Goal: Task Accomplishment & Management: Use online tool/utility

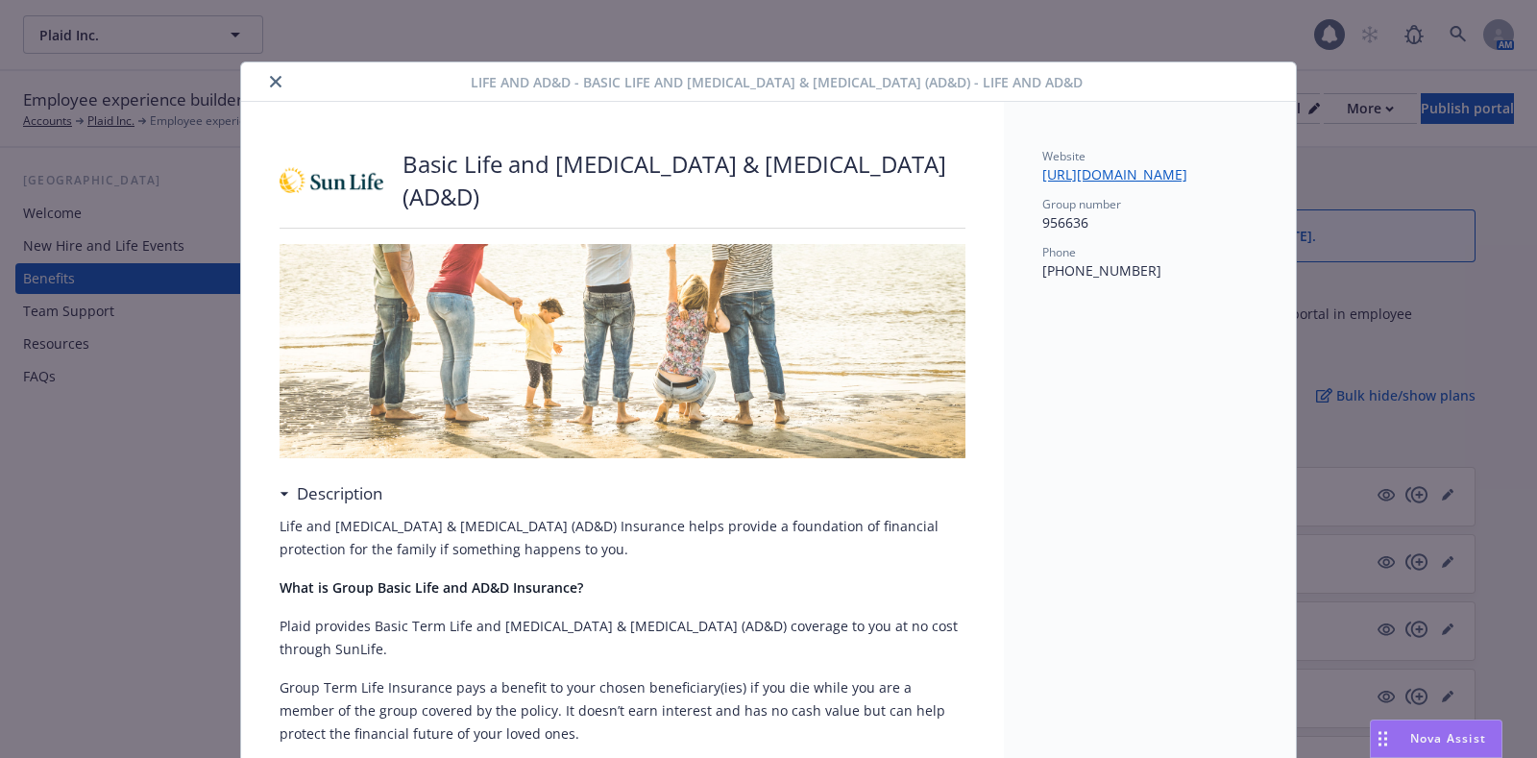
scroll to position [57, 0]
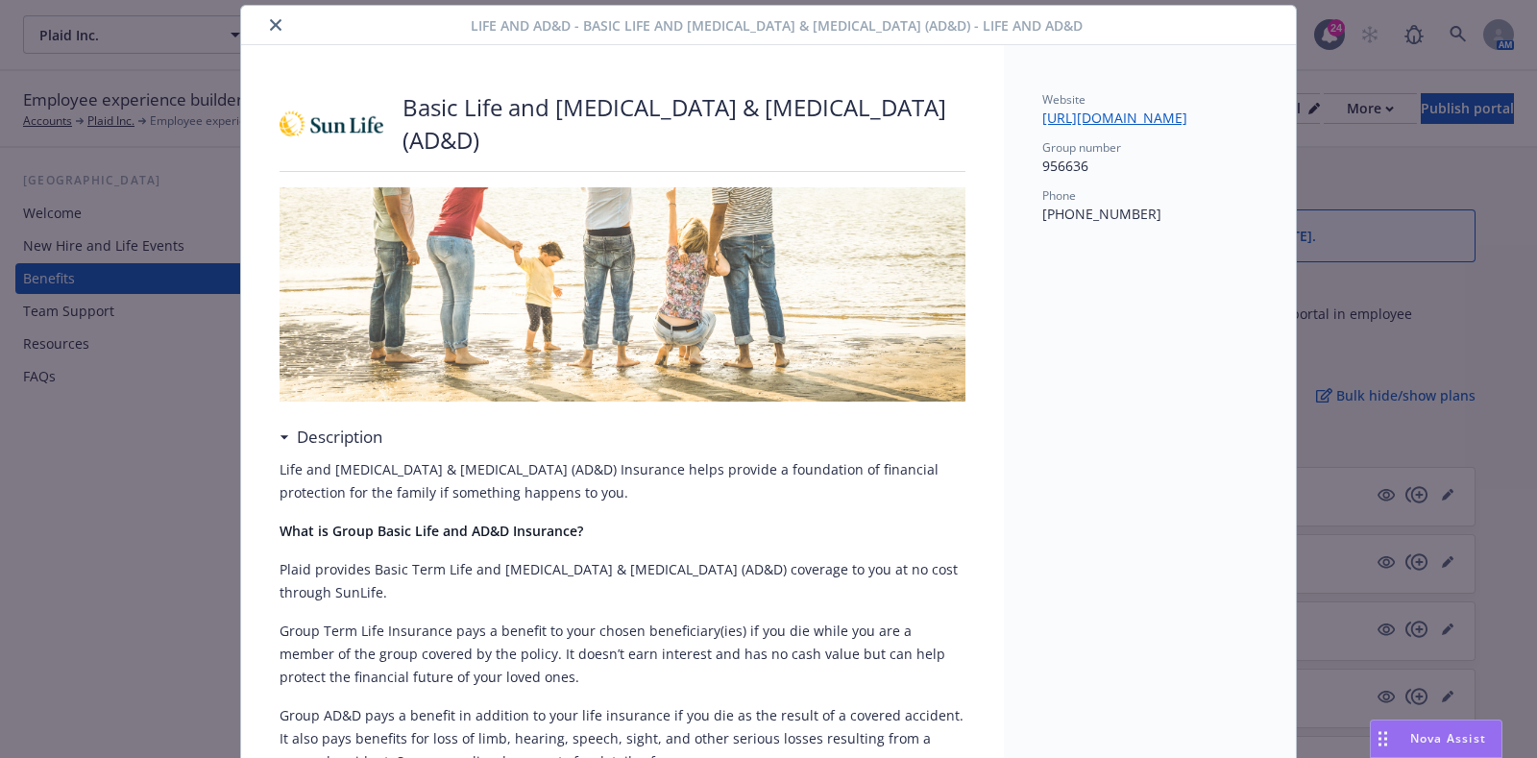
click at [270, 31] on icon "close" at bounding box center [276, 25] width 12 height 12
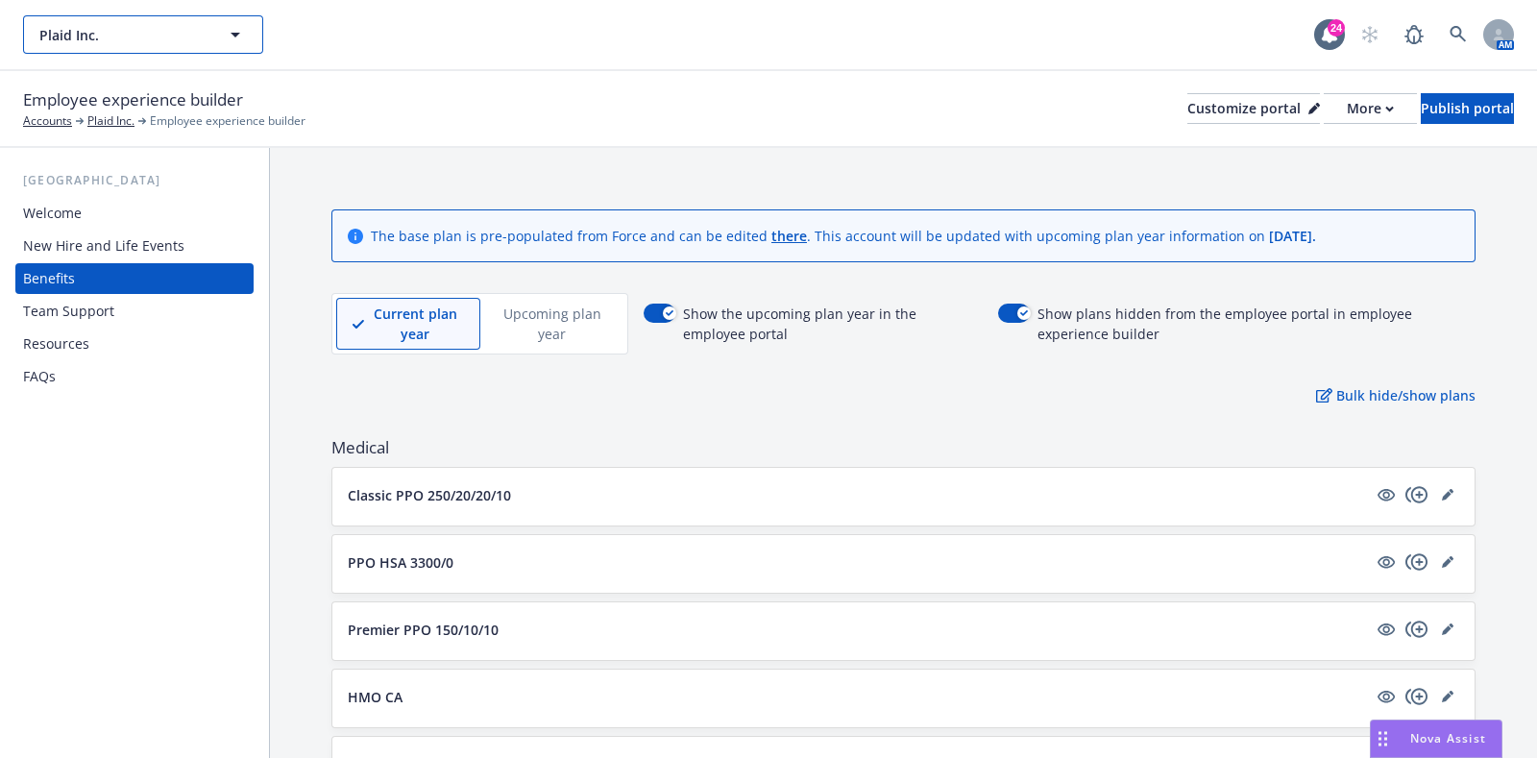
click at [225, 34] on icon "button" at bounding box center [235, 34] width 23 height 23
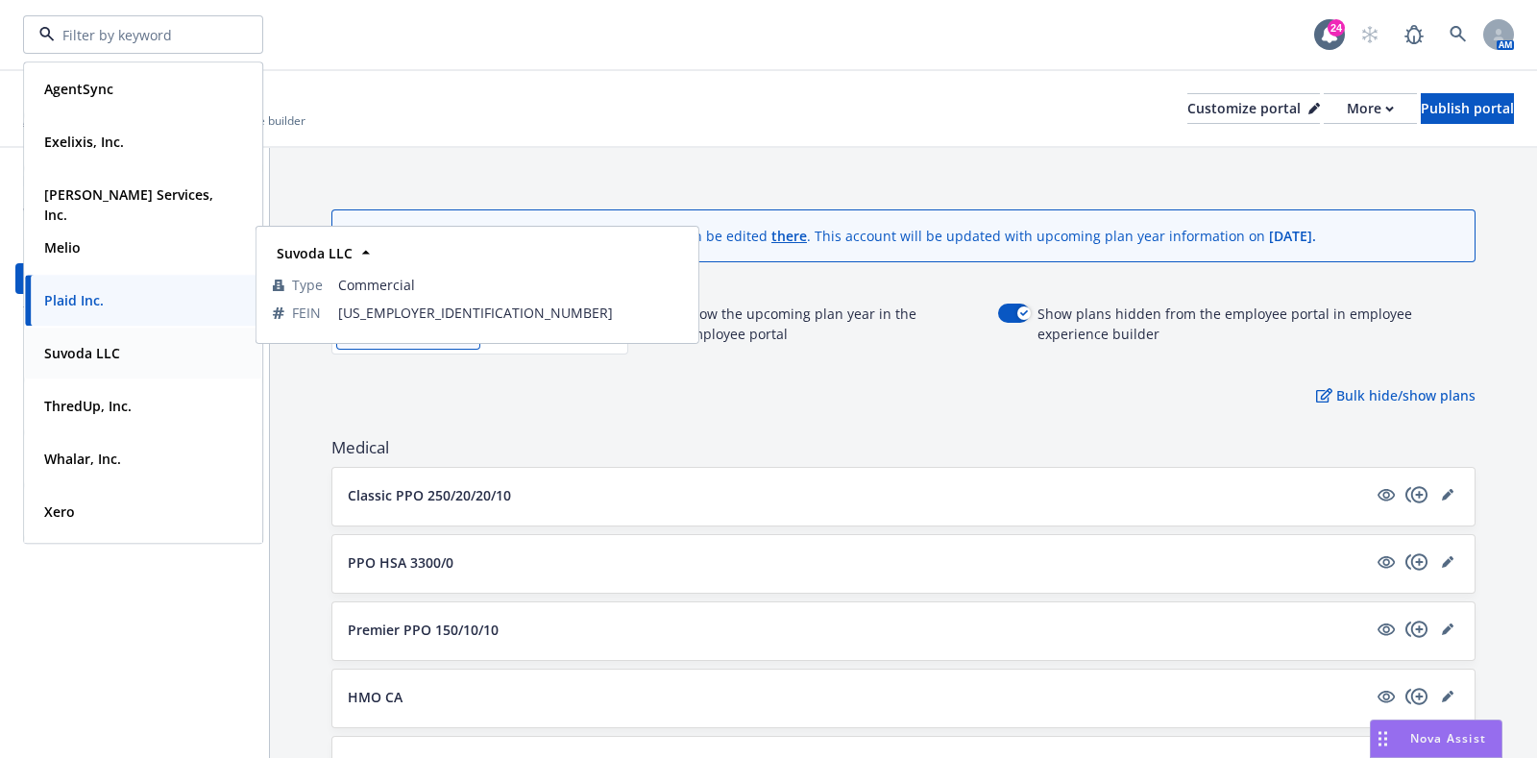
scroll to position [67, 0]
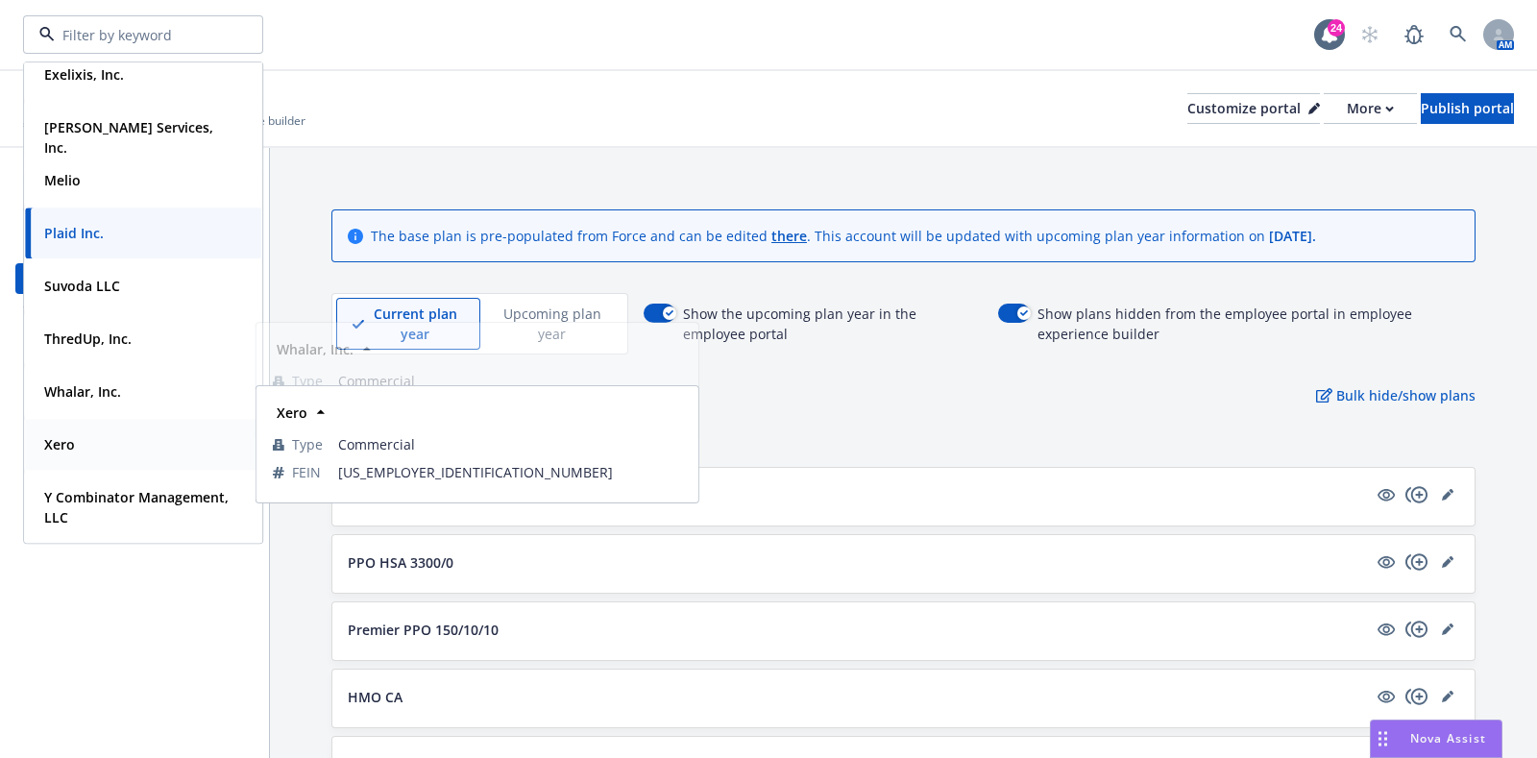
click at [87, 441] on div "Xero" at bounding box center [143, 444] width 213 height 28
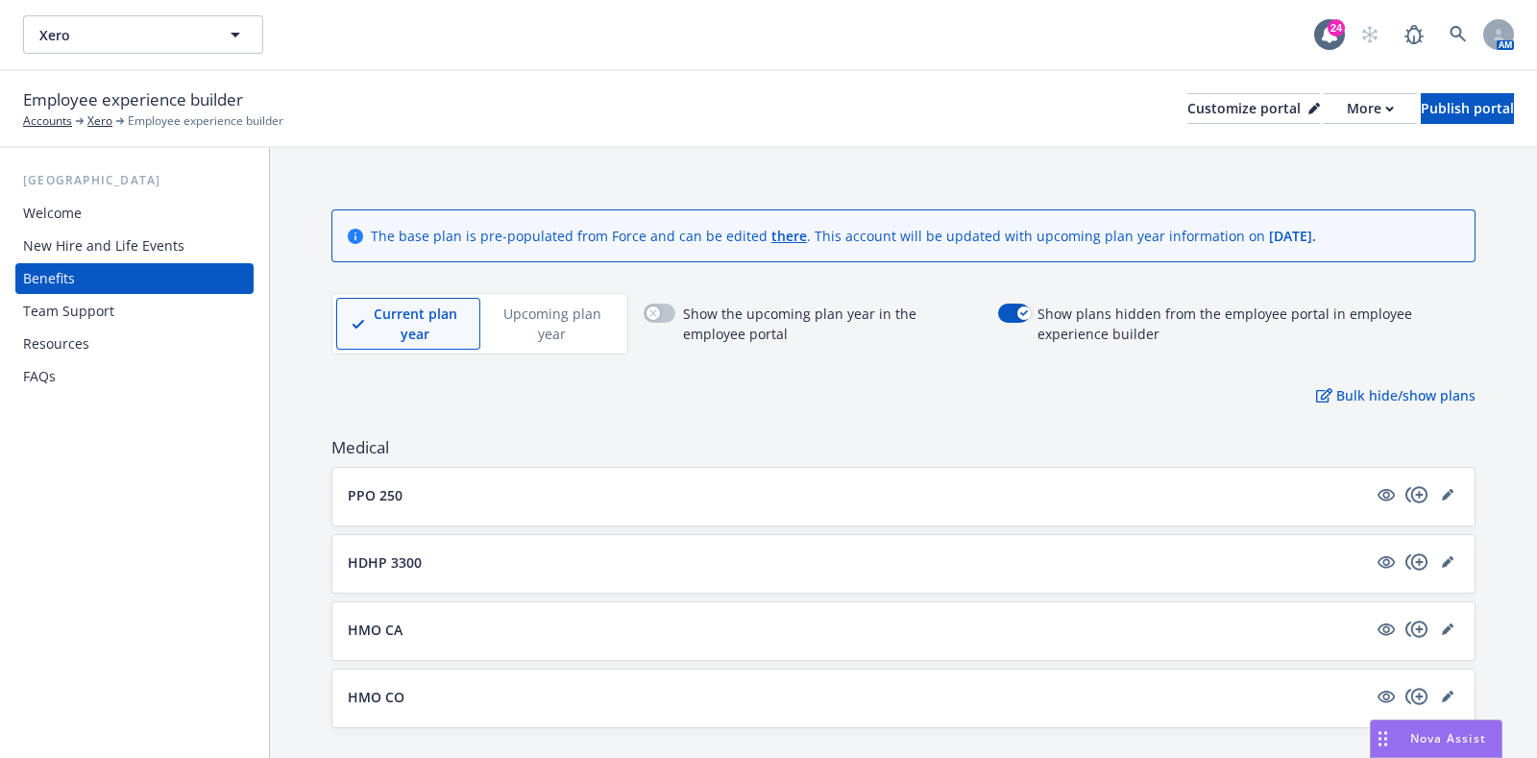
click at [146, 280] on div "Benefits" at bounding box center [134, 278] width 223 height 31
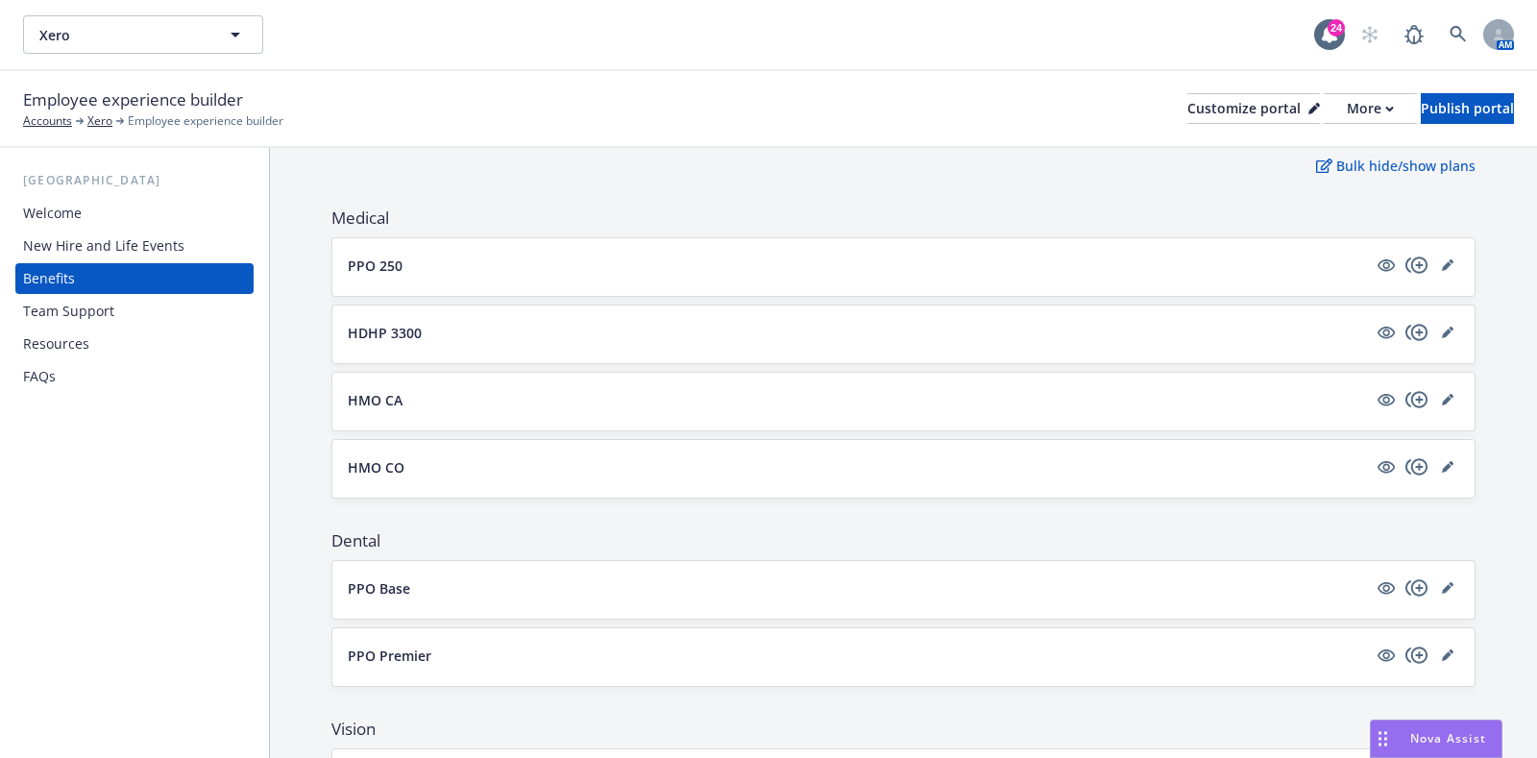
scroll to position [230, 0]
click at [1442, 396] on icon "editPencil" at bounding box center [1447, 401] width 10 height 10
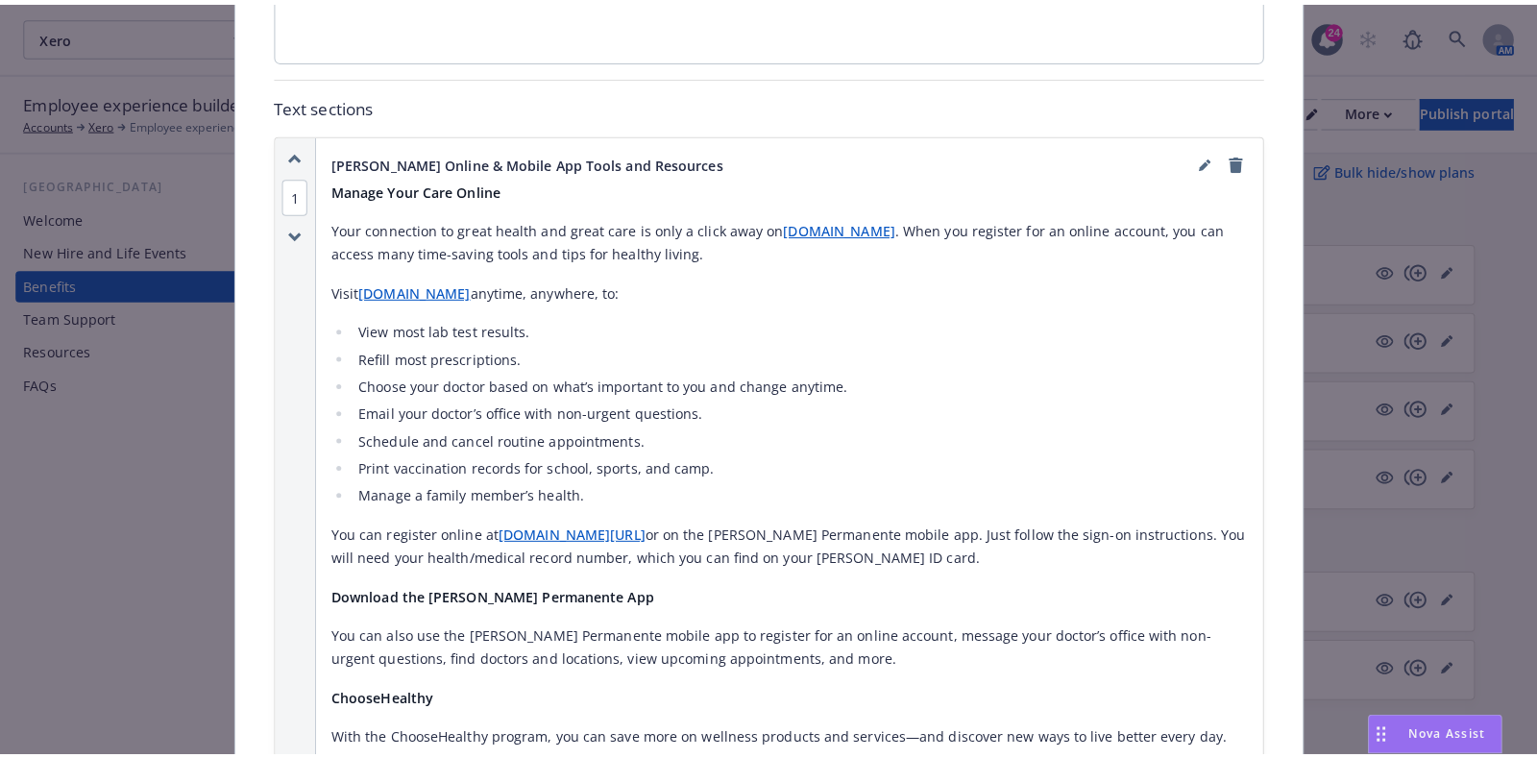
scroll to position [1038, 0]
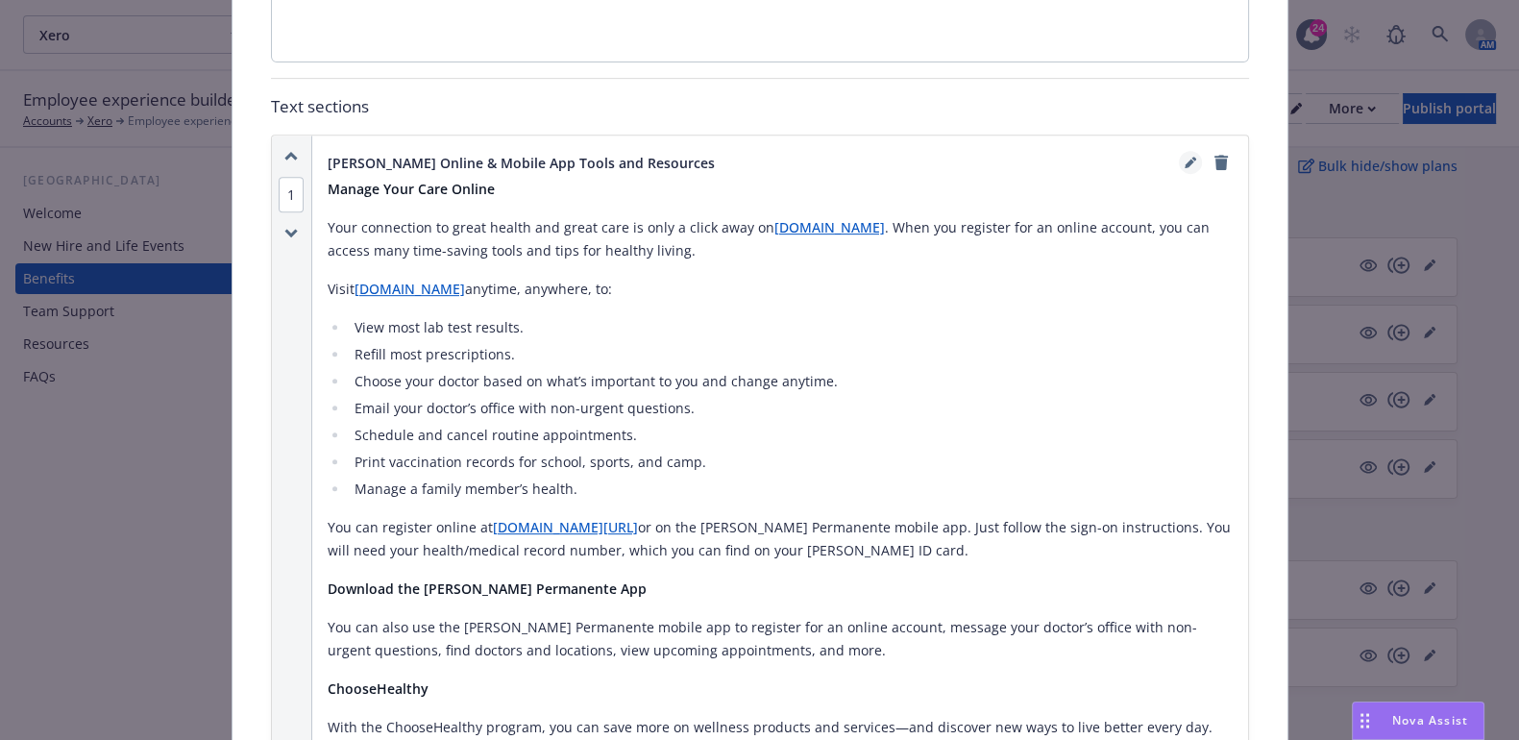
click at [1184, 159] on icon "editPencil" at bounding box center [1189, 164] width 10 height 10
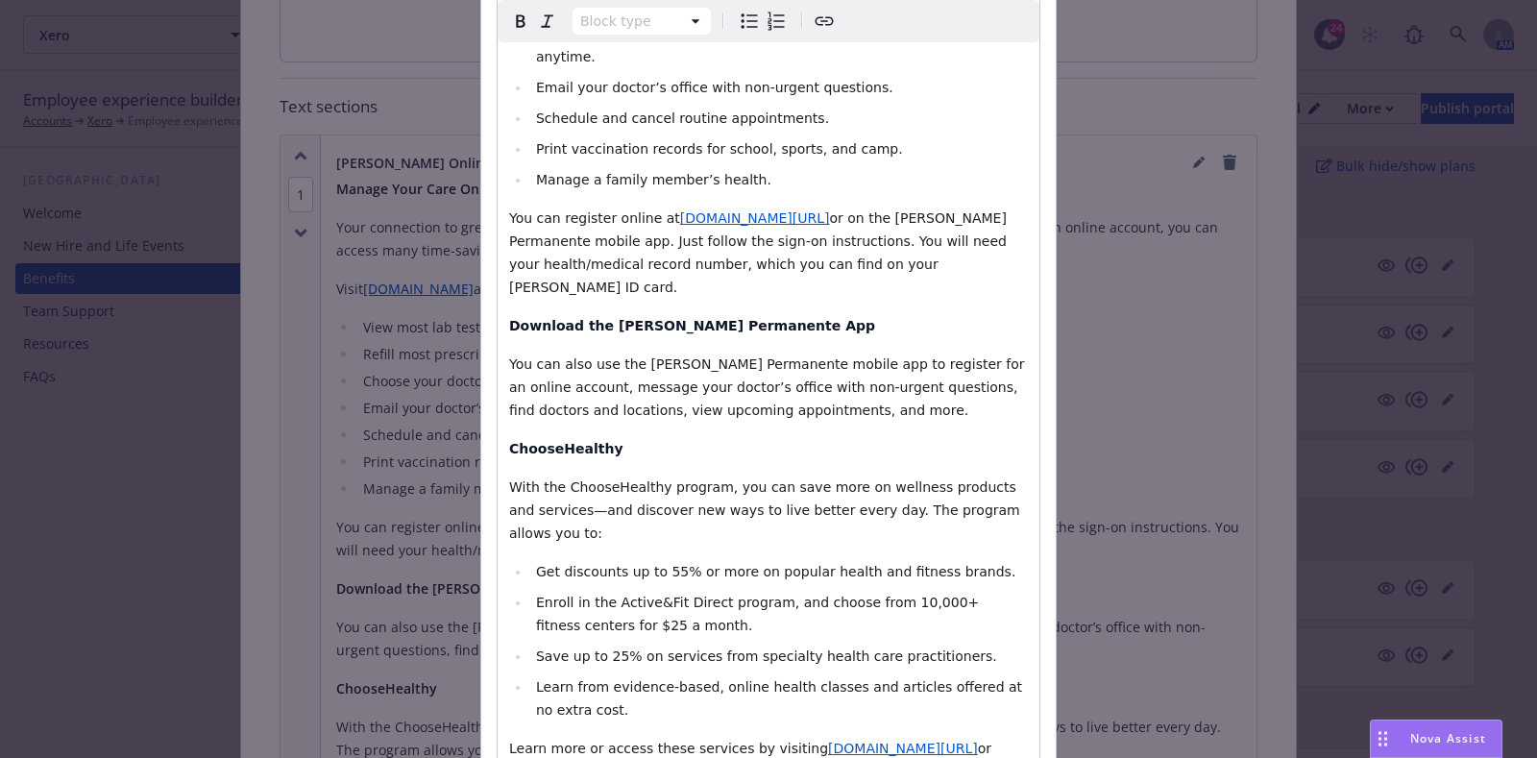
scroll to position [611, 0]
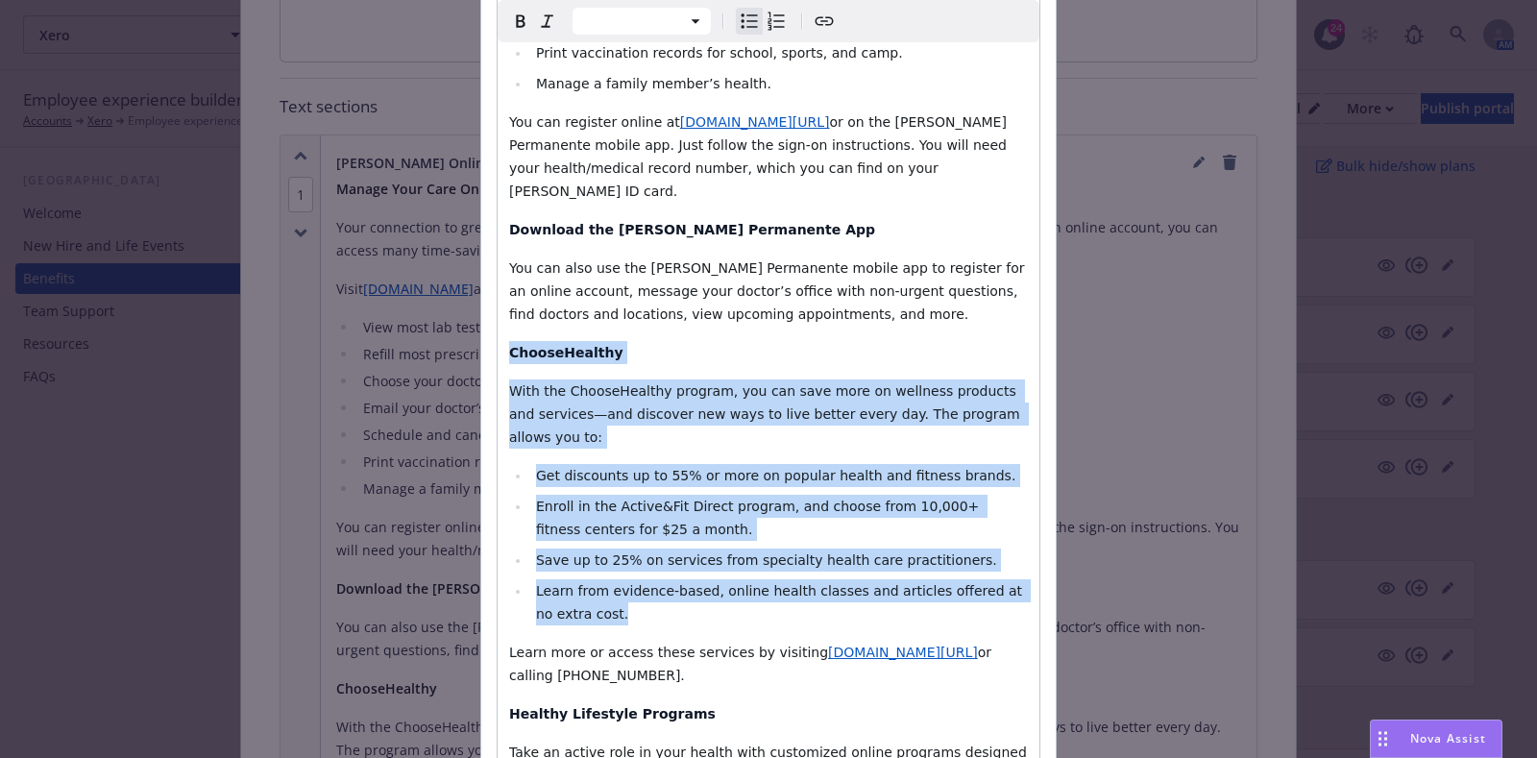
drag, startPoint x: 596, startPoint y: 548, endPoint x: 476, endPoint y: 302, distance: 273.2
click at [481, 302] on div "Section title * Kaiser Online & Mobile App Tools and Resources Section content …" at bounding box center [768, 381] width 574 height 1714
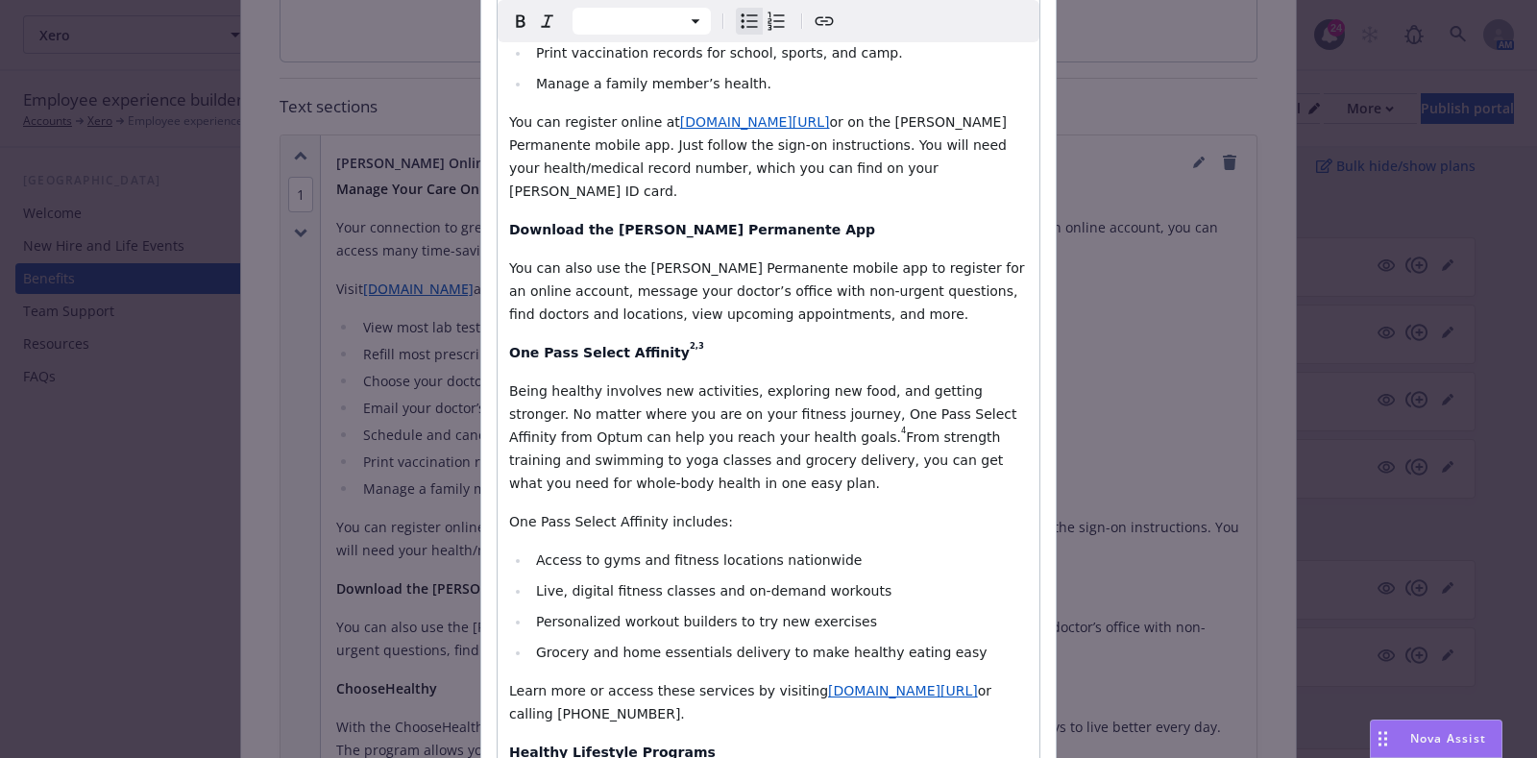
select select "paragraph"
click at [682, 341] on p "One Pass Select Affinity 2,3" at bounding box center [768, 352] width 519 height 23
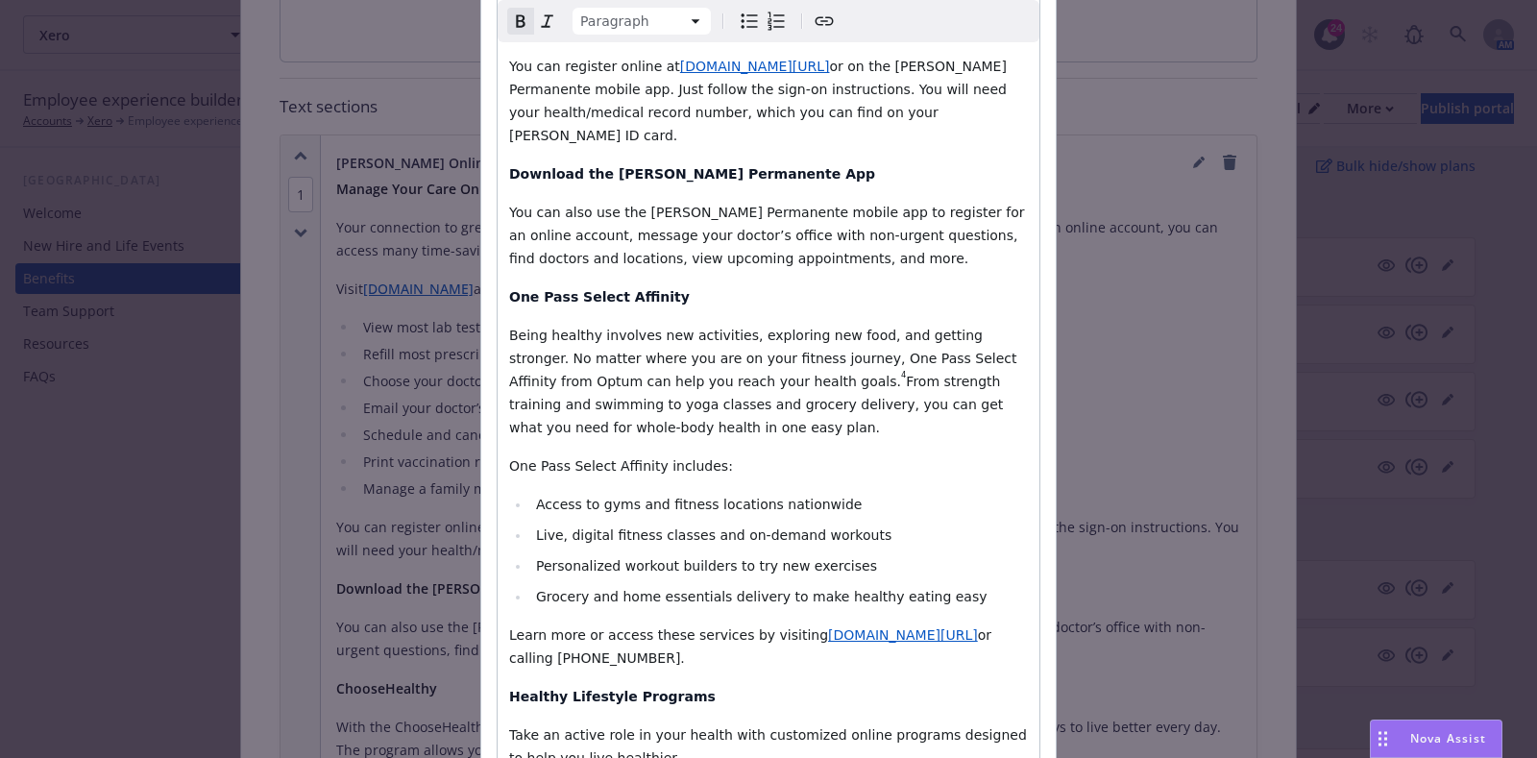
scroll to position [668, 0]
click at [701, 373] on span "From strength training and swimming to yoga classes and grocery delivery, you c…" at bounding box center [758, 403] width 499 height 61
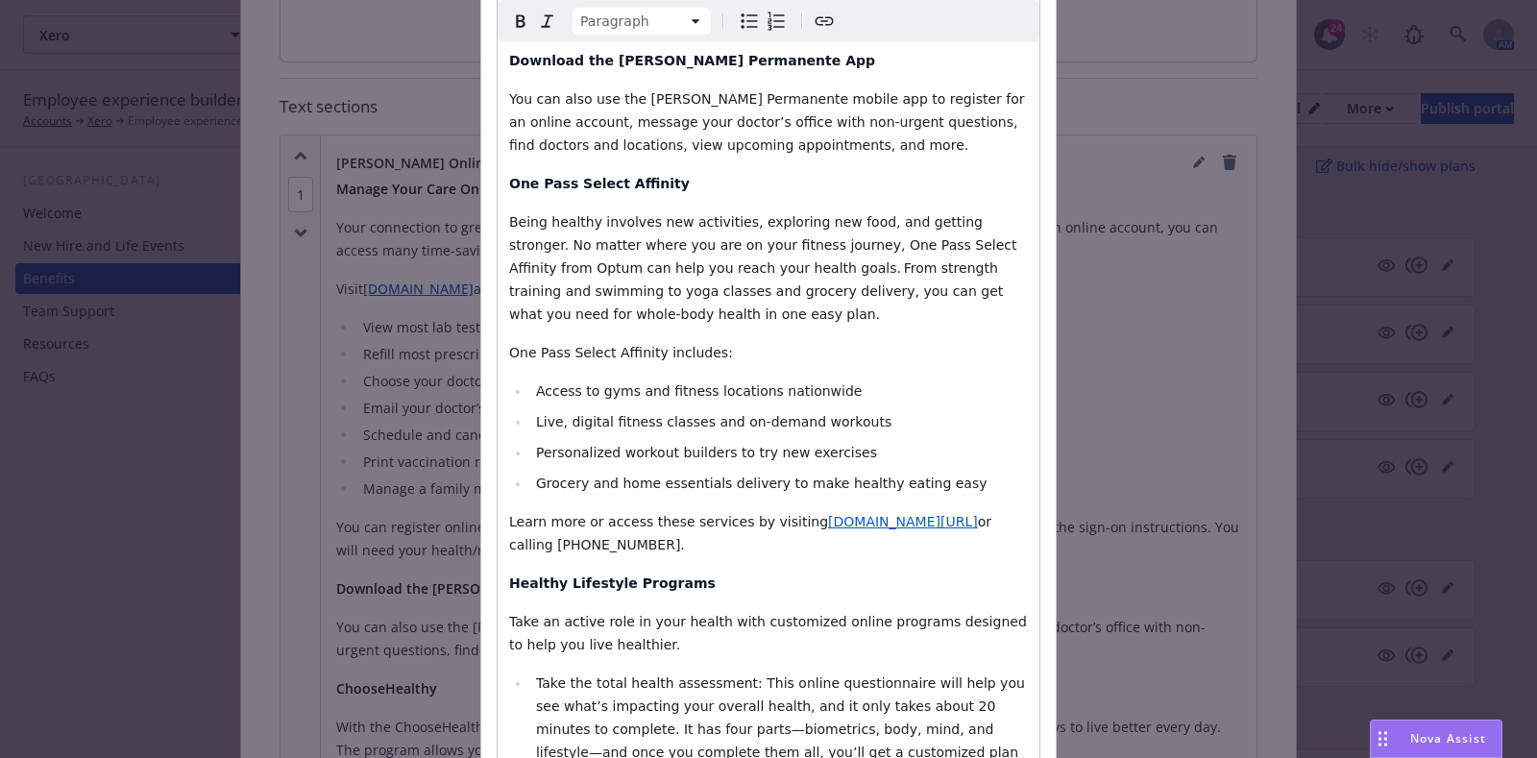
scroll to position [806, 0]
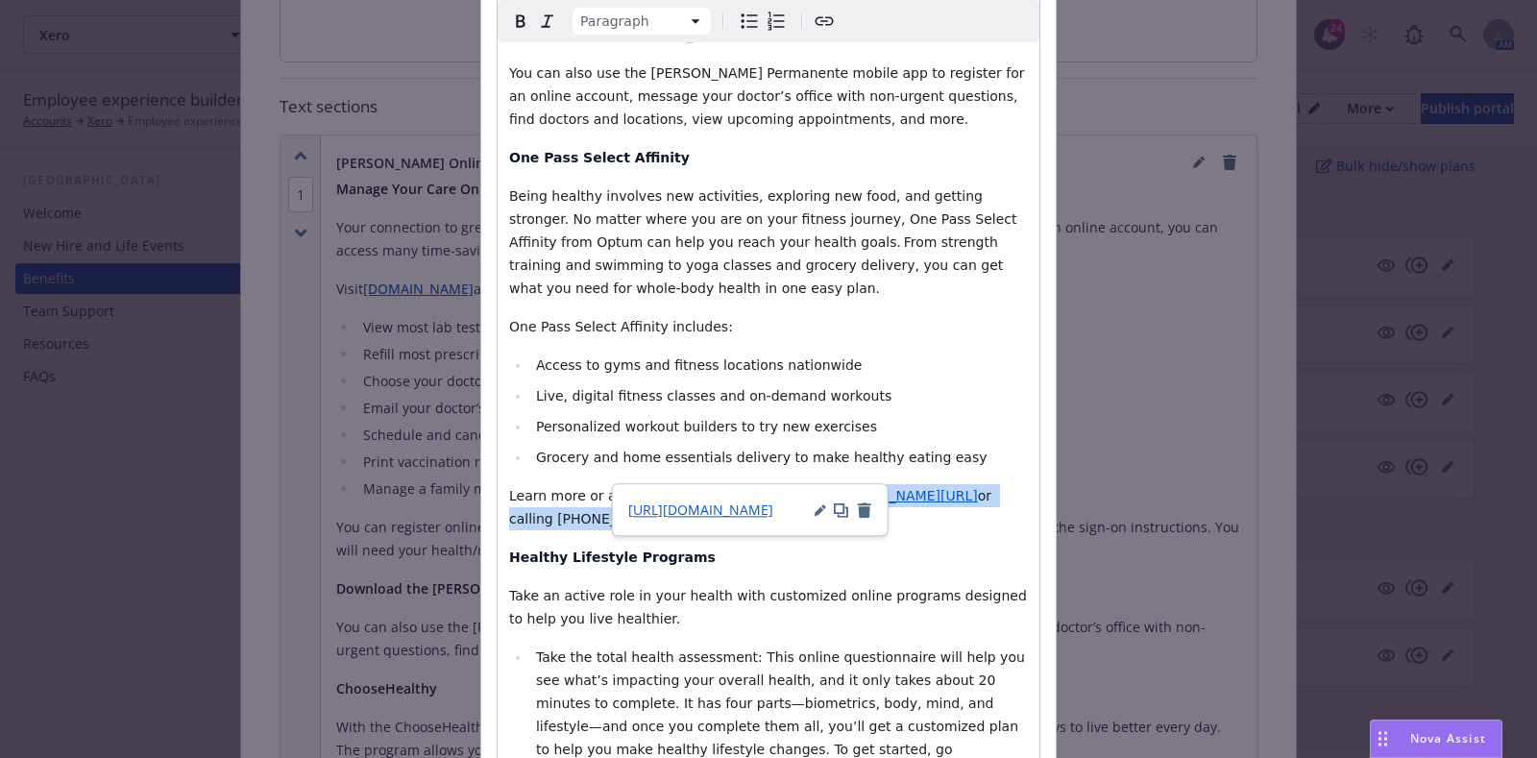
drag, startPoint x: 646, startPoint y: 467, endPoint x: 782, endPoint y: 447, distance: 136.9
click at [782, 484] on p "Learn more or access these services by visiting kp.org/choosehealthy or calling…" at bounding box center [768, 507] width 519 height 46
click at [812, 514] on div "http://www.kp.org/choosehealthy" at bounding box center [750, 509] width 244 height 20
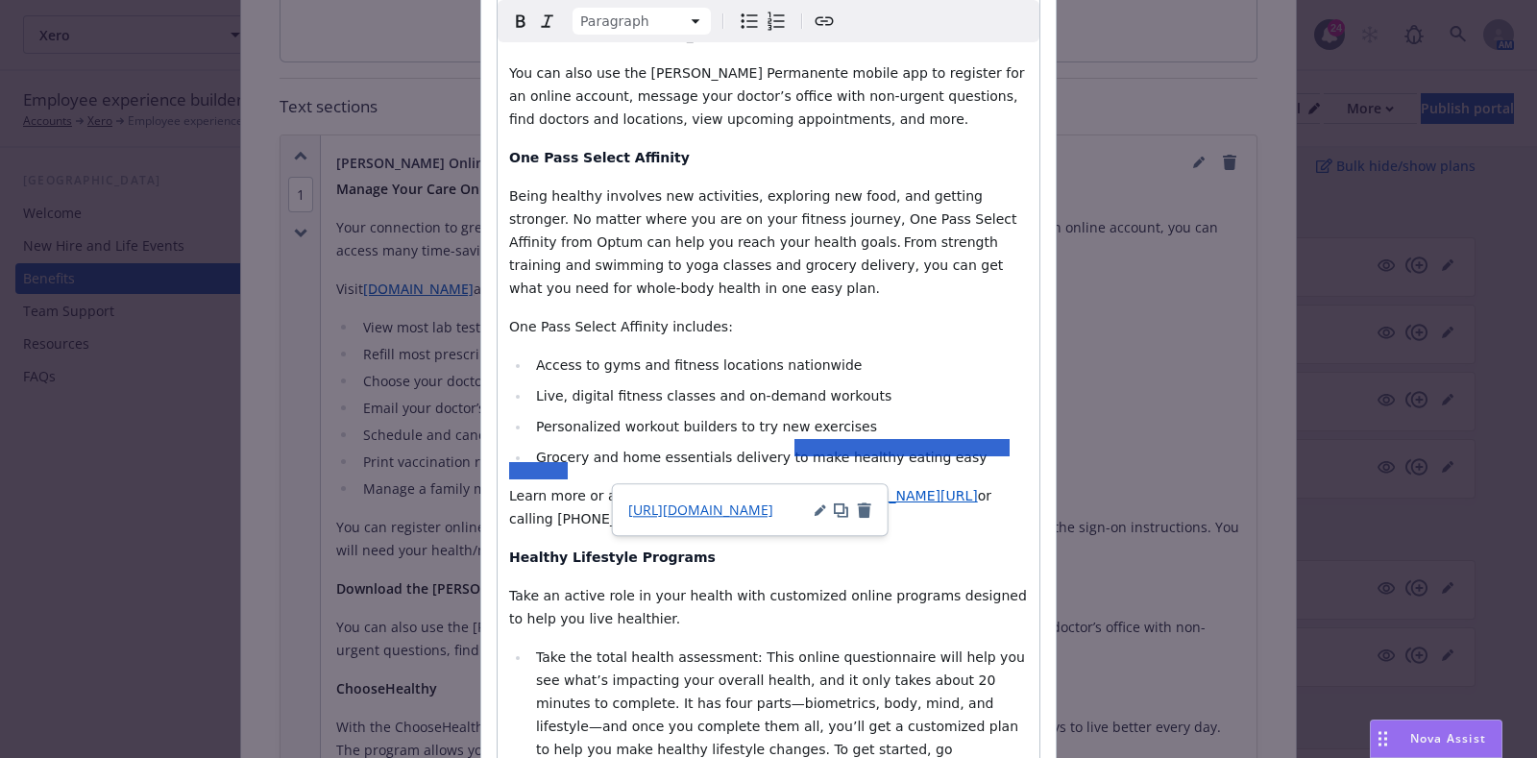
click at [819, 509] on icon "button" at bounding box center [820, 511] width 10 height 10
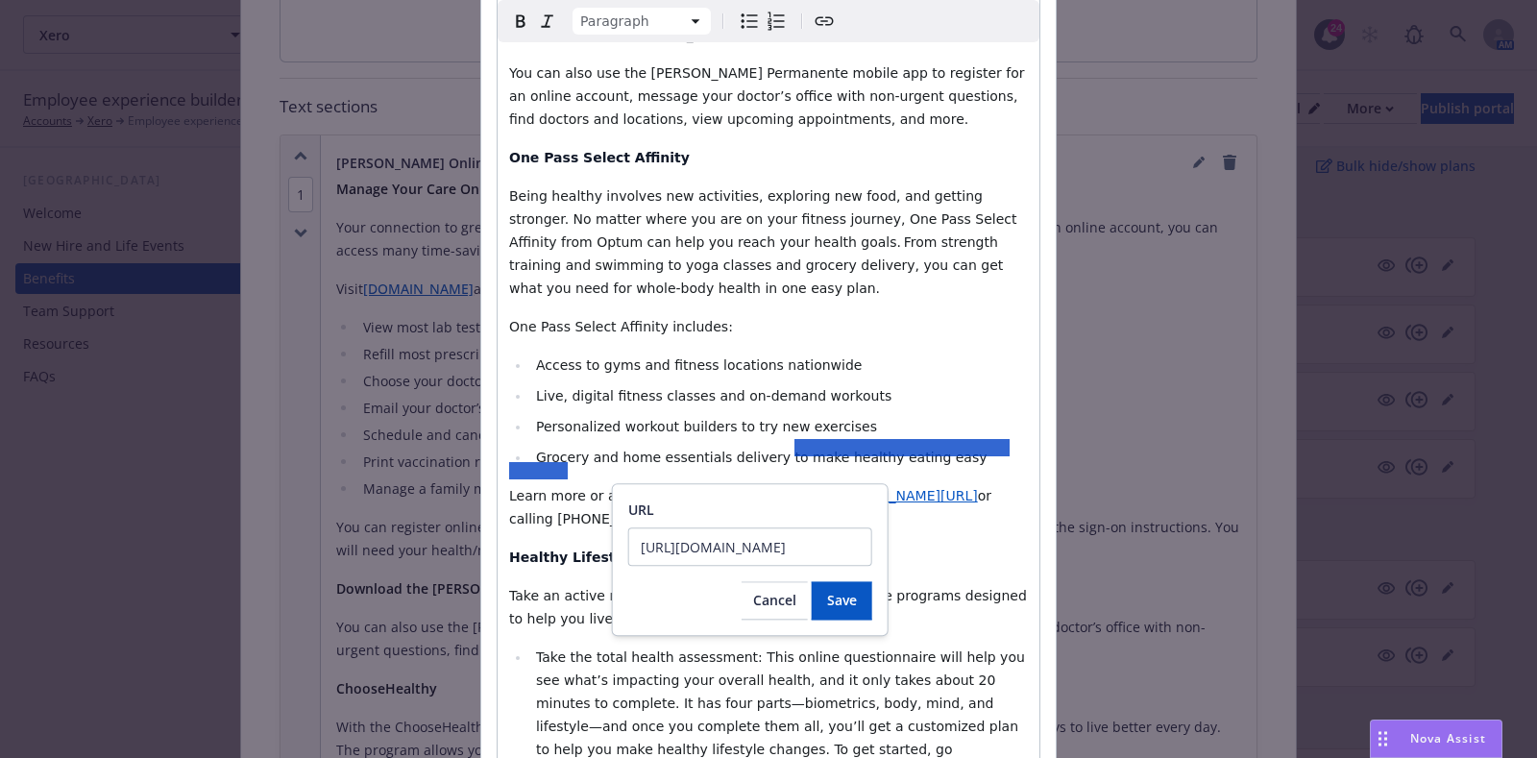
click at [783, 543] on input "http://www.kp.org/choosehealthy" at bounding box center [750, 546] width 244 height 38
type input "https://healthy.kaiserpermanente.org/northern-california/health-wellness/fitnes…"
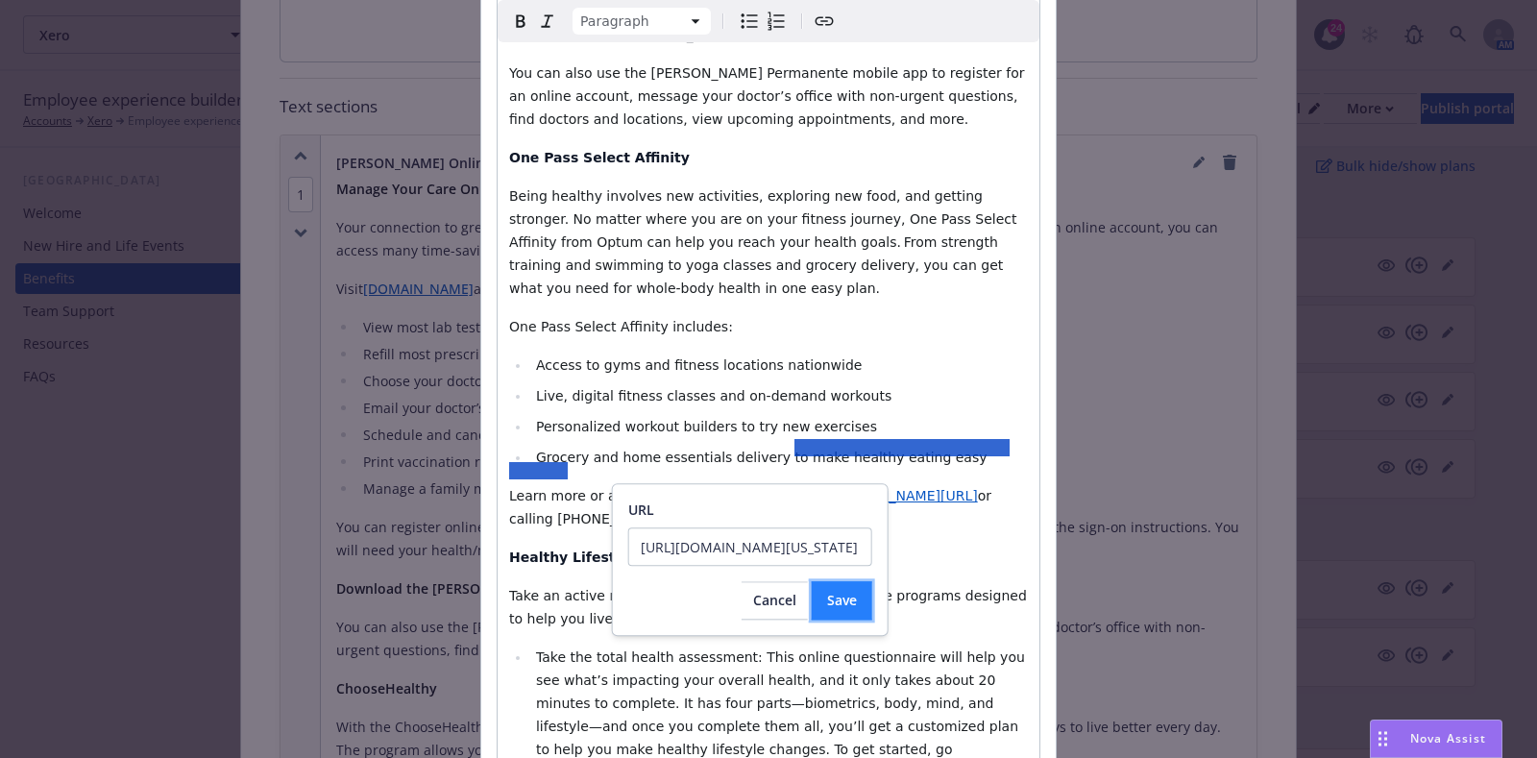
click at [832, 600] on span "Save" at bounding box center [842, 600] width 30 height 18
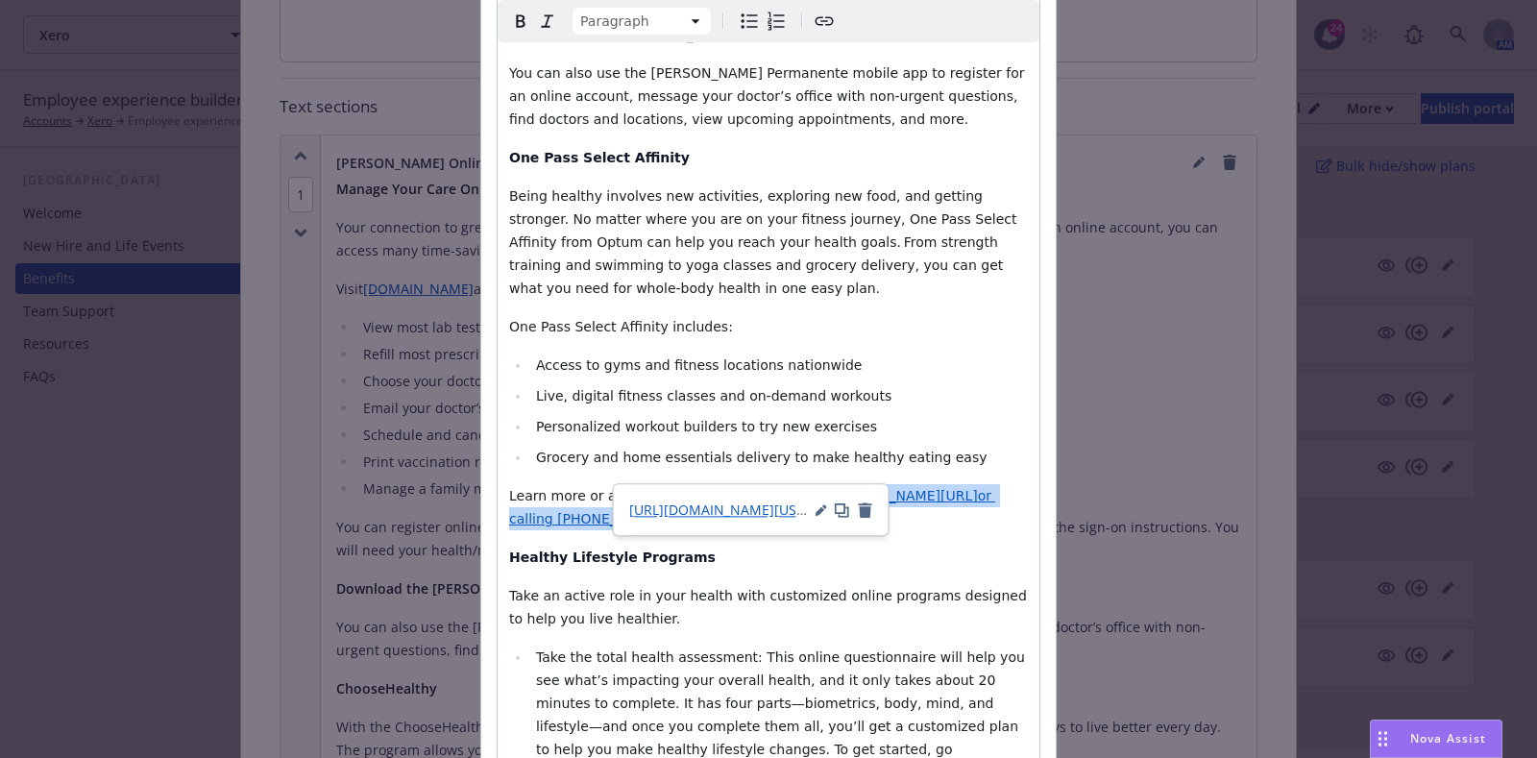
click at [797, 484] on p "Learn more or access these services by visiting kp.org/choosehealthy or calling…" at bounding box center [768, 507] width 519 height 46
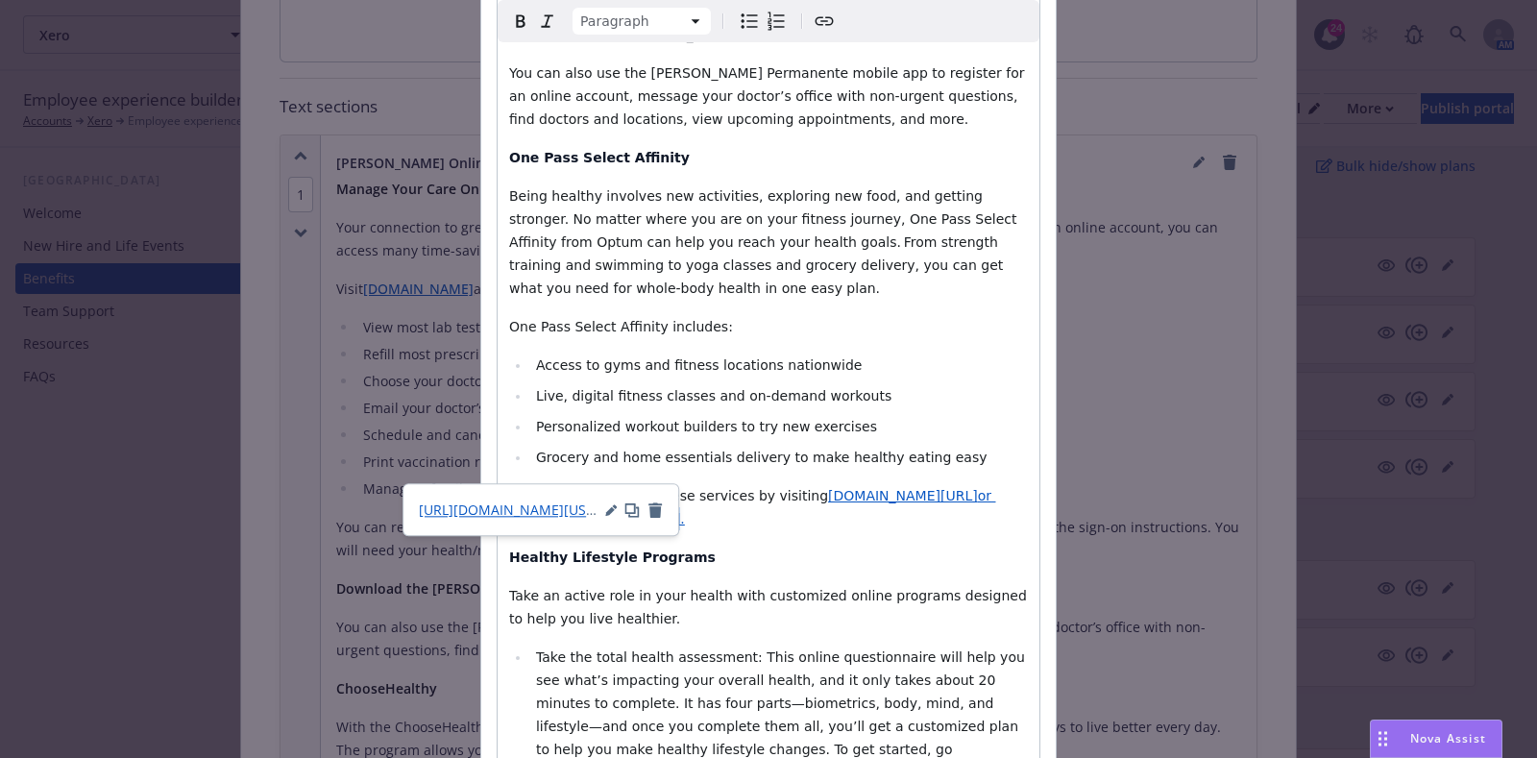
drag, startPoint x: 682, startPoint y: 471, endPoint x: 523, endPoint y: 467, distance: 158.5
click at [523, 484] on p "Learn more or access these services by visiting kp.org/choosehealthy or calling…" at bounding box center [768, 507] width 519 height 46
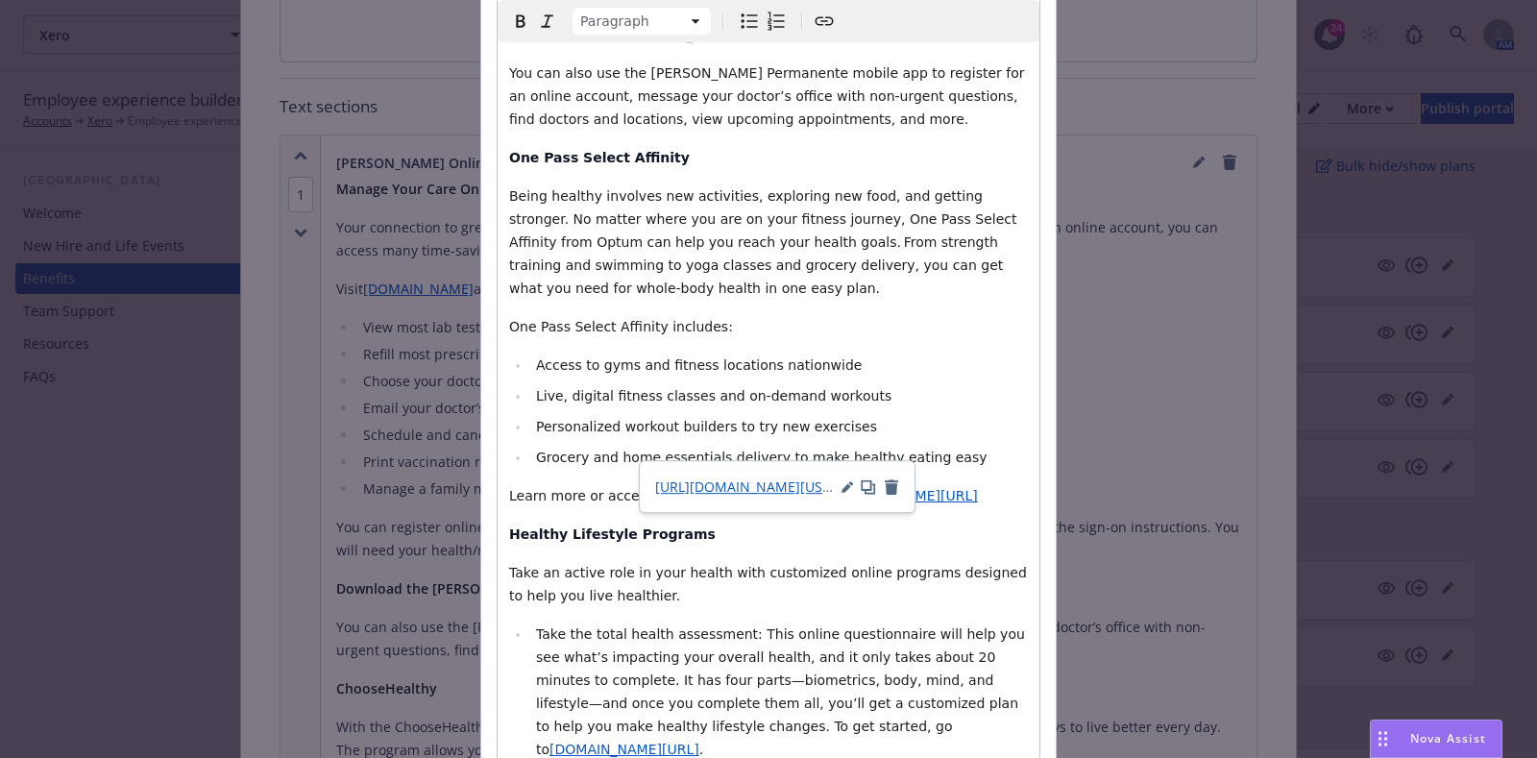
click at [832, 488] on span "kp.org/choosehealthy" at bounding box center [903, 495] width 150 height 15
click at [850, 487] on icon "button" at bounding box center [847, 487] width 12 height 12
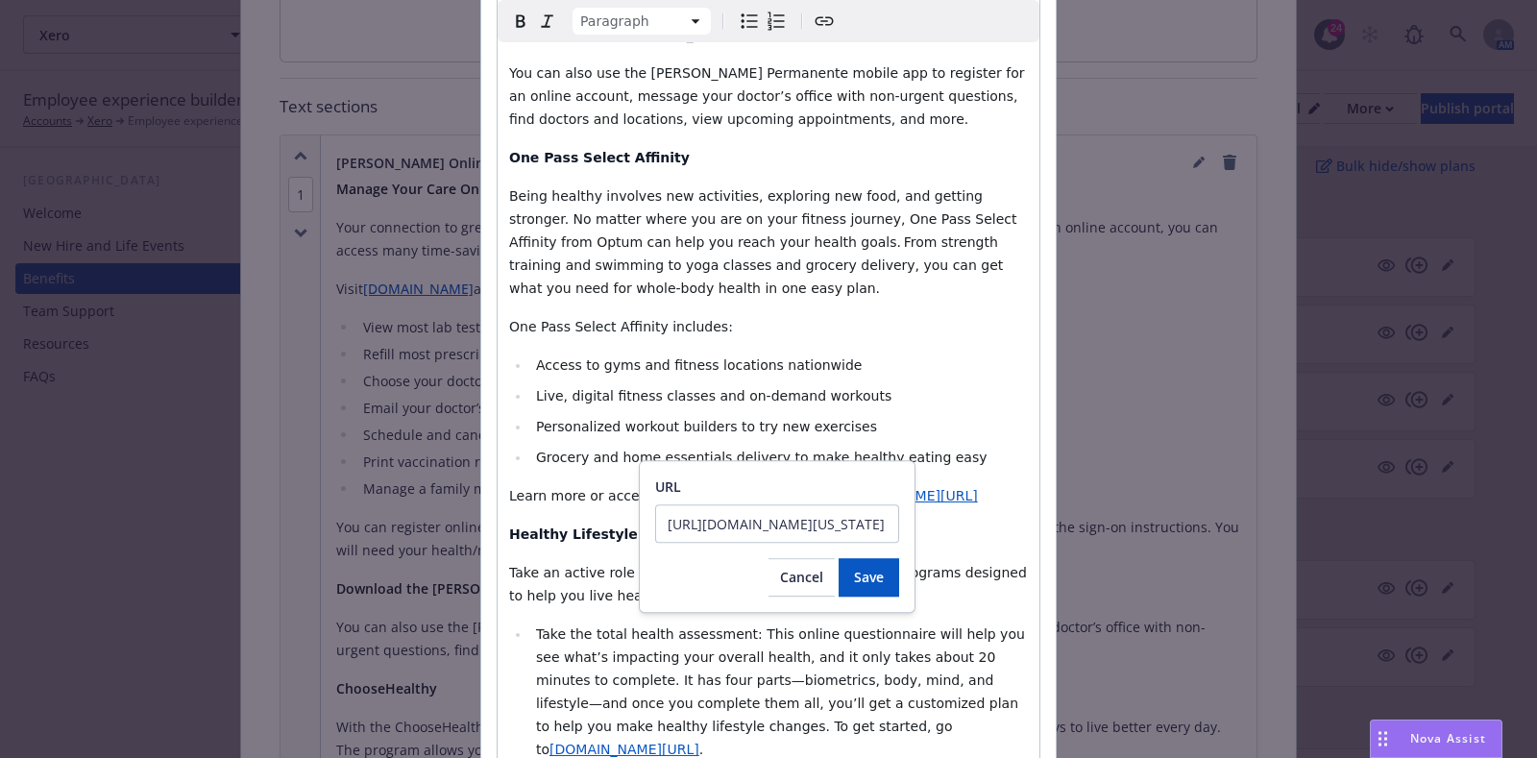
click at [813, 513] on input "https://healthy.kaiserpermanente.org/northern-california/health-wellness/fitnes…" at bounding box center [777, 523] width 244 height 38
type input "https://healthy.kaiserpermanente.org/northern-california/health-wellness/fitnes…"
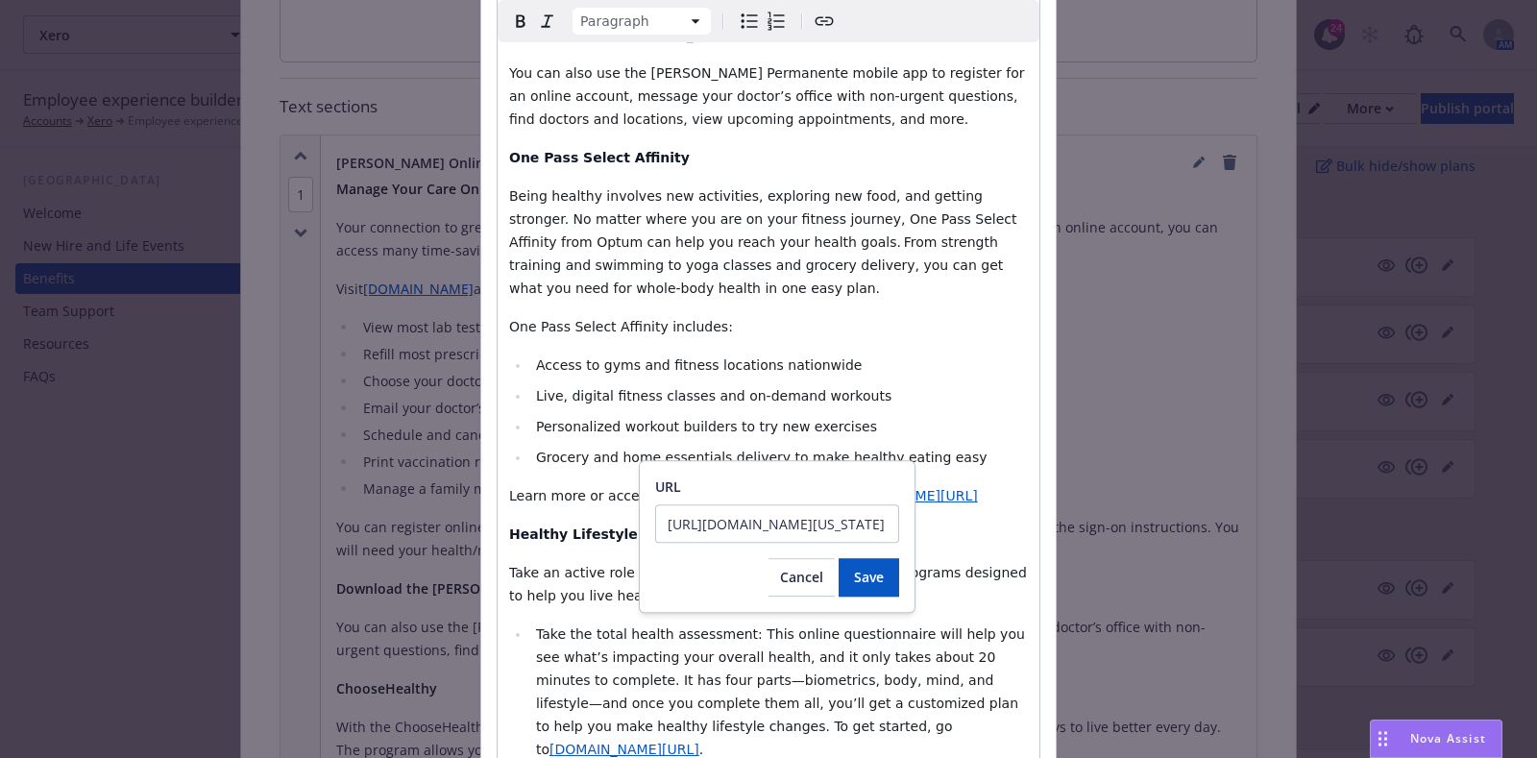
scroll to position [0, 347]
click at [854, 588] on button "Save" at bounding box center [869, 577] width 61 height 38
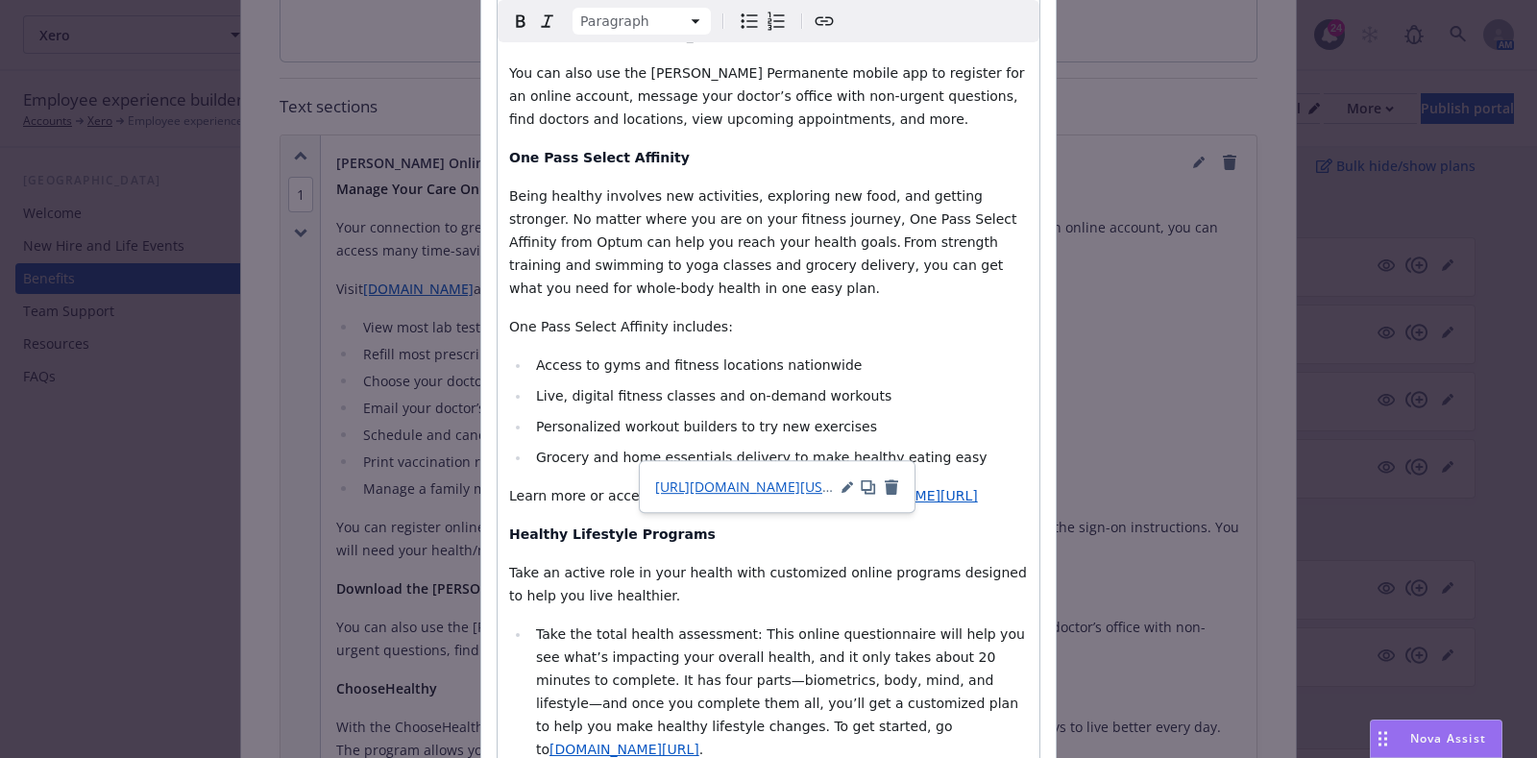
click at [982, 429] on div "Manage Your Care Online Your connection to great health and great care is only …" at bounding box center [769, 269] width 542 height 1545
click at [845, 485] on icon "button" at bounding box center [846, 488] width 10 height 10
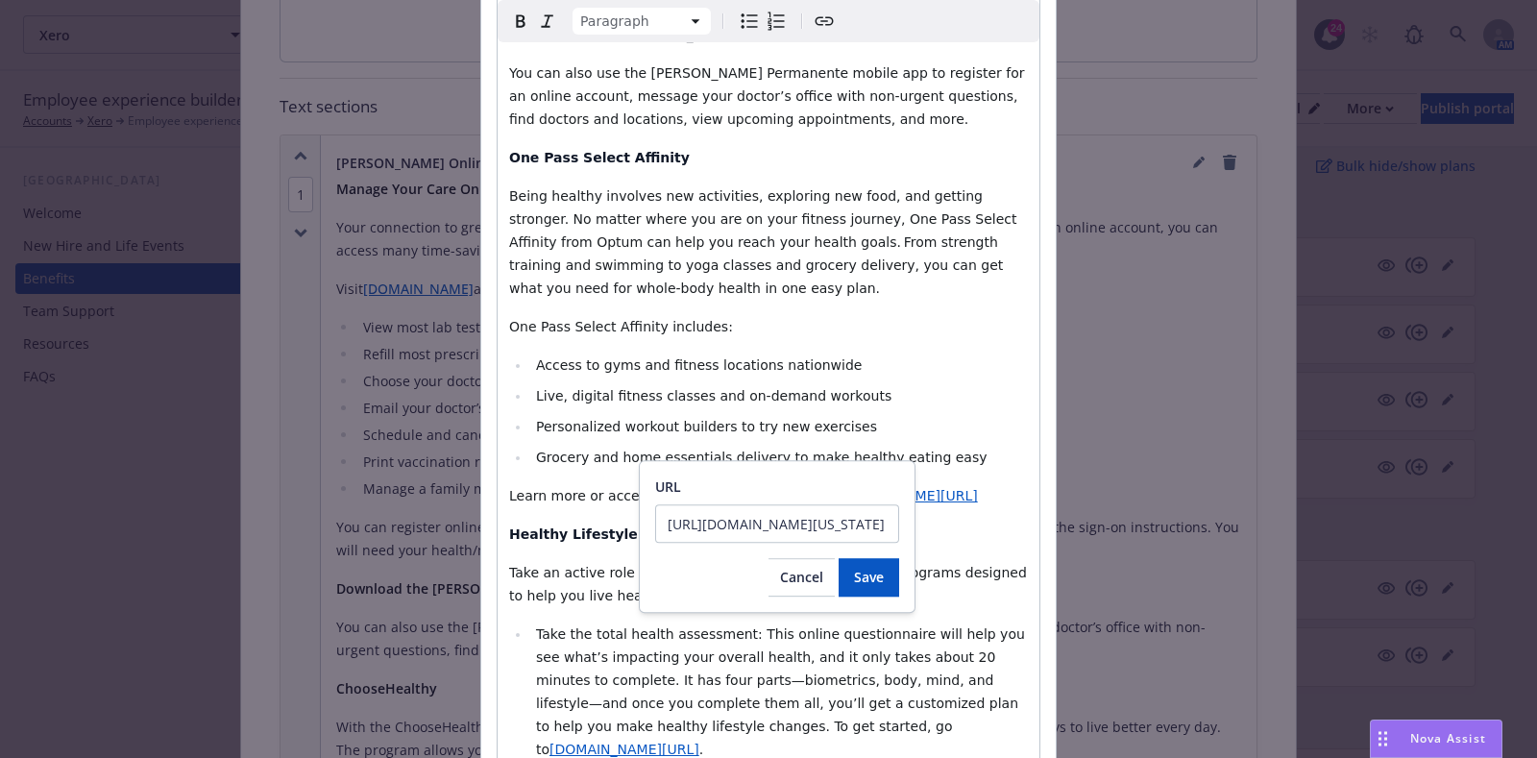
scroll to position [0, 347]
click at [818, 523] on input "https://healthy.kaiserpermanente.org/northern-california/health-wellness/fitnes…" at bounding box center [777, 523] width 244 height 38
click at [815, 526] on input "https://healthy.kaiserpermanente.org/northern-california/health-wellness/fitnes…" at bounding box center [777, 523] width 244 height 38
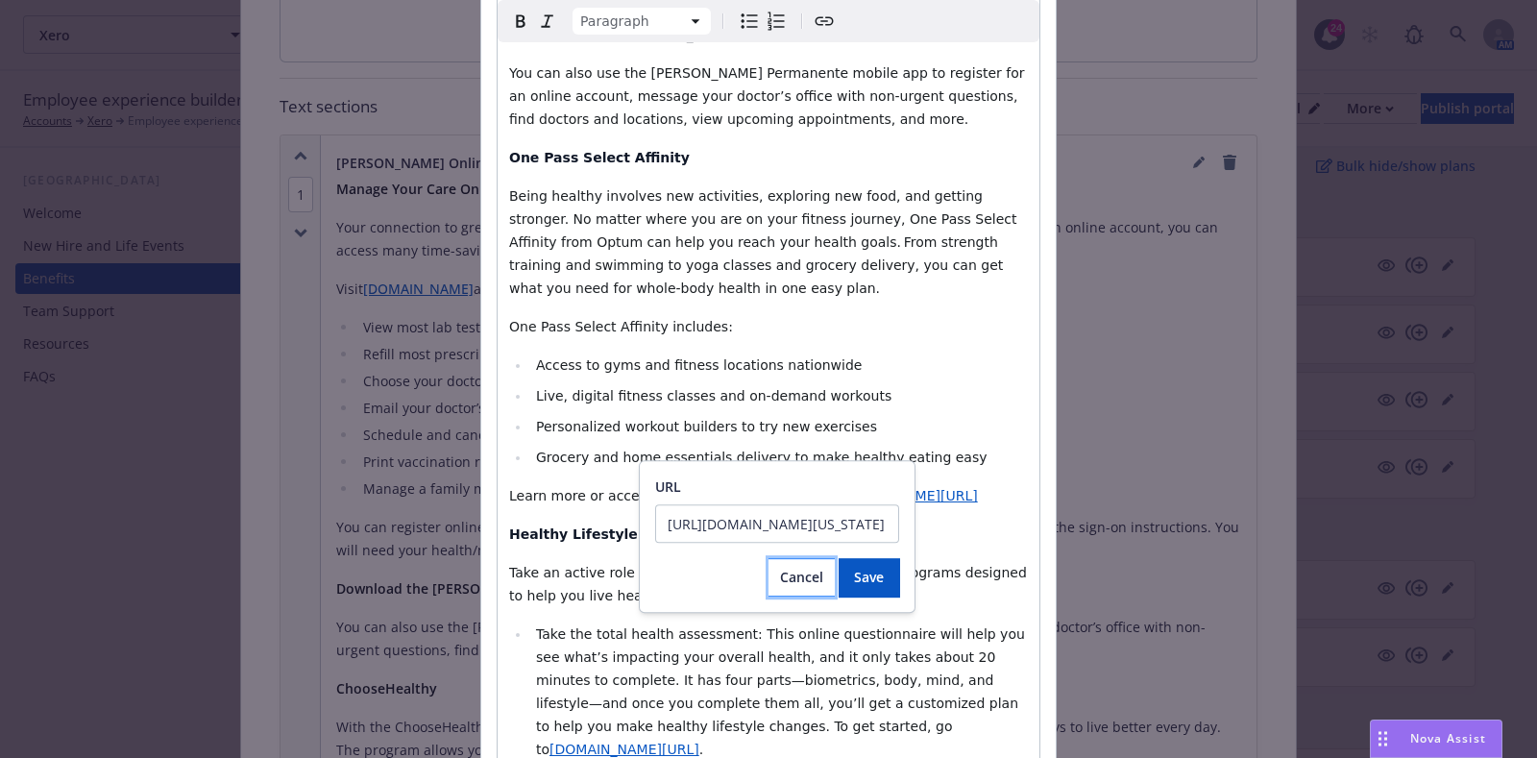
click at [816, 572] on span "Cancel" at bounding box center [801, 577] width 43 height 18
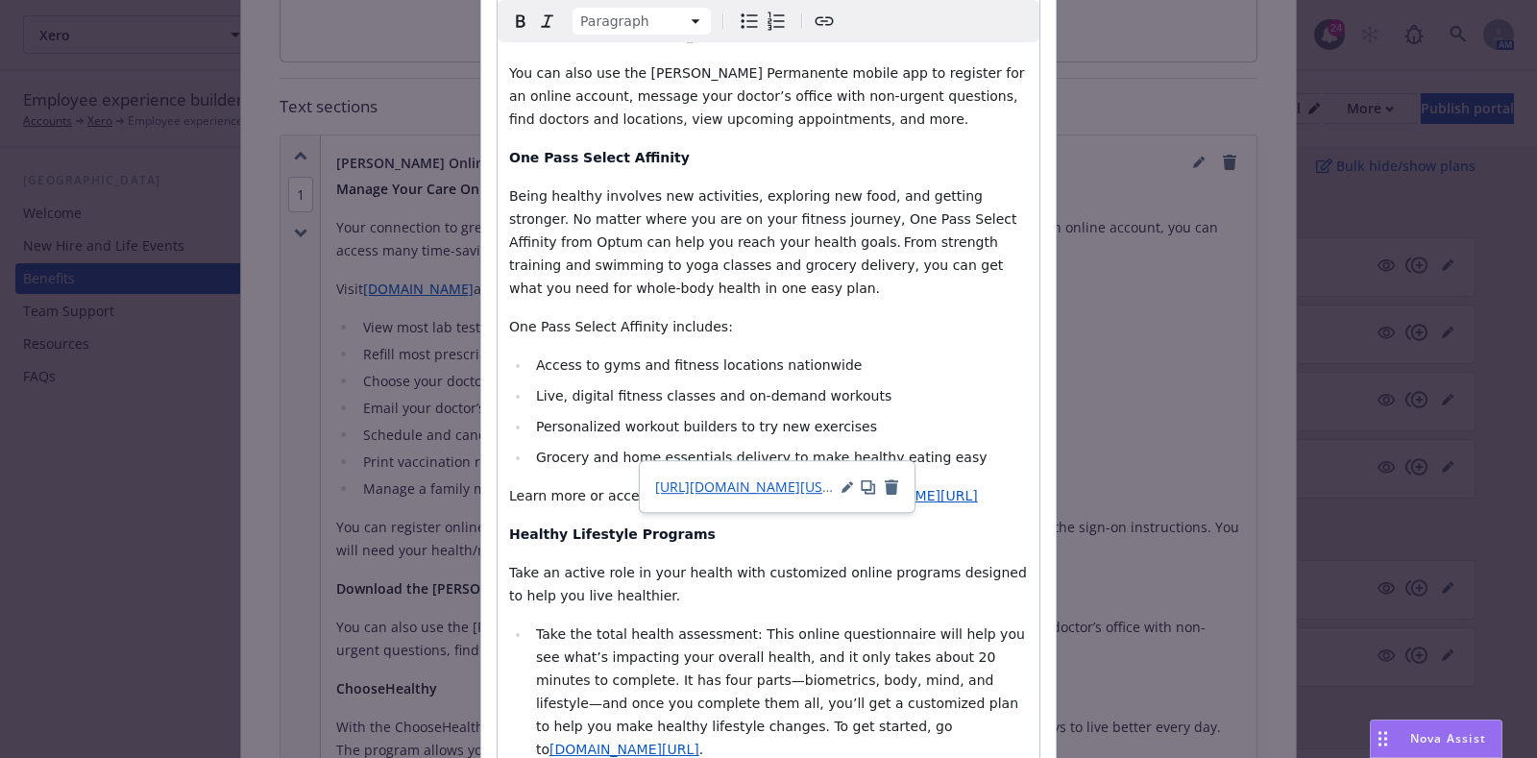
click at [931, 484] on p "Learn more or access these services by visiting kp.org/choosehealthy" at bounding box center [768, 495] width 519 height 23
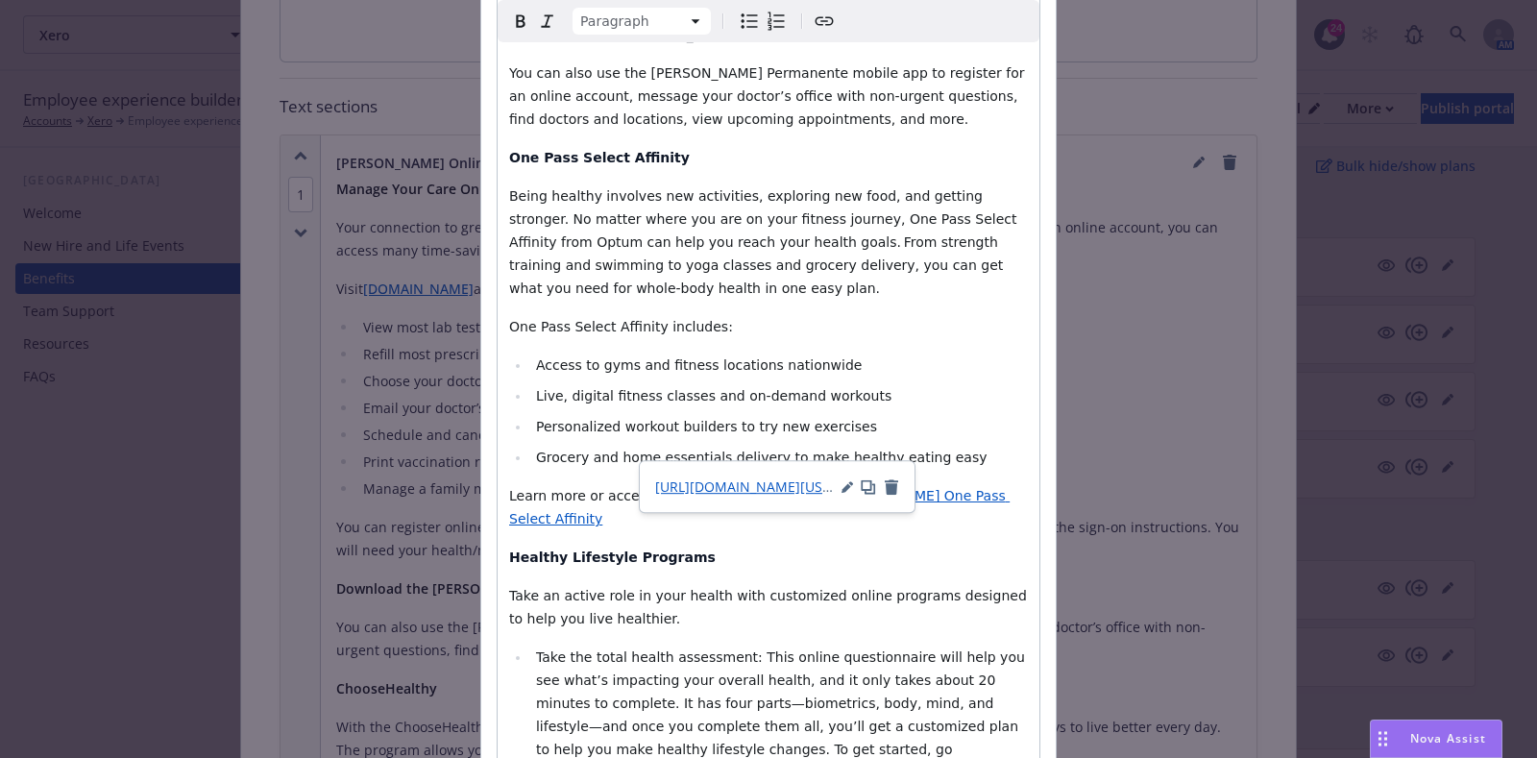
click at [967, 546] on p "Healthy Lifestyle Programs" at bounding box center [768, 557] width 519 height 23
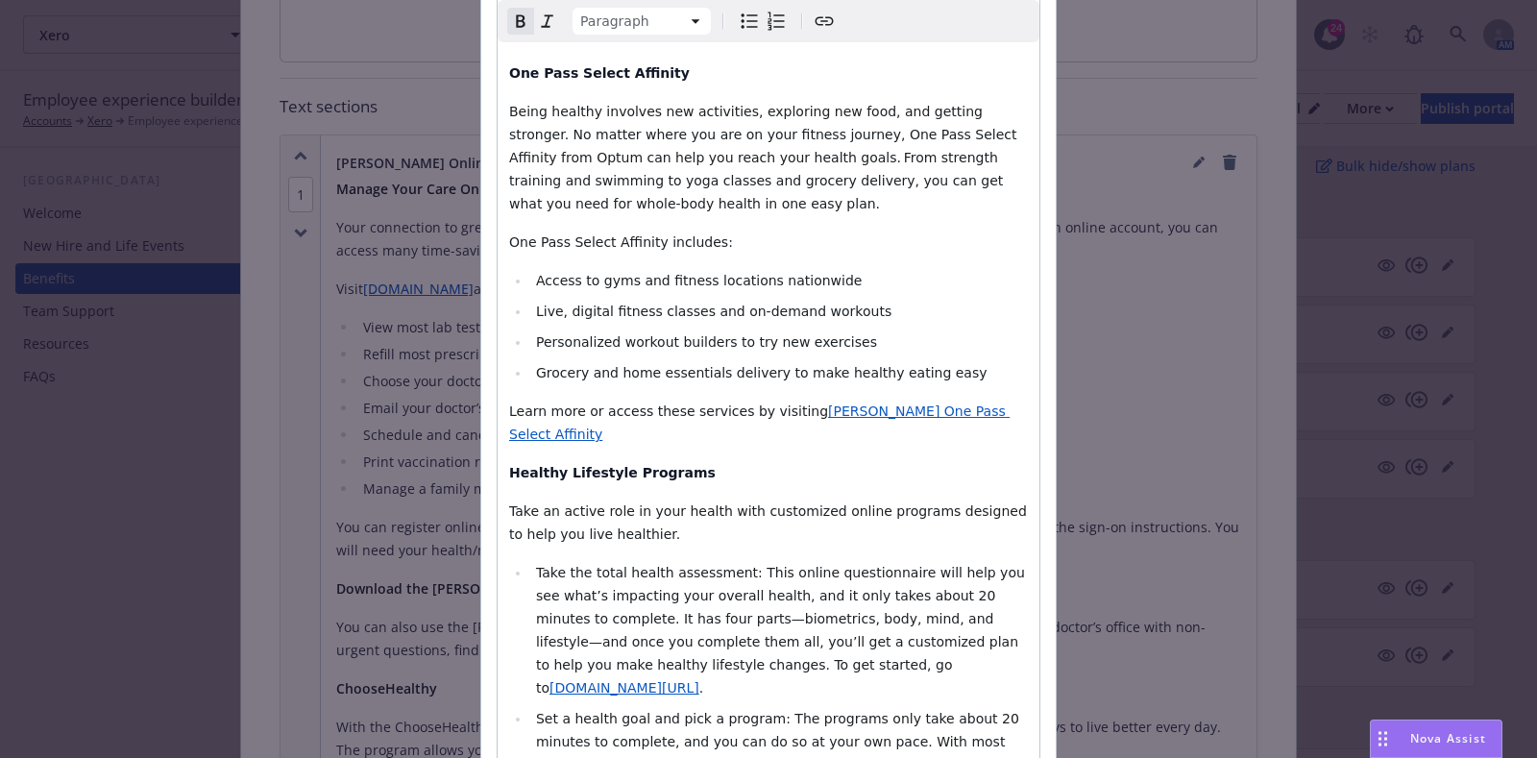
scroll to position [947, 0]
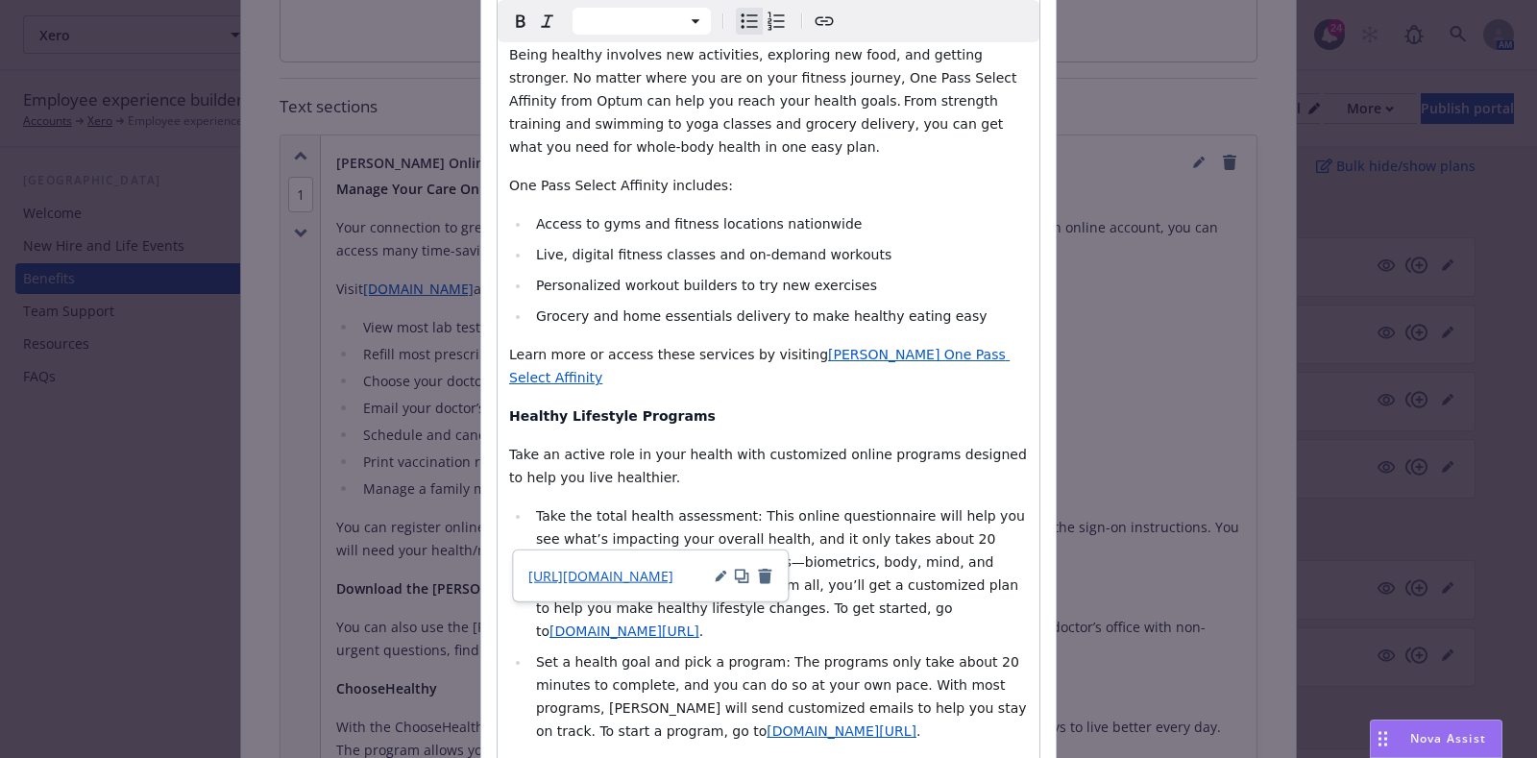
click at [697, 623] on span "kp.org/tha" at bounding box center [624, 630] width 150 height 15
click at [633, 576] on span "http://www.kp.org/tha" at bounding box center [600, 576] width 145 height 18
click at [777, 428] on div "Manage Your Care Online Your connection to great health and great care is only …" at bounding box center [769, 139] width 542 height 1568
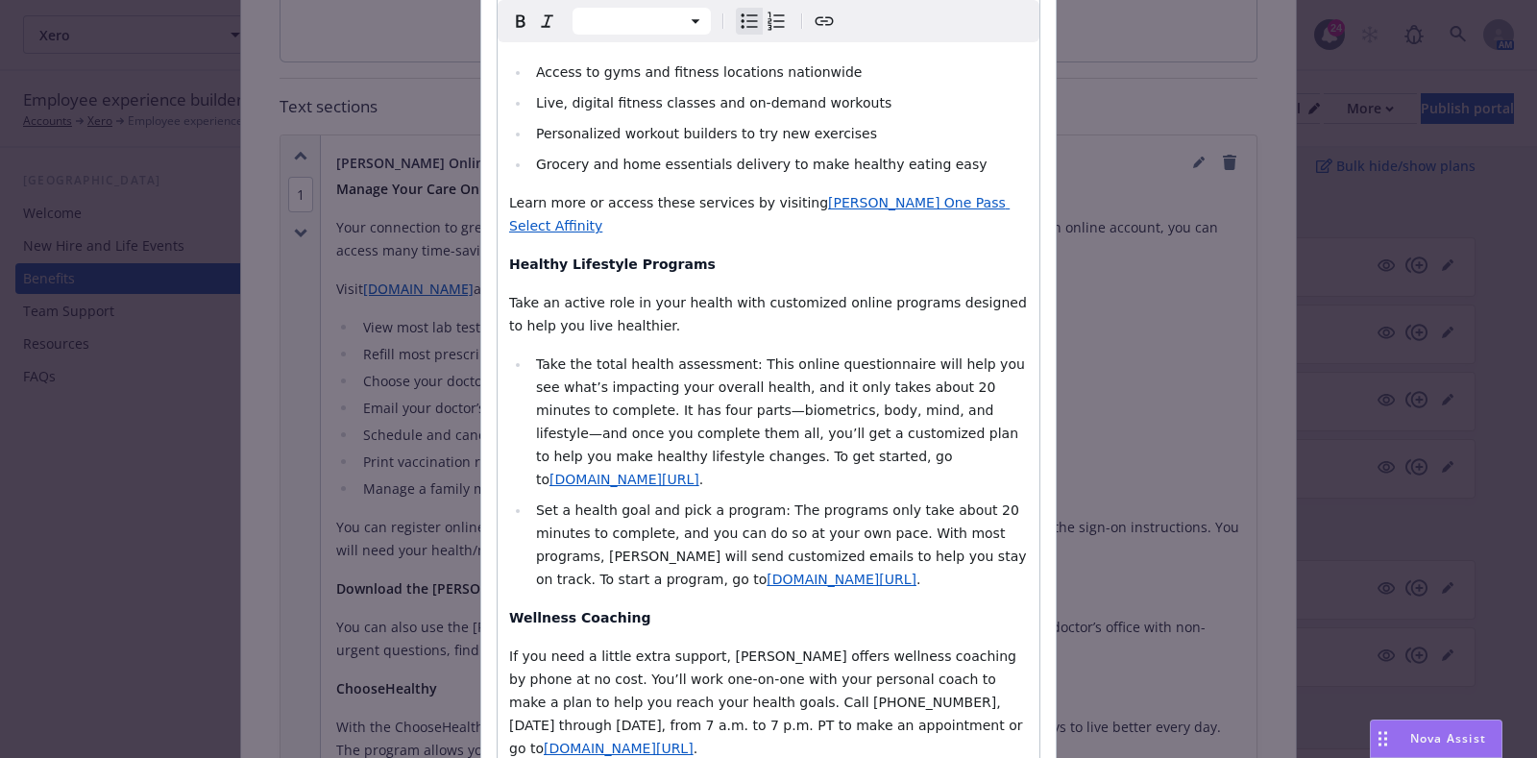
scroll to position [1101, 0]
select select "paragraph"
click at [694, 739] on span "kp.org/coaching" at bounding box center [619, 746] width 150 height 15
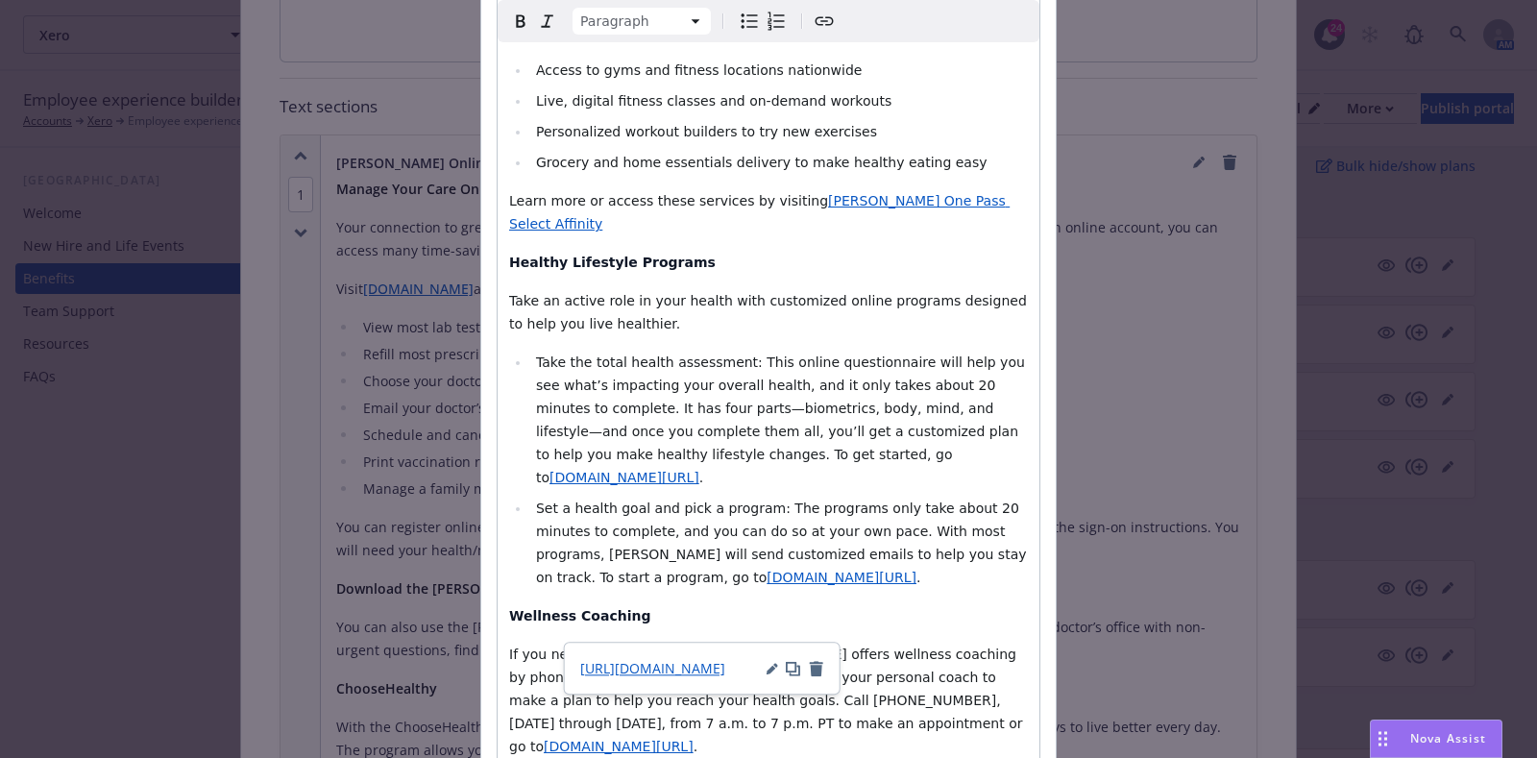
click at [716, 659] on span "http://www.kp.org/coaching" at bounding box center [652, 668] width 145 height 18
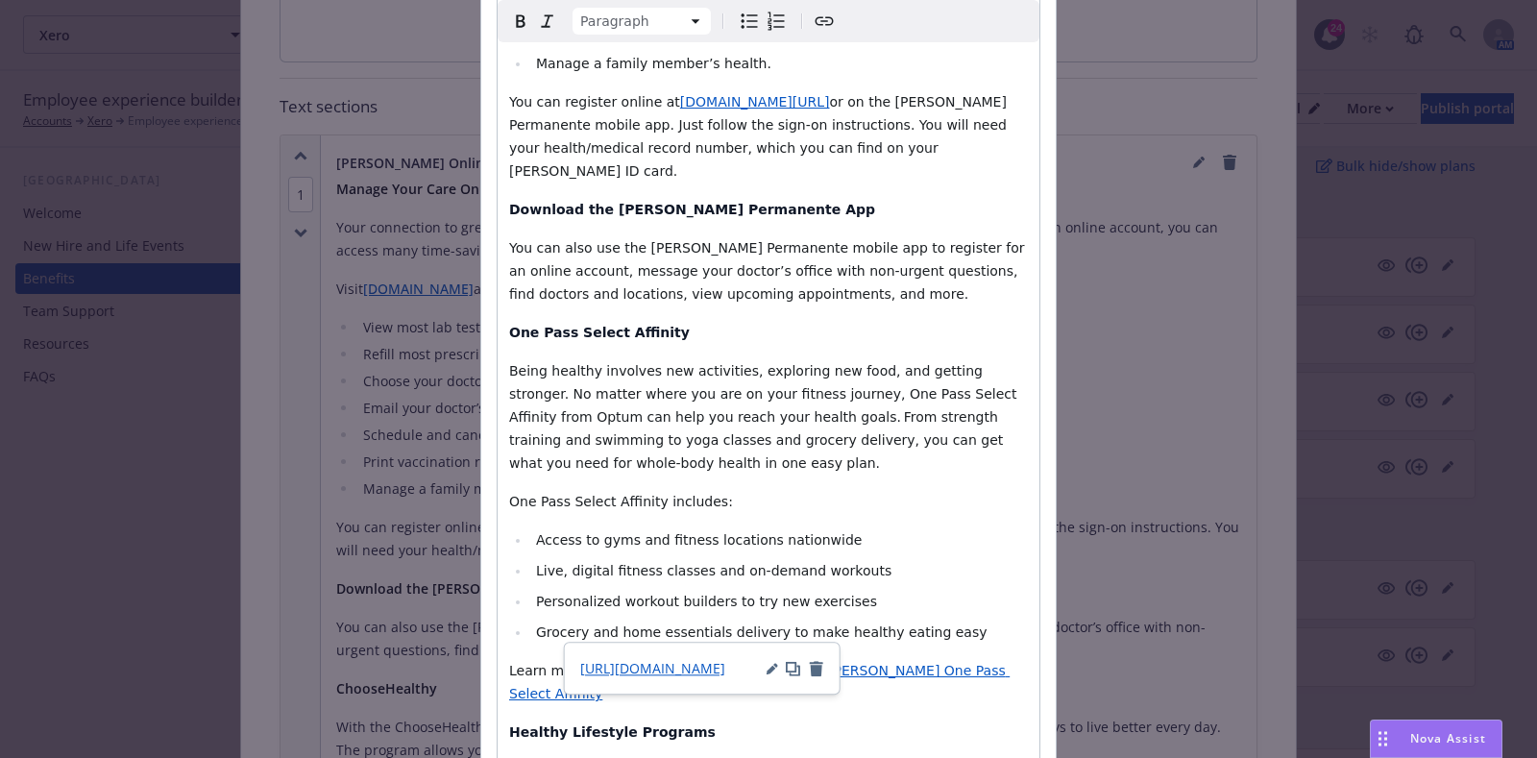
scroll to position [758, 0]
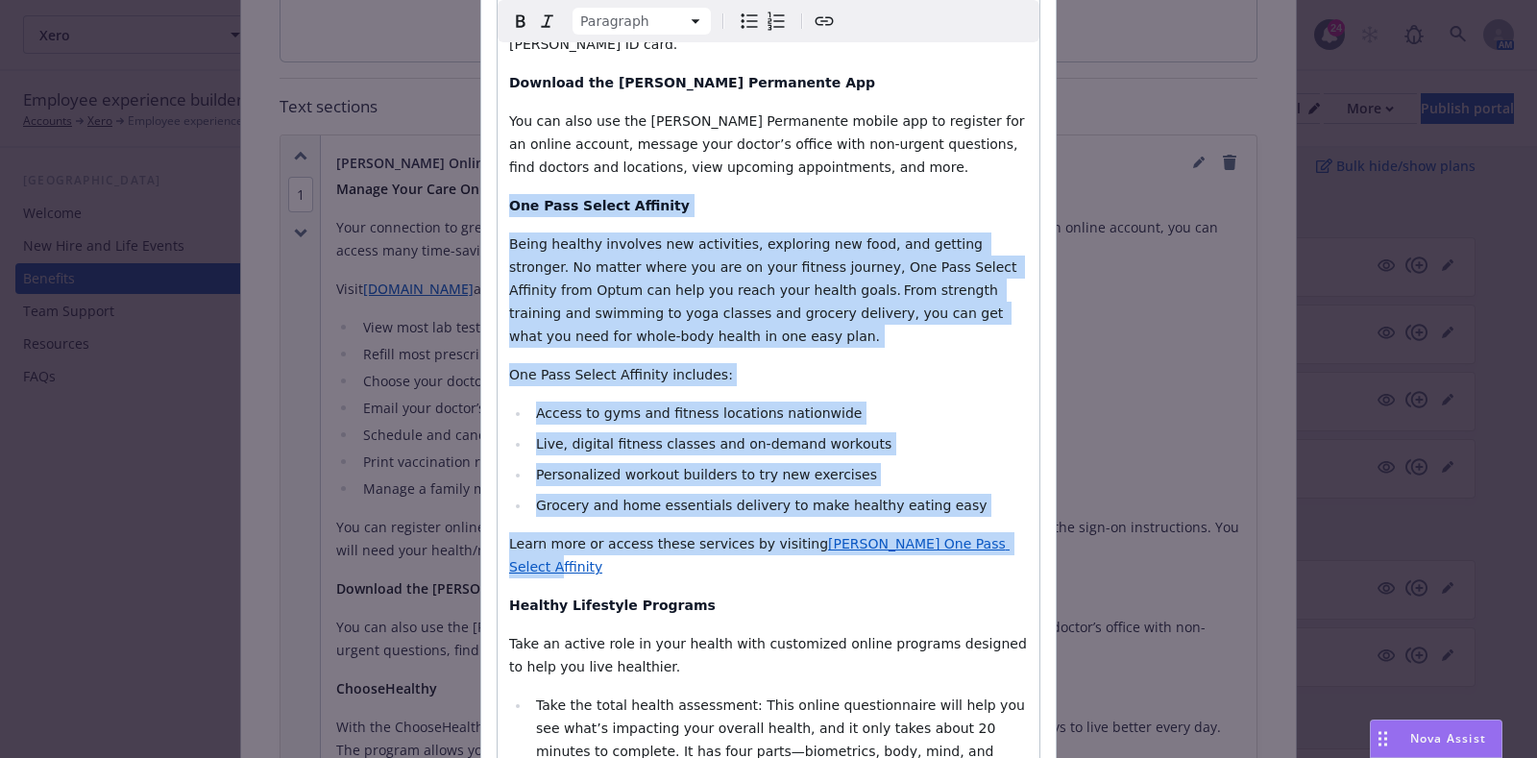
drag, startPoint x: 980, startPoint y: 494, endPoint x: 494, endPoint y: 160, distance: 589.3
click at [498, 160] on div "Manage Your Care Online Your connection to great health and great care is only …" at bounding box center [769, 329] width 542 height 1568
copy div "One Pass Select Affinity Being healthy involves new activities, exploring new f…"
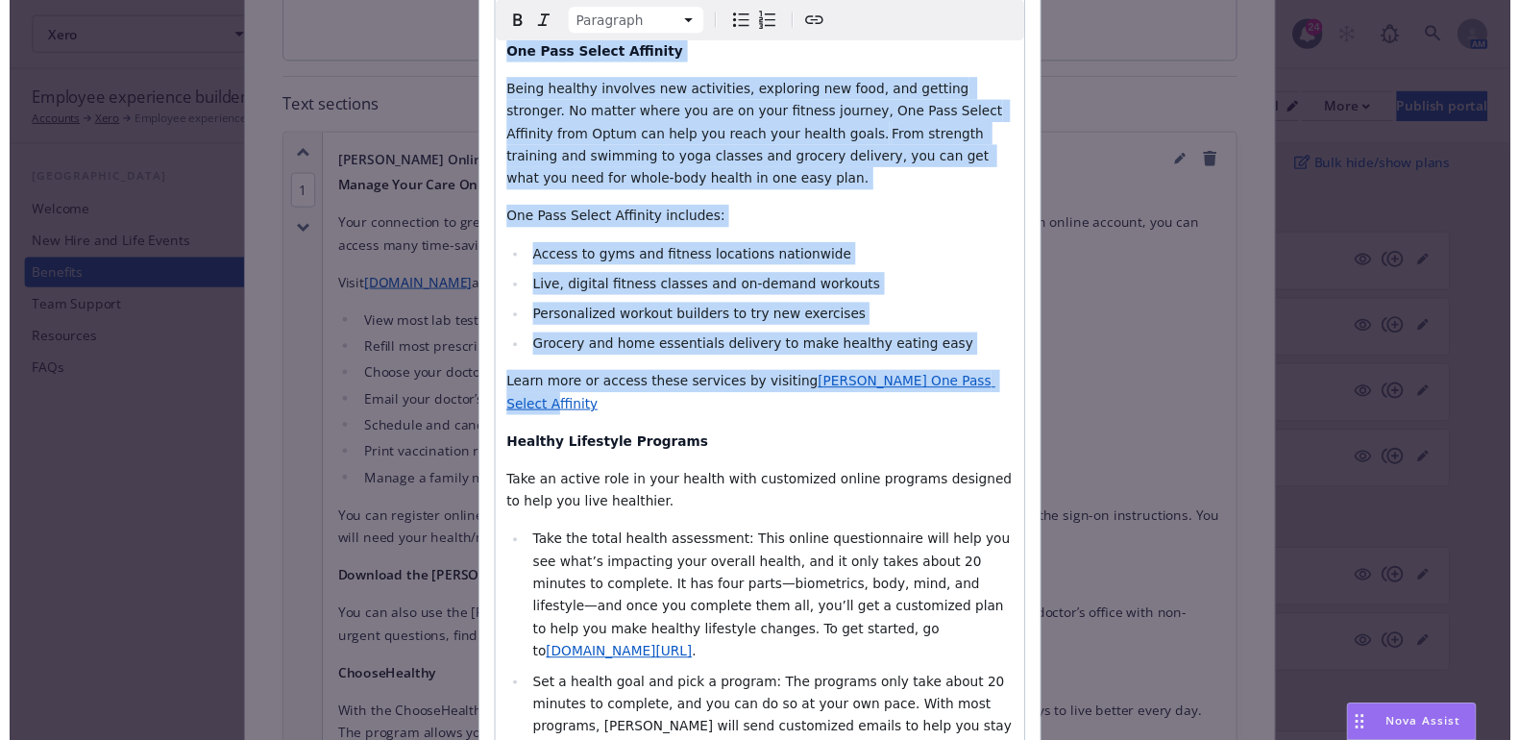
scroll to position [1159, 0]
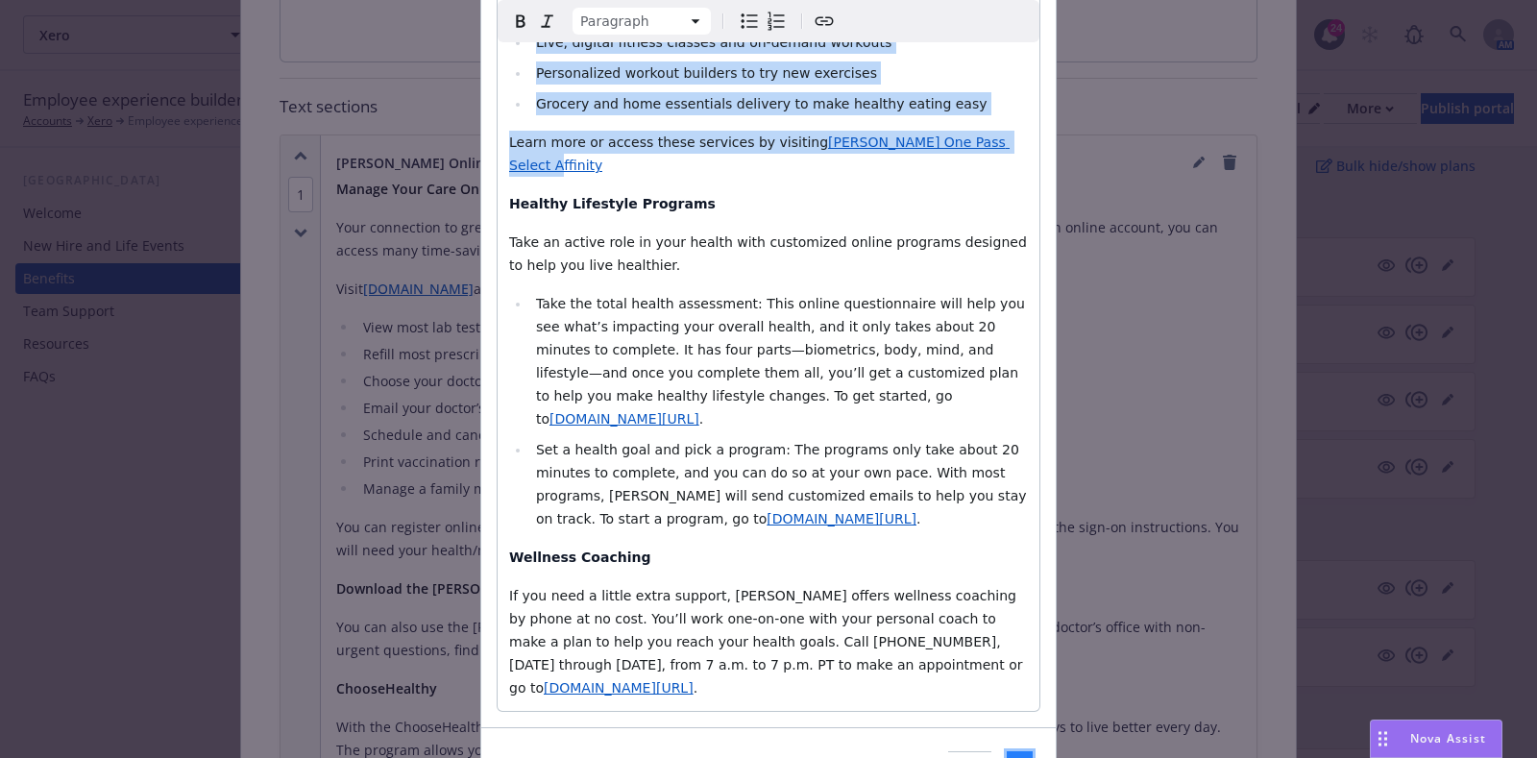
click at [1007, 751] on button "Add" at bounding box center [1020, 770] width 26 height 38
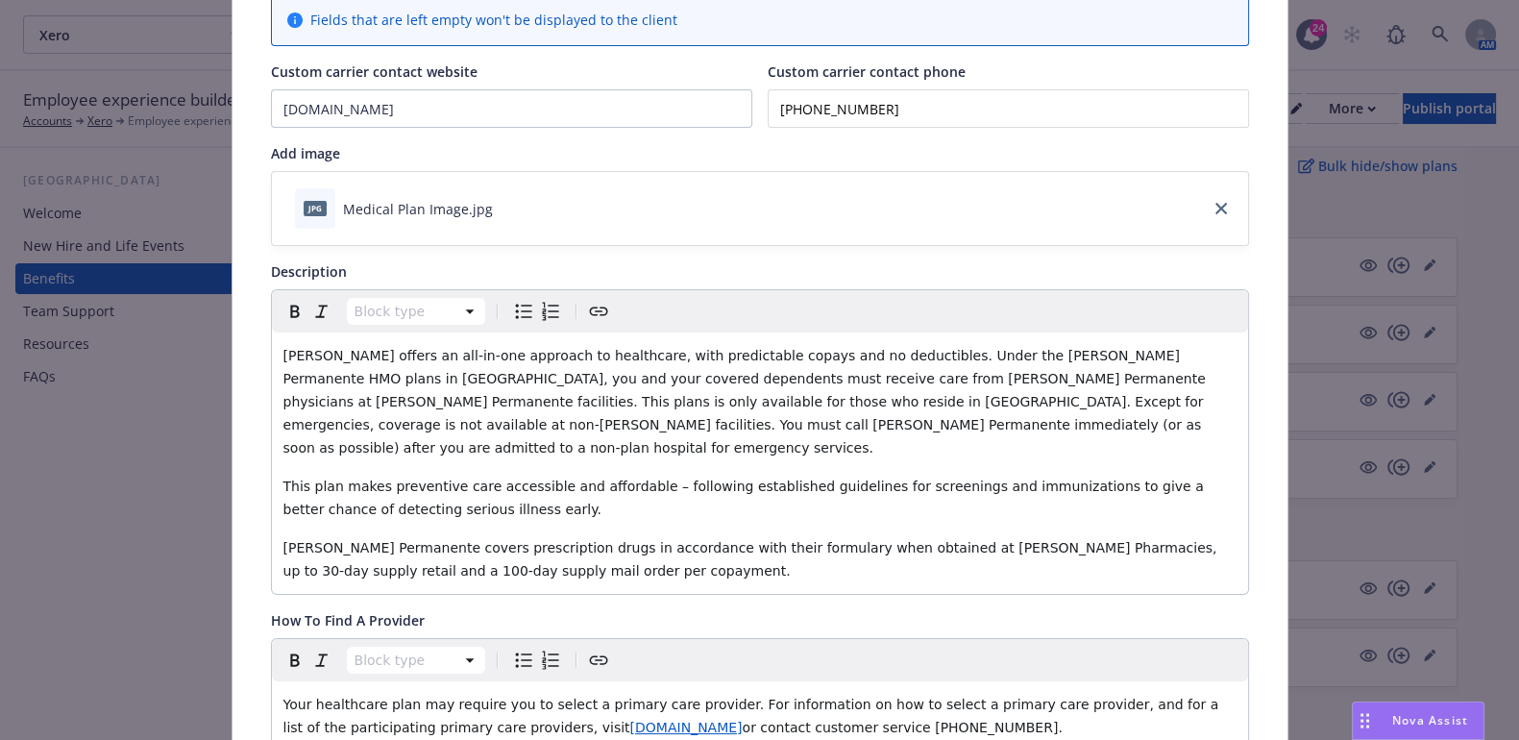
scroll to position [0, 0]
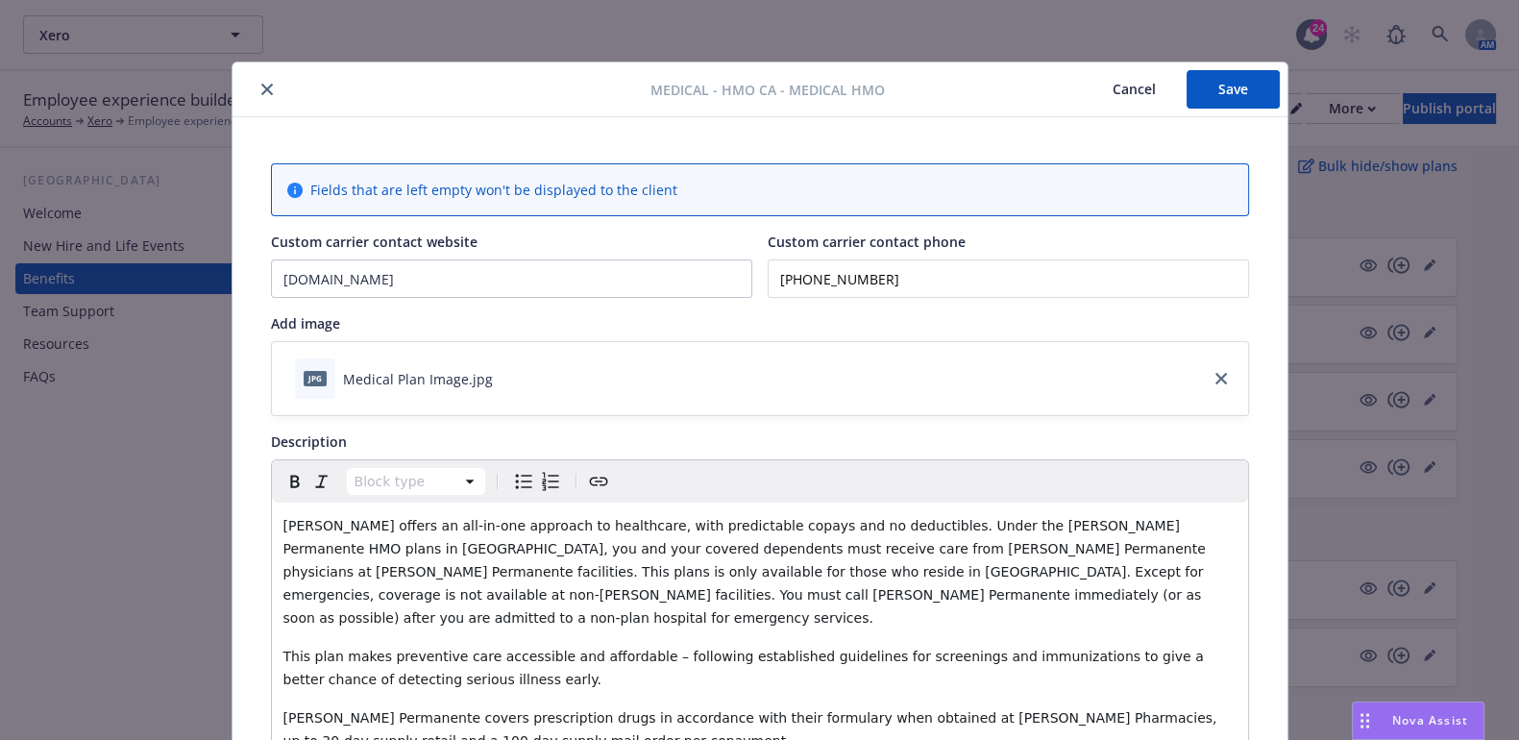
click at [1197, 94] on button "Save" at bounding box center [1232, 89] width 93 height 38
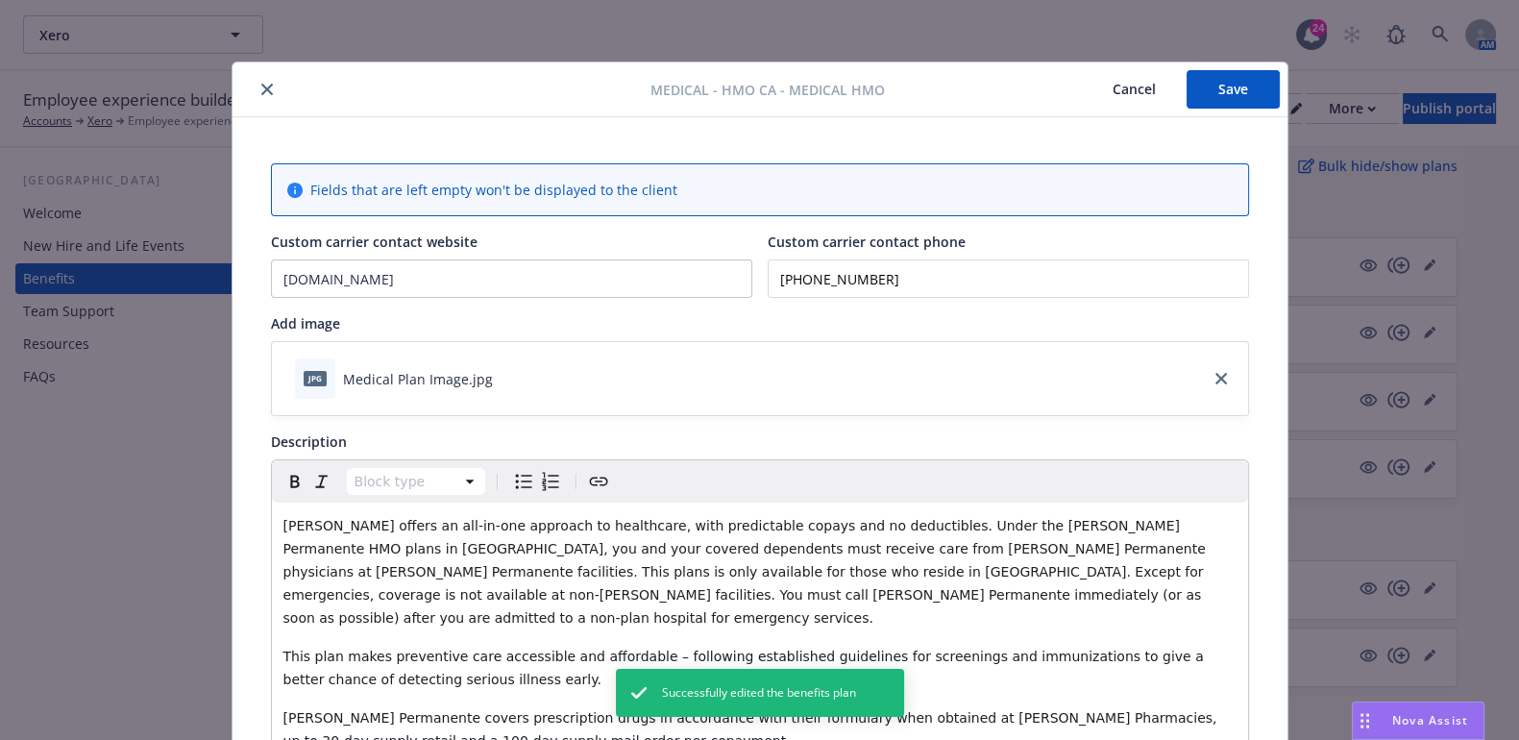
click at [261, 93] on icon "close" at bounding box center [267, 90] width 12 height 12
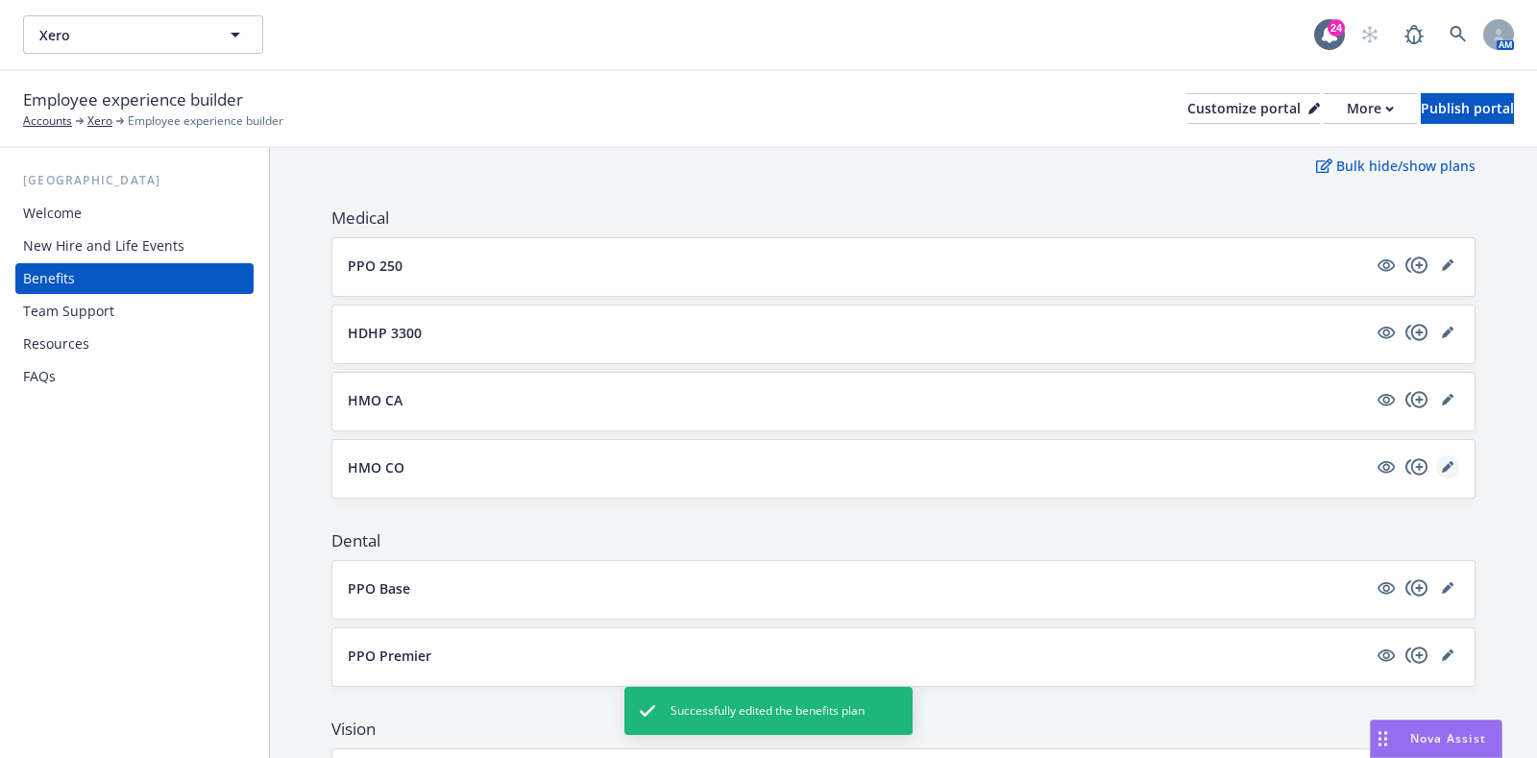
click at [1442, 463] on icon "editPencil" at bounding box center [1448, 467] width 12 height 12
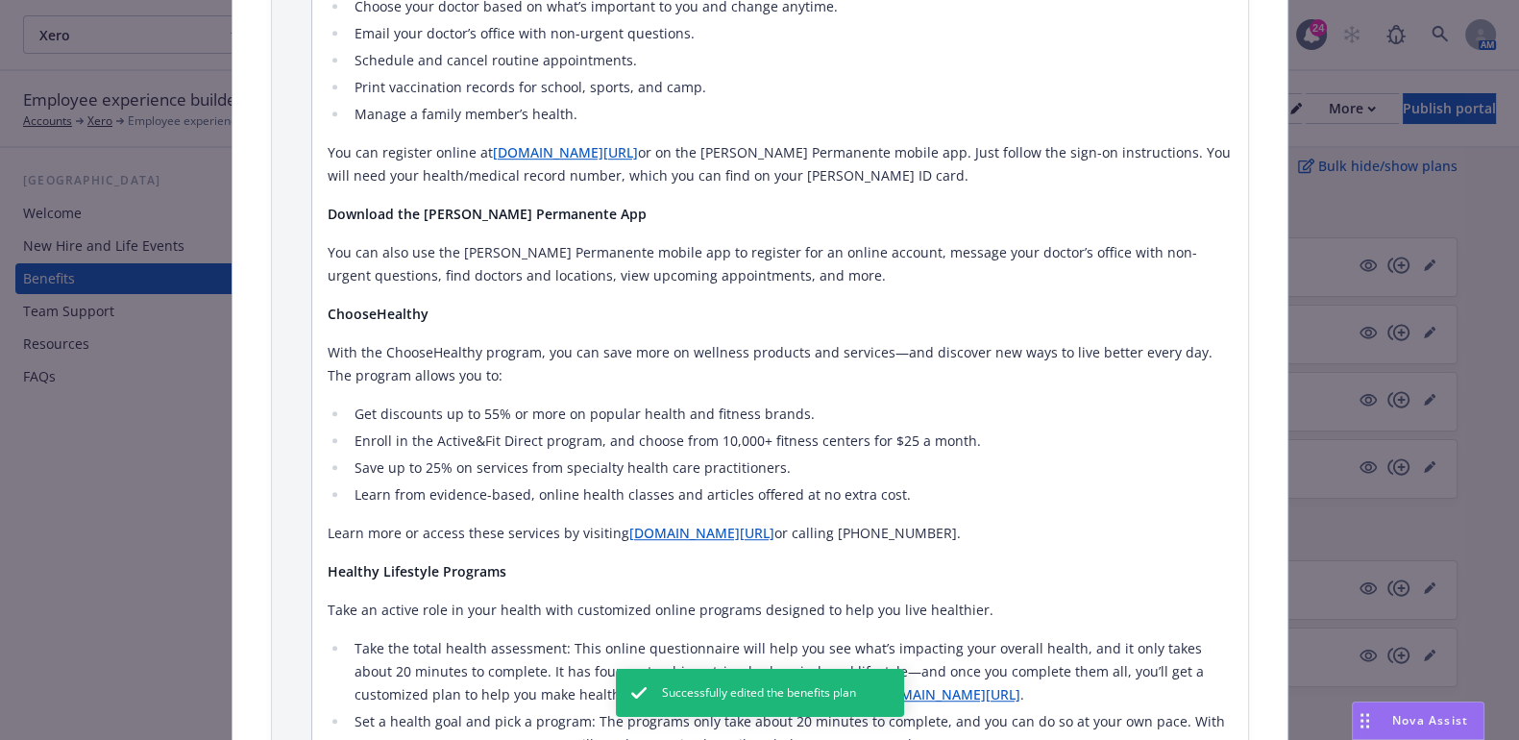
scroll to position [1418, 0]
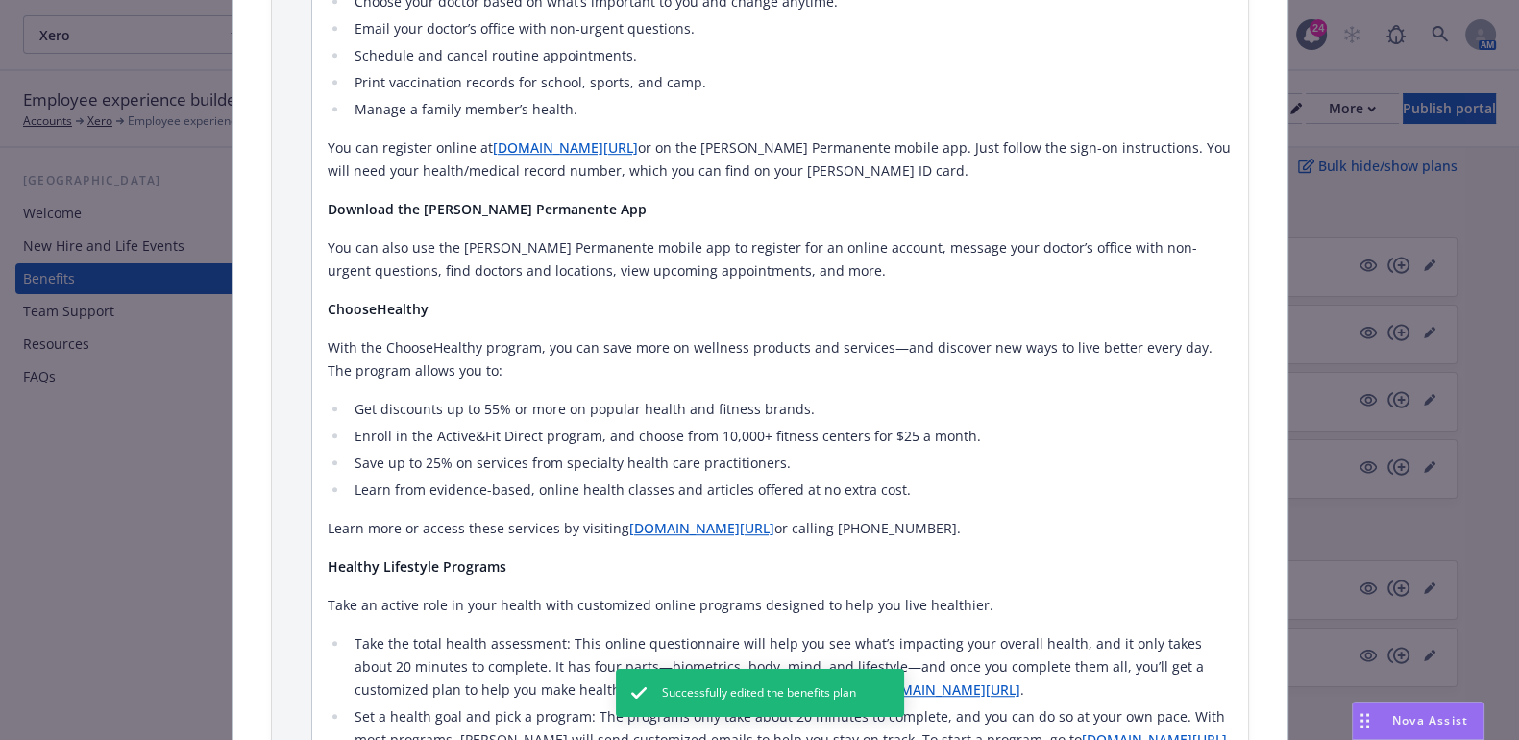
drag, startPoint x: 913, startPoint y: 499, endPoint x: 313, endPoint y: 271, distance: 642.4
click at [313, 271] on div "Kaiser Online & Mobile App Tools and Resources Manage Your Care Online Your con…" at bounding box center [780, 330] width 936 height 1149
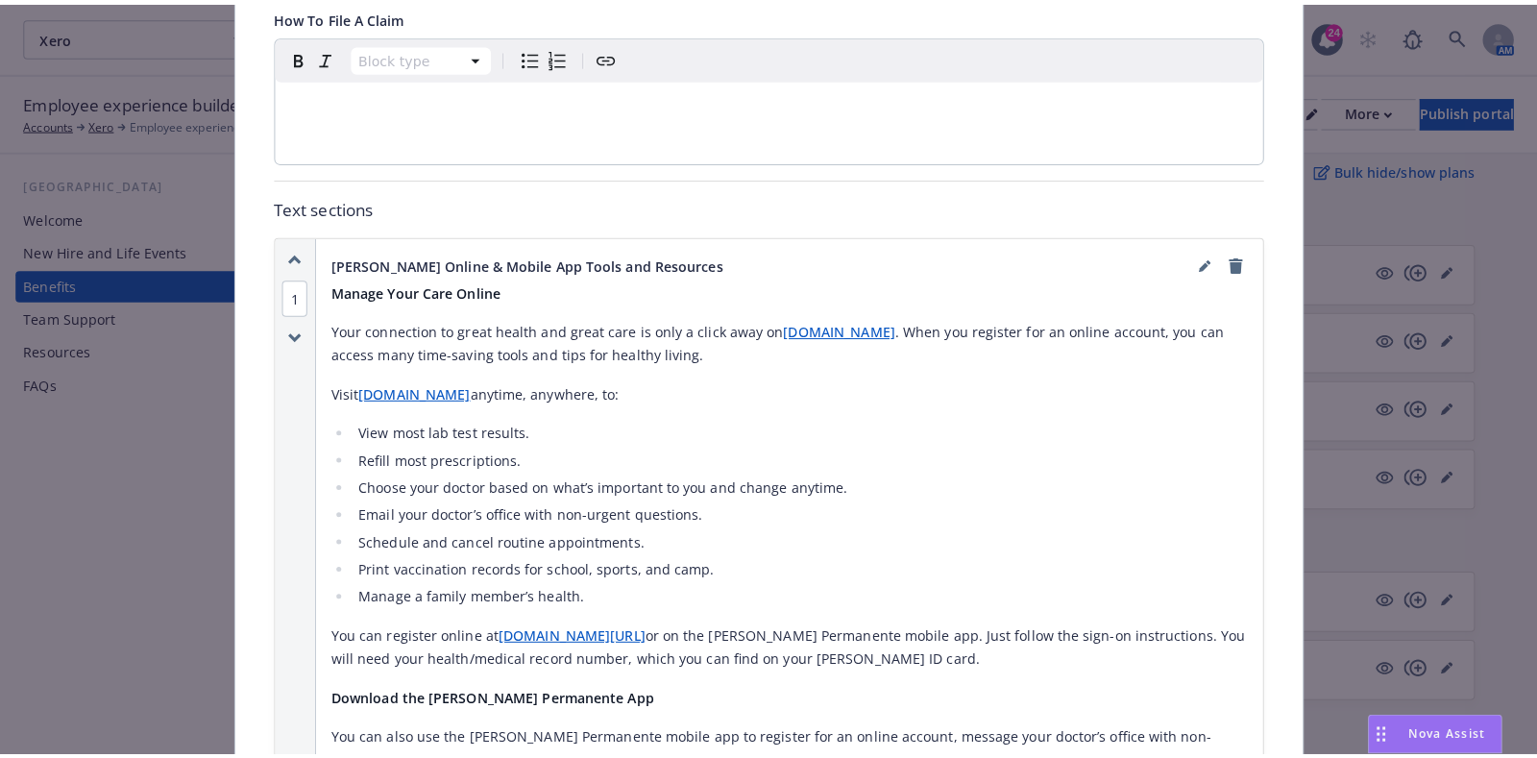
scroll to position [897, 0]
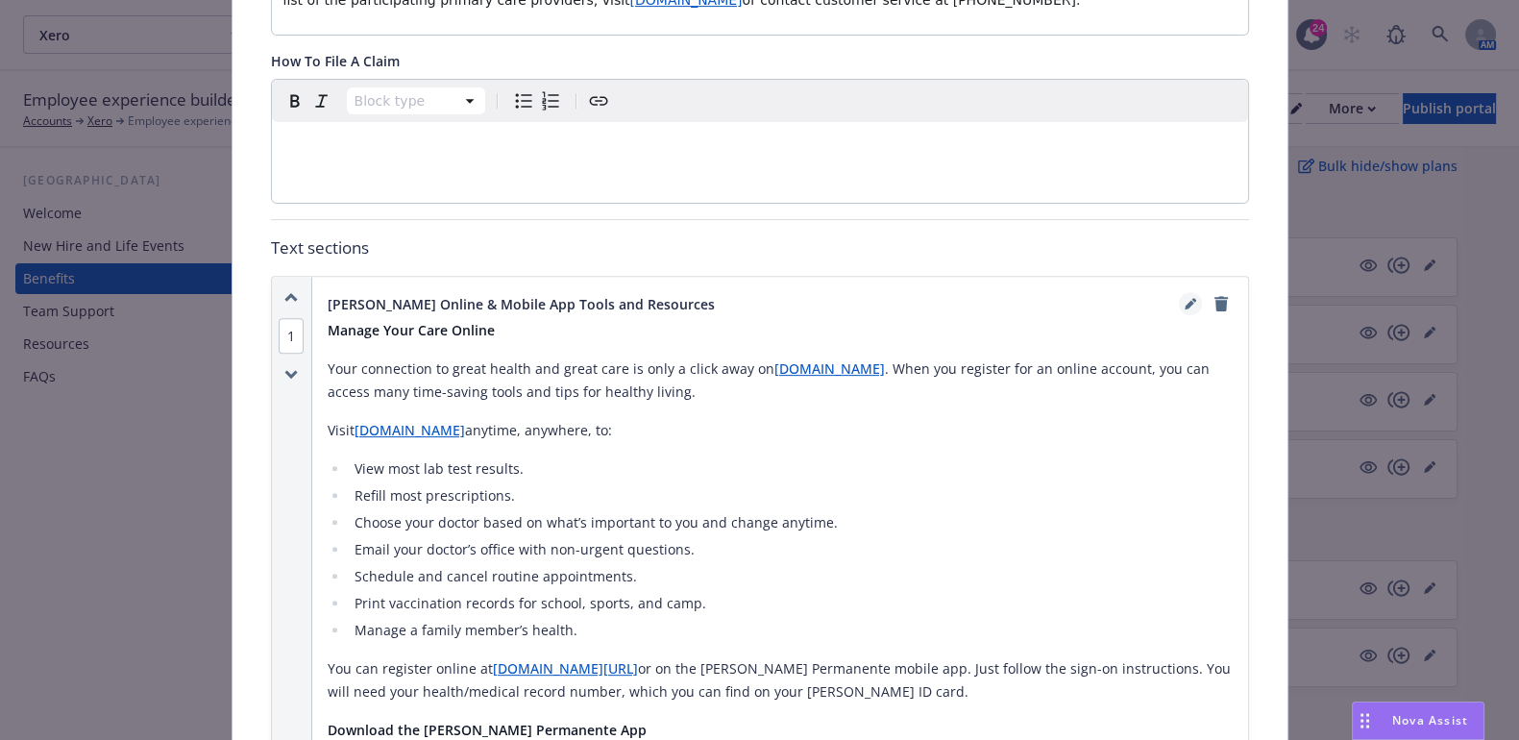
click at [1184, 298] on icon "editPencil" at bounding box center [1190, 304] width 12 height 12
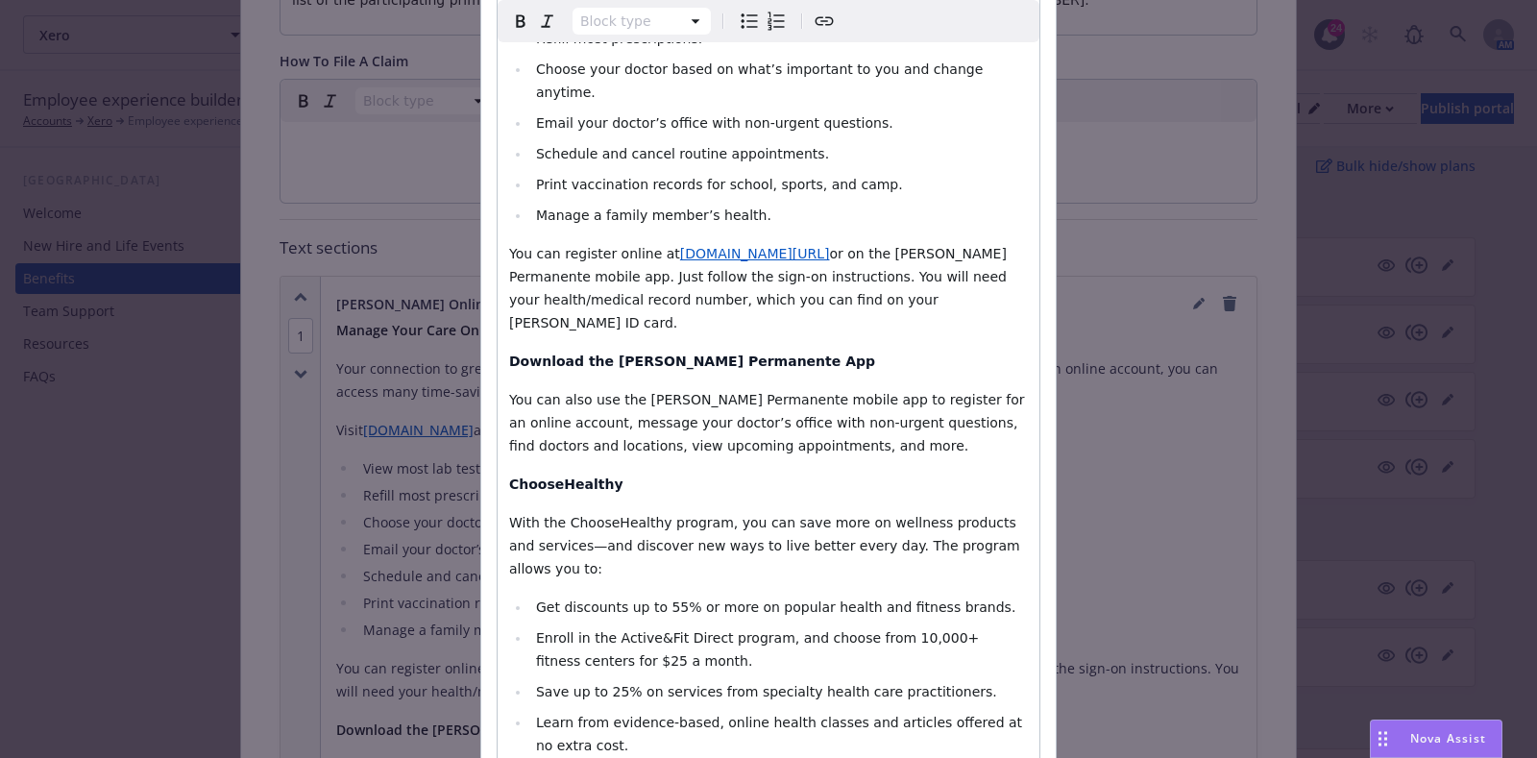
scroll to position [597, 0]
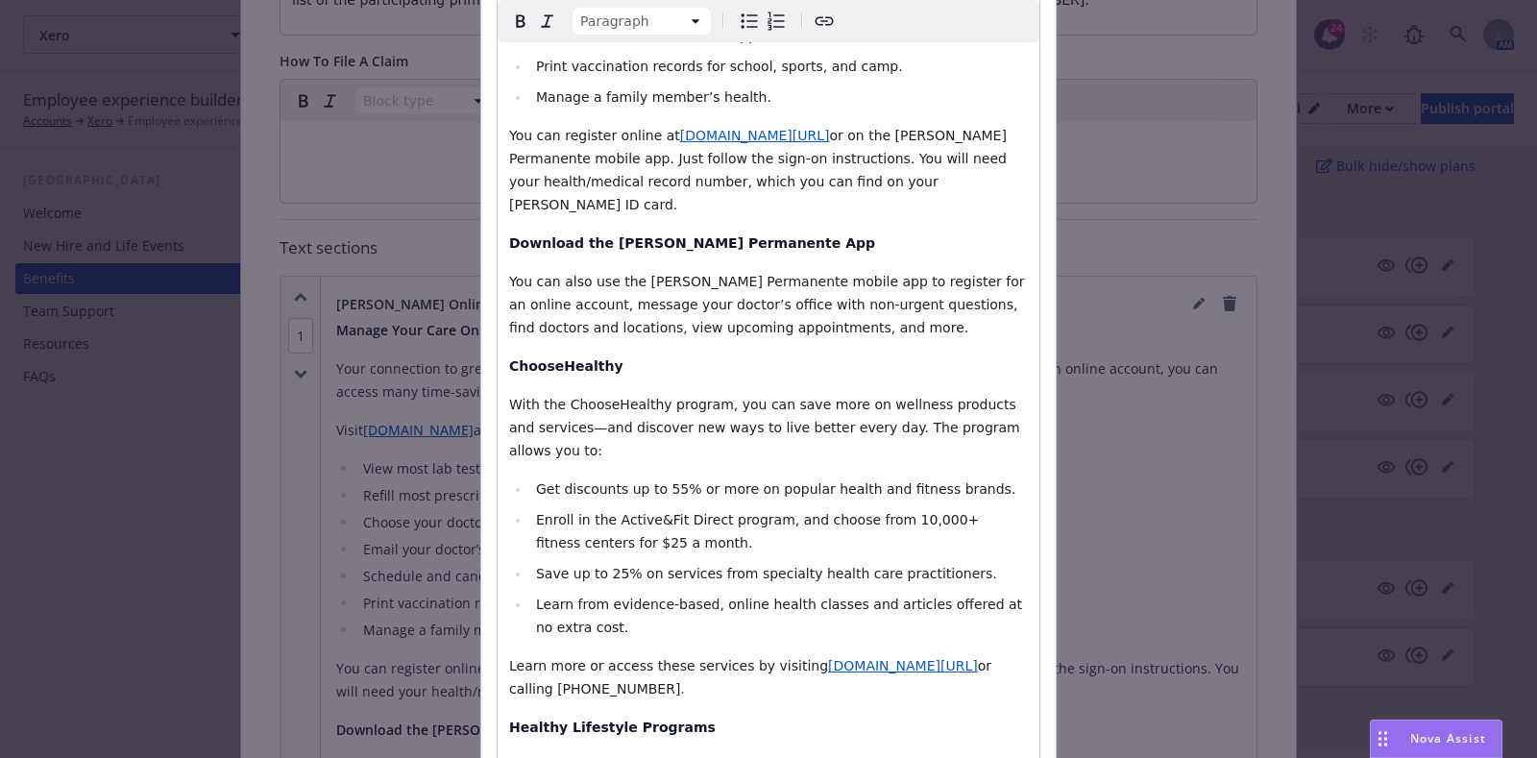
drag, startPoint x: 587, startPoint y: 615, endPoint x: 480, endPoint y: 322, distance: 311.8
click at [481, 322] on div "Section title * Kaiser Online & Mobile App Tools and Resources Section content …" at bounding box center [768, 394] width 574 height 1714
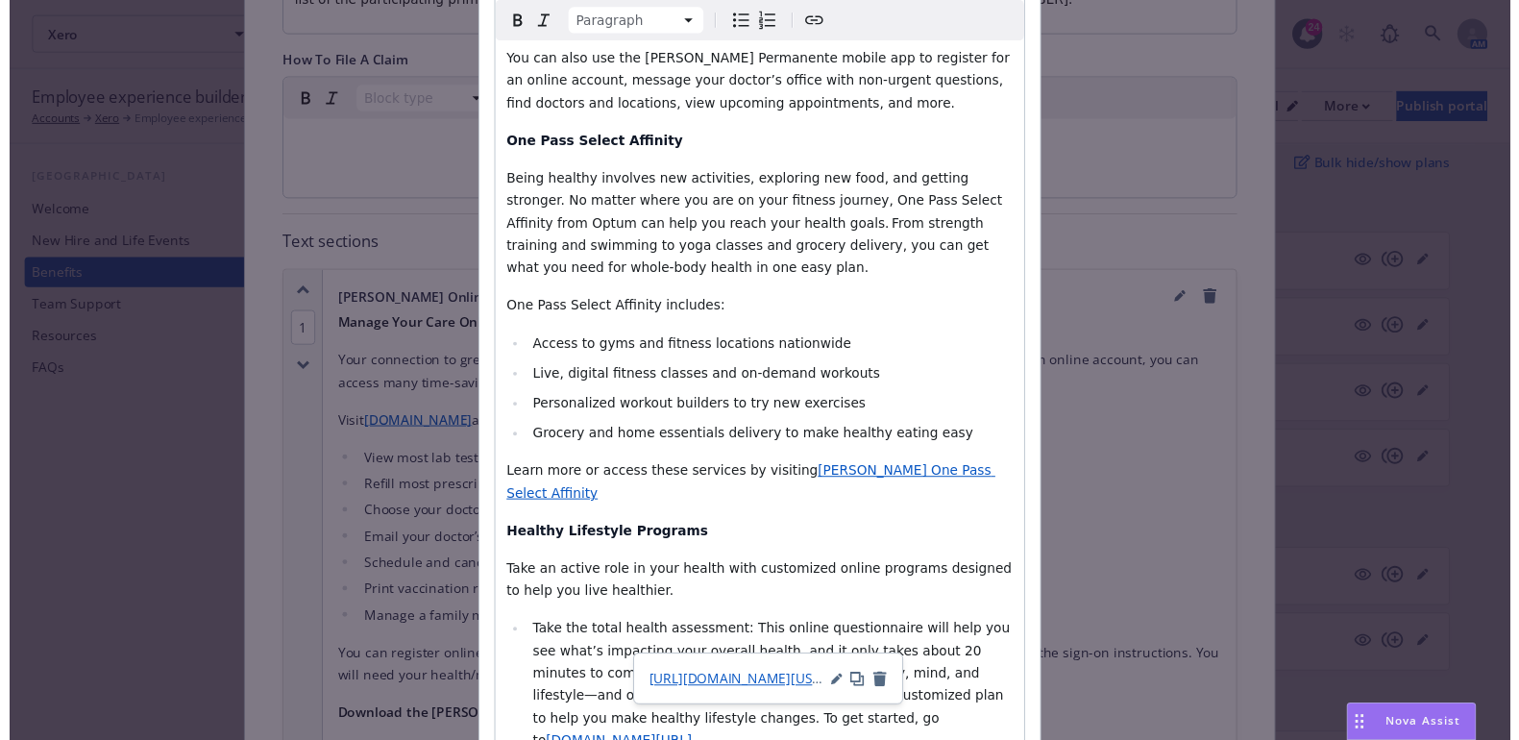
scroll to position [1159, 0]
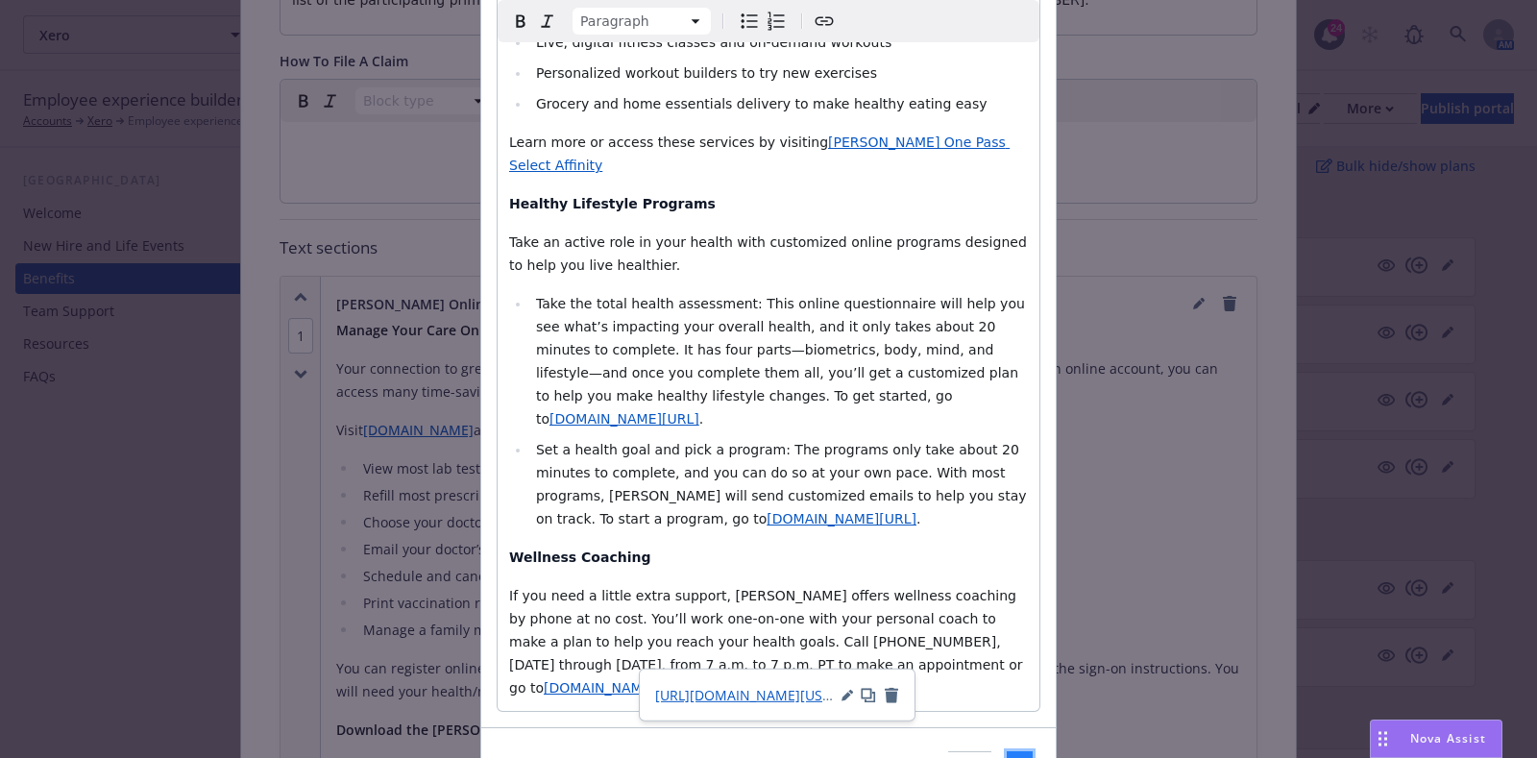
click at [1007, 751] on button "Add" at bounding box center [1020, 770] width 26 height 38
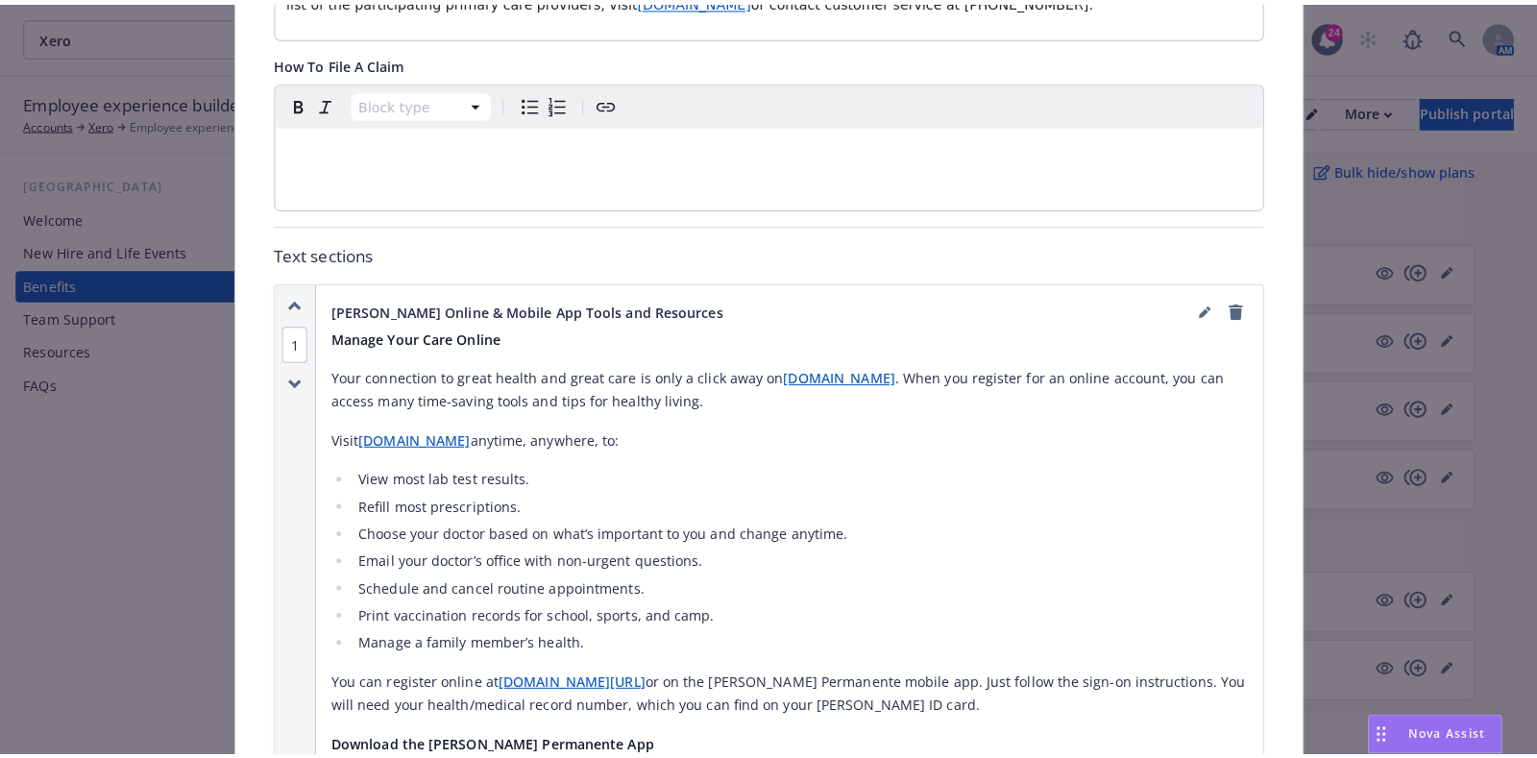
scroll to position [0, 0]
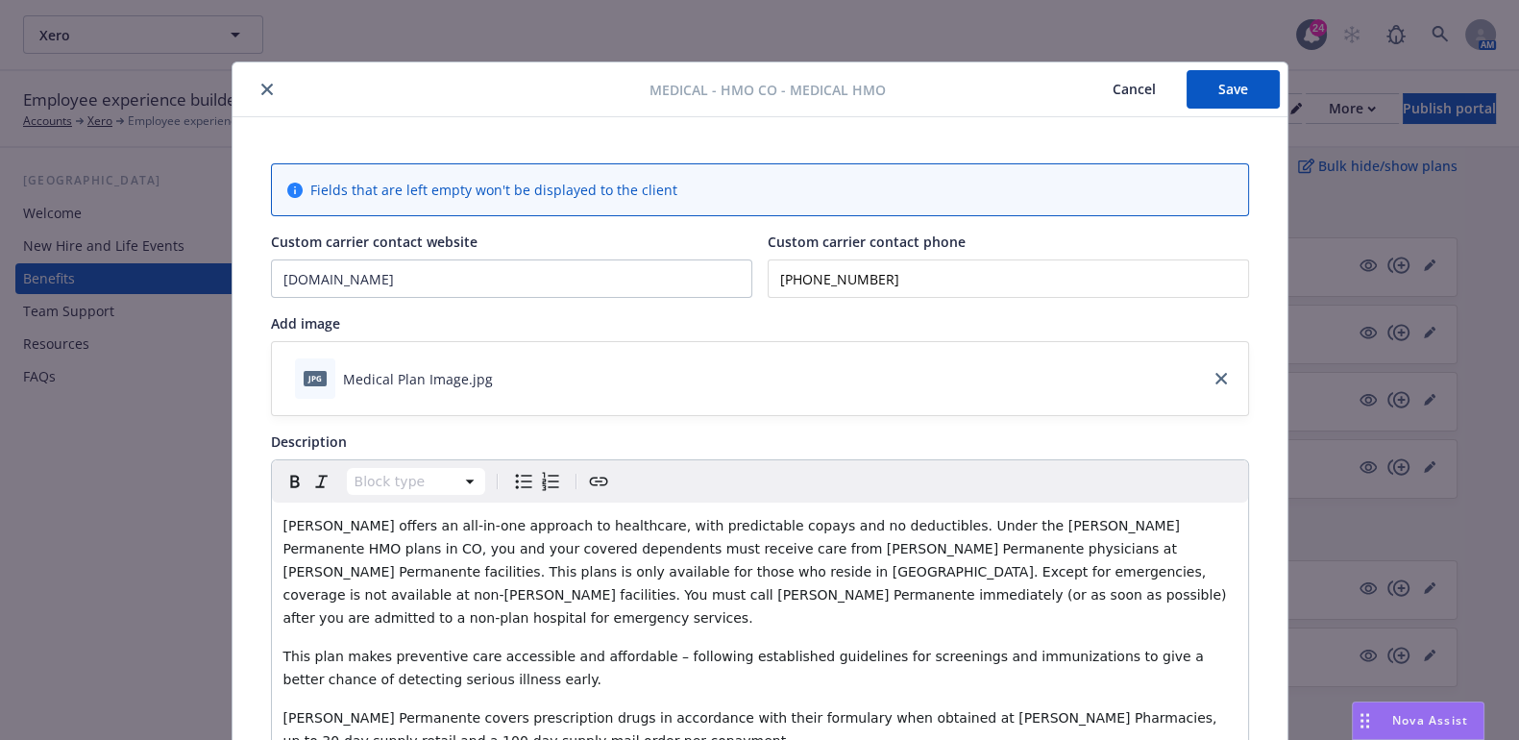
click at [1243, 84] on button "Save" at bounding box center [1232, 89] width 93 height 38
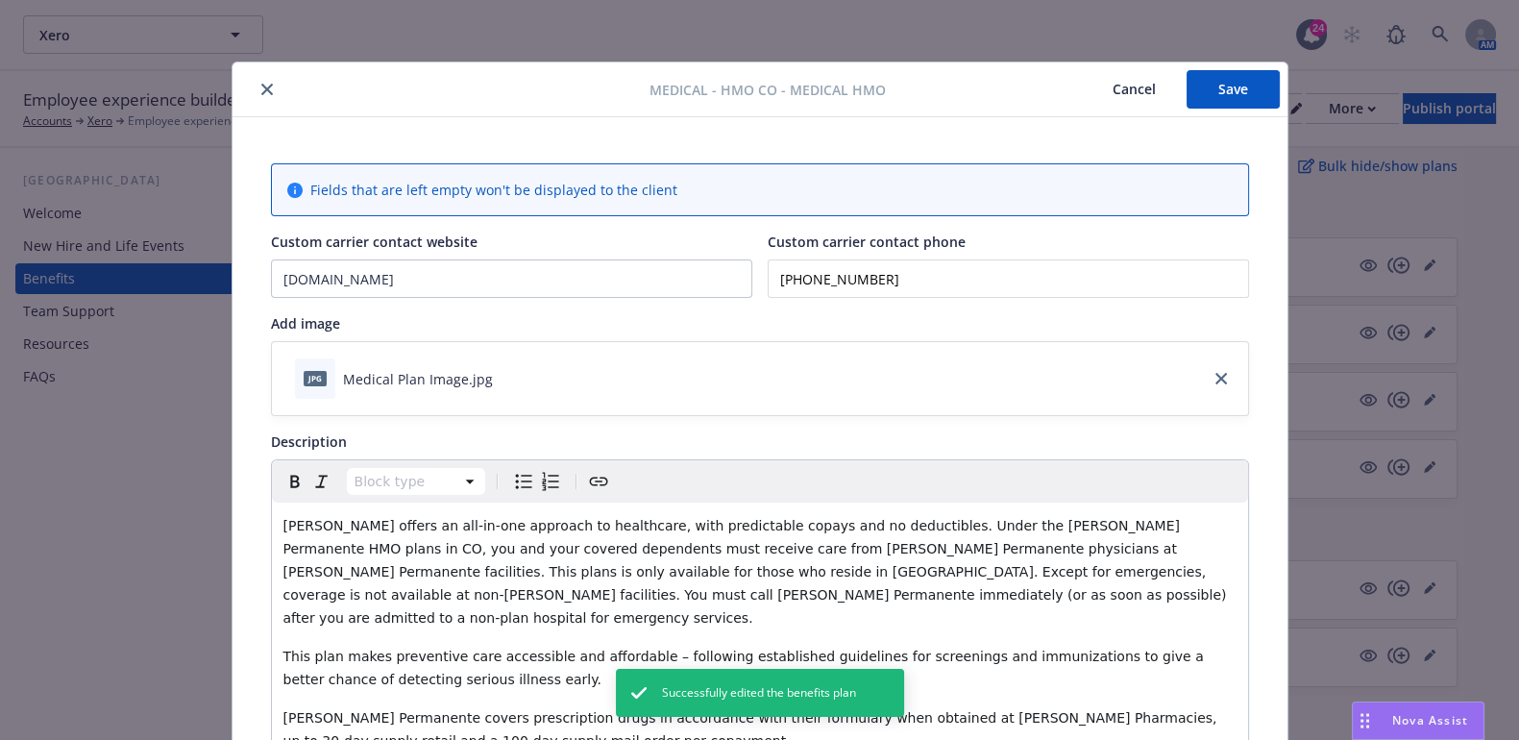
click at [261, 89] on icon "close" at bounding box center [267, 90] width 12 height 12
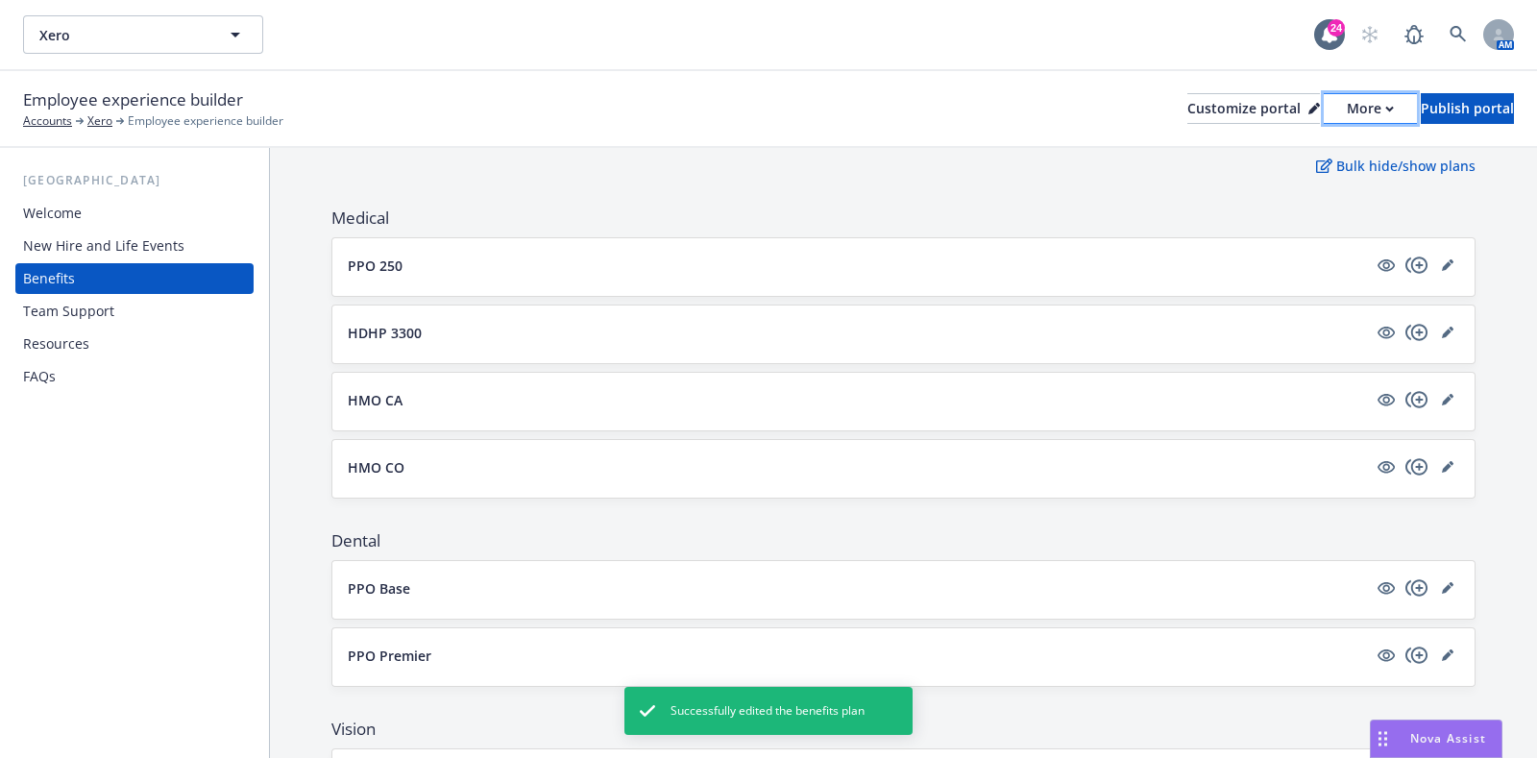
click at [1347, 112] on div "More" at bounding box center [1370, 108] width 47 height 29
click at [1269, 151] on link "Copy preview link" at bounding box center [1268, 152] width 175 height 38
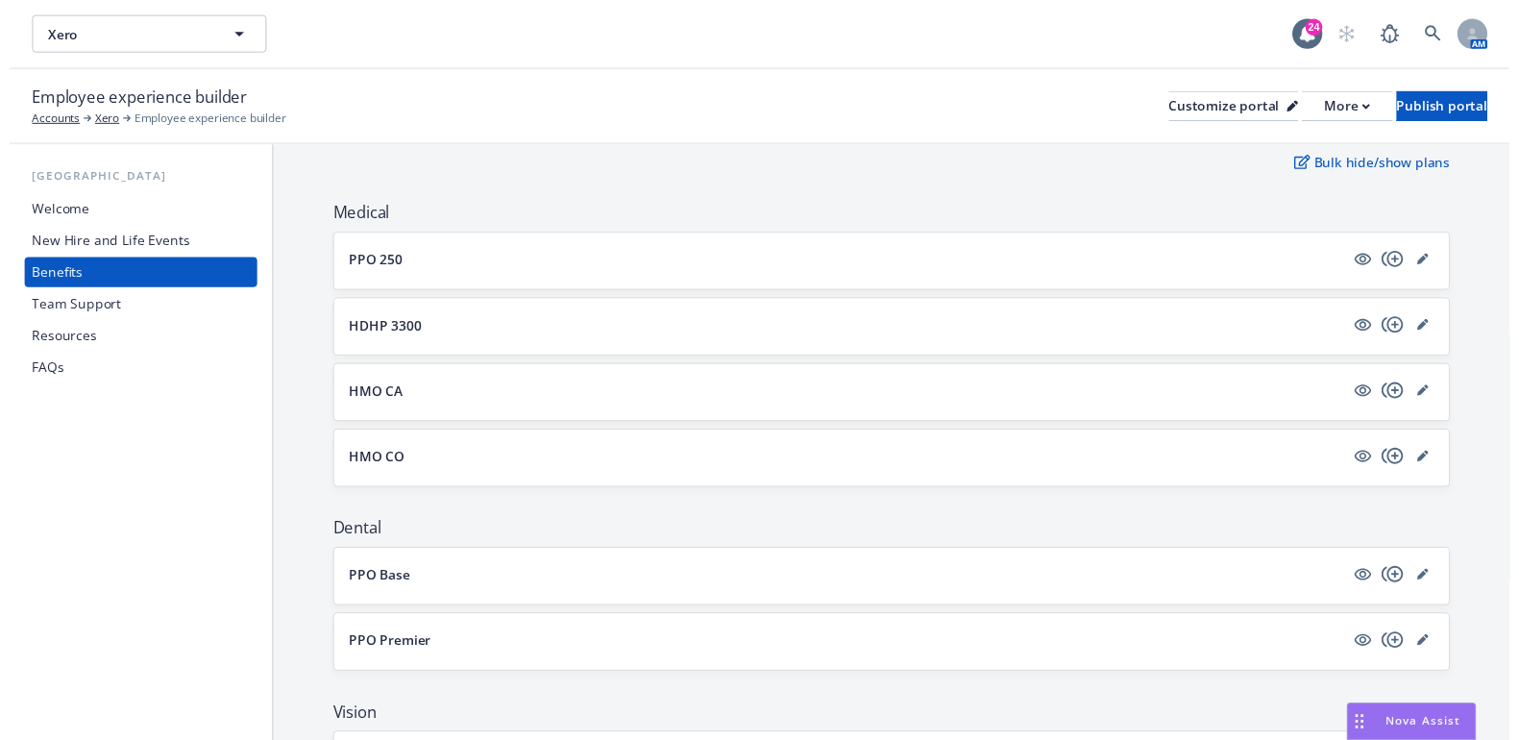
scroll to position [299, 0]
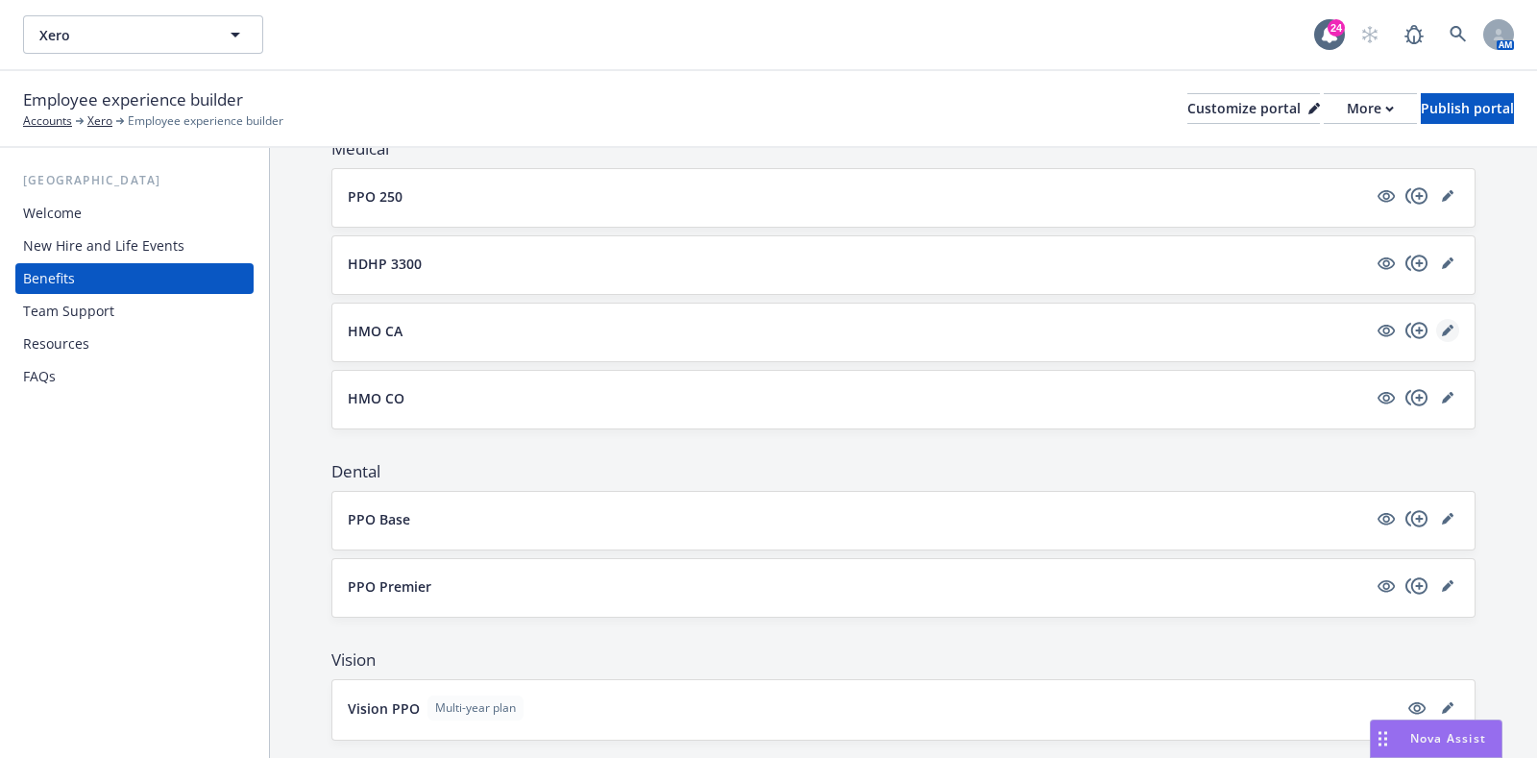
click at [1442, 329] on icon "editPencil" at bounding box center [1448, 331] width 12 height 12
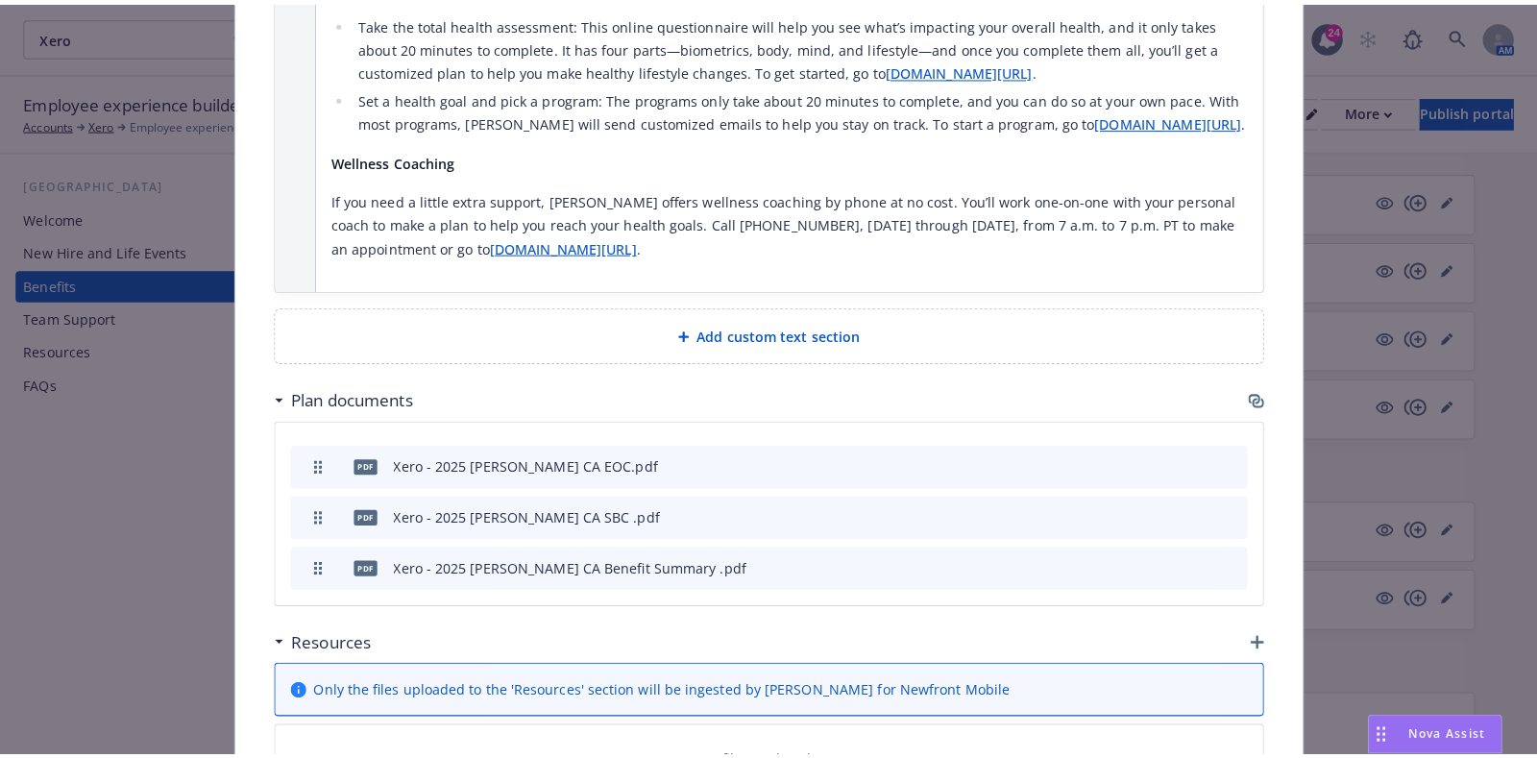
scroll to position [2281, 0]
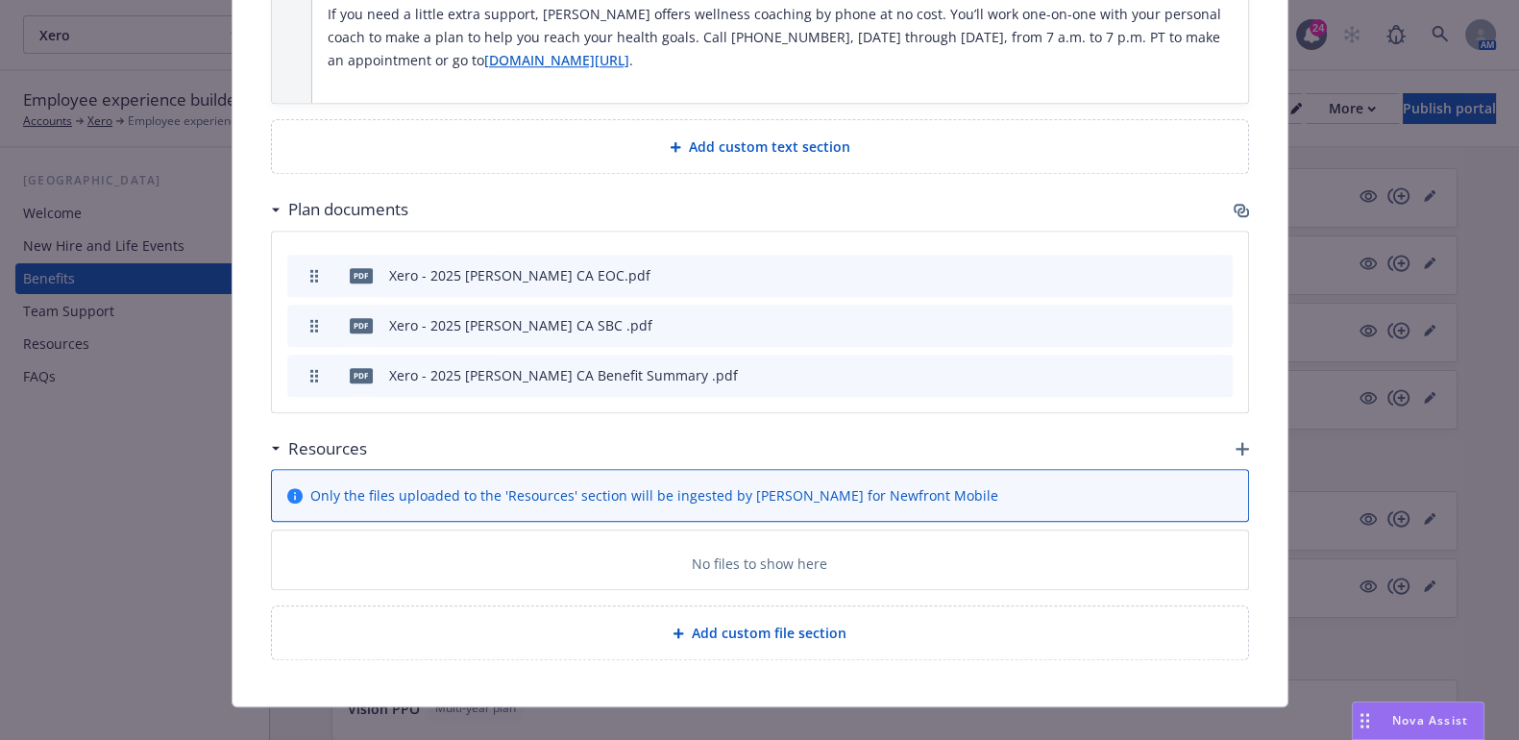
click at [1235, 442] on icon "button" at bounding box center [1241, 448] width 13 height 13
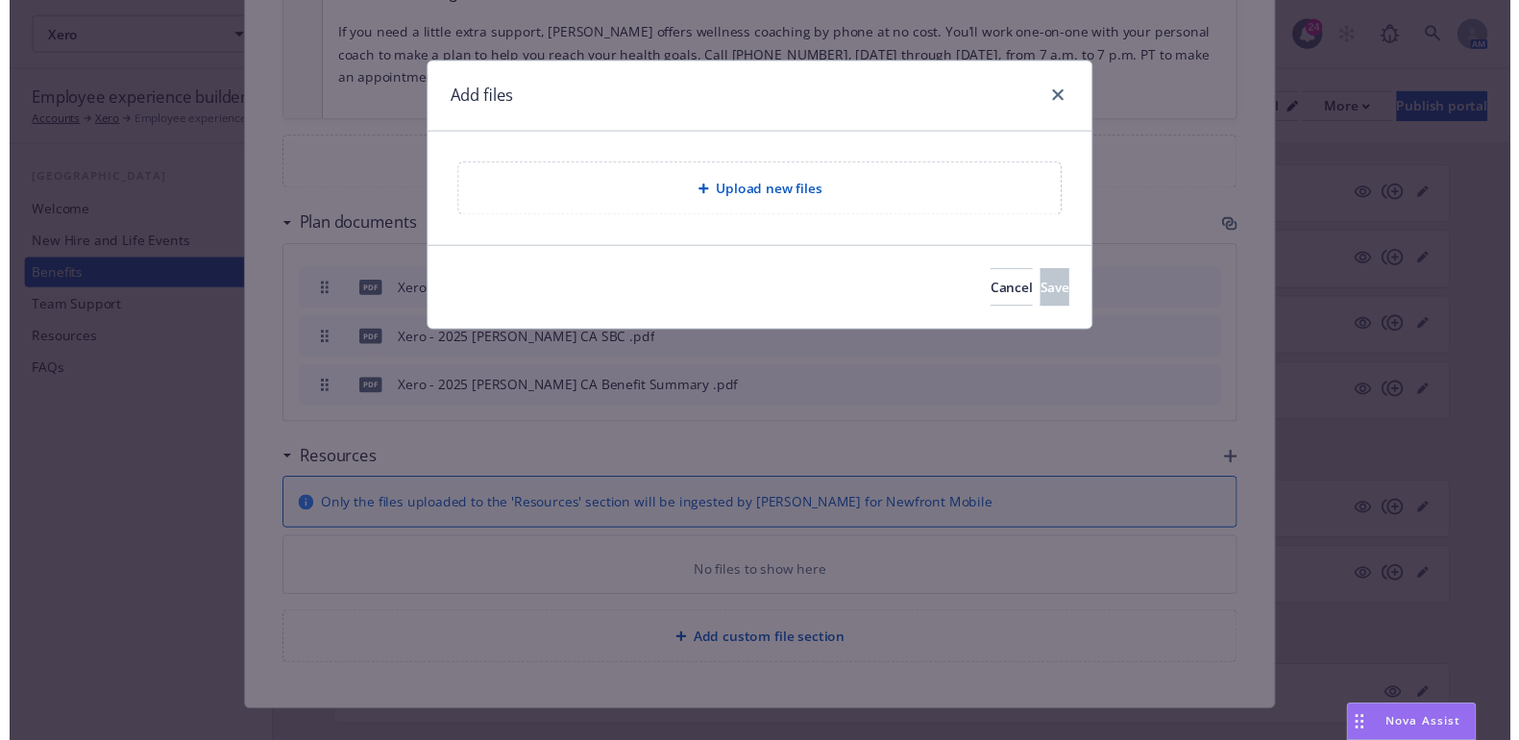
scroll to position [374, 0]
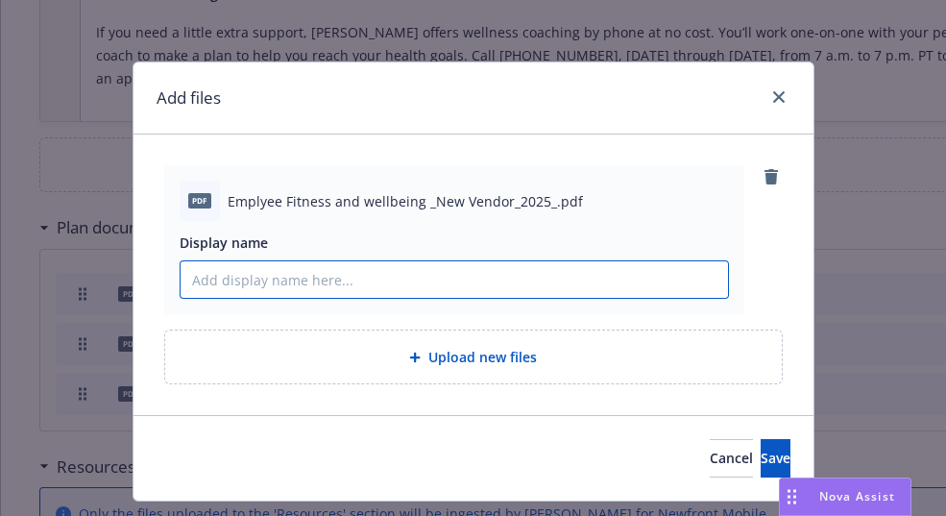
click at [229, 278] on input "Display name" at bounding box center [455, 279] width 548 height 37
paste input "One Pass Select Affinity from Optum"
click at [514, 283] on input "Kaiser One Pass Select Affinity from Optum" at bounding box center [455, 279] width 548 height 37
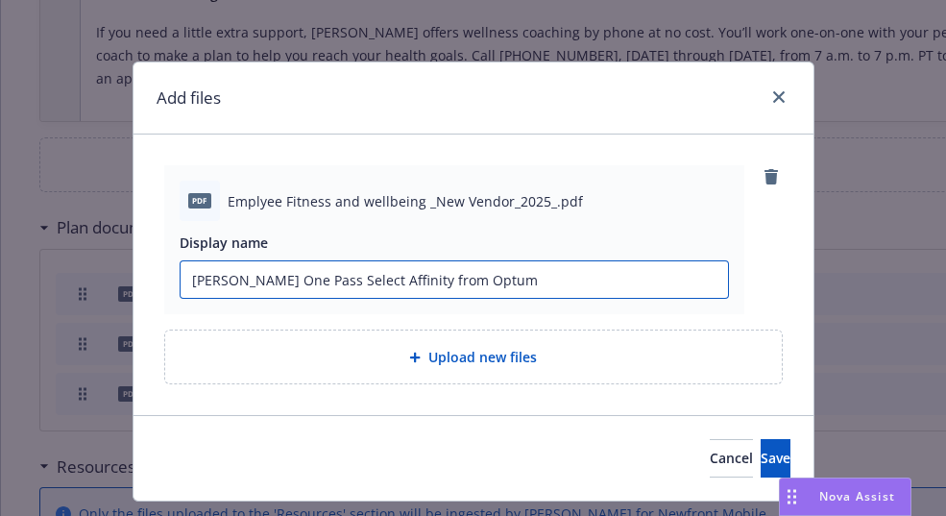
click at [514, 283] on input "Kaiser One Pass Select Affinity from Optum" at bounding box center [455, 279] width 548 height 37
type input "Kaiser One Pass Select Affinity from Optum"
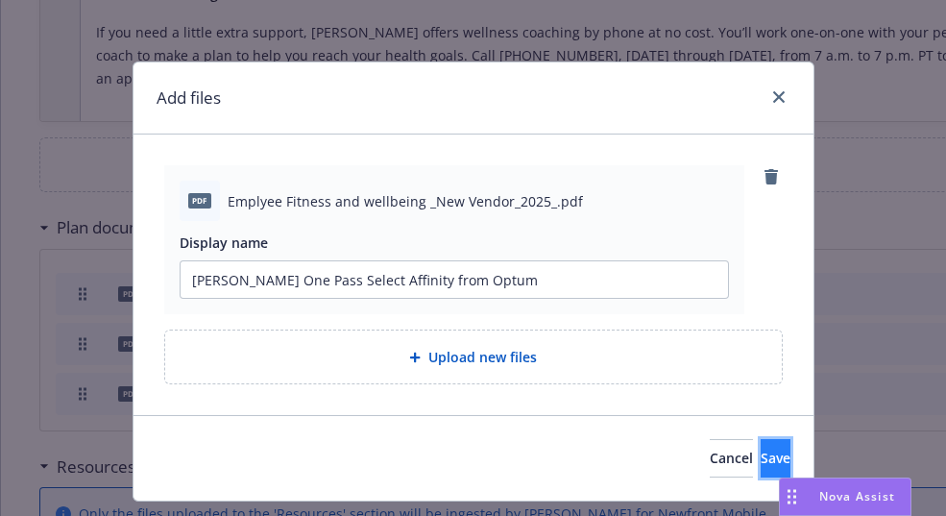
click at [761, 459] on span "Save" at bounding box center [776, 458] width 30 height 18
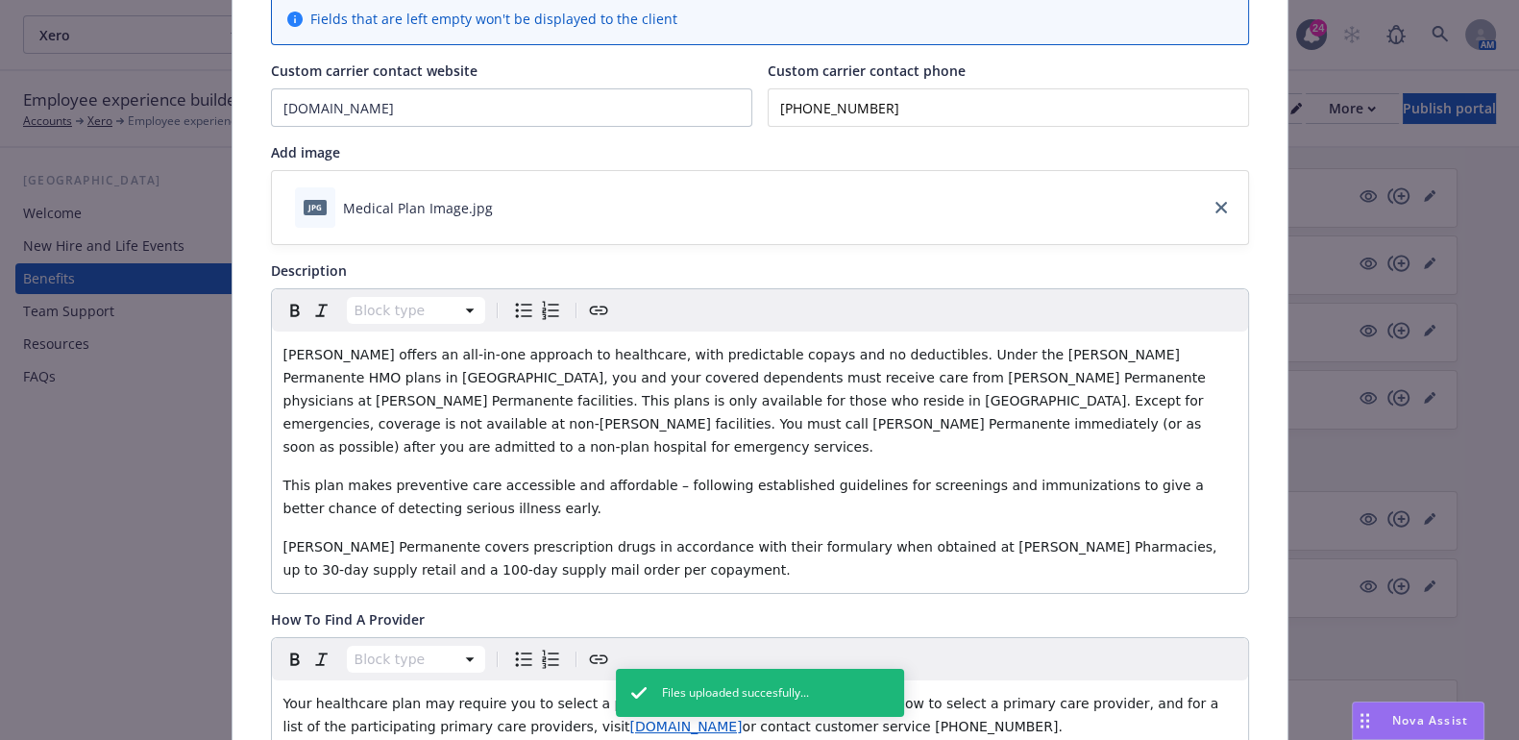
scroll to position [0, 0]
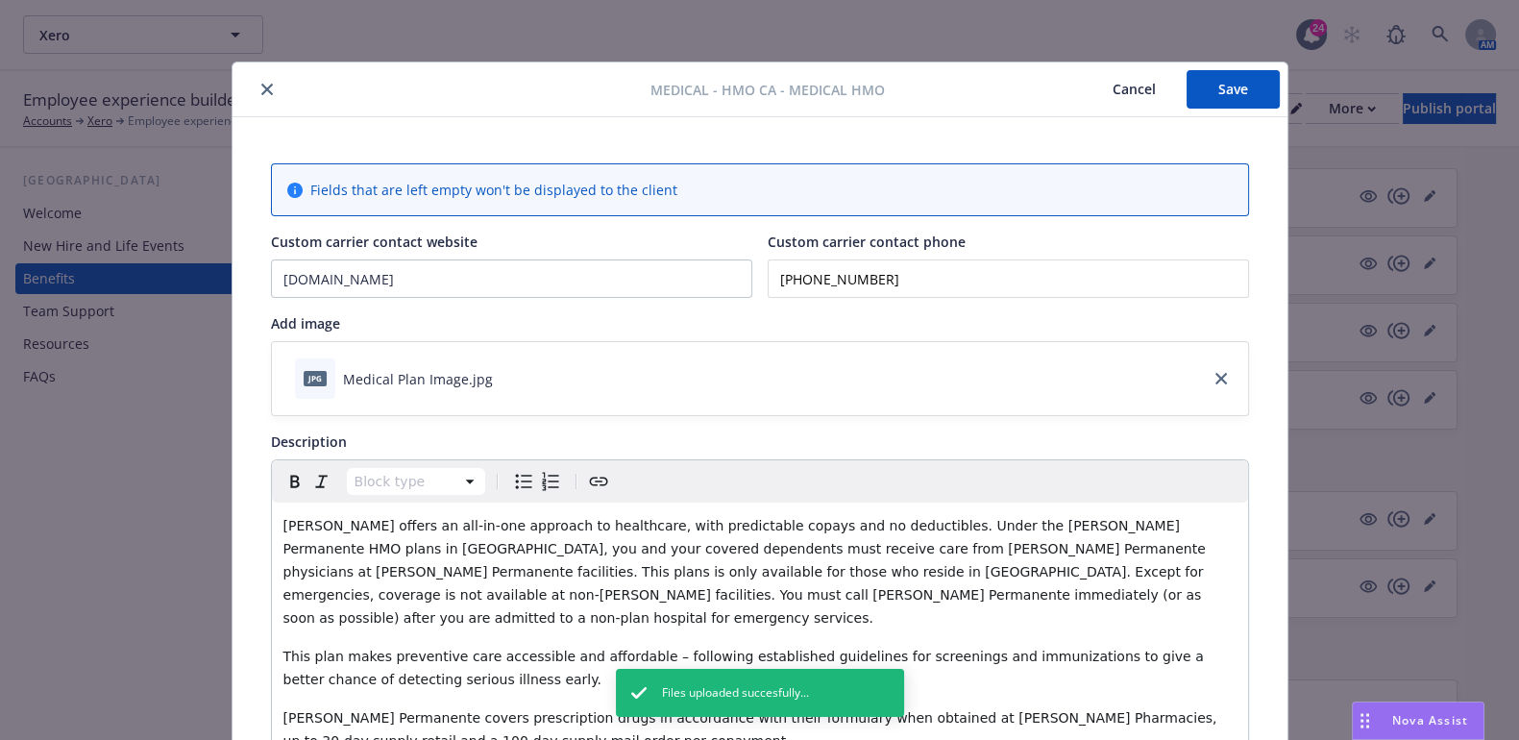
click at [1223, 88] on button "Save" at bounding box center [1232, 89] width 93 height 38
click at [261, 89] on icon "close" at bounding box center [267, 90] width 12 height 12
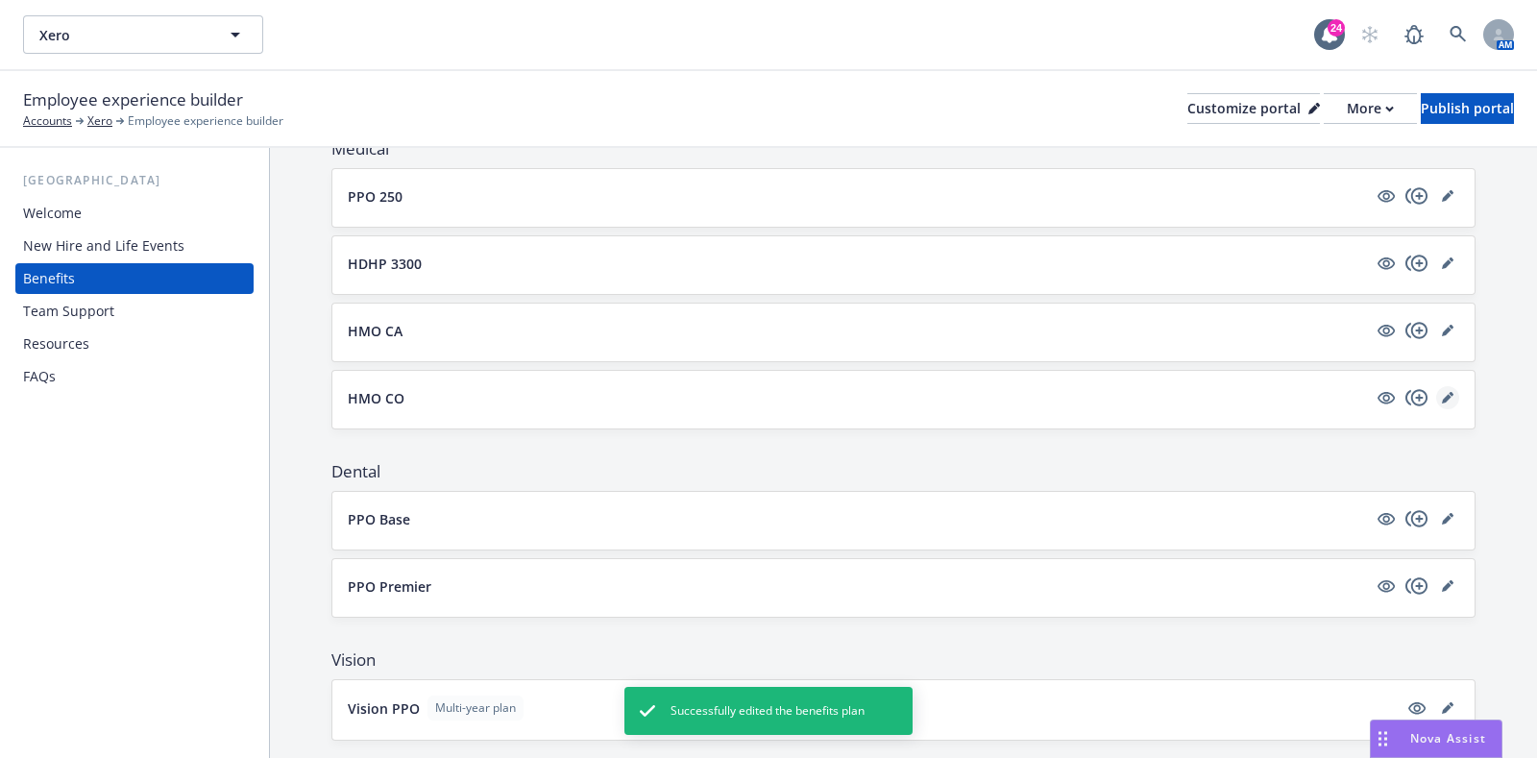
click at [1442, 395] on icon "editPencil" at bounding box center [1447, 399] width 10 height 10
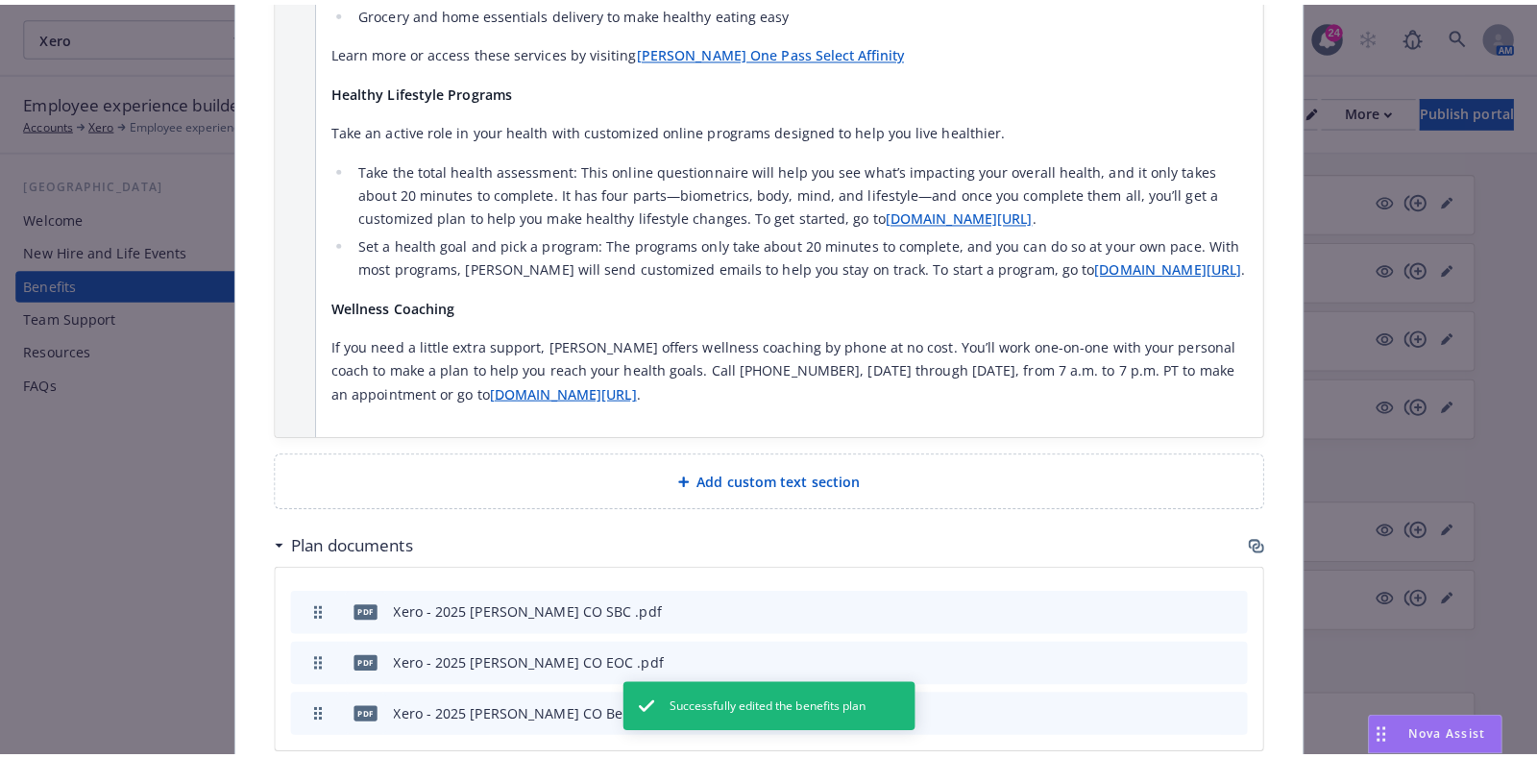
scroll to position [2281, 0]
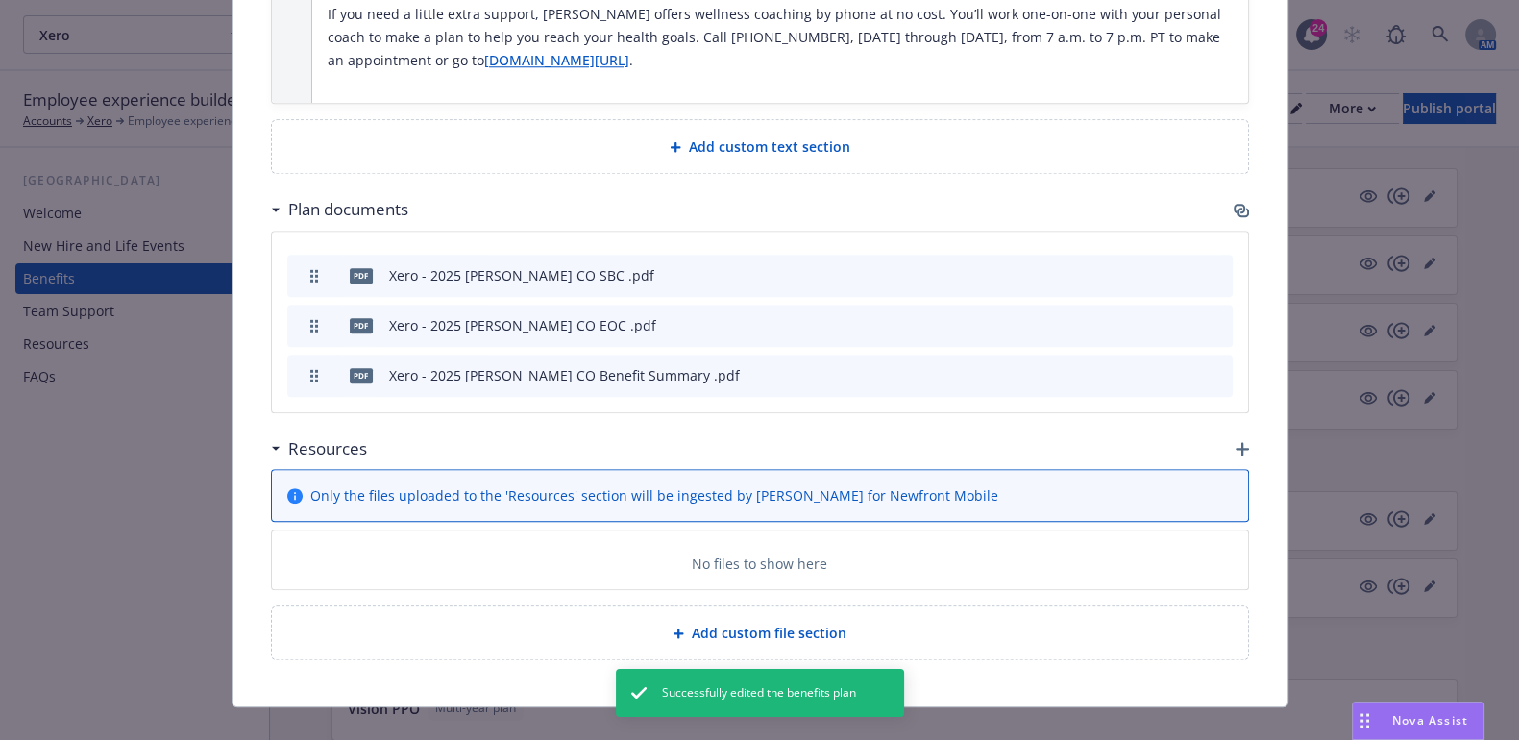
click at [1229, 436] on div "Resources" at bounding box center [760, 448] width 978 height 40
click at [1235, 442] on icon "button" at bounding box center [1241, 448] width 13 height 13
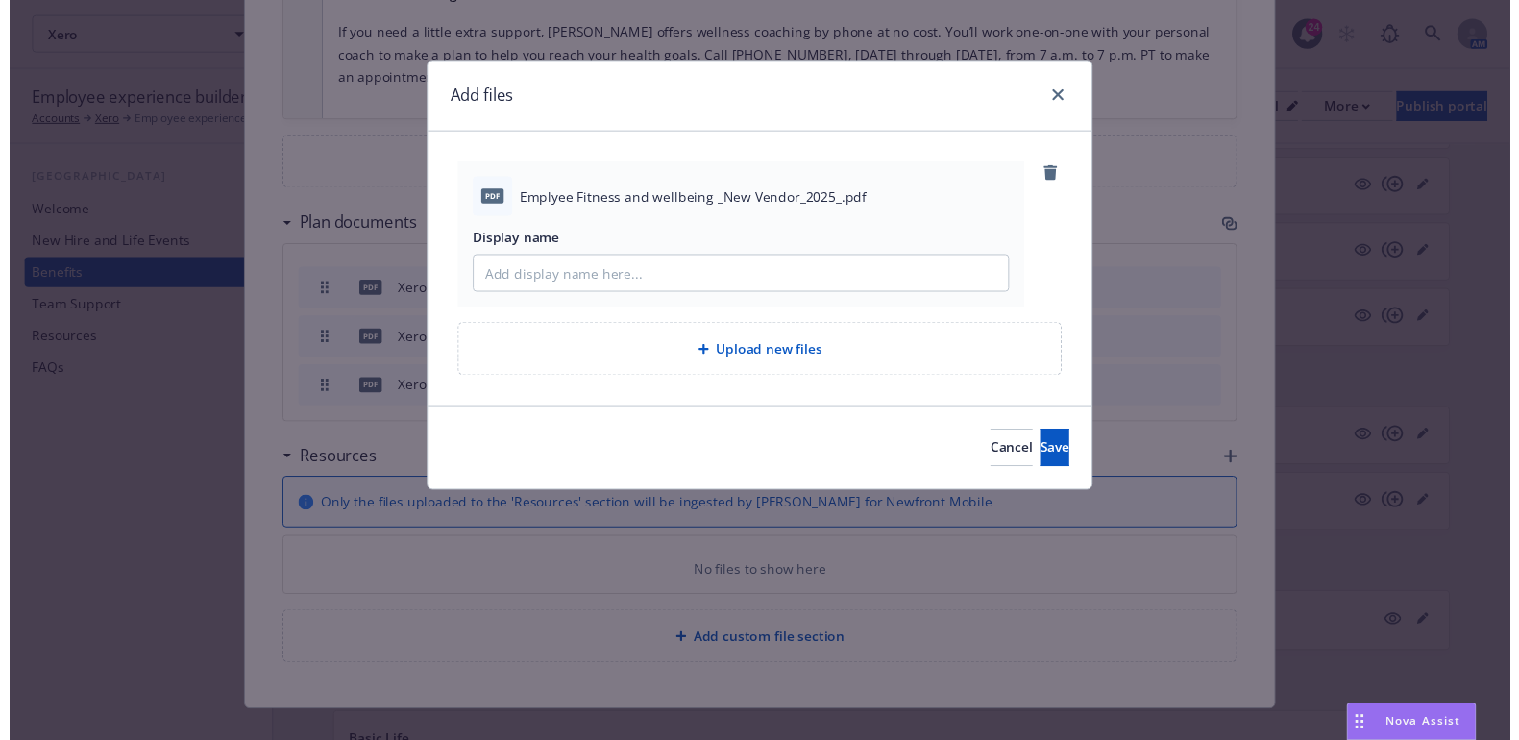
scroll to position [299, 0]
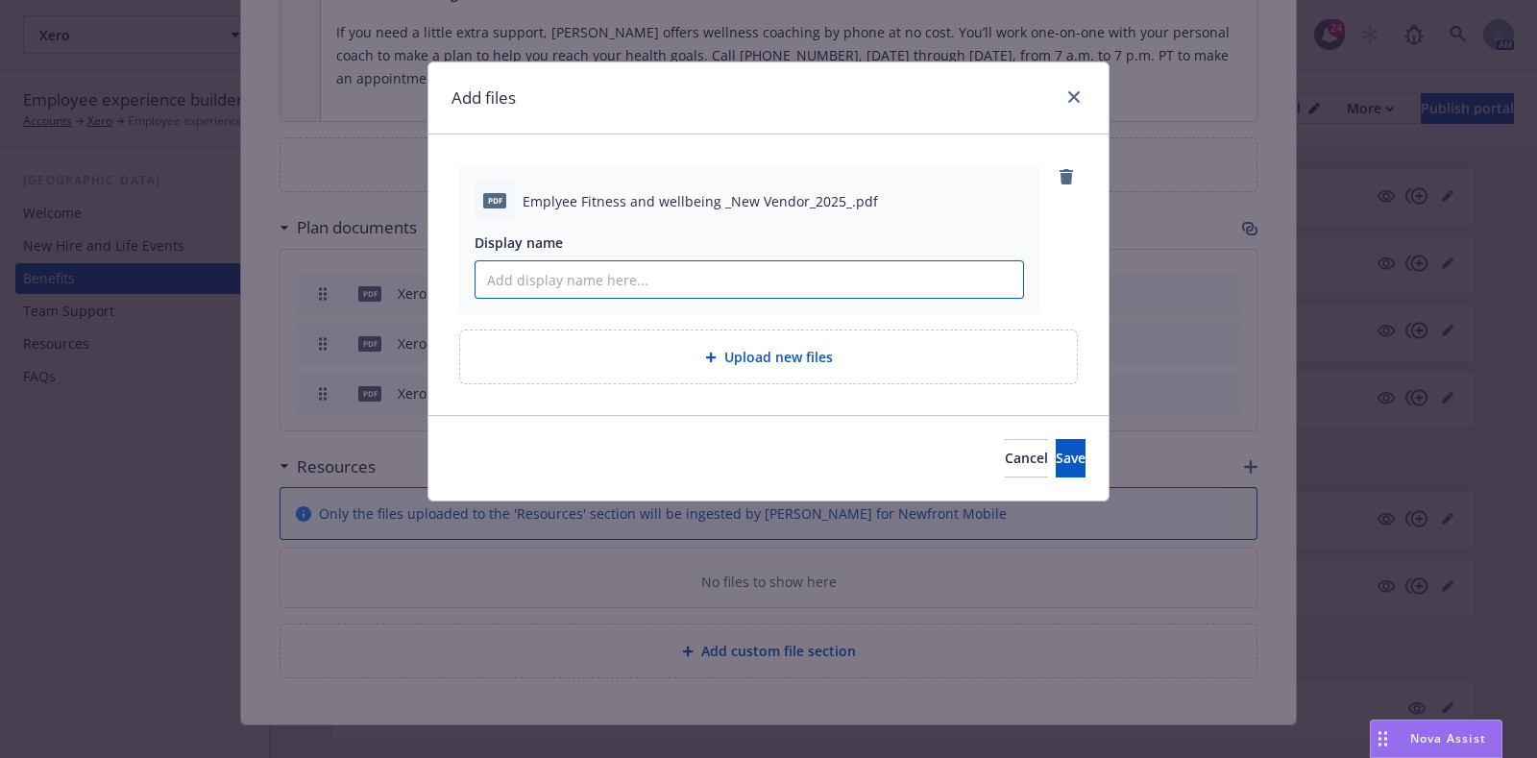
click at [687, 269] on input "Display name" at bounding box center [749, 279] width 548 height 37
paste input "Kaiser One Pass Select Affinity from Optum"
type input "Kaiser One Pass Select Affinity from Optum"
click at [1056, 468] on button "Save" at bounding box center [1071, 458] width 30 height 38
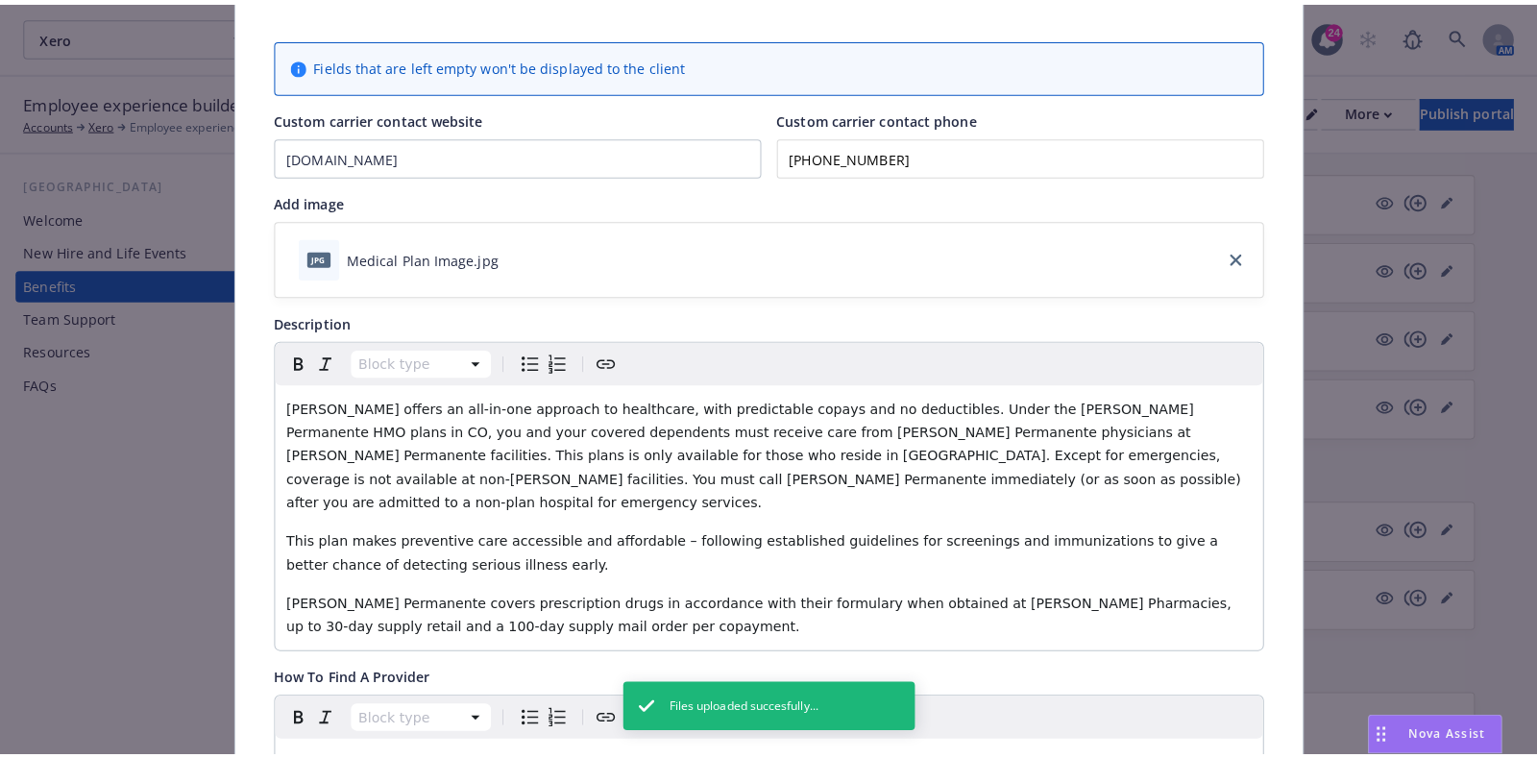
scroll to position [0, 0]
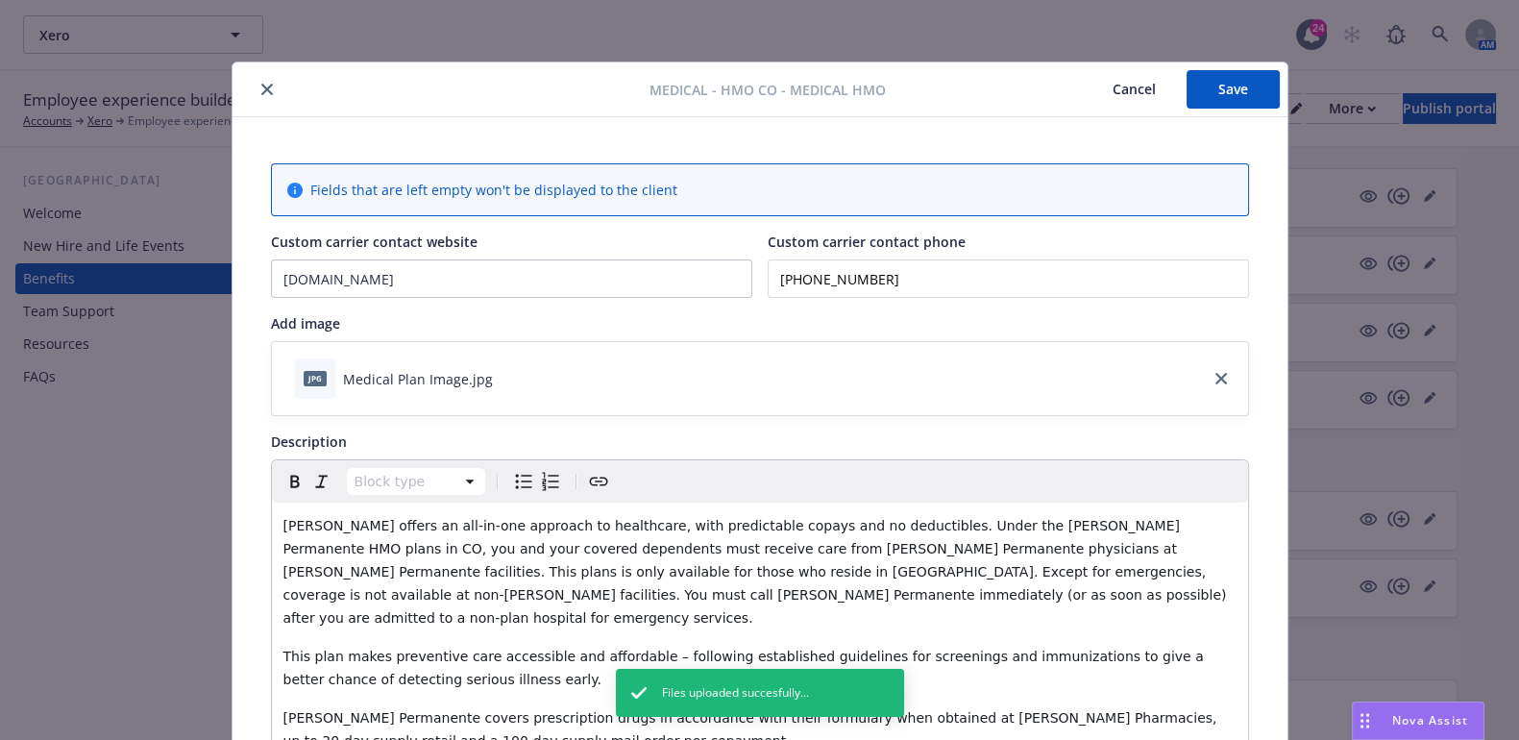
click at [1195, 92] on button "Save" at bounding box center [1232, 89] width 93 height 38
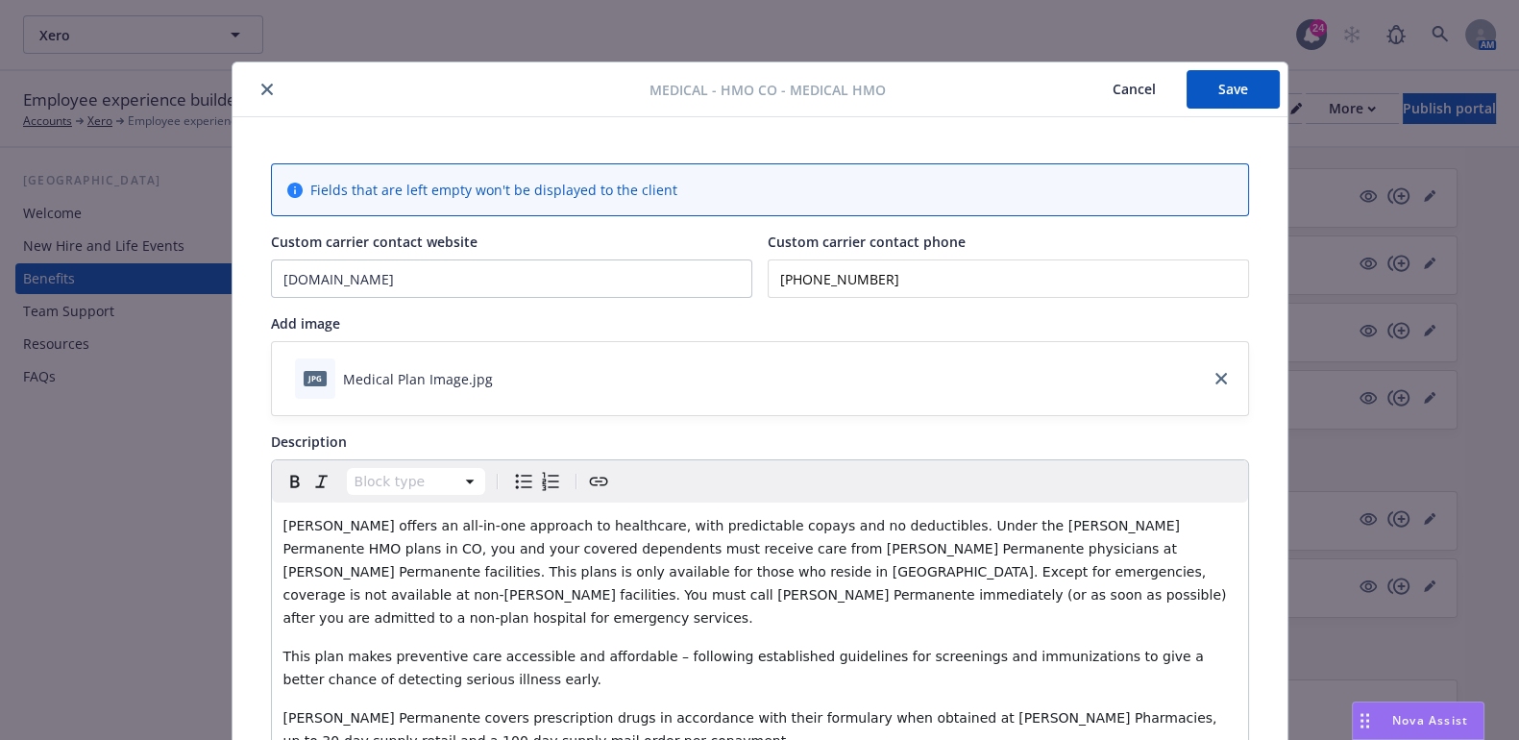
click at [1212, 78] on button "Save" at bounding box center [1232, 89] width 93 height 38
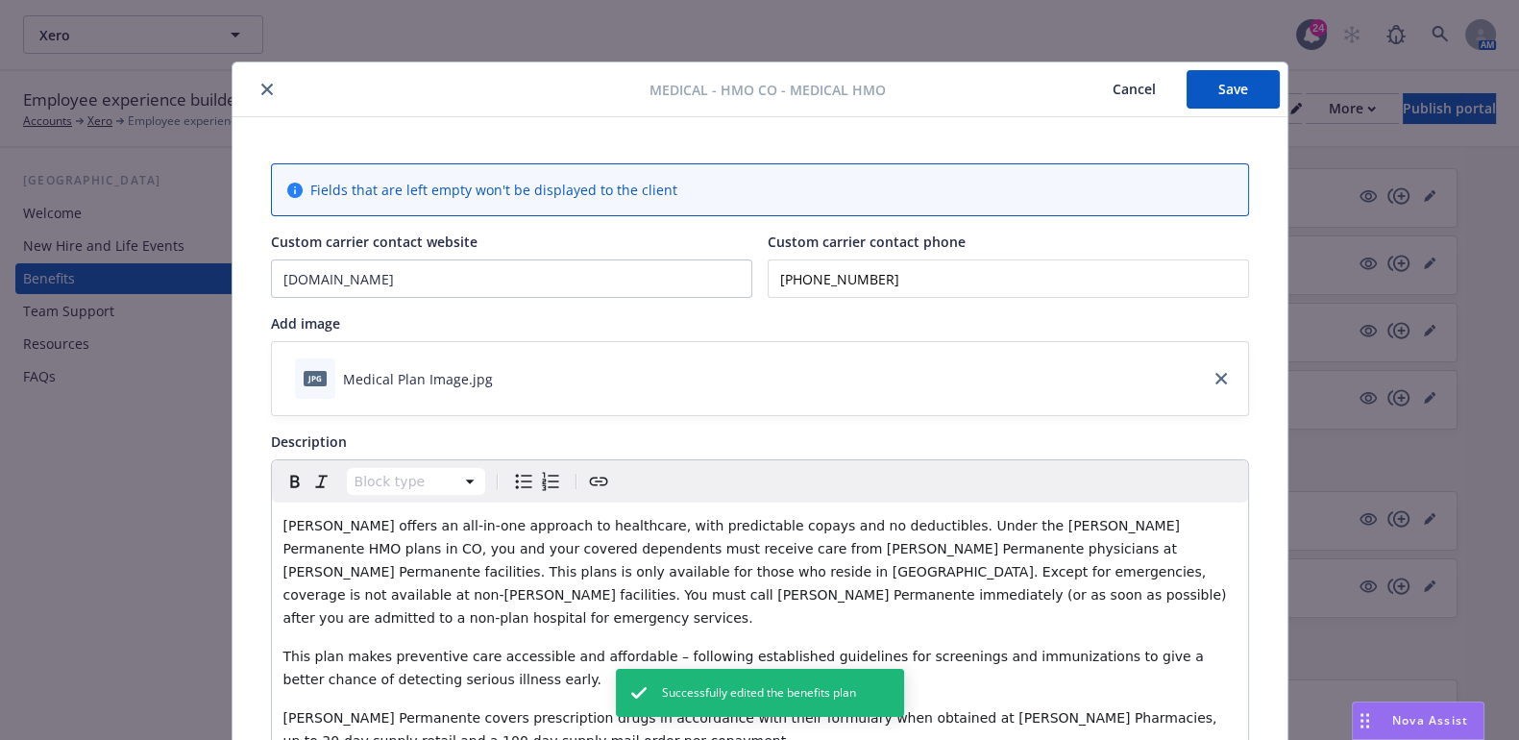
click at [256, 95] on button "close" at bounding box center [267, 89] width 23 height 23
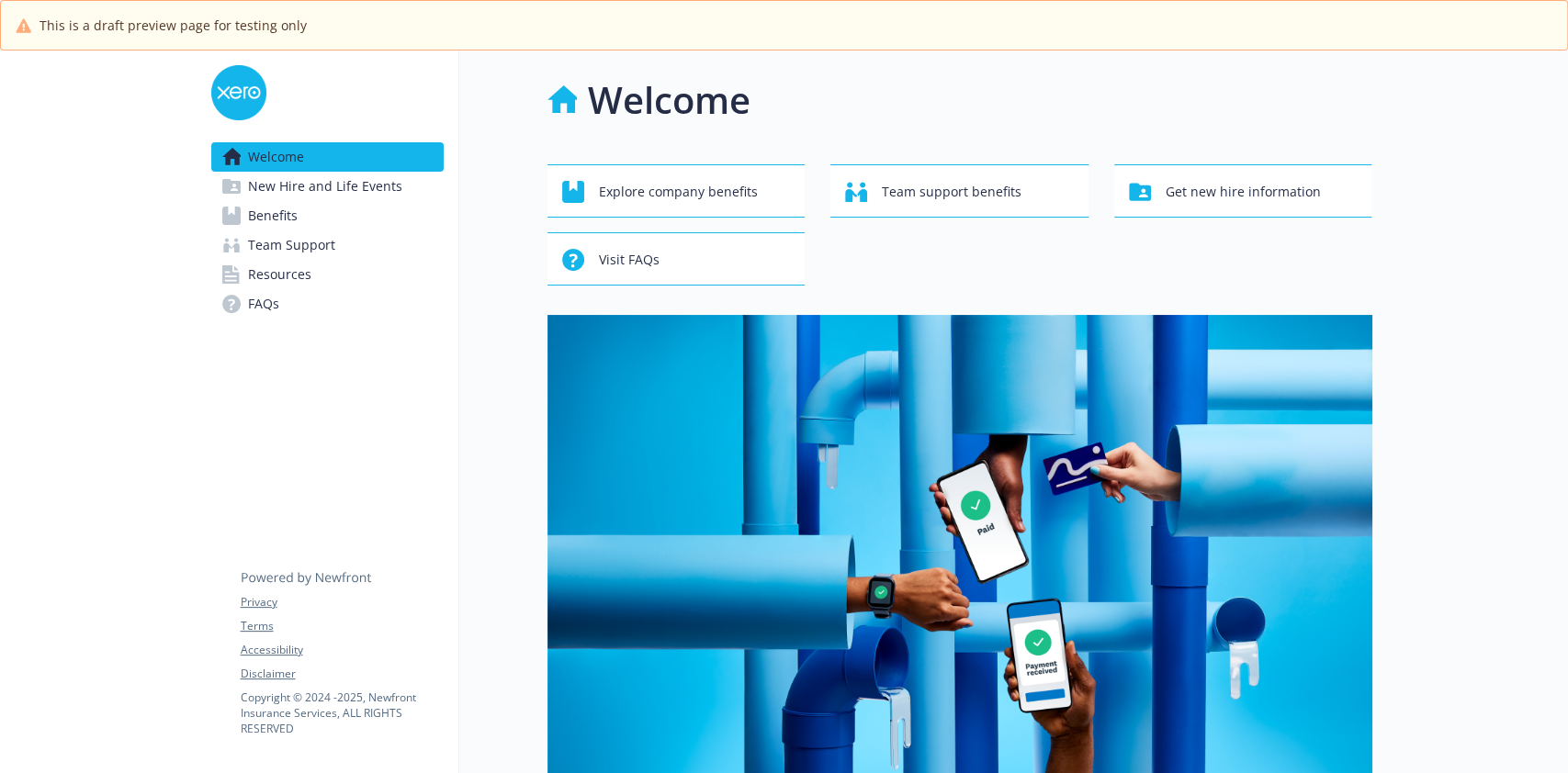
click at [349, 219] on link "Benefits" at bounding box center [327, 215] width 232 height 30
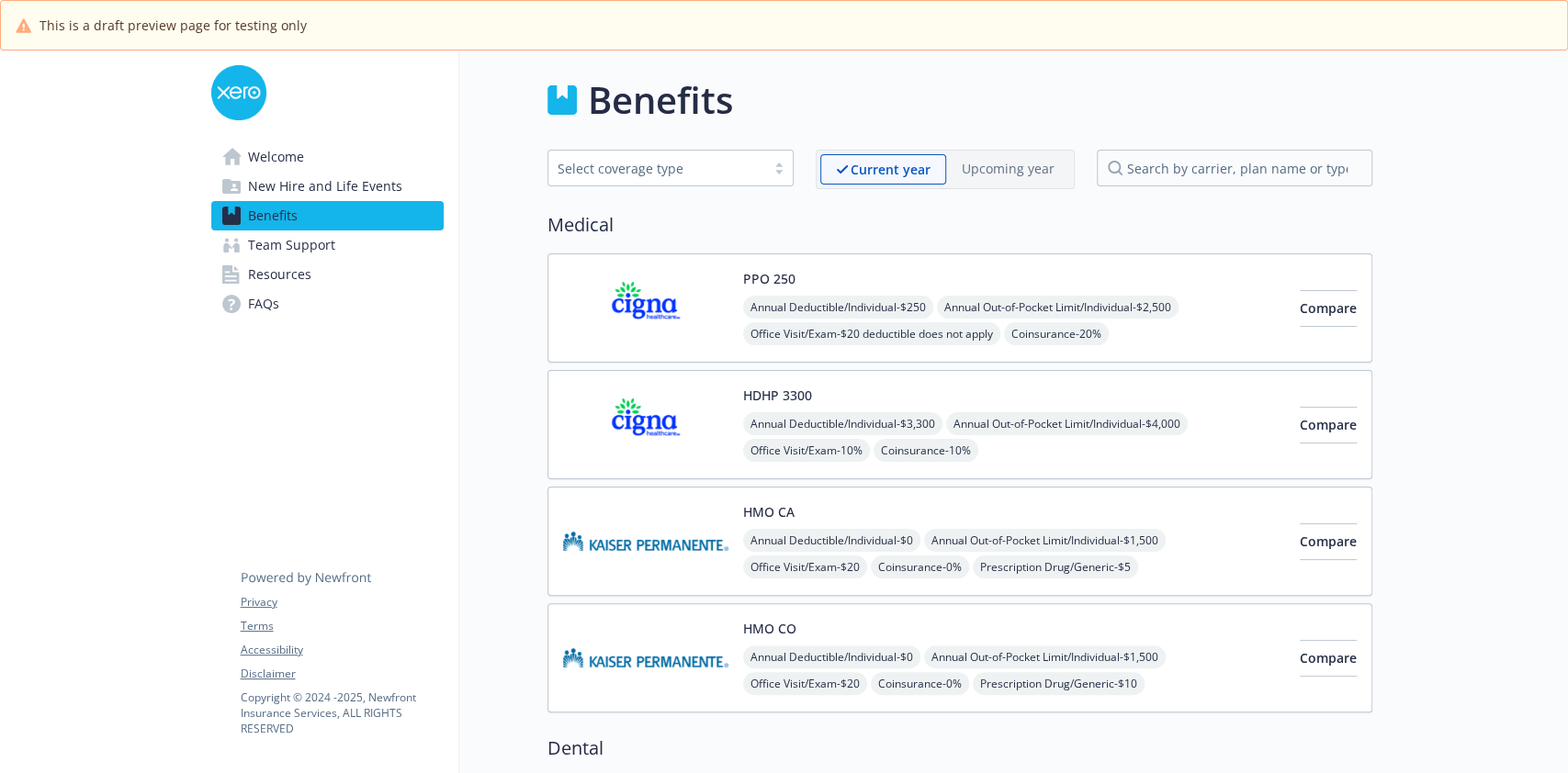
click at [1085, 535] on span "Annual Out-of-Pocket Limit/Individual - $1,500" at bounding box center [1044, 540] width 242 height 23
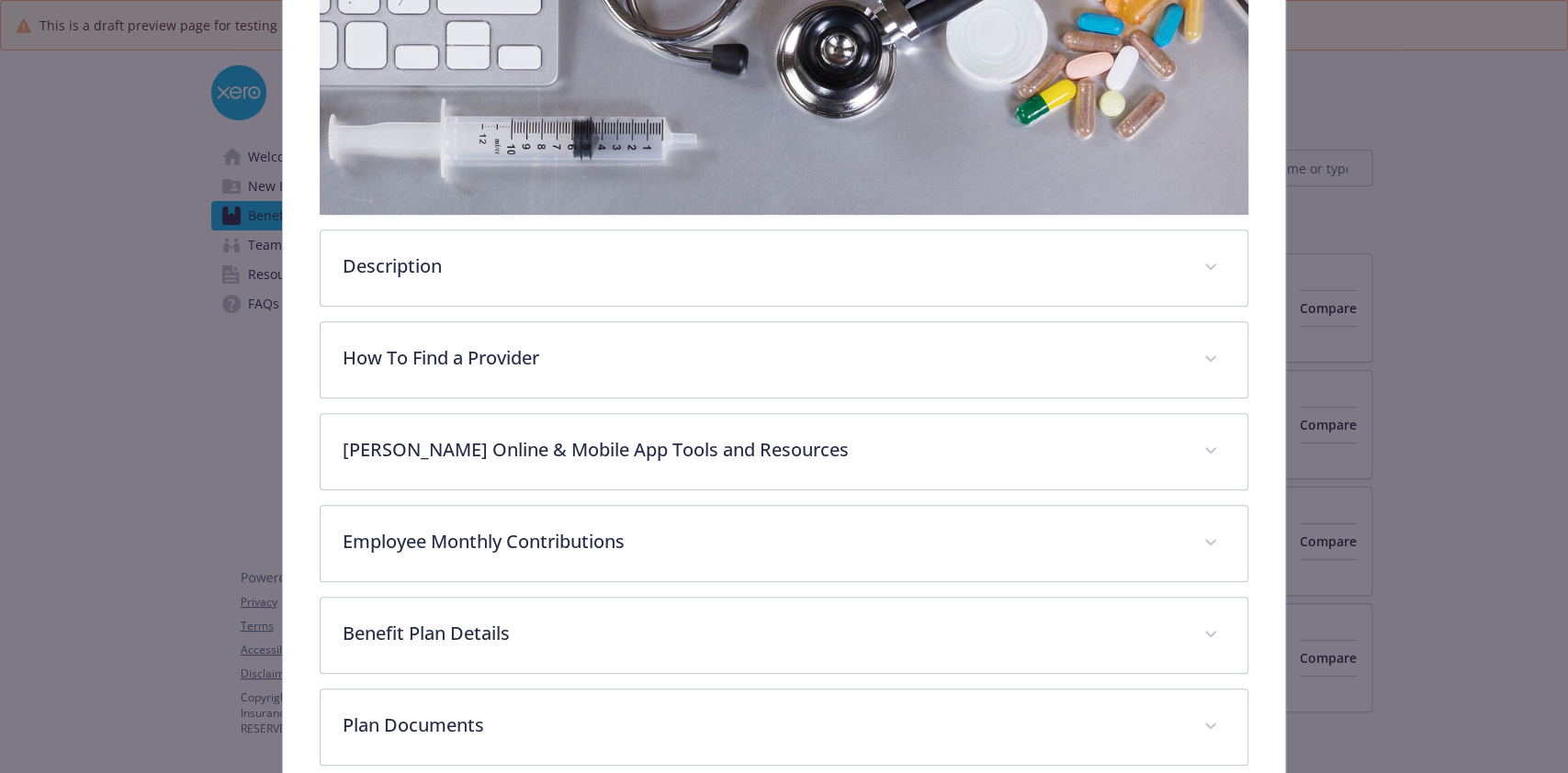
scroll to position [476, 0]
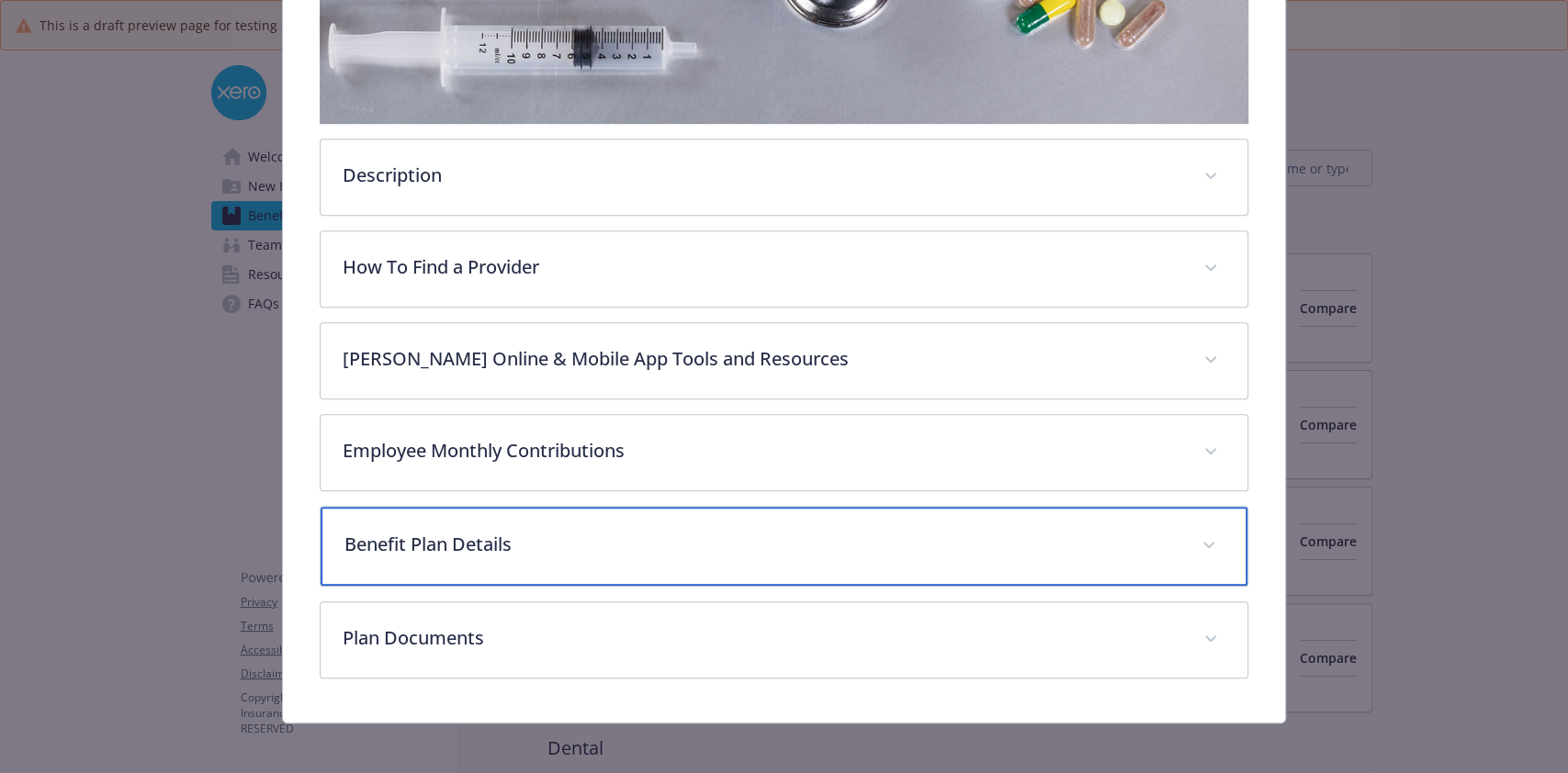
drag, startPoint x: 981, startPoint y: 533, endPoint x: 799, endPoint y: 519, distance: 182.5
click at [799, 519] on div "Benefit Plan Details" at bounding box center [783, 546] width 926 height 79
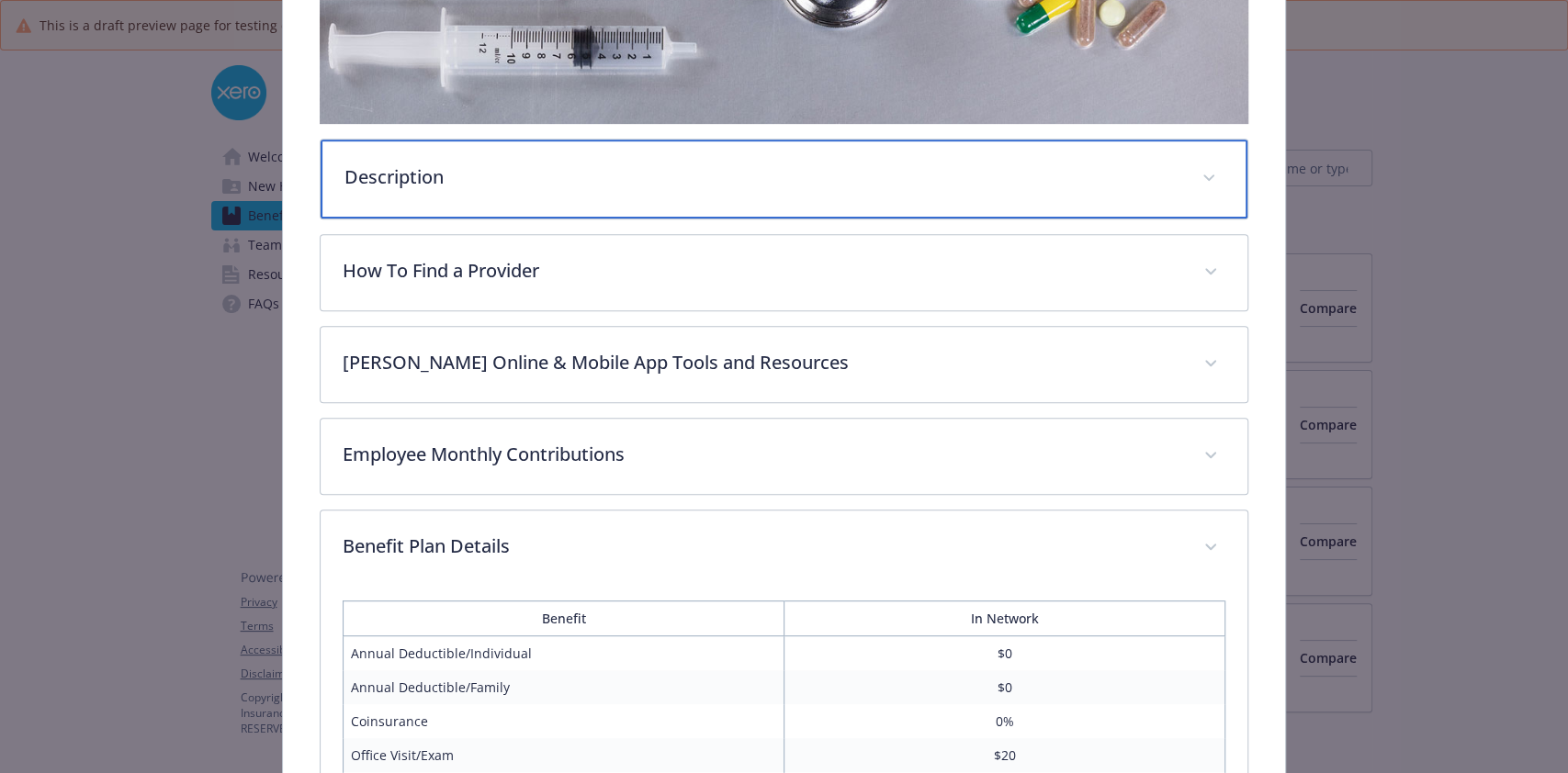
click at [684, 148] on div "Description" at bounding box center [783, 179] width 926 height 79
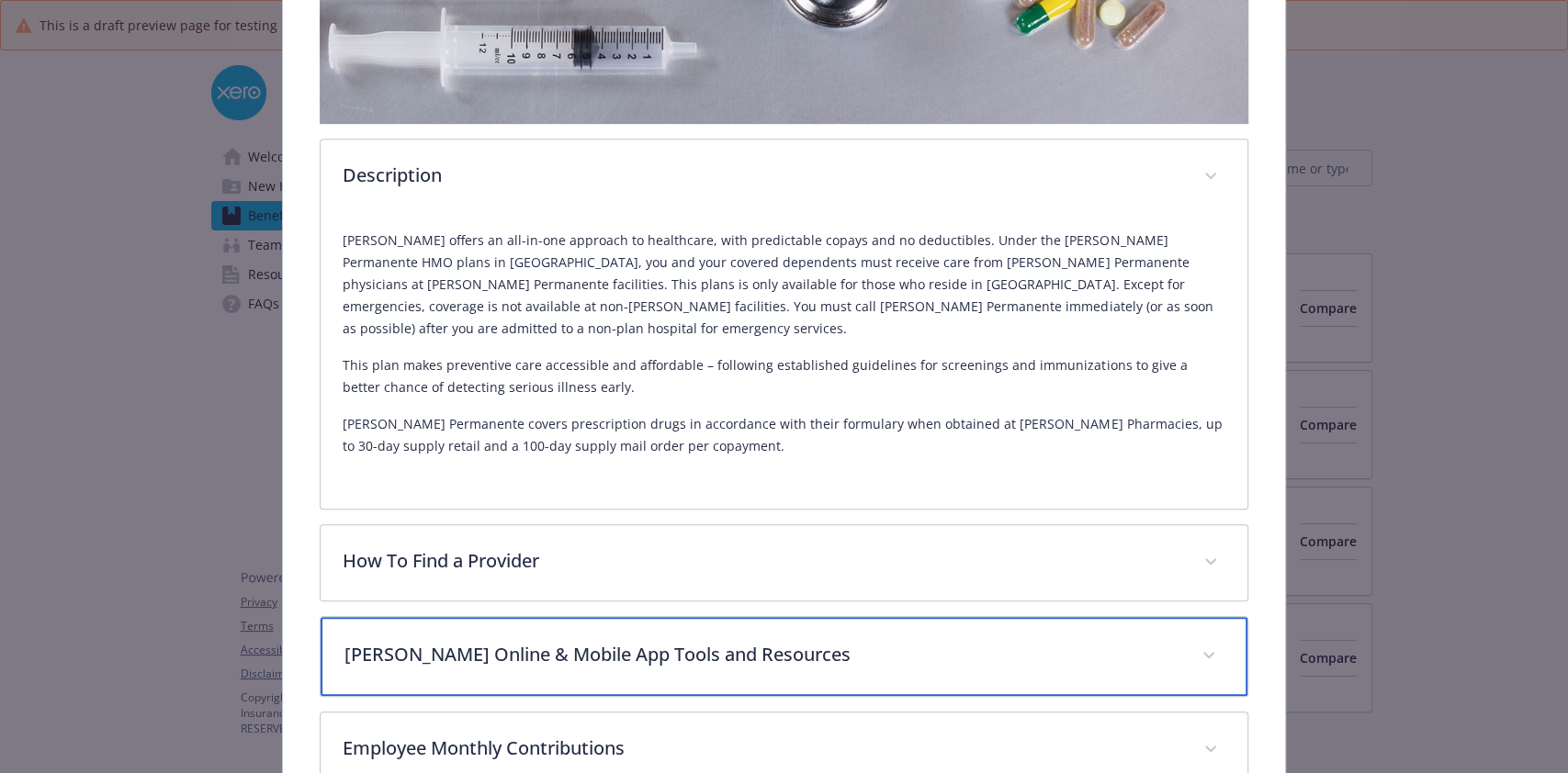
click at [507, 616] on div "Kaiser Online & Mobile App Tools and Resources" at bounding box center [783, 655] width 926 height 79
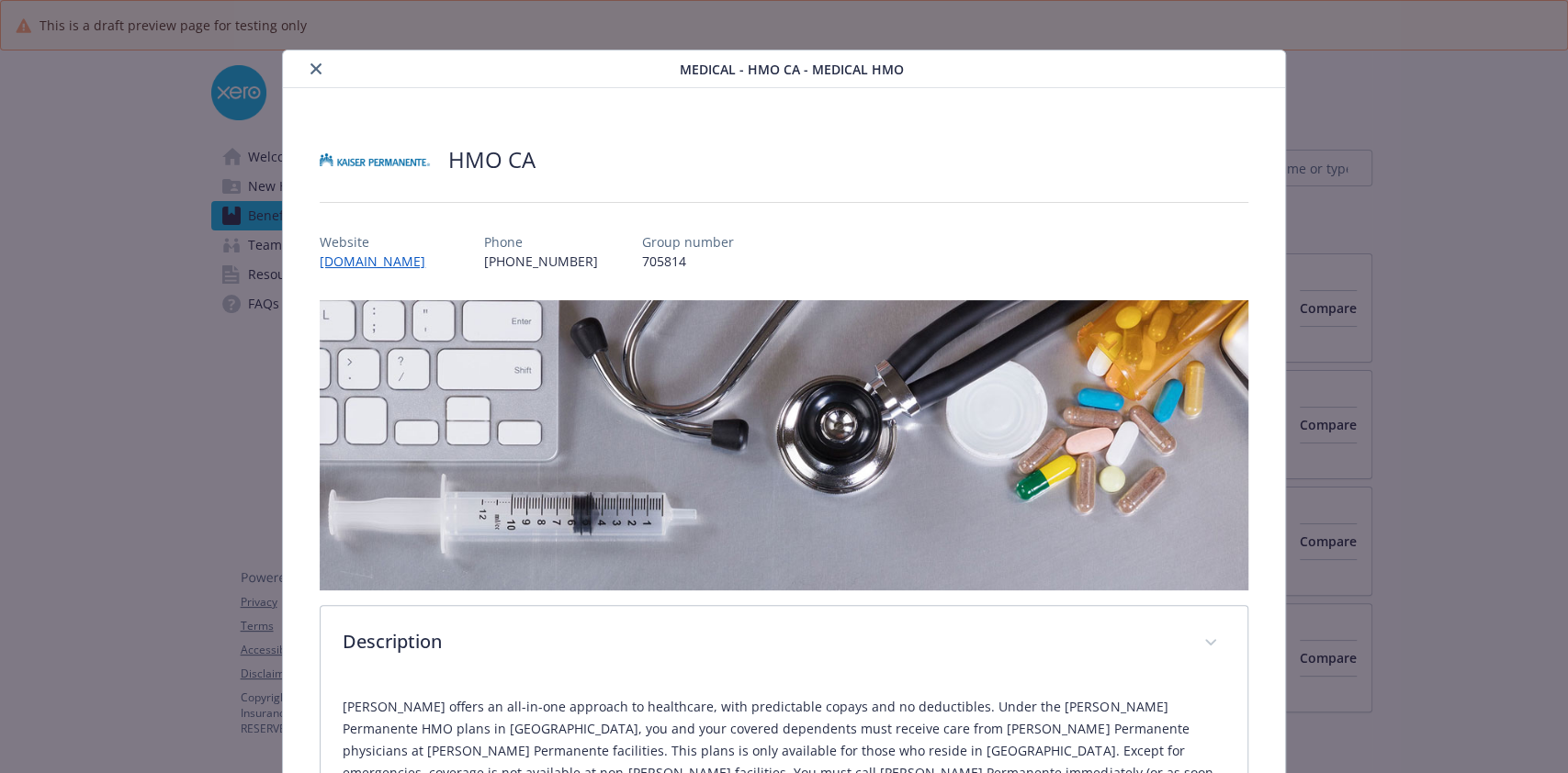
scroll to position [0, 0]
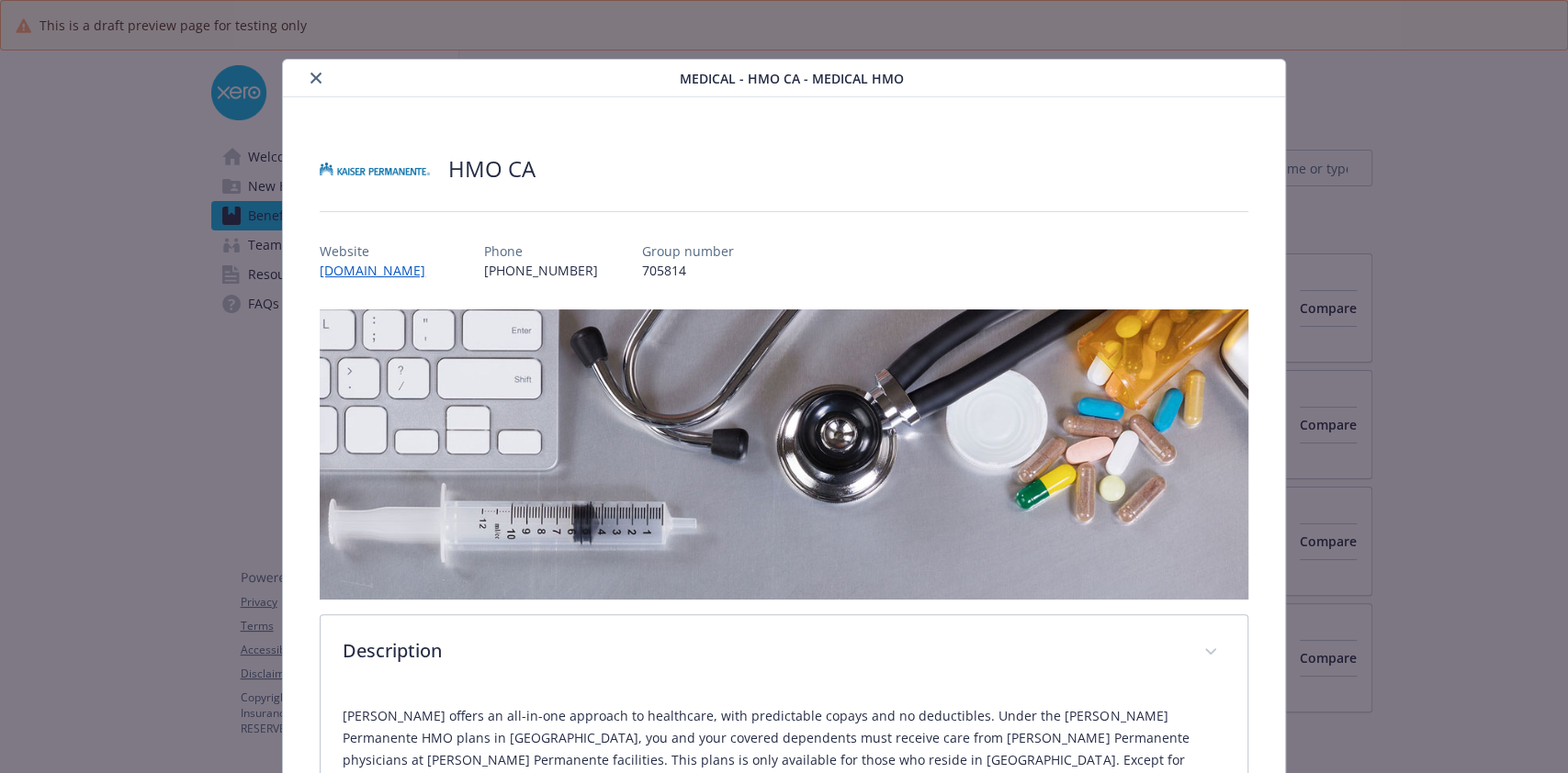
click at [316, 77] on icon "close" at bounding box center [316, 78] width 11 height 11
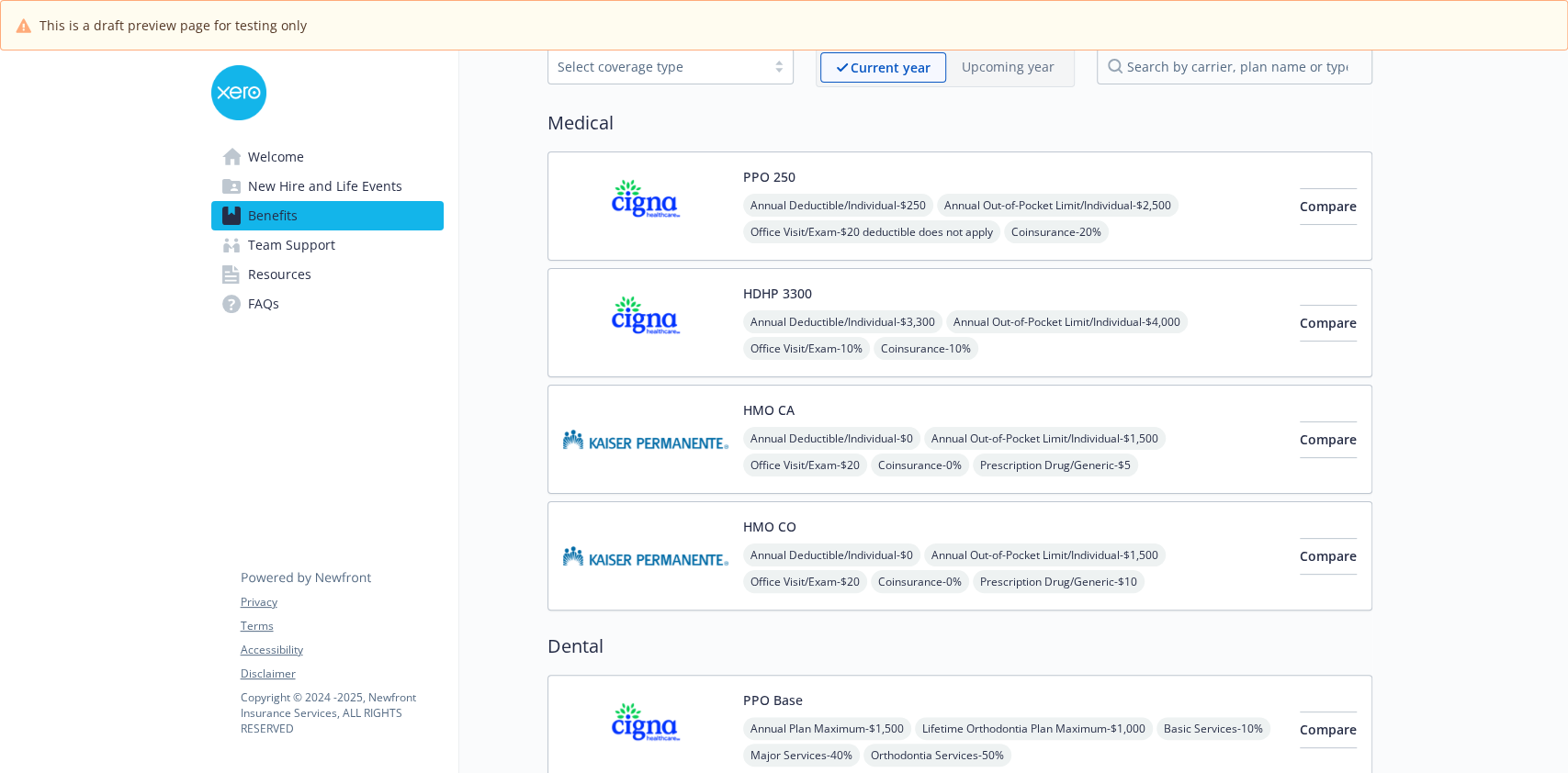
click at [985, 519] on div "HMO CO Annual Deductible/Individual - $0 Annual Out-of-Pocket Limit/Individual …" at bounding box center [1013, 556] width 542 height 78
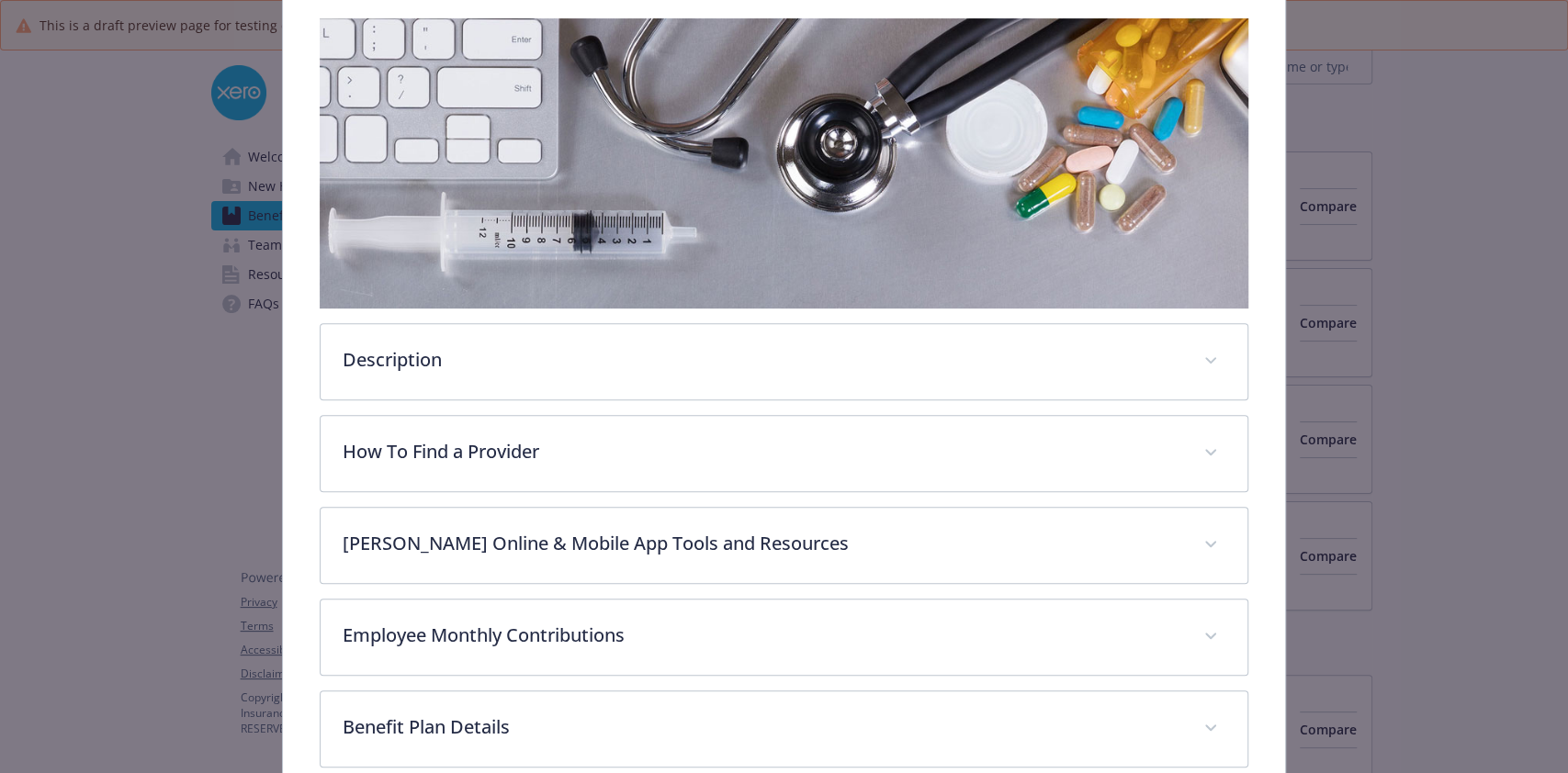
scroll to position [291, 0]
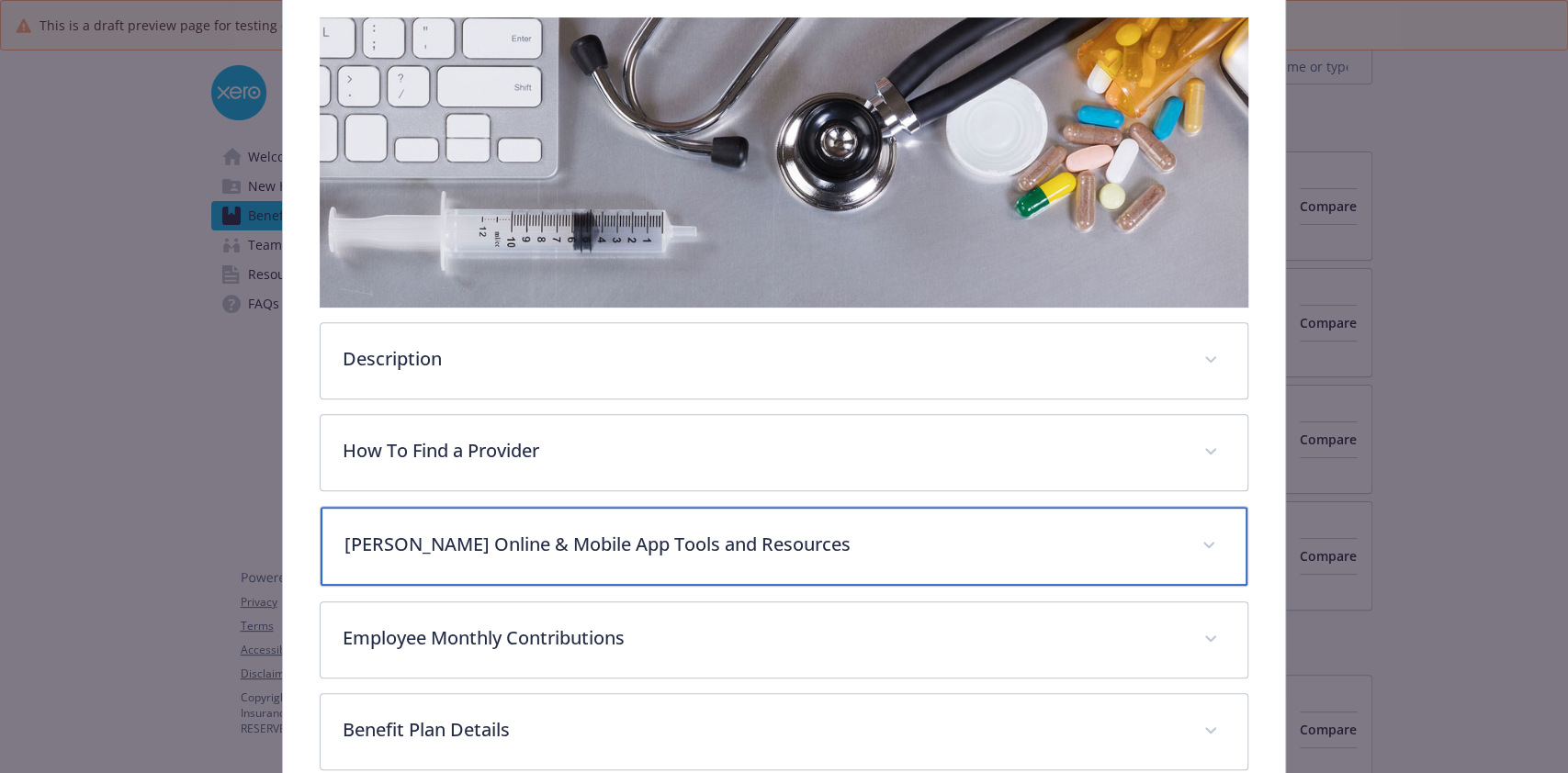
click at [746, 506] on div "Kaiser Online & Mobile App Tools and Resources" at bounding box center [783, 546] width 926 height 79
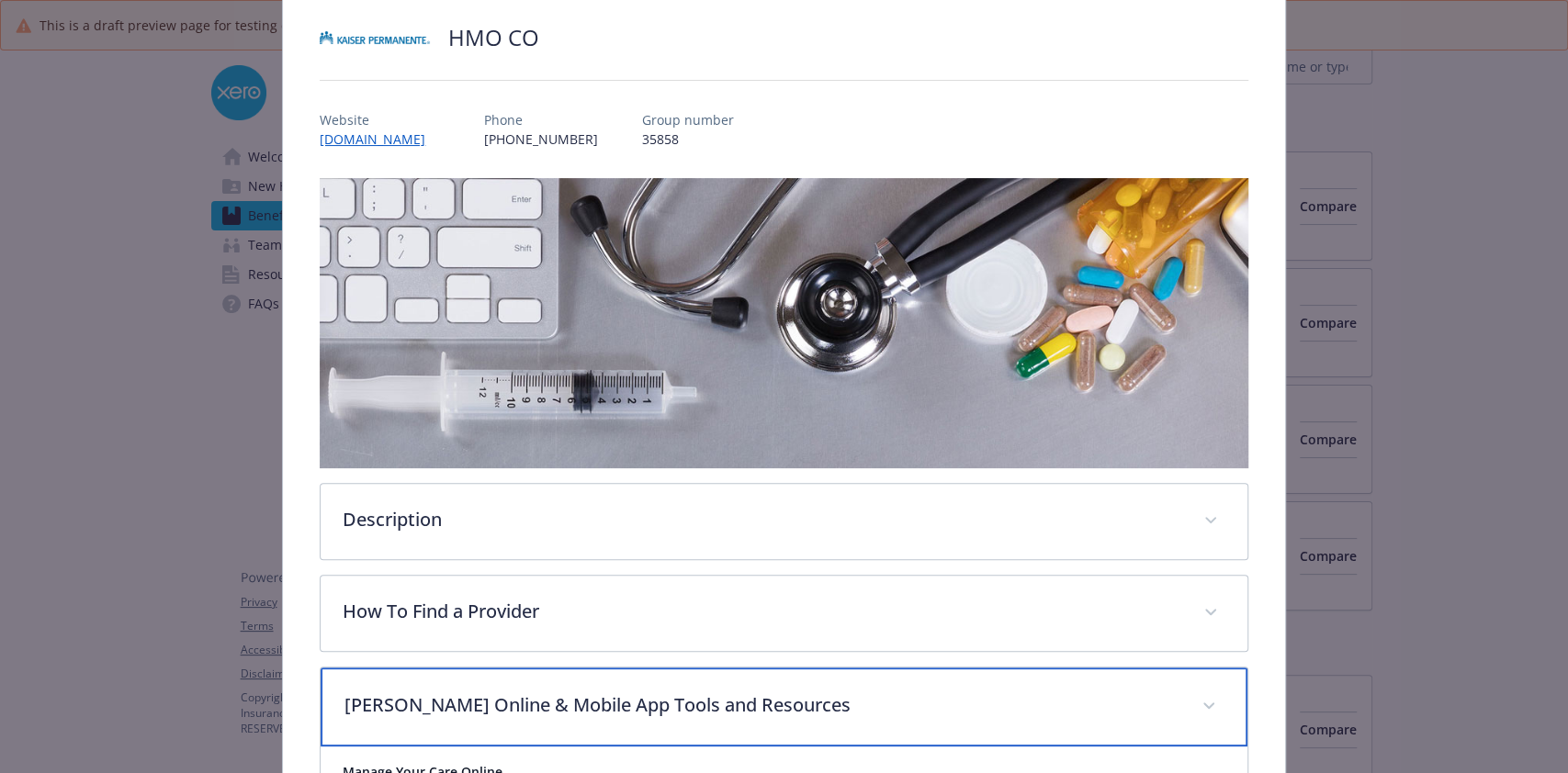
scroll to position [0, 0]
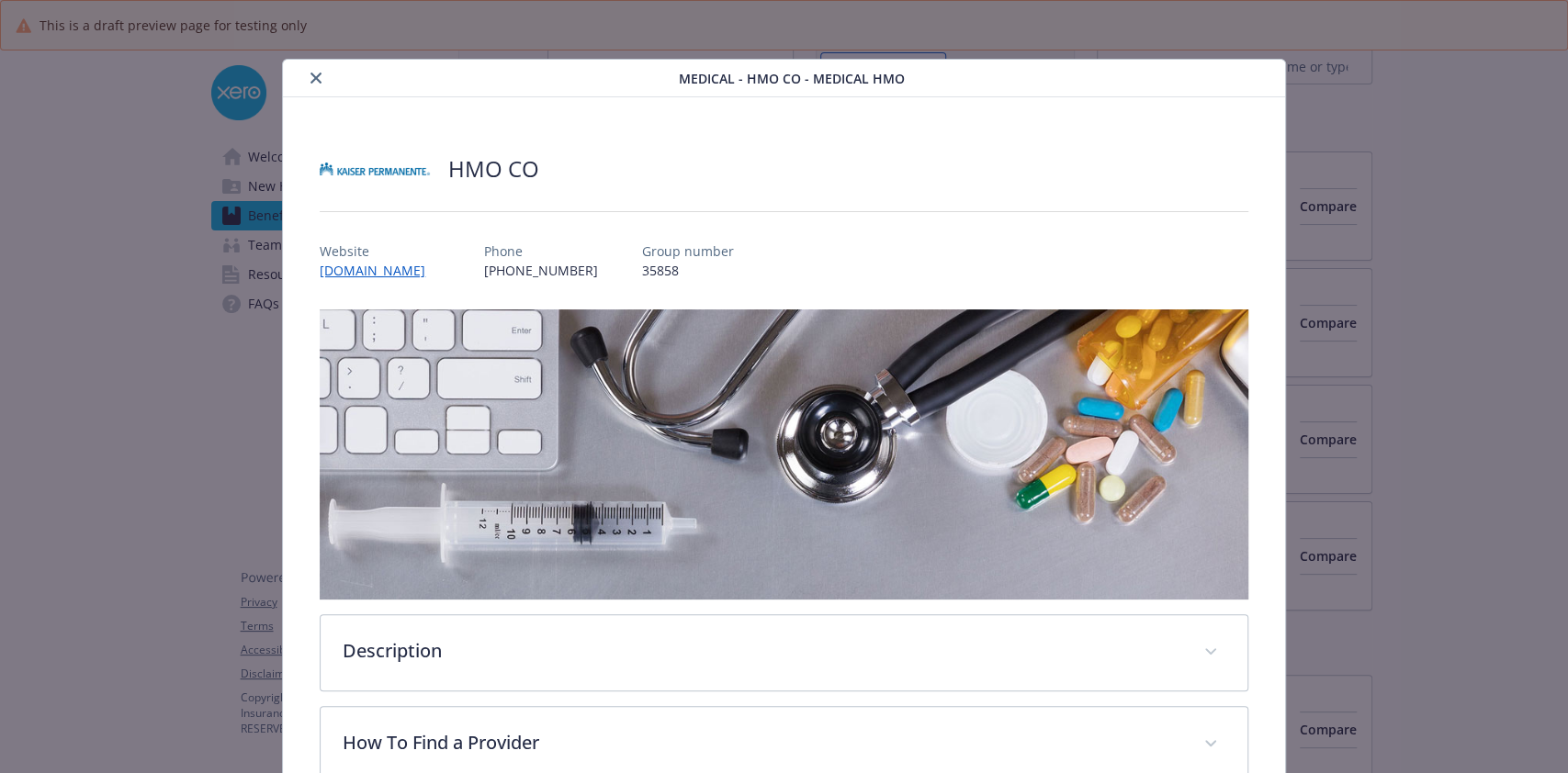
click at [317, 82] on button "close" at bounding box center [316, 77] width 22 height 22
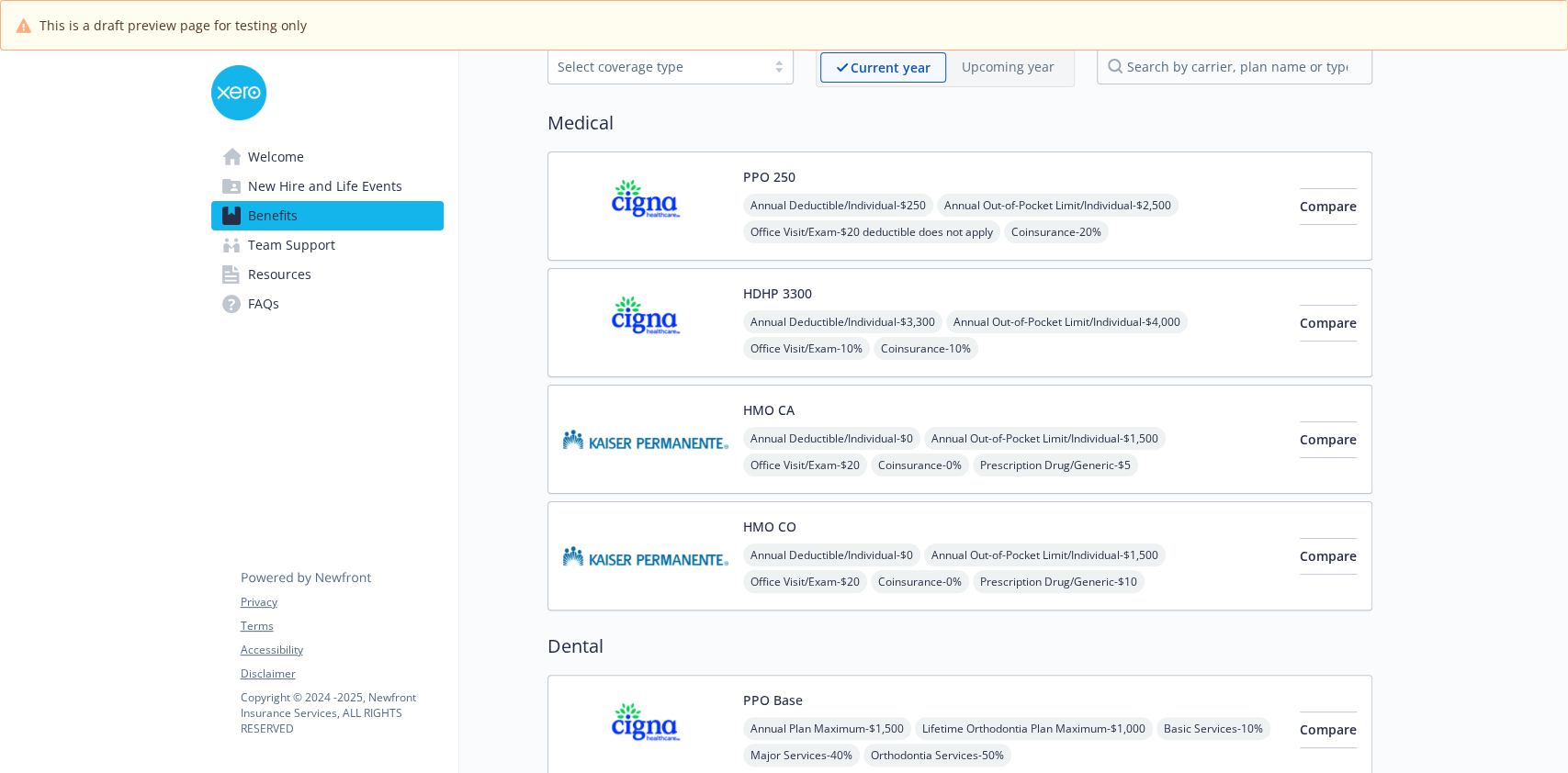
click at [969, 400] on div "HMO CA Annual Deductible/Individual - $0 Annual Out-of-Pocket Limit/Individual …" at bounding box center [1013, 440] width 542 height 78
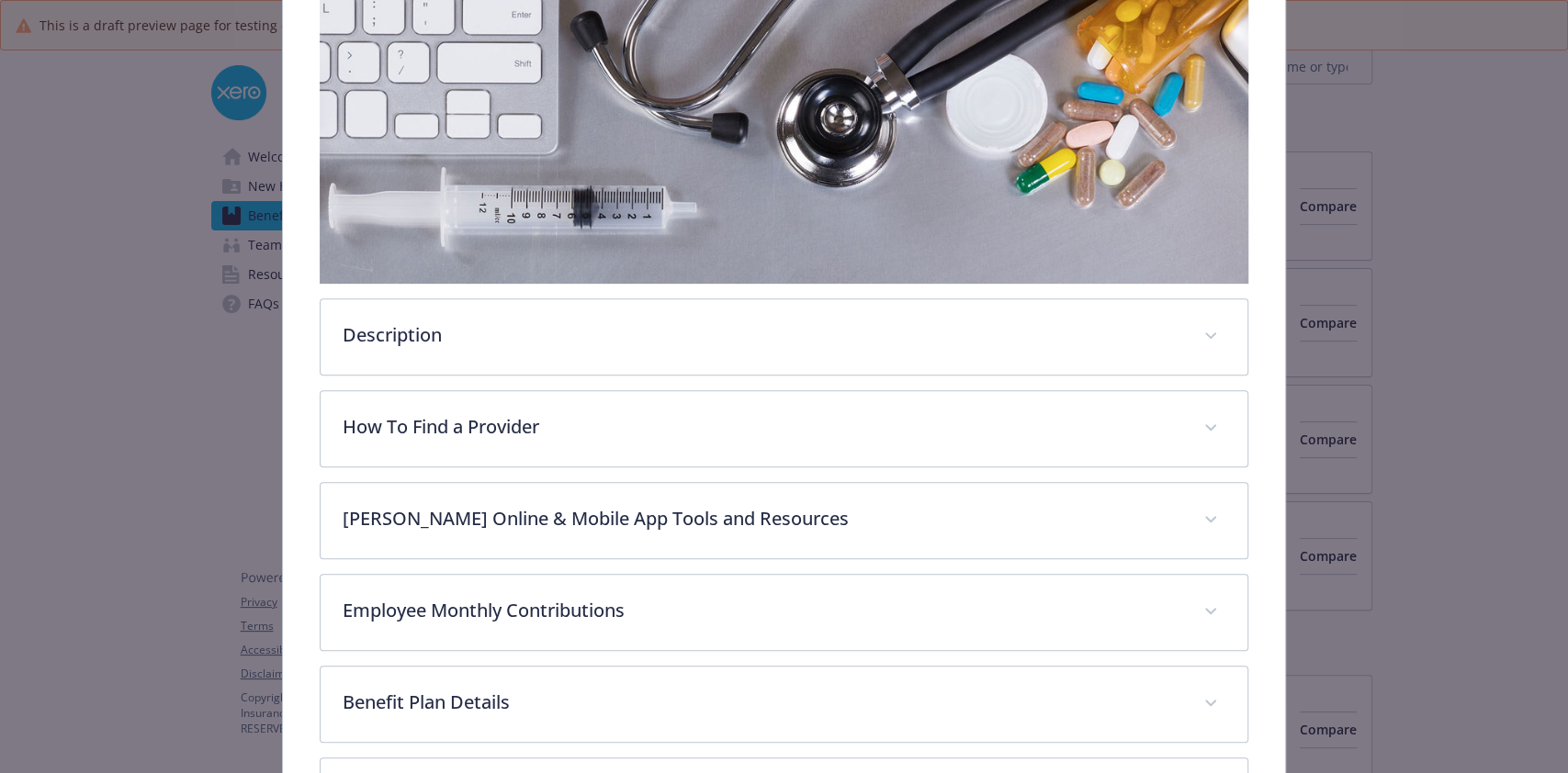
scroll to position [567, 0]
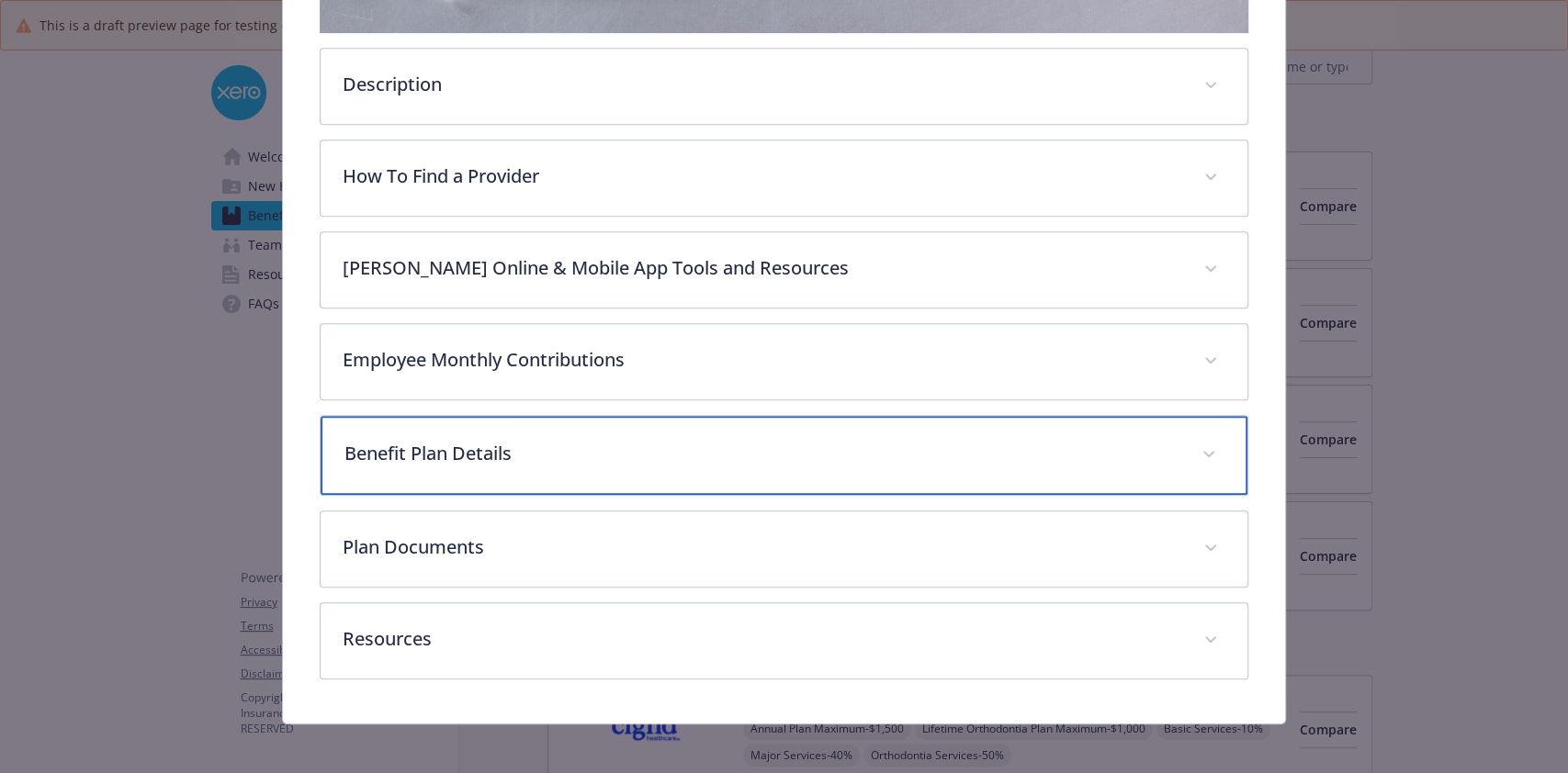
click at [743, 456] on p "Benefit Plan Details" at bounding box center [761, 453] width 834 height 28
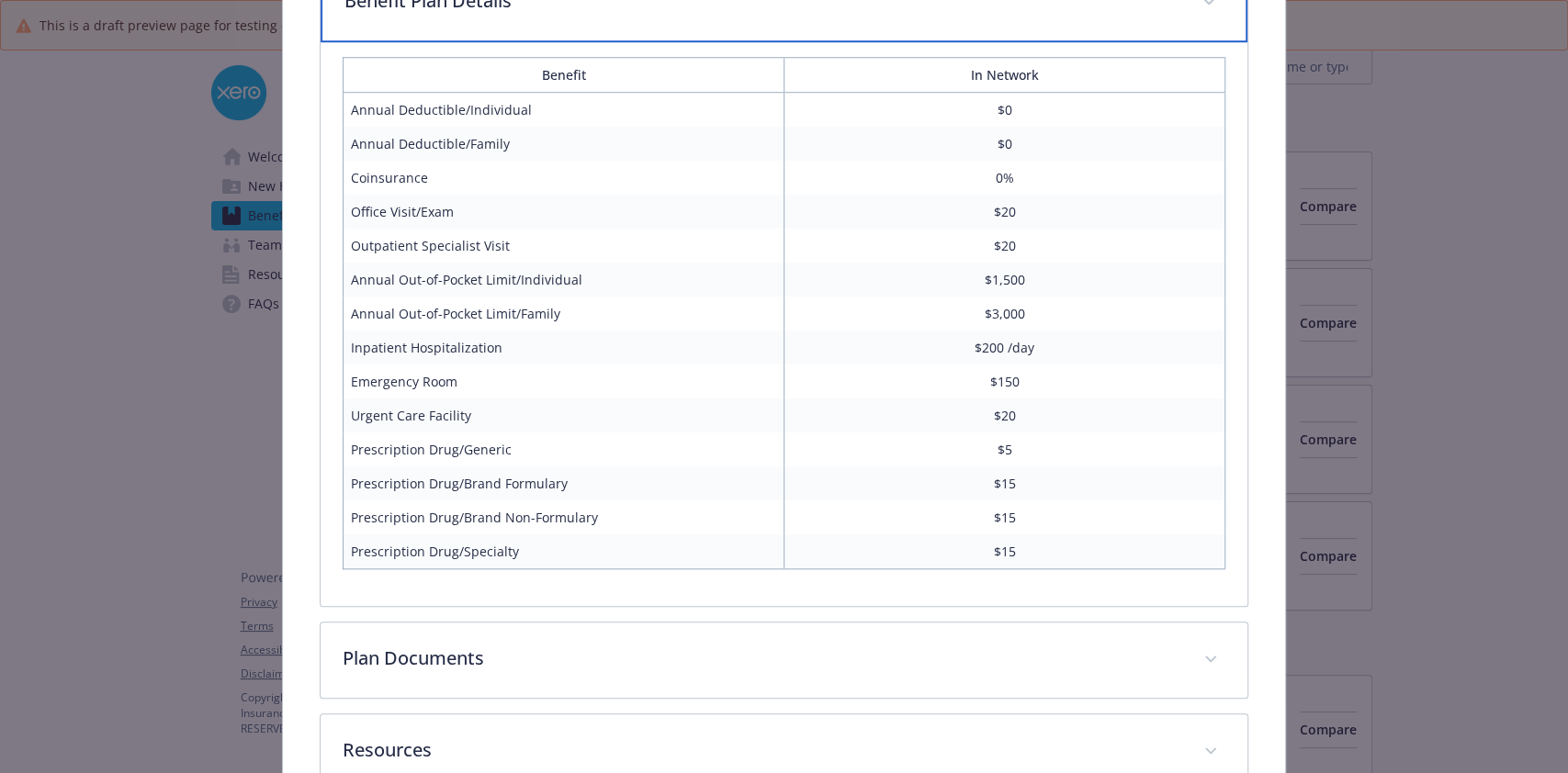
scroll to position [1133, 0]
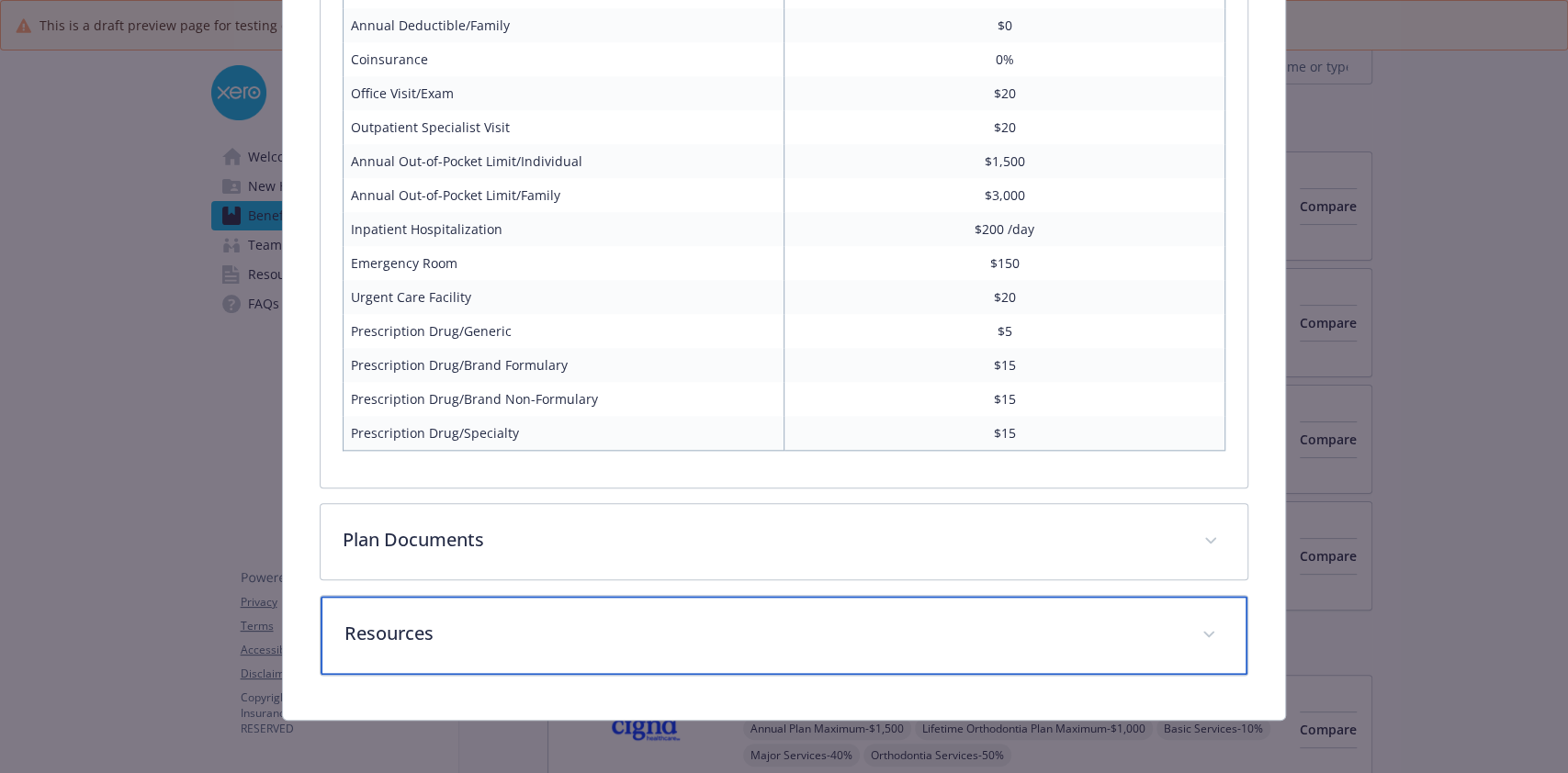
click at [609, 619] on p "Resources" at bounding box center [761, 633] width 834 height 28
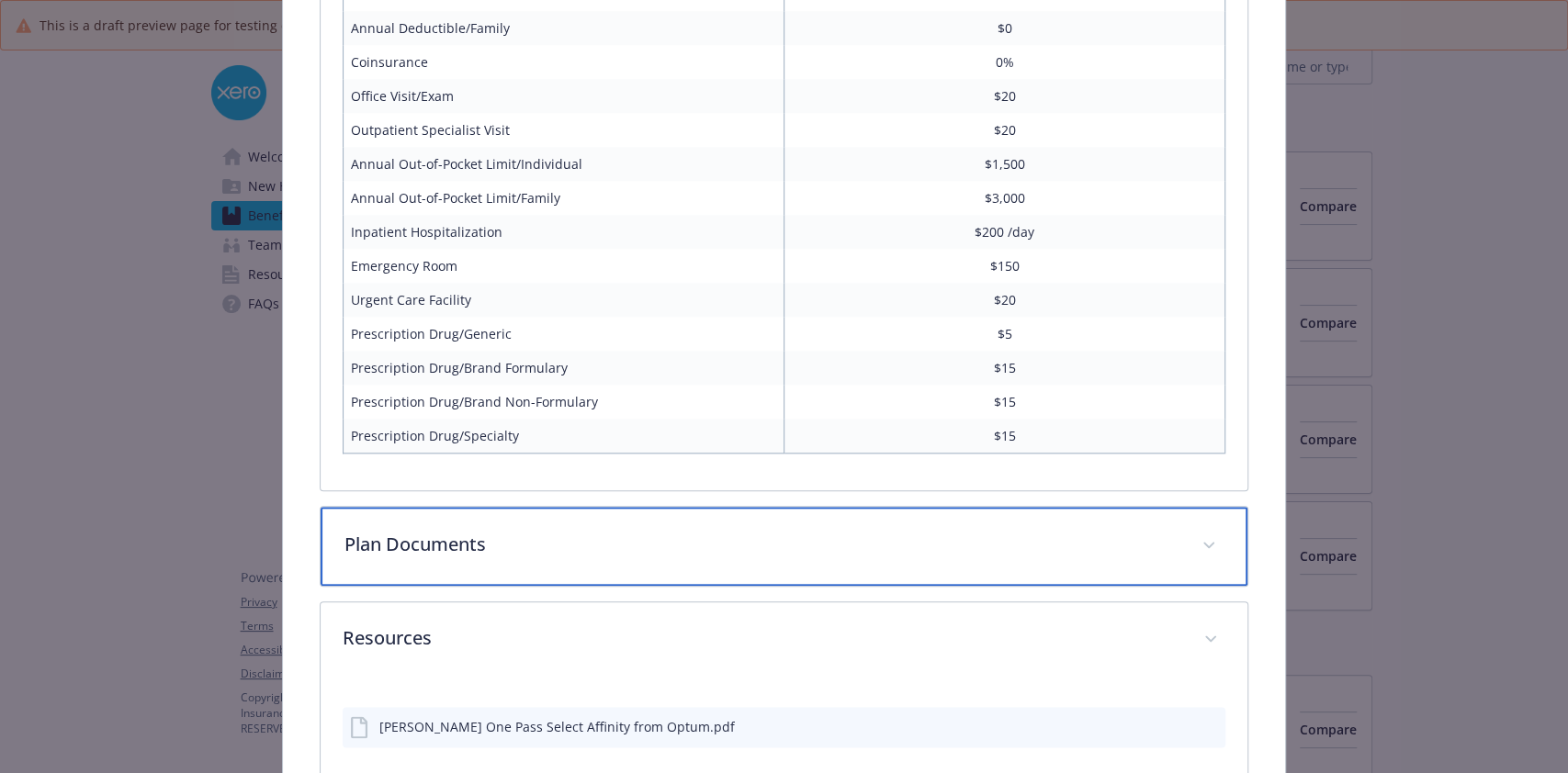
click at [588, 548] on p "Plan Documents" at bounding box center [761, 544] width 834 height 28
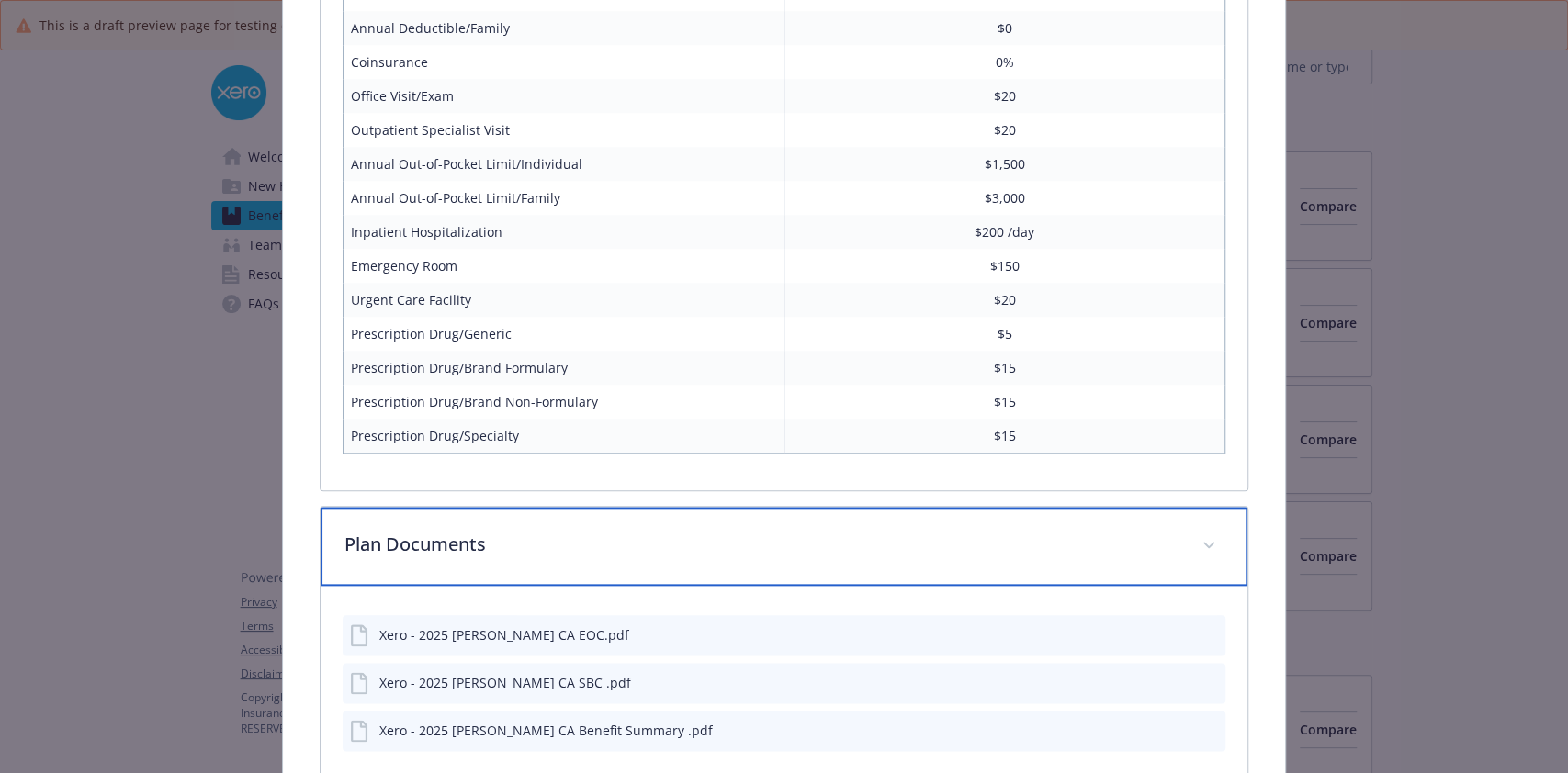
scroll to position [1162, 0]
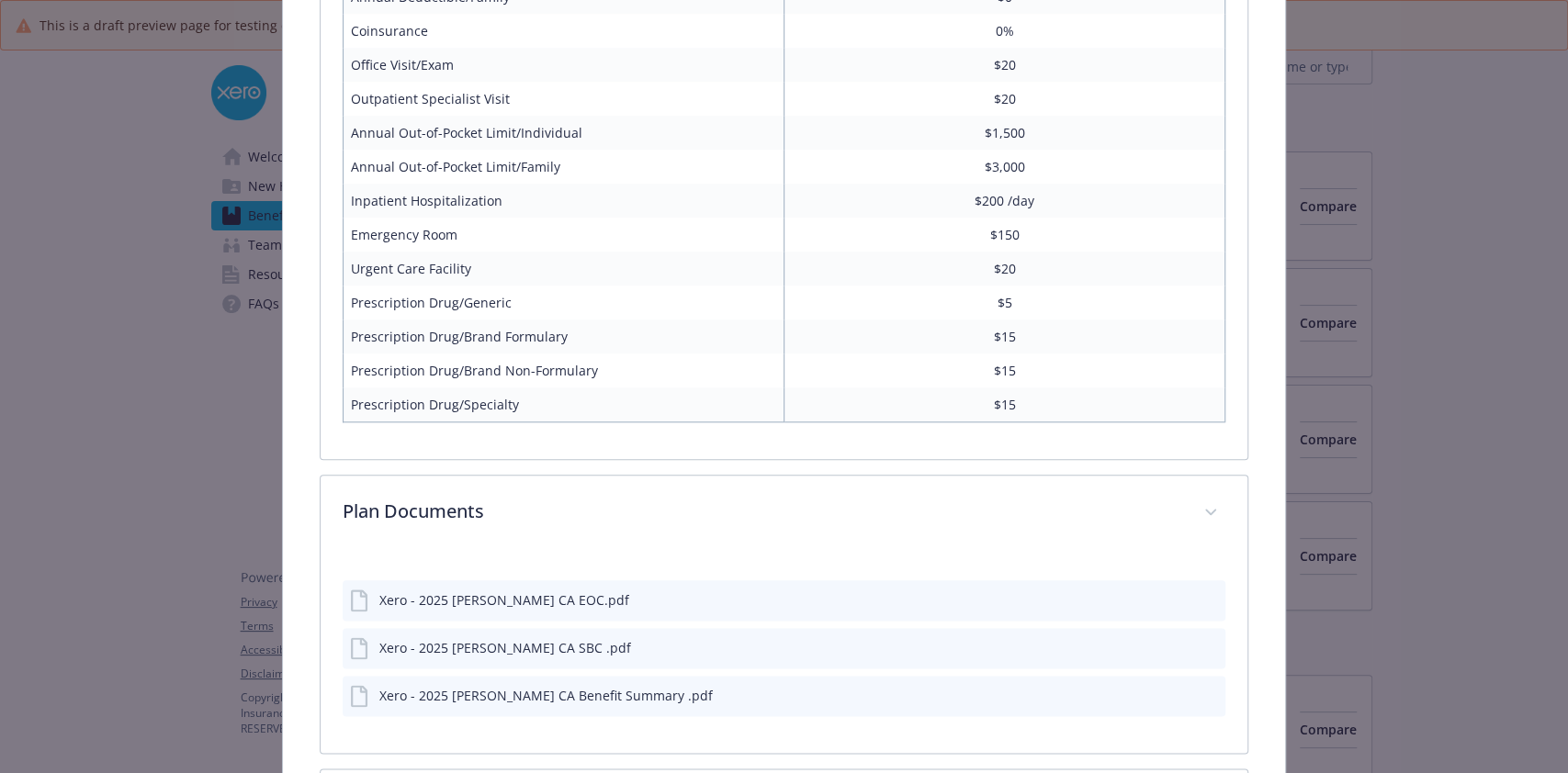
click at [1199, 644] on icon "preview file" at bounding box center [1207, 646] width 16 height 12
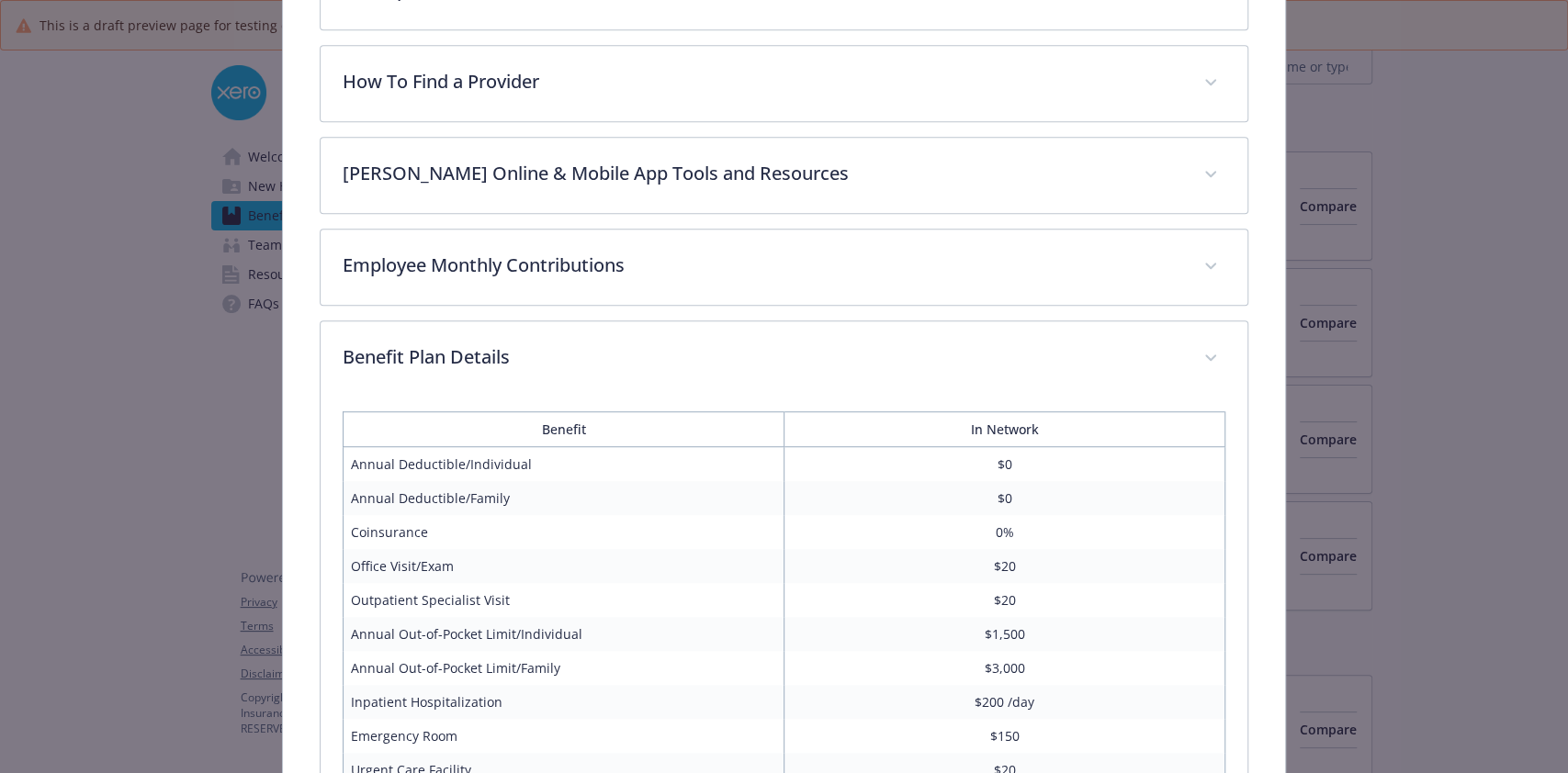
scroll to position [0, 0]
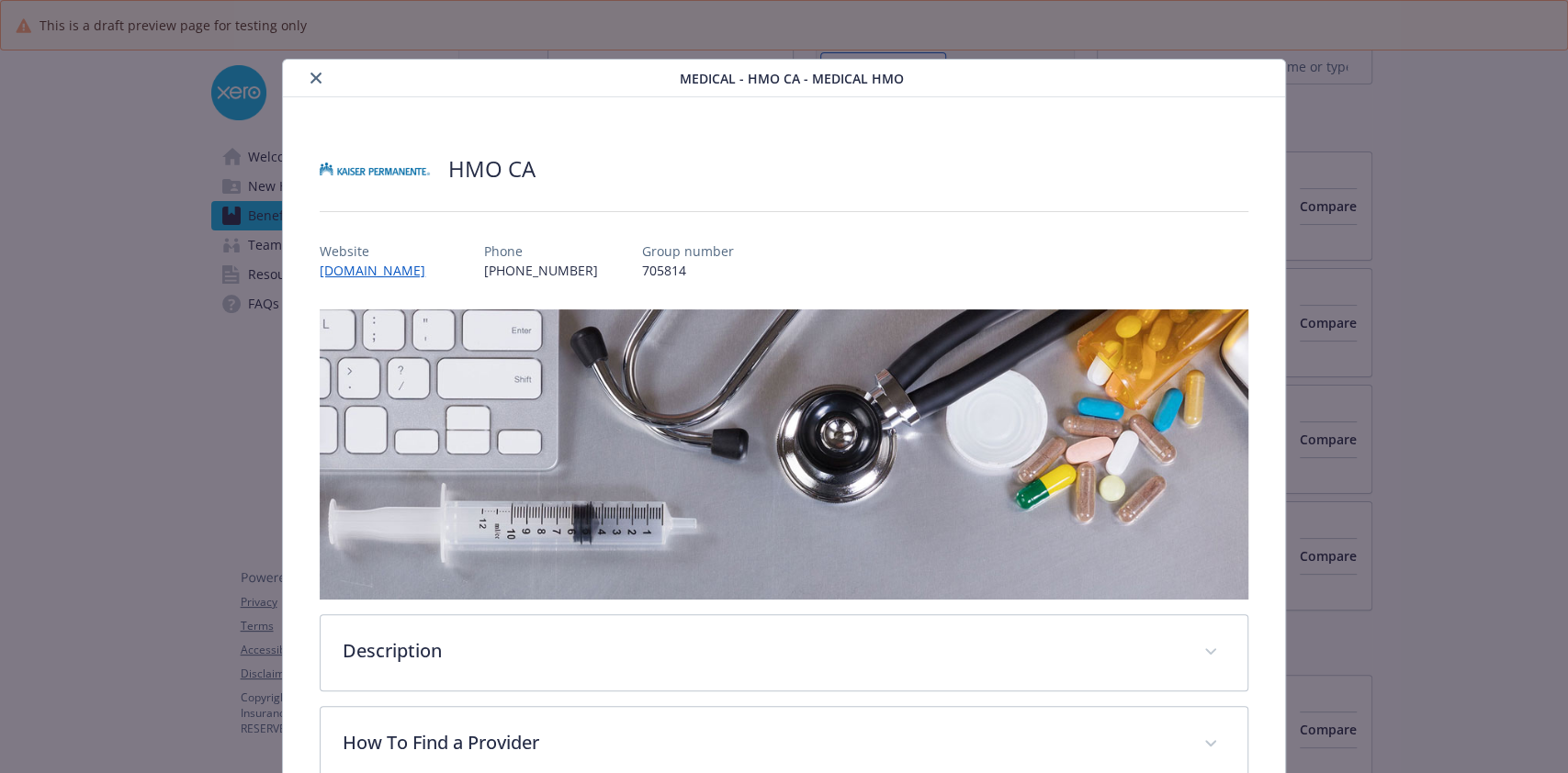
click at [316, 87] on button "close" at bounding box center [316, 77] width 22 height 22
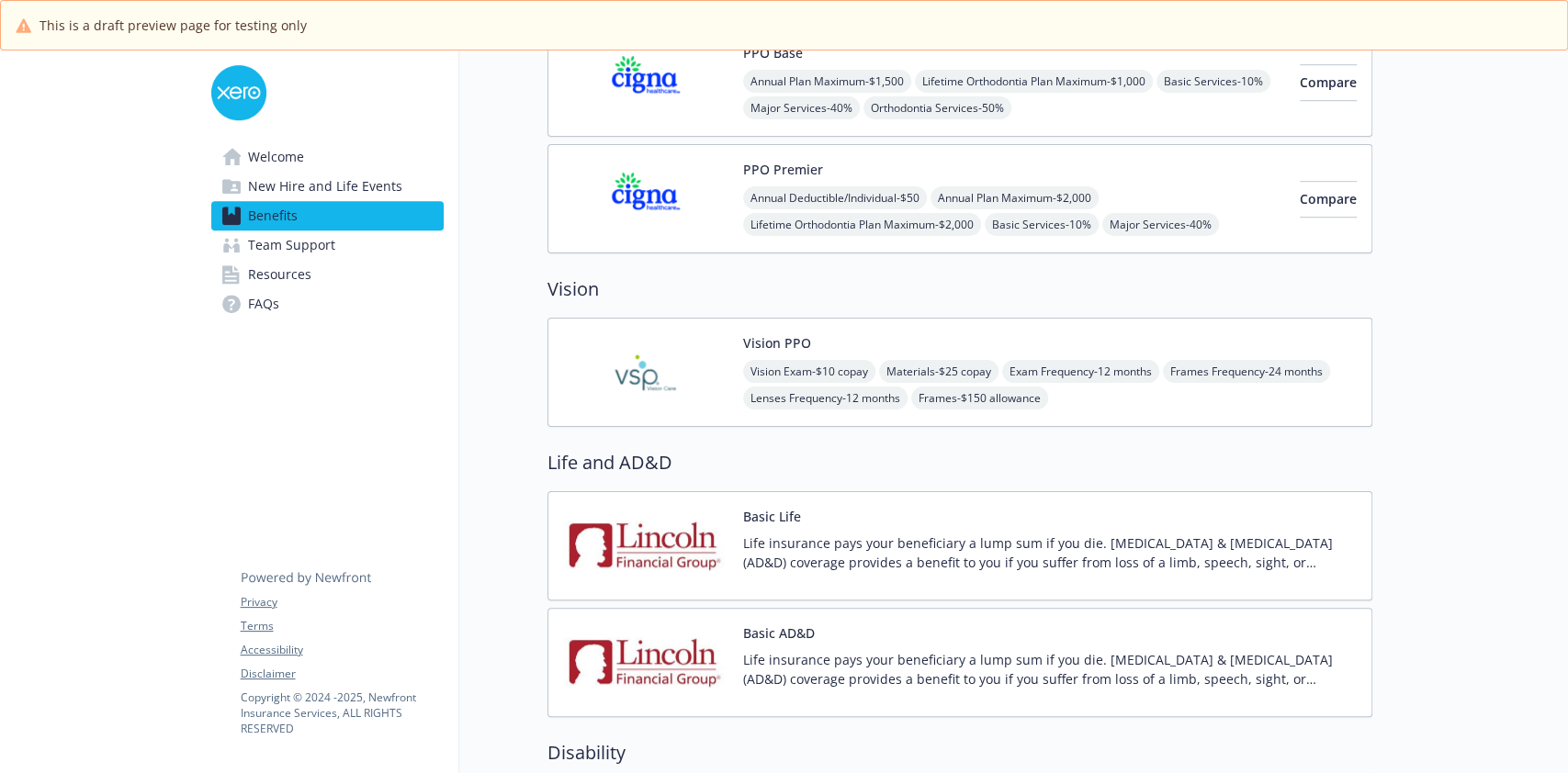
click at [634, 381] on img at bounding box center [645, 373] width 165 height 78
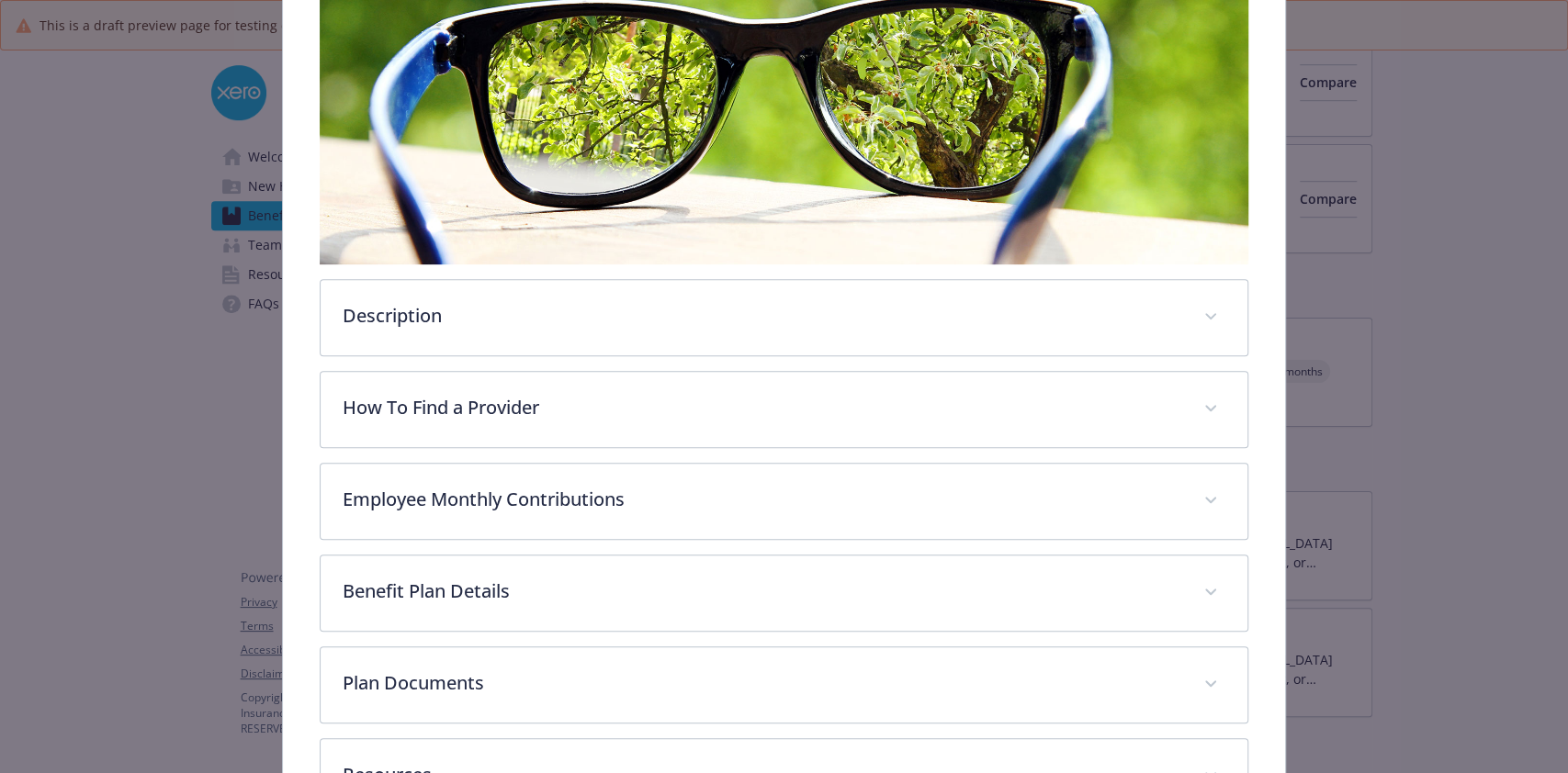
scroll to position [336, 0]
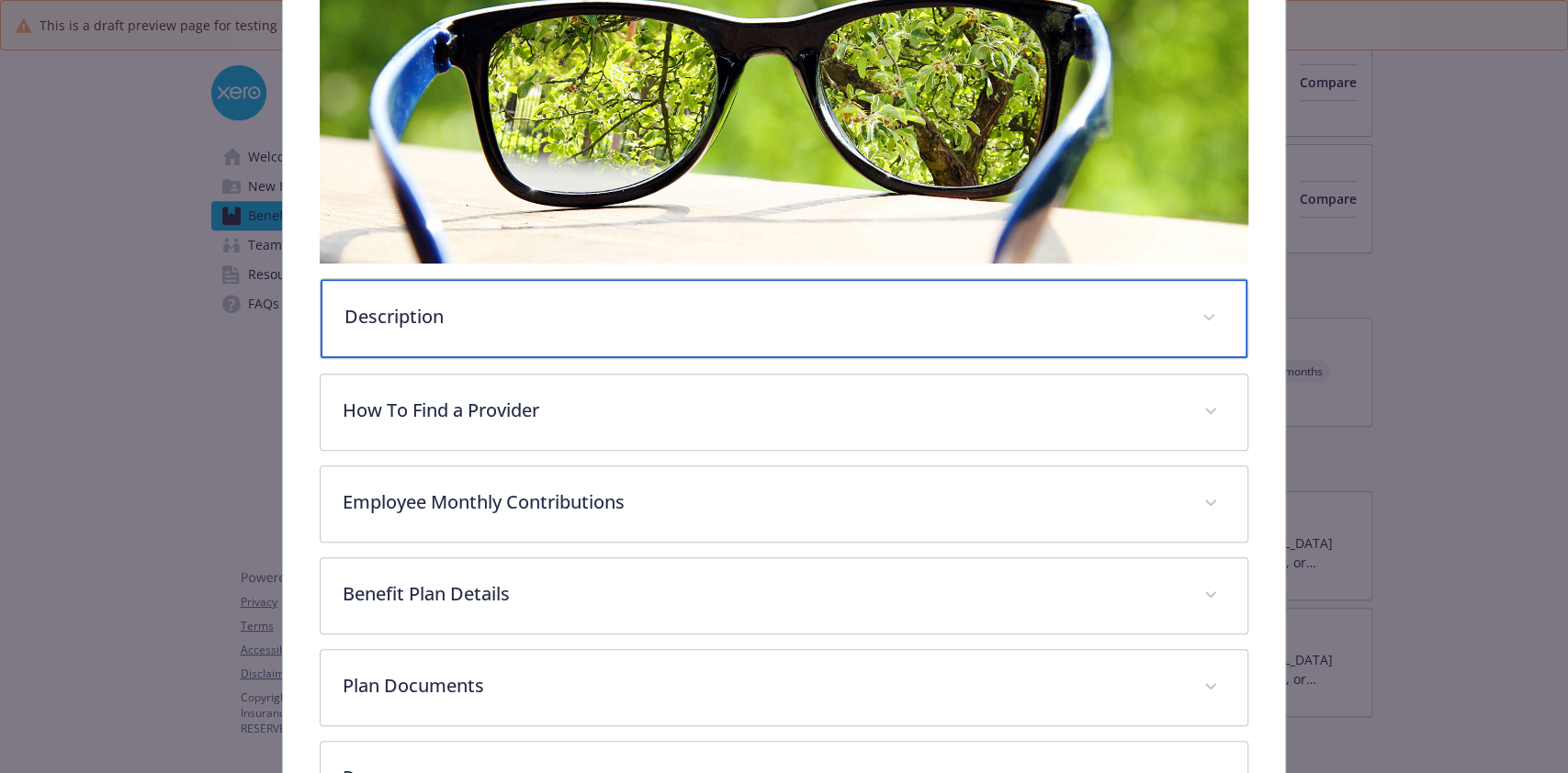
click at [616, 334] on div "Description" at bounding box center [783, 318] width 926 height 79
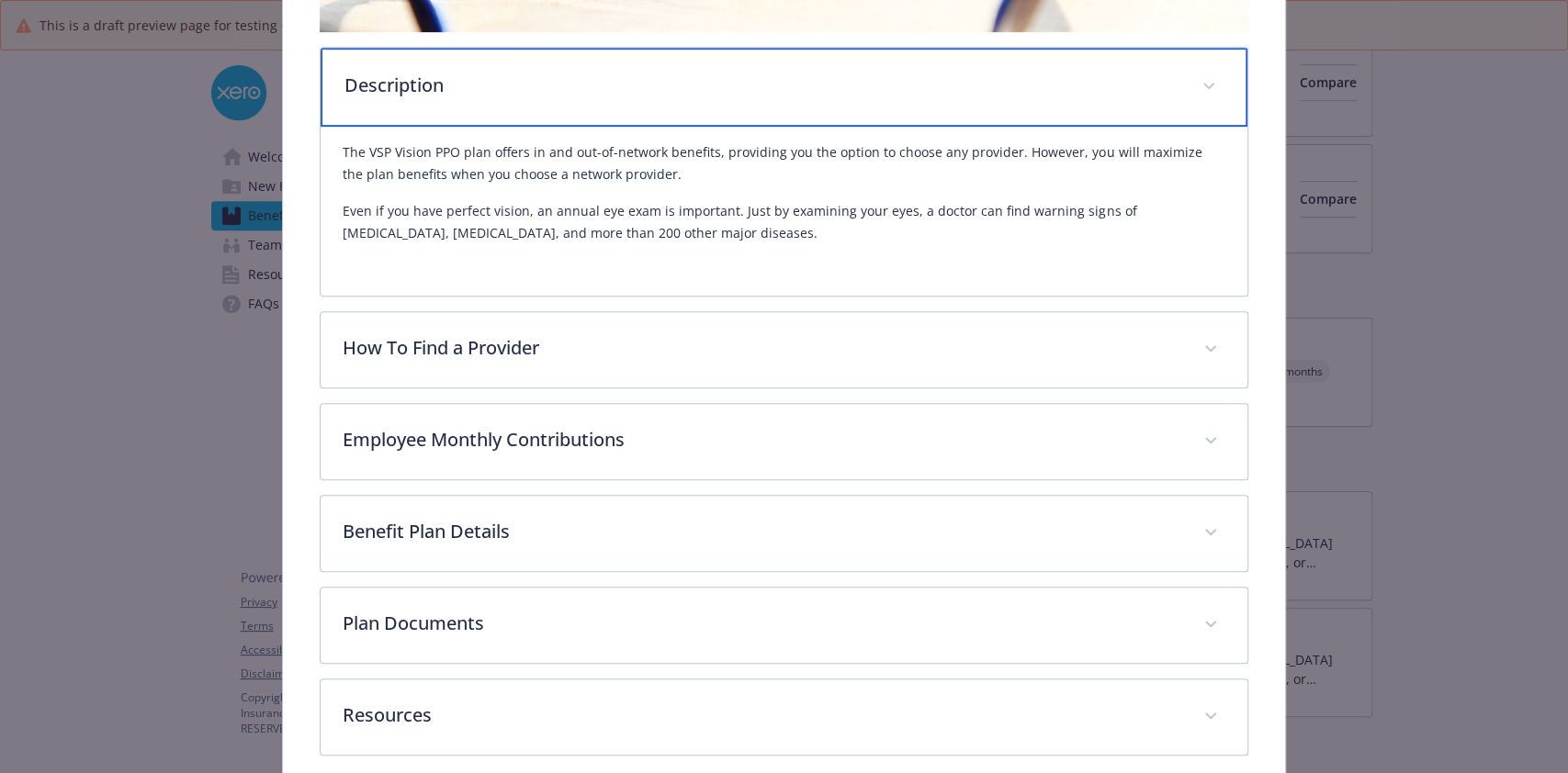
scroll to position [569, 0]
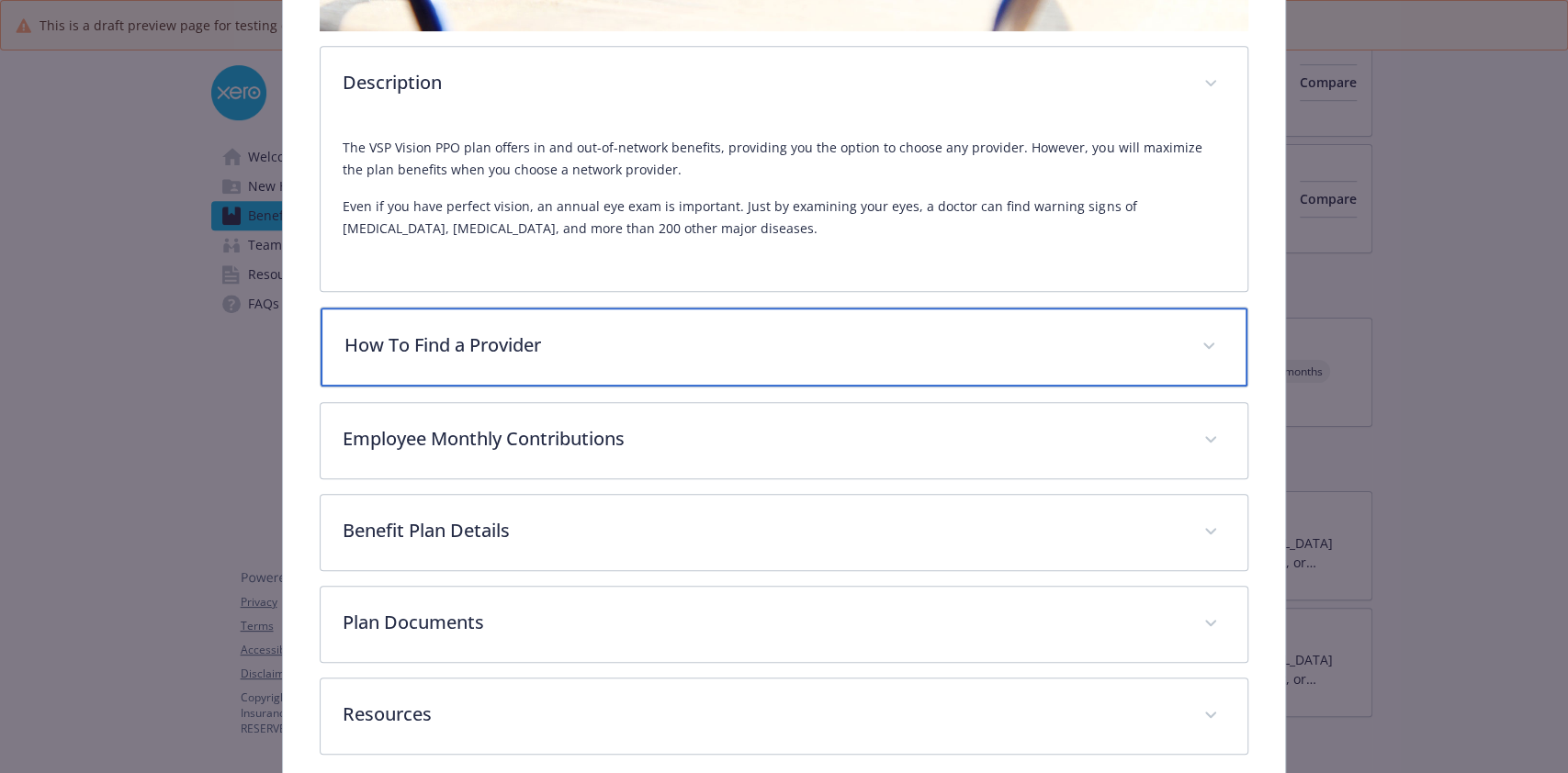
click at [616, 334] on p "How To Find a Provider" at bounding box center [761, 345] width 834 height 28
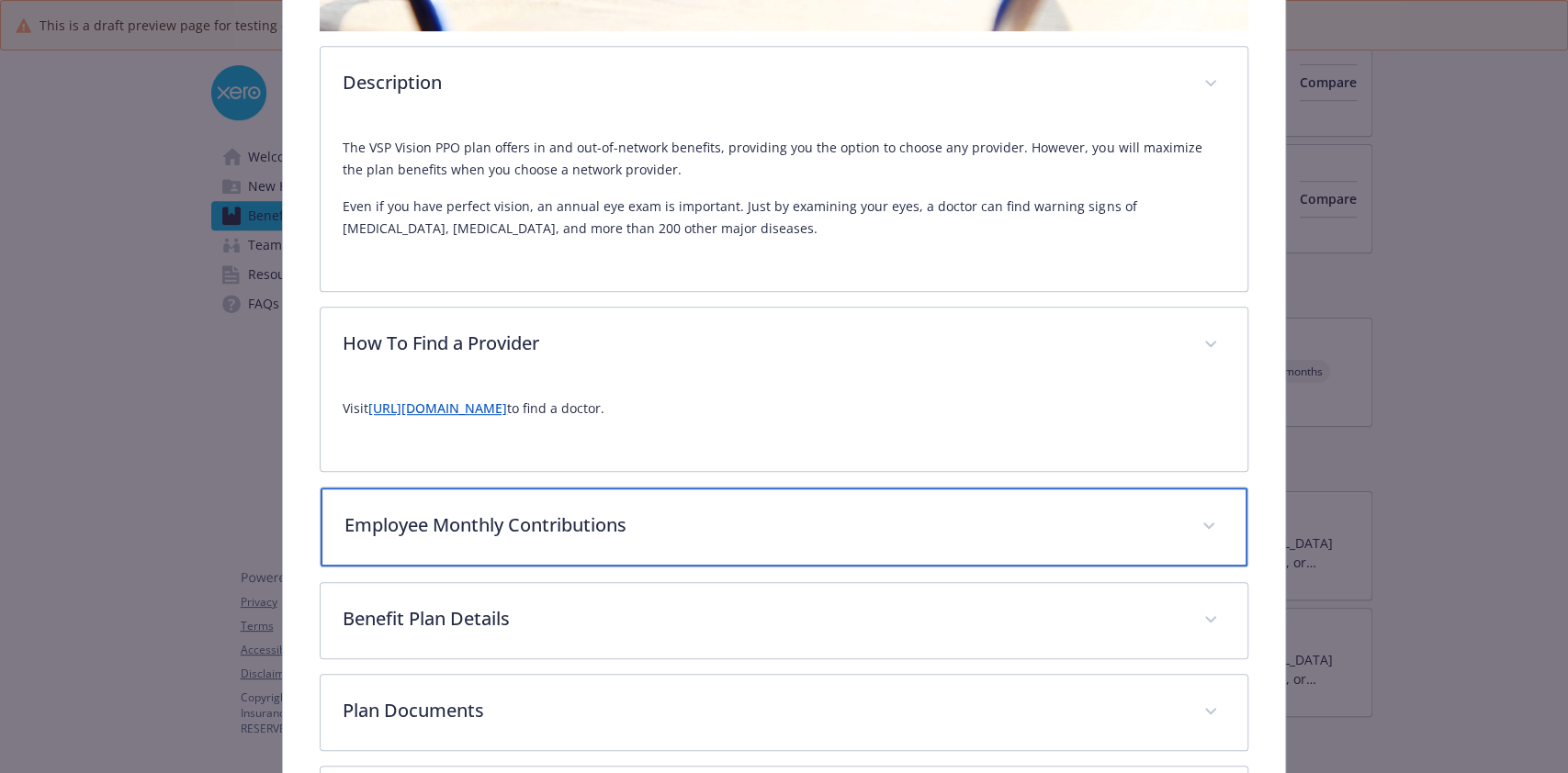
click at [584, 503] on div "Employee Monthly Contributions" at bounding box center [783, 526] width 926 height 79
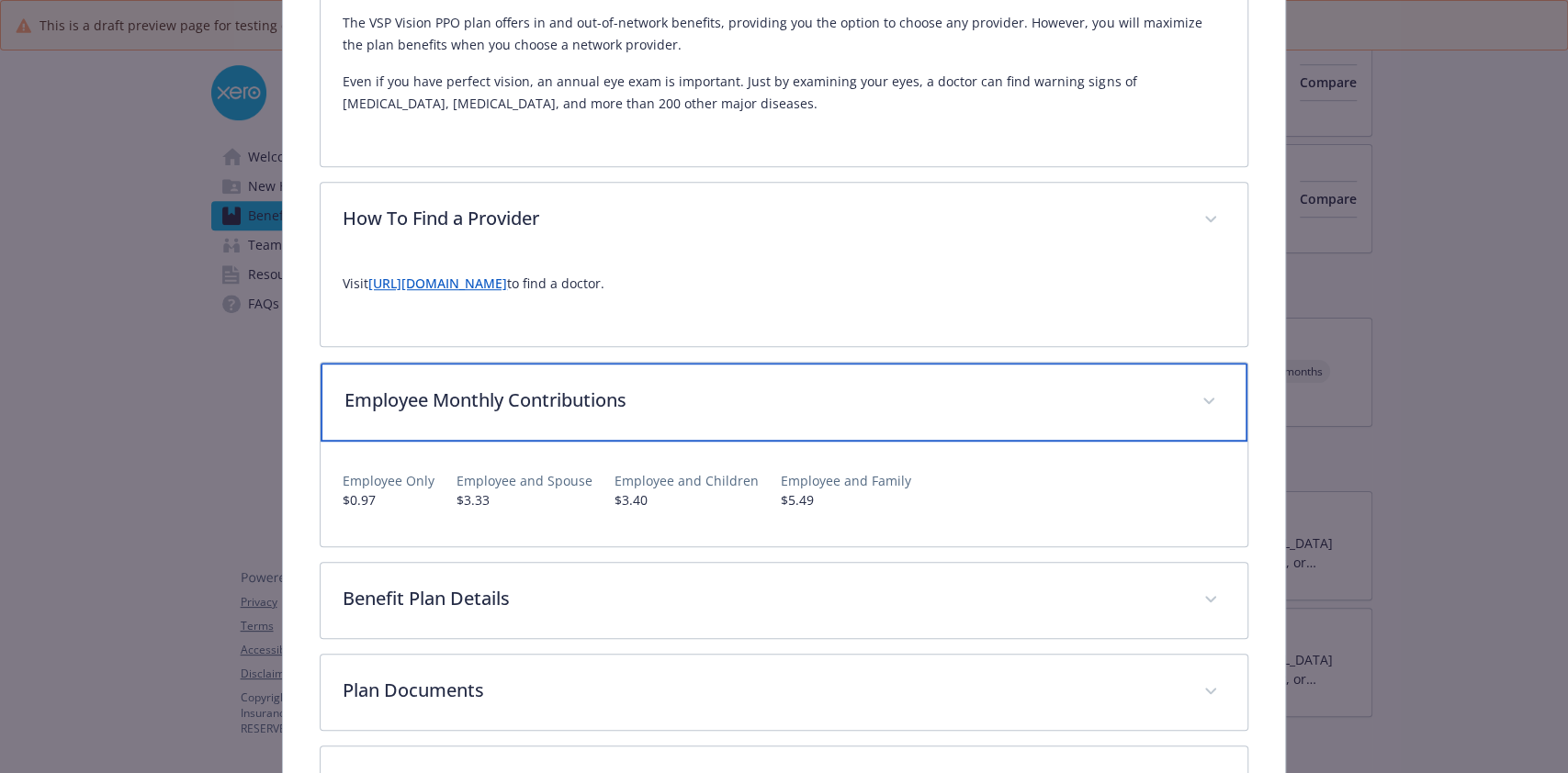
scroll to position [705, 0]
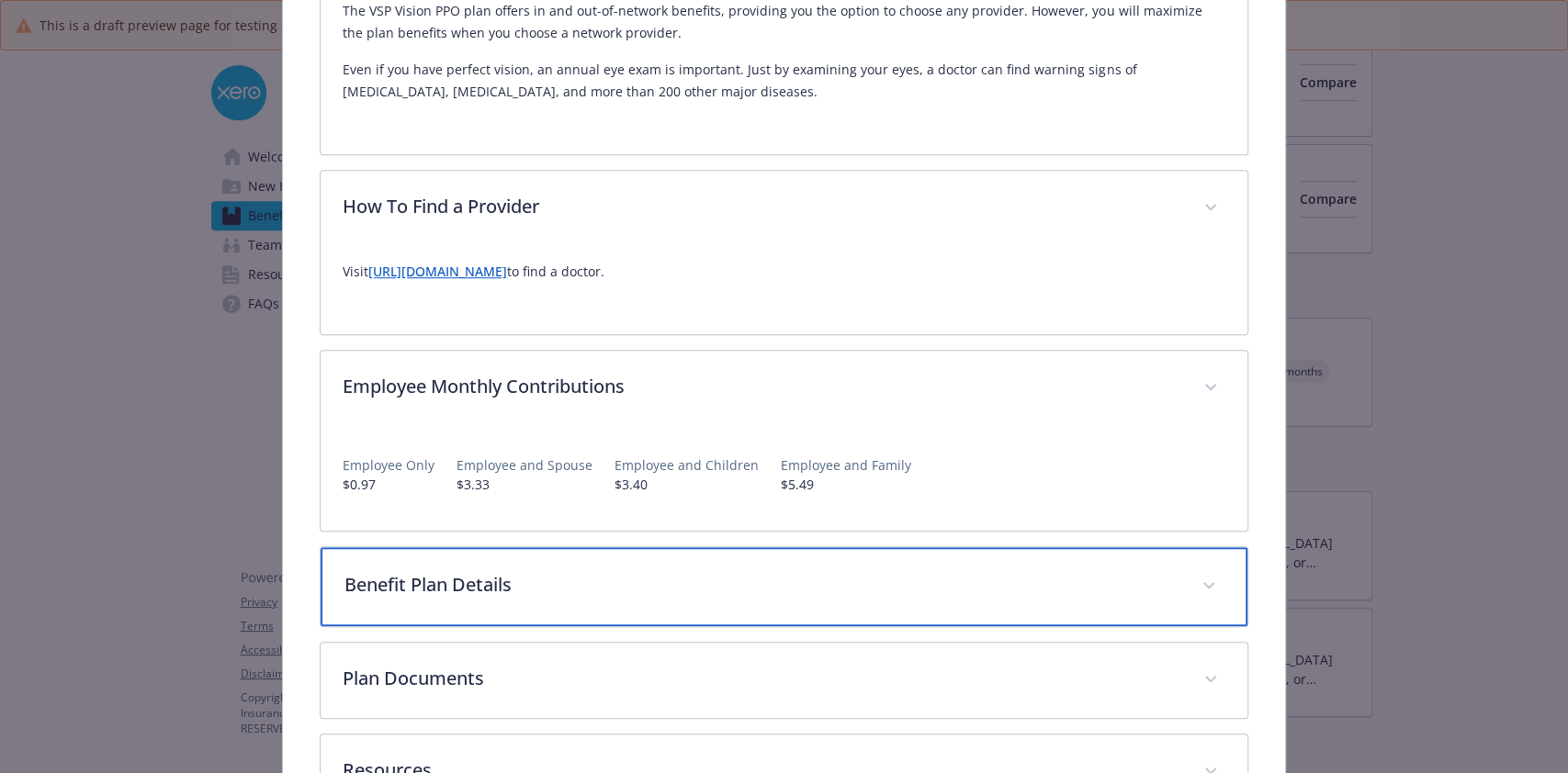
click at [551, 570] on p "Benefit Plan Details" at bounding box center [761, 584] width 834 height 28
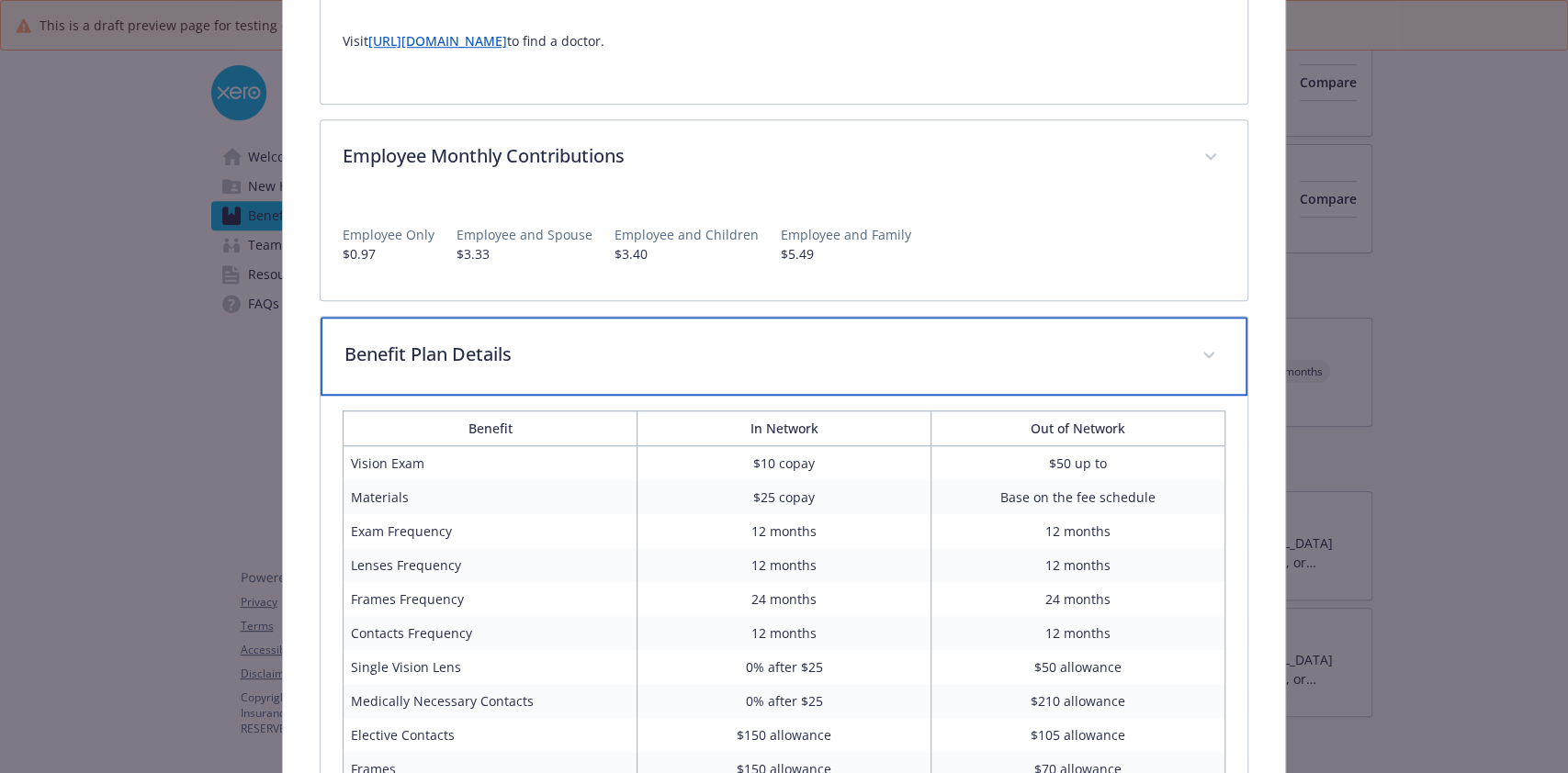
scroll to position [1104, 0]
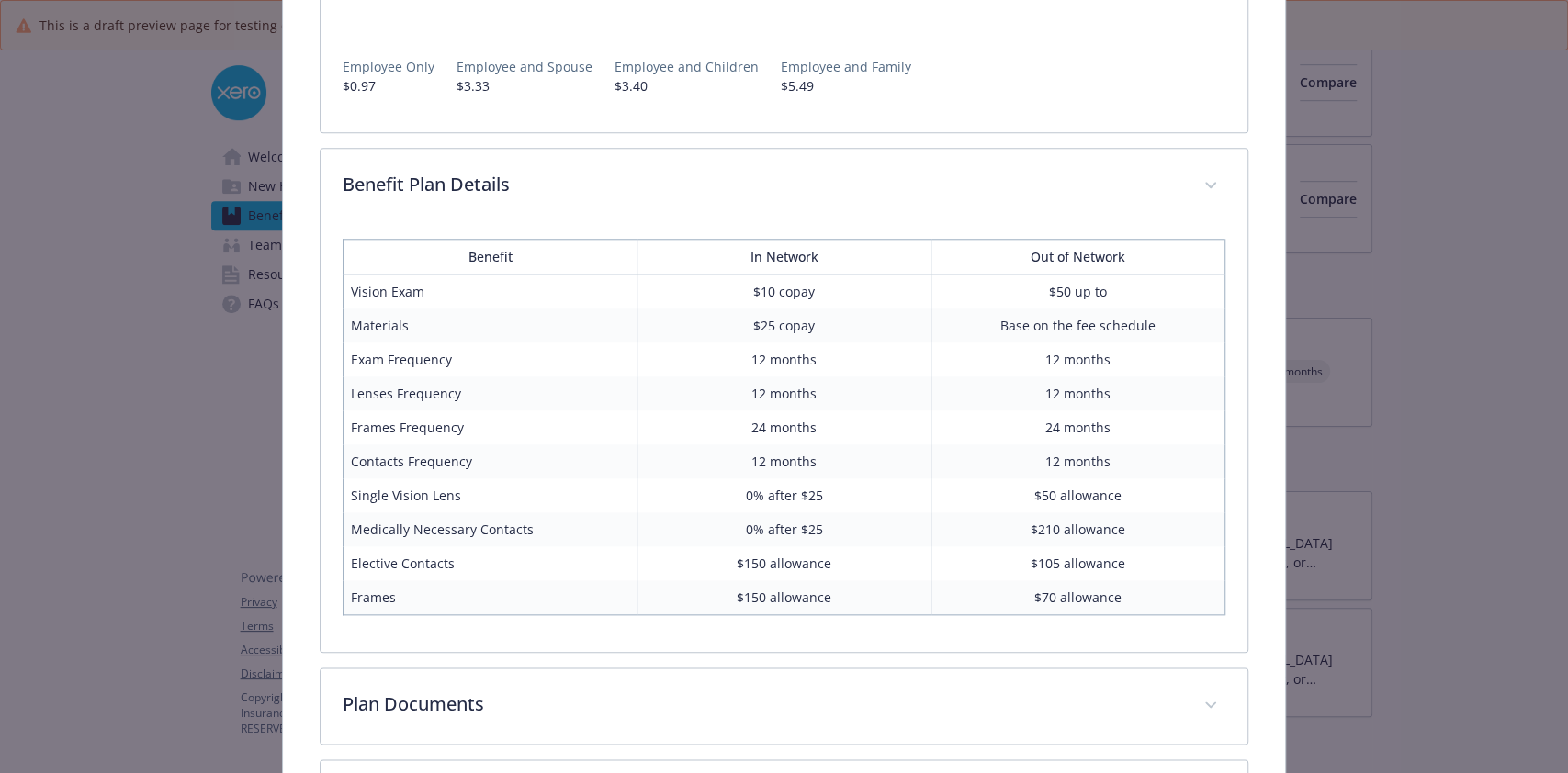
click at [1460, 392] on div "Vision - Vision PPO - Vision Vision PPO Website vsp.com Phone (800) 877-7195 Gr…" at bounding box center [784, 386] width 1568 height 773
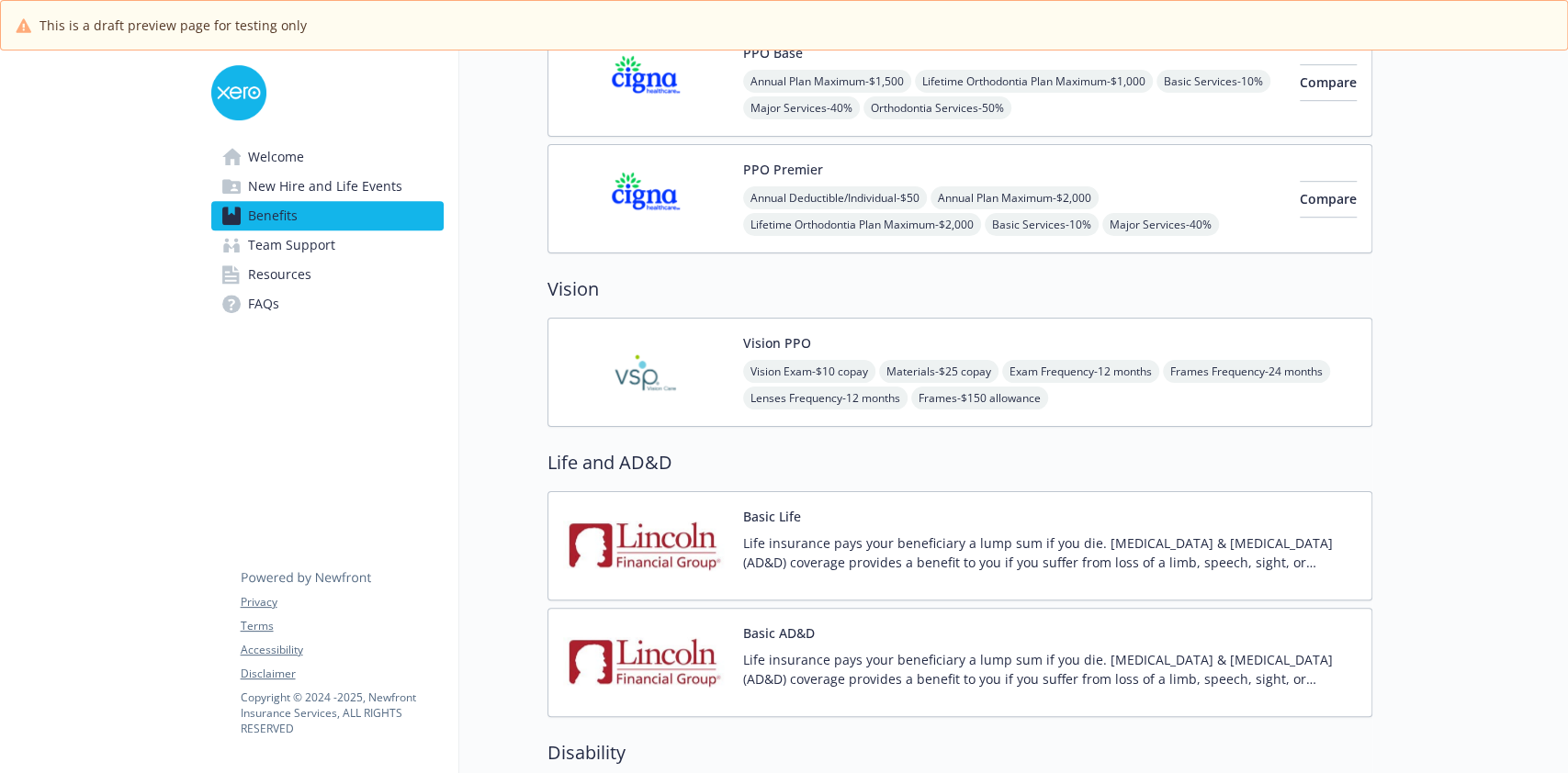
click at [860, 409] on div "Vision PPO Vision Exam - $10 copay Materials - $25 copay Exam Frequency - 12 mo…" at bounding box center [959, 372] width 825 height 109
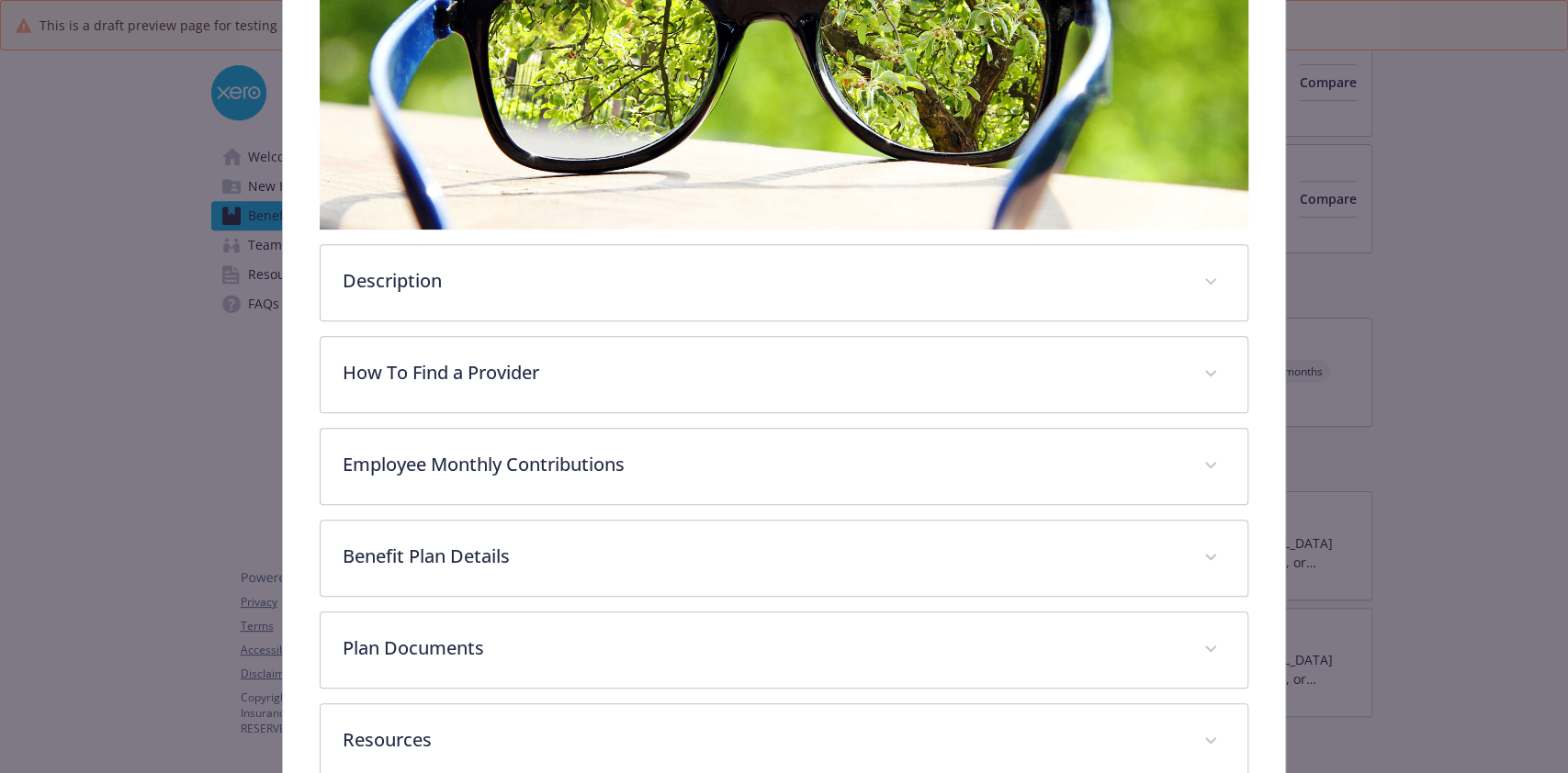
scroll to position [476, 0]
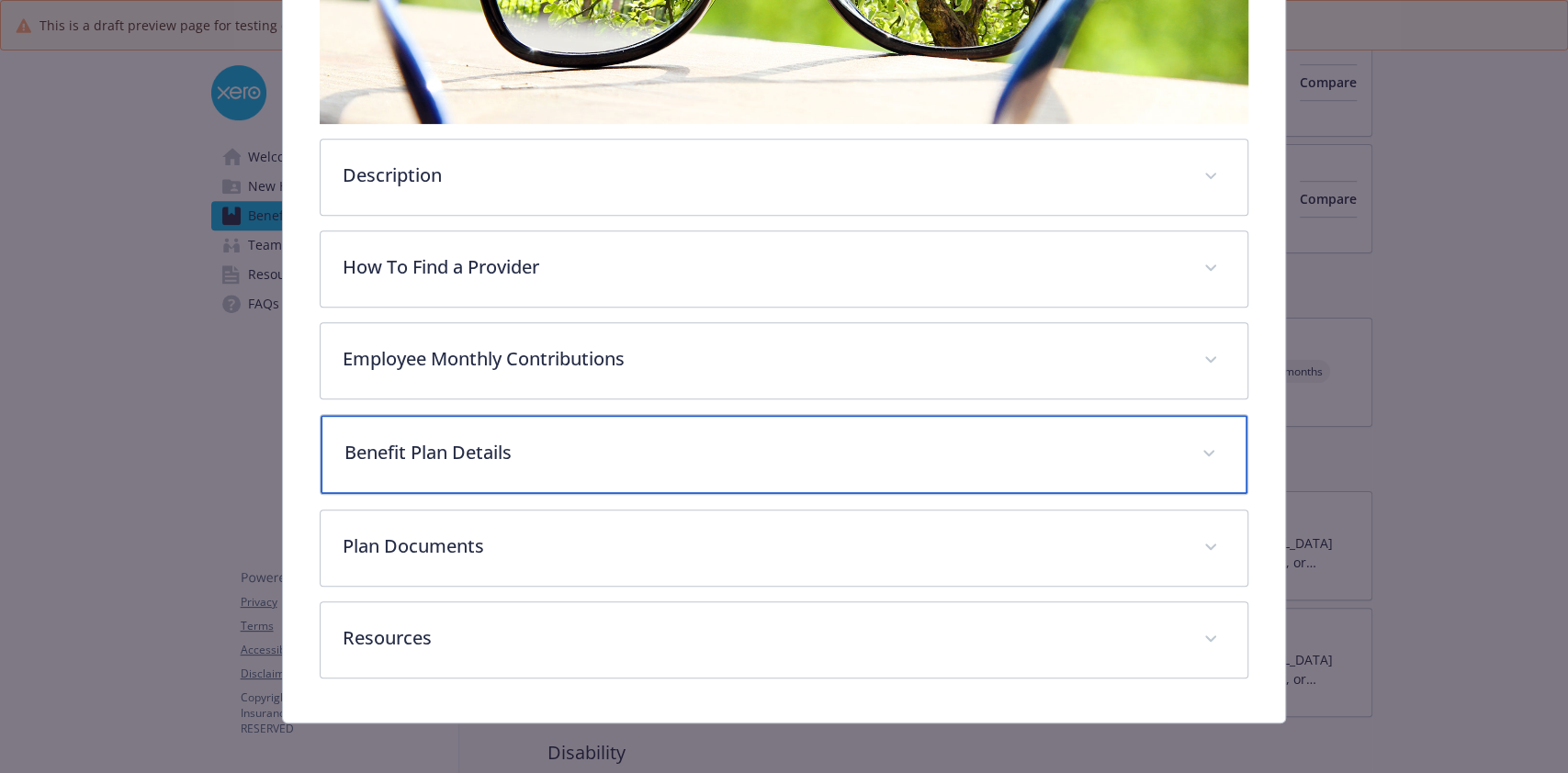
click at [574, 464] on div "Benefit Plan Details" at bounding box center [783, 454] width 926 height 79
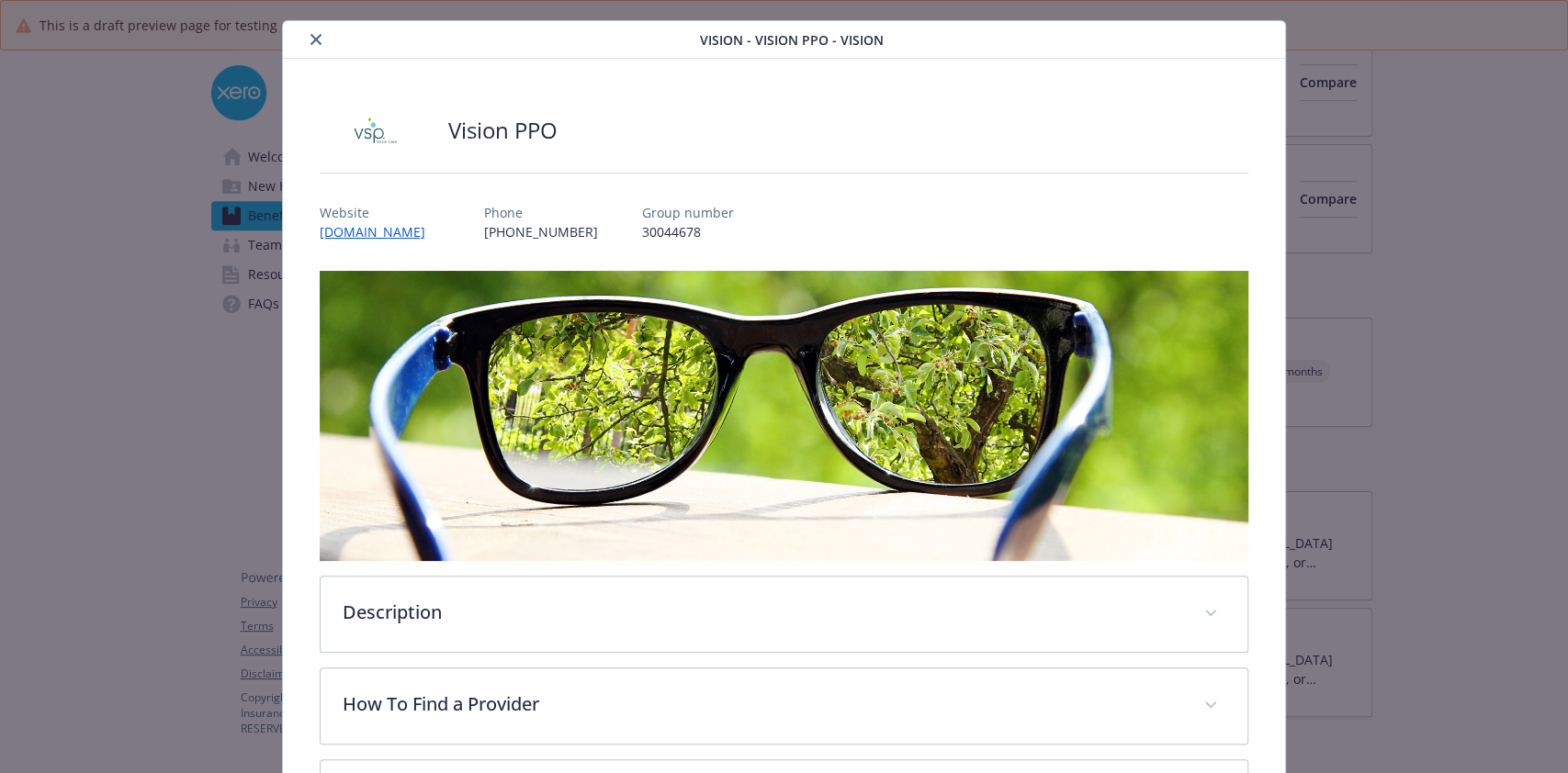
scroll to position [34, 0]
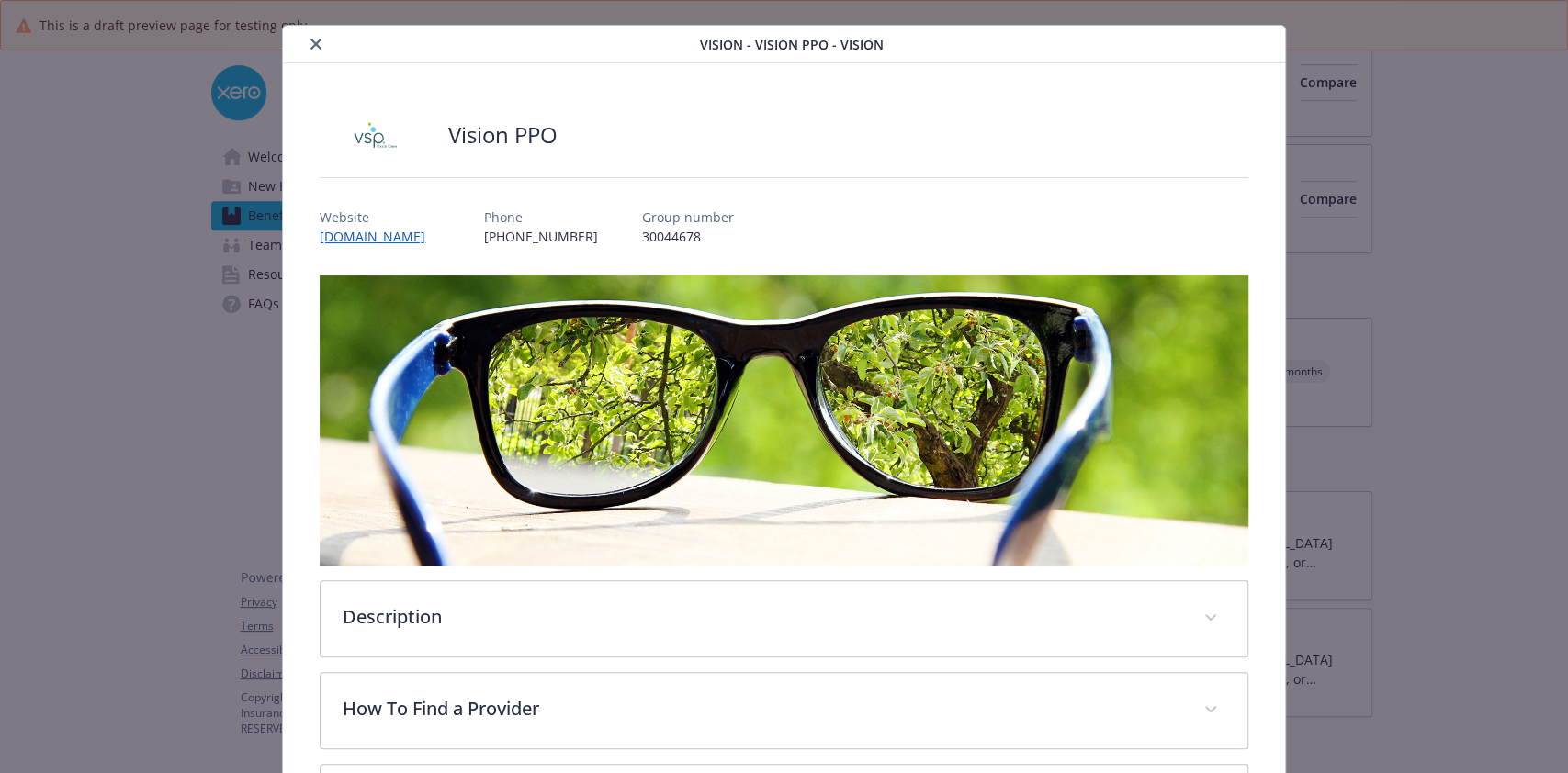
click at [311, 38] on icon "close" at bounding box center [316, 44] width 11 height 11
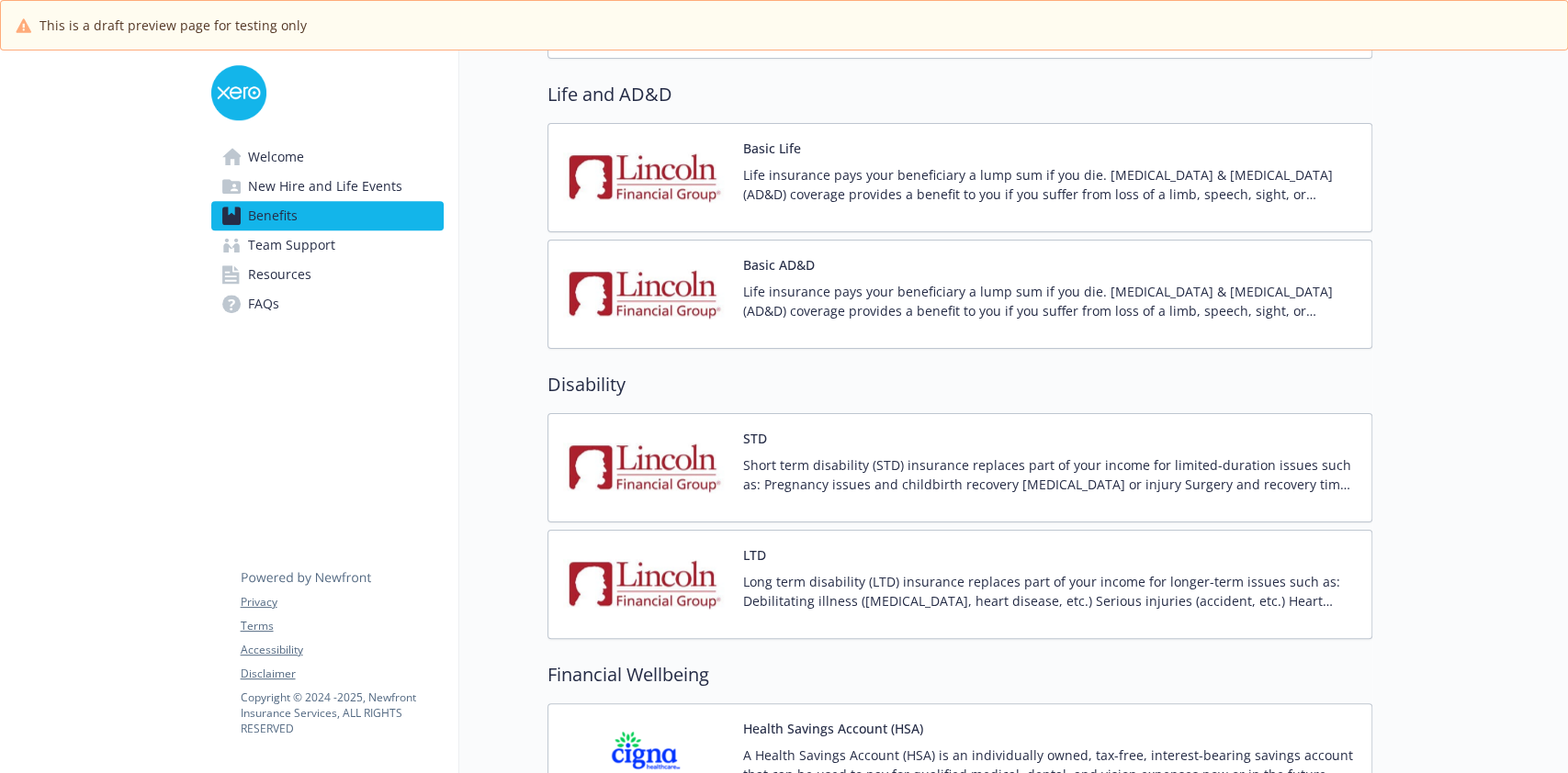
click at [763, 447] on div "STD Short term disability (STD) insurance replaces part of your income for limi…" at bounding box center [1050, 468] width 614 height 78
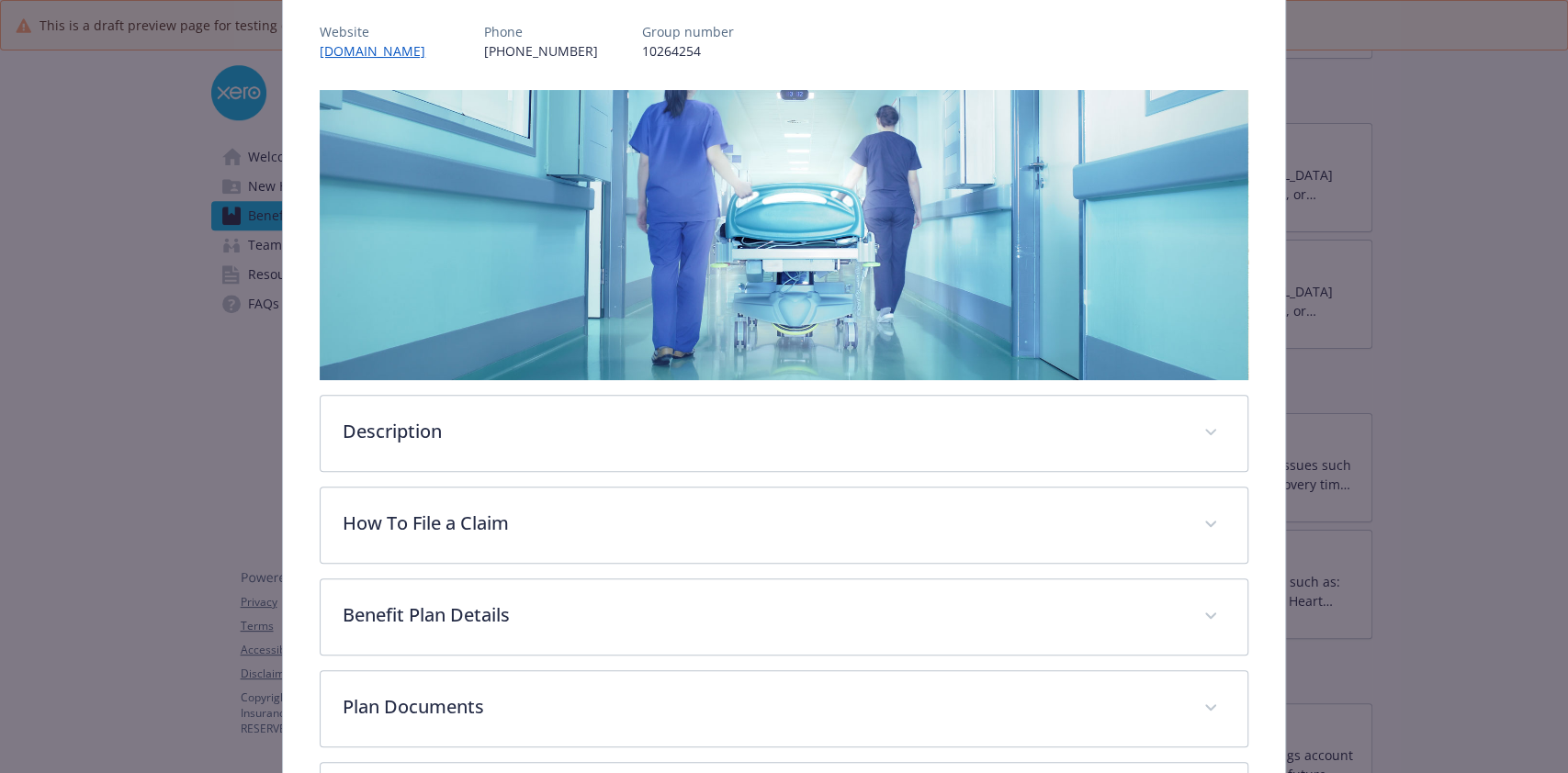
scroll to position [384, 0]
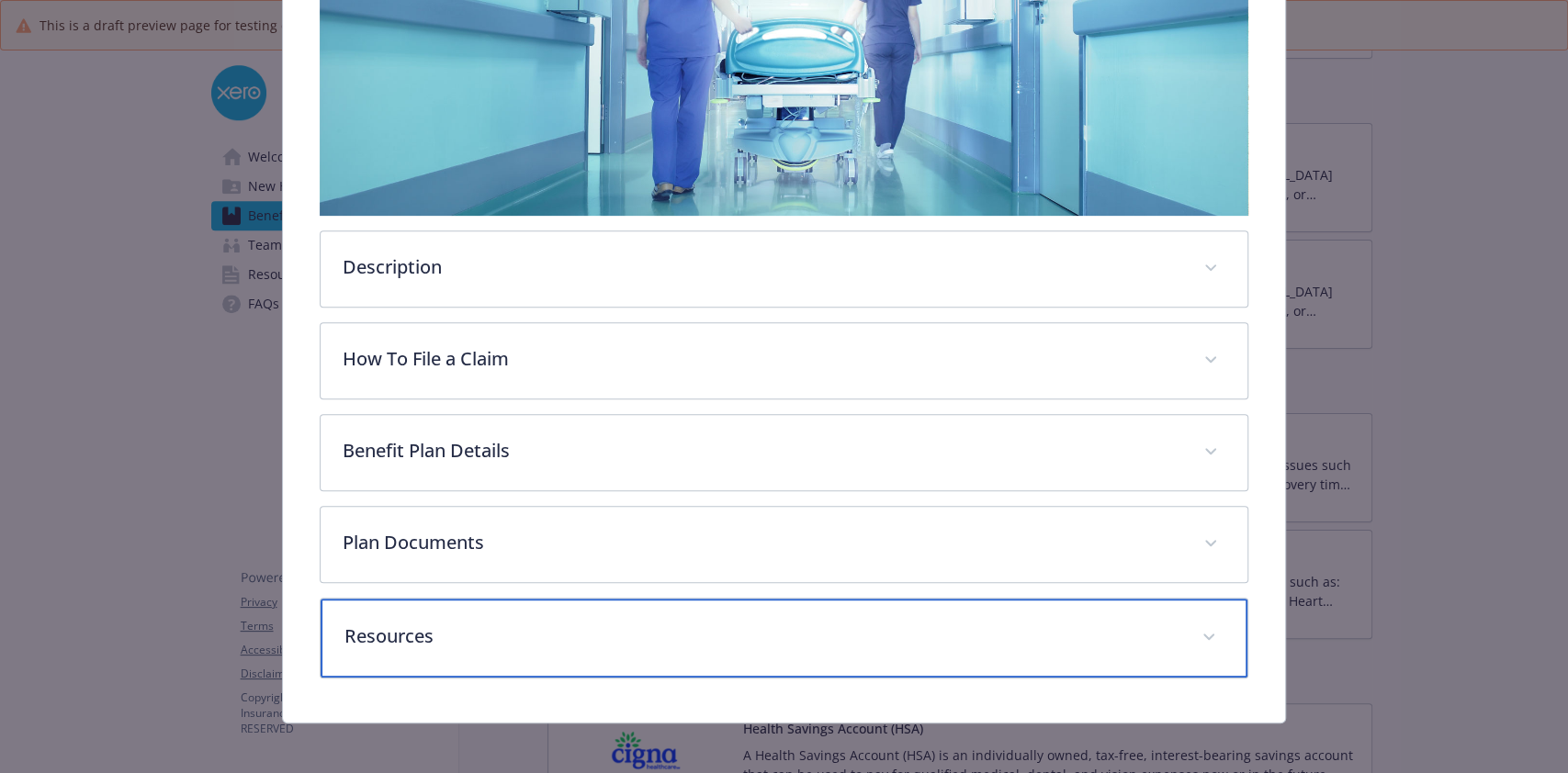
click at [660, 633] on p "Resources" at bounding box center [761, 635] width 834 height 28
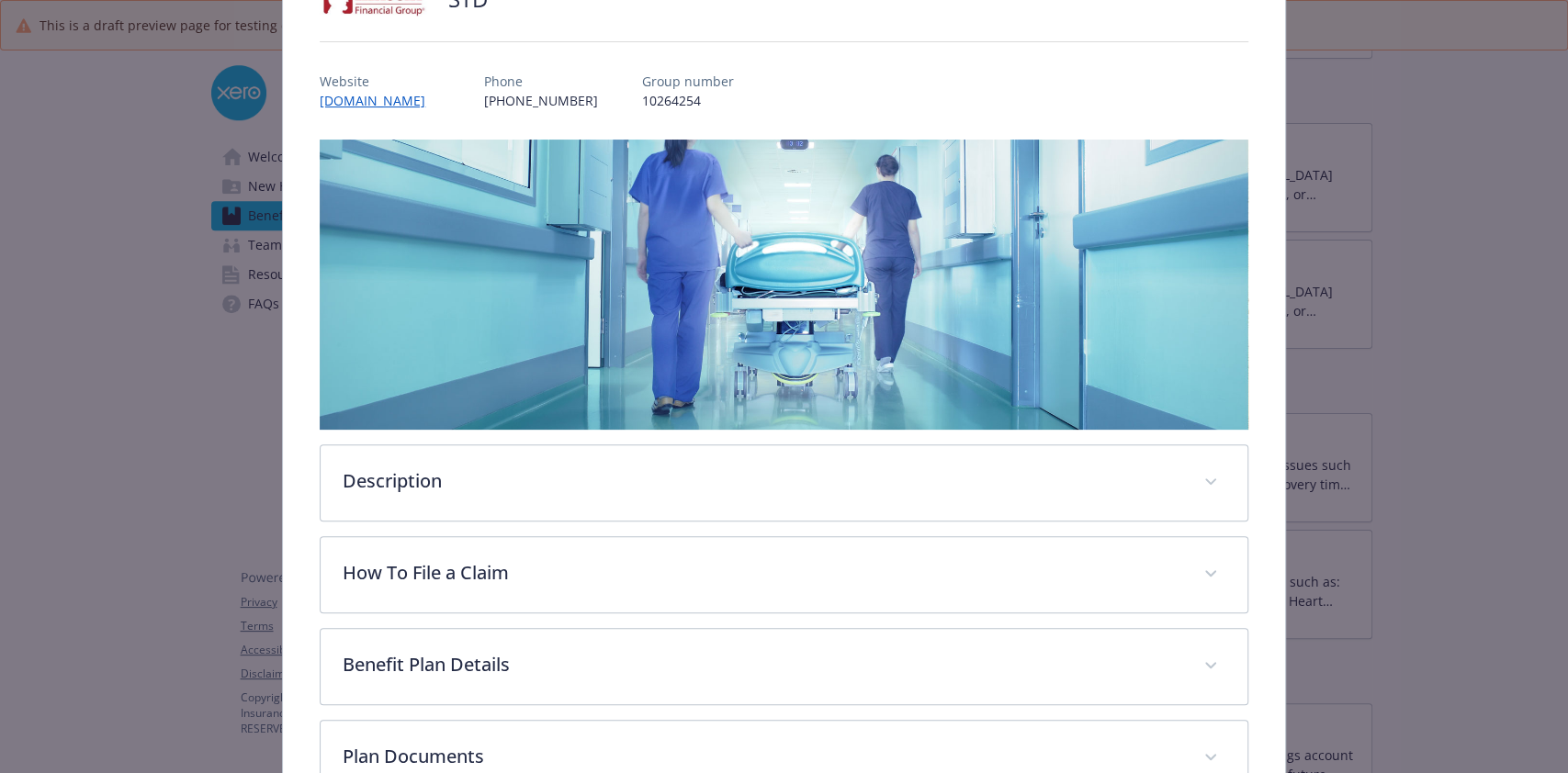
scroll to position [0, 0]
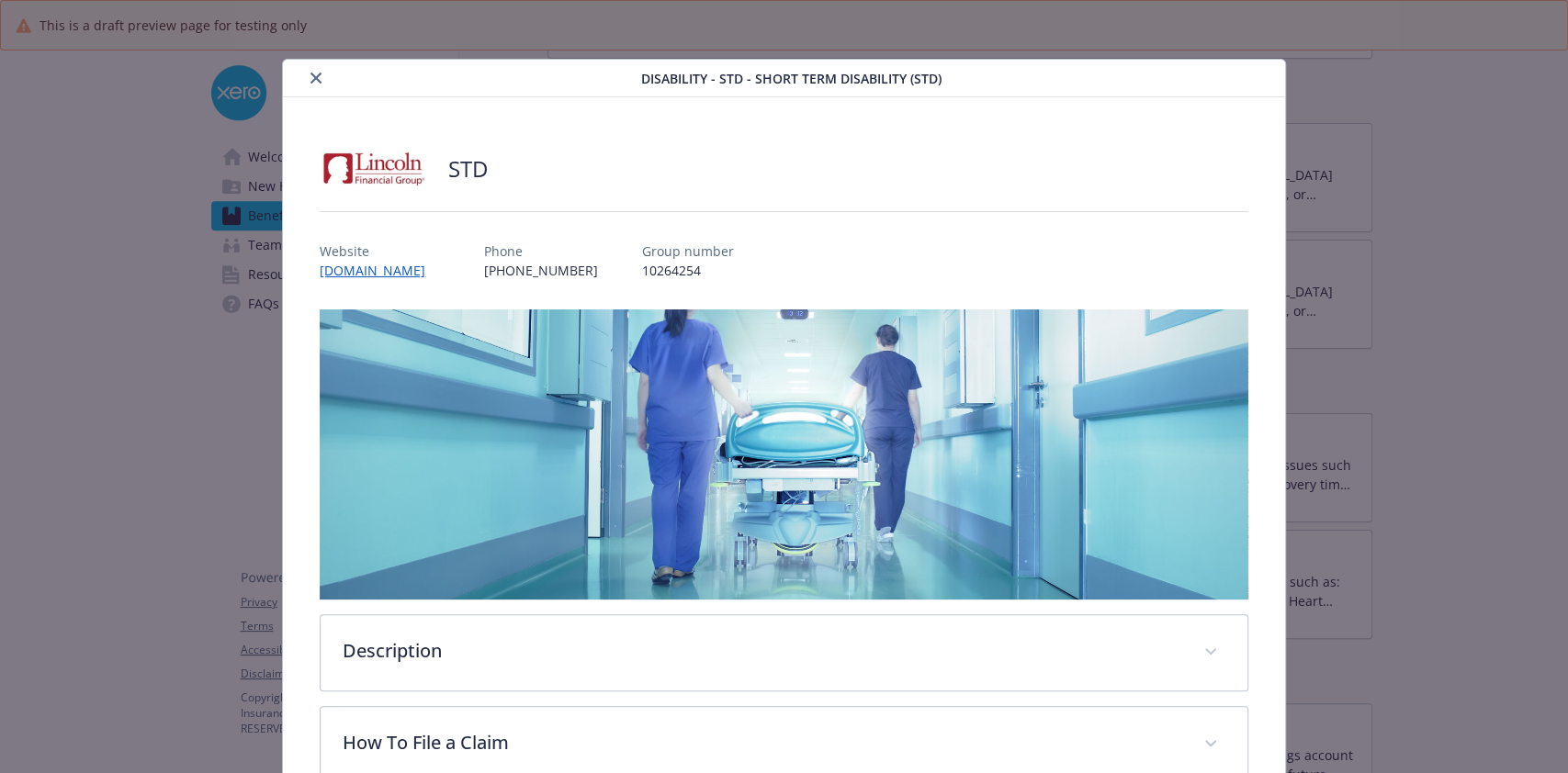
click at [323, 90] on div "Disability - STD - Short Term Disability (STD)" at bounding box center [783, 77] width 1001 height 37
click at [315, 83] on button "close" at bounding box center [316, 77] width 22 height 22
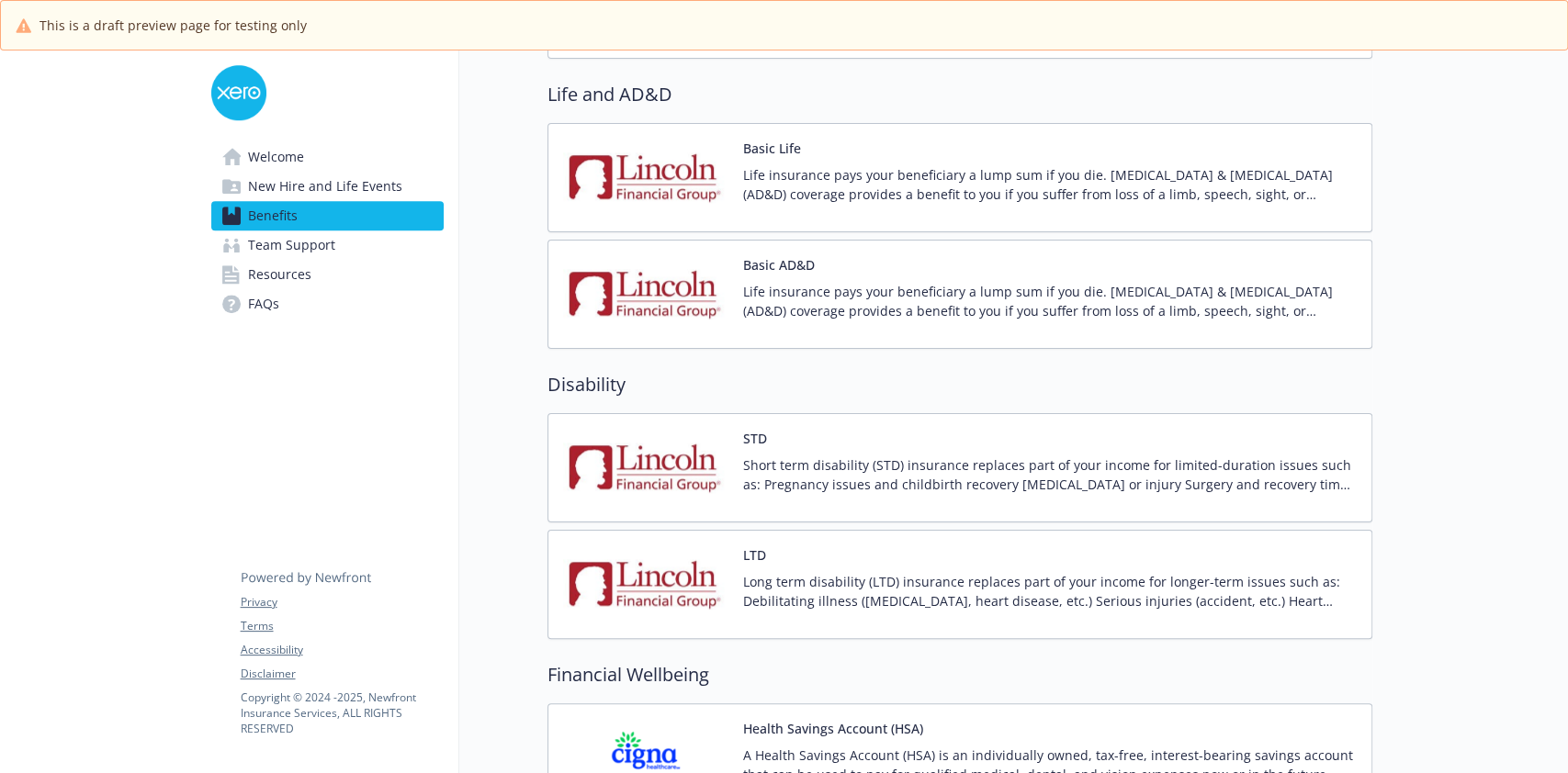
click at [749, 579] on p "Long term disability (LTD) insurance replaces part of your income for longer-te…" at bounding box center [1050, 590] width 614 height 38
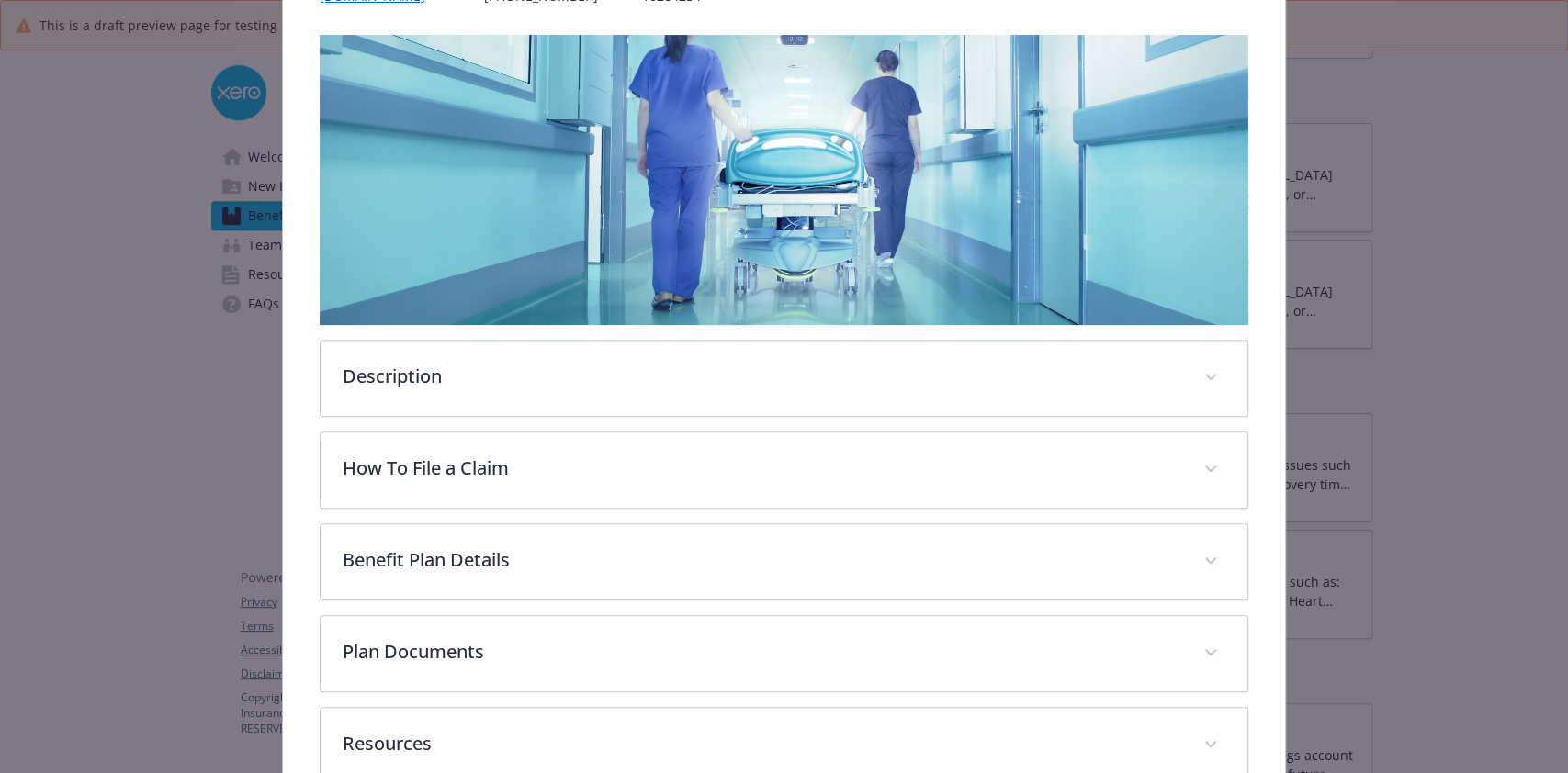
scroll to position [384, 0]
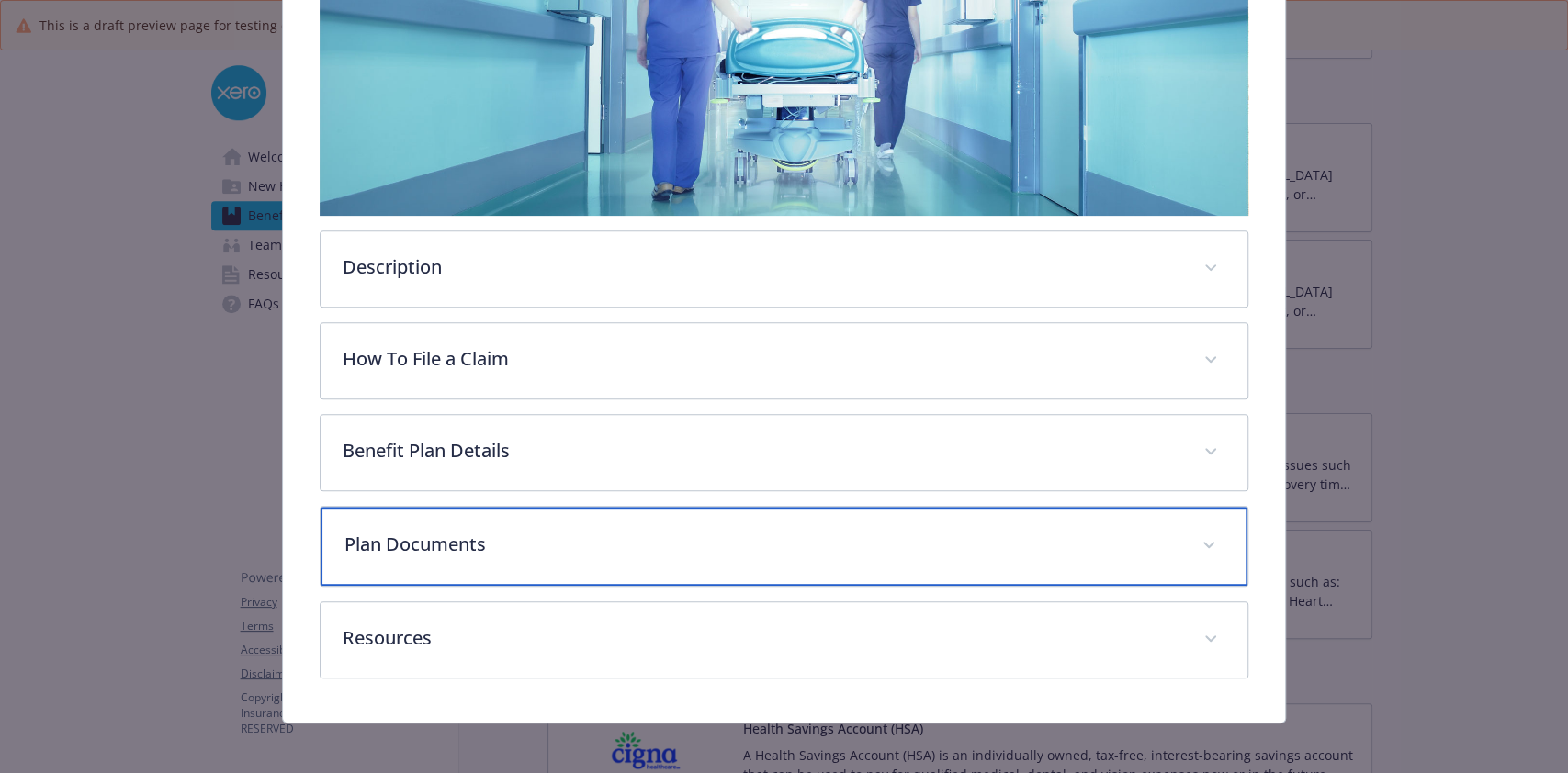
click at [897, 516] on div "Plan Documents" at bounding box center [783, 546] width 926 height 79
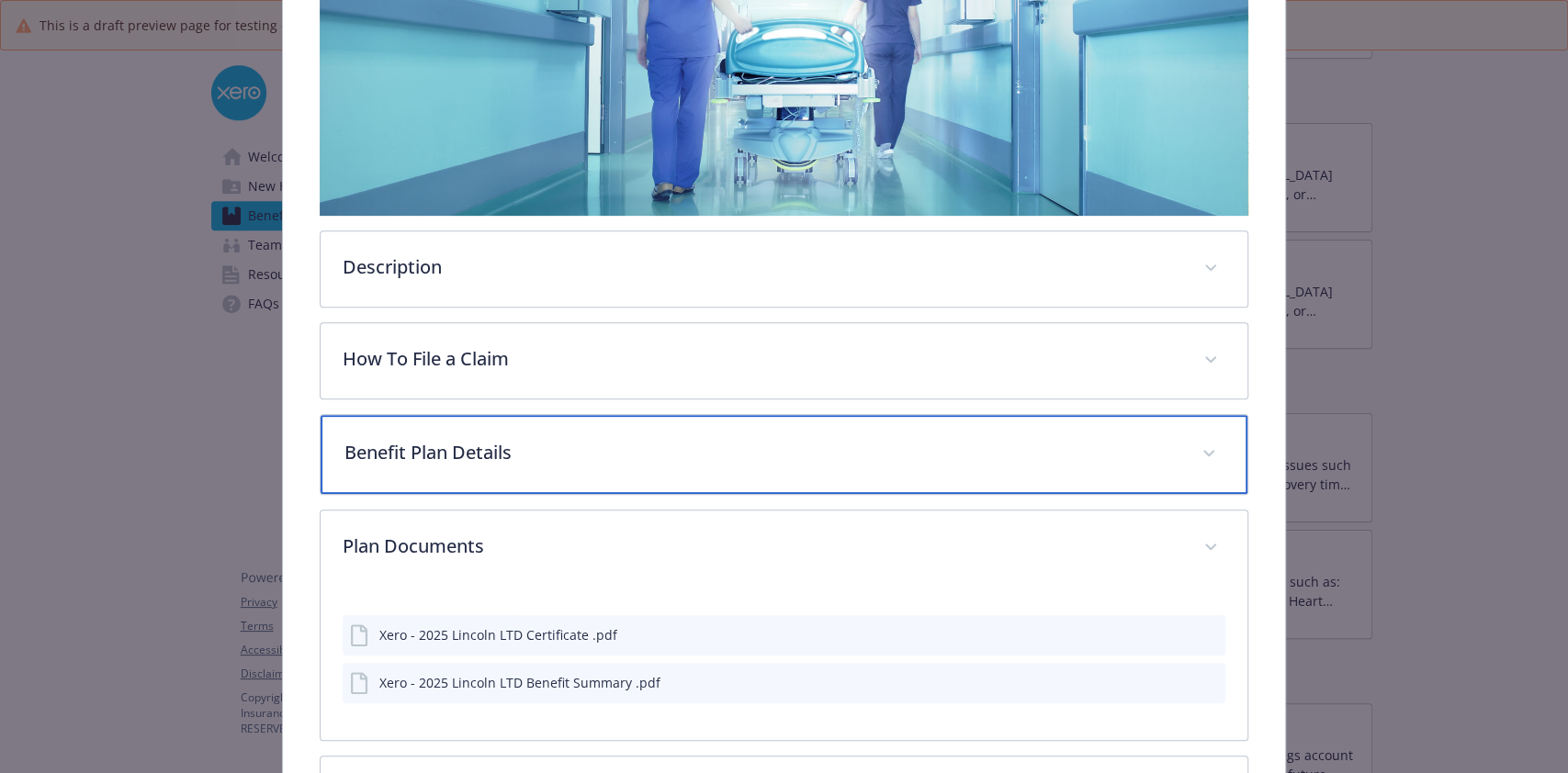
click at [838, 458] on p "Benefit Plan Details" at bounding box center [761, 452] width 834 height 28
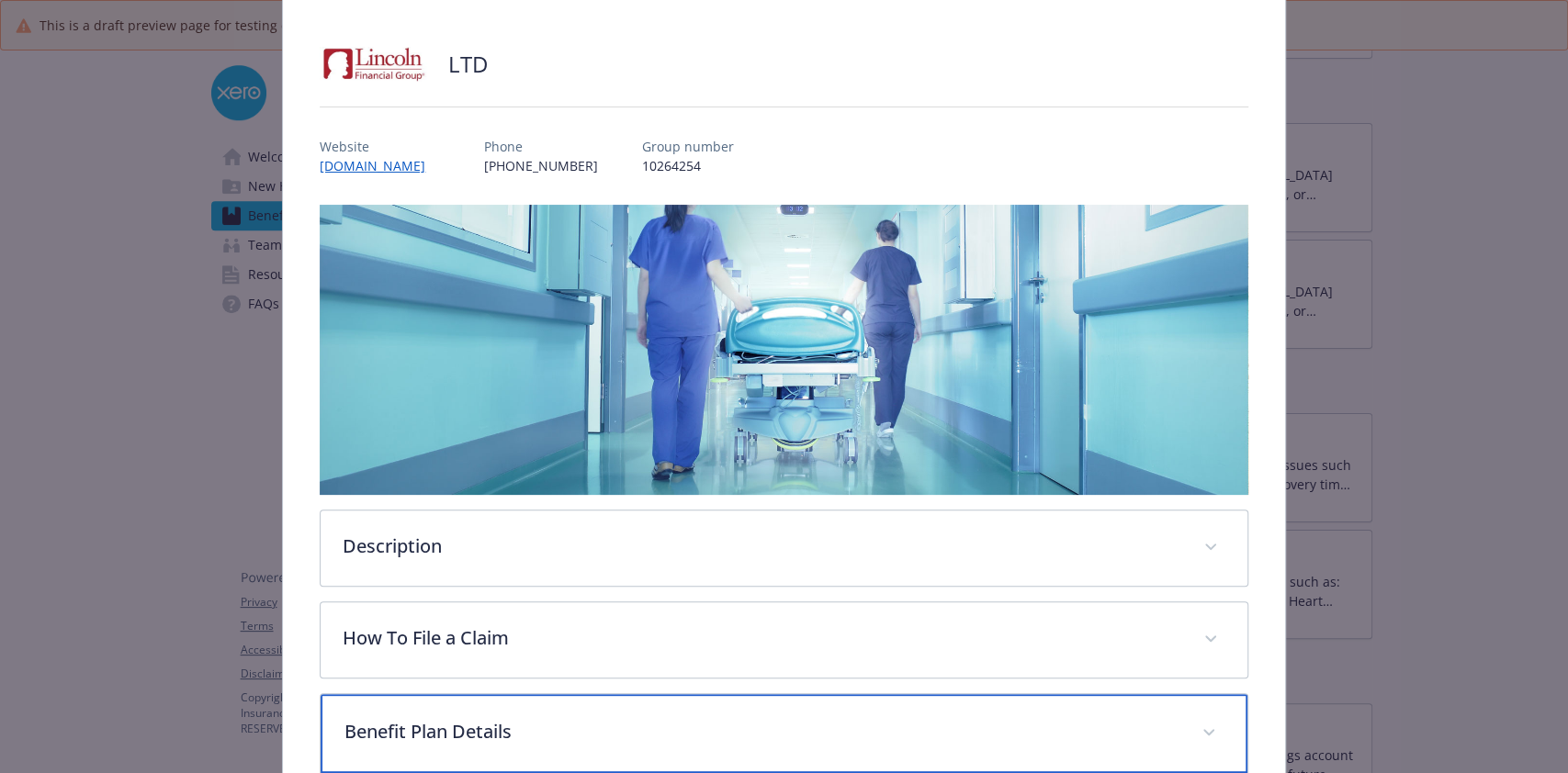
scroll to position [0, 0]
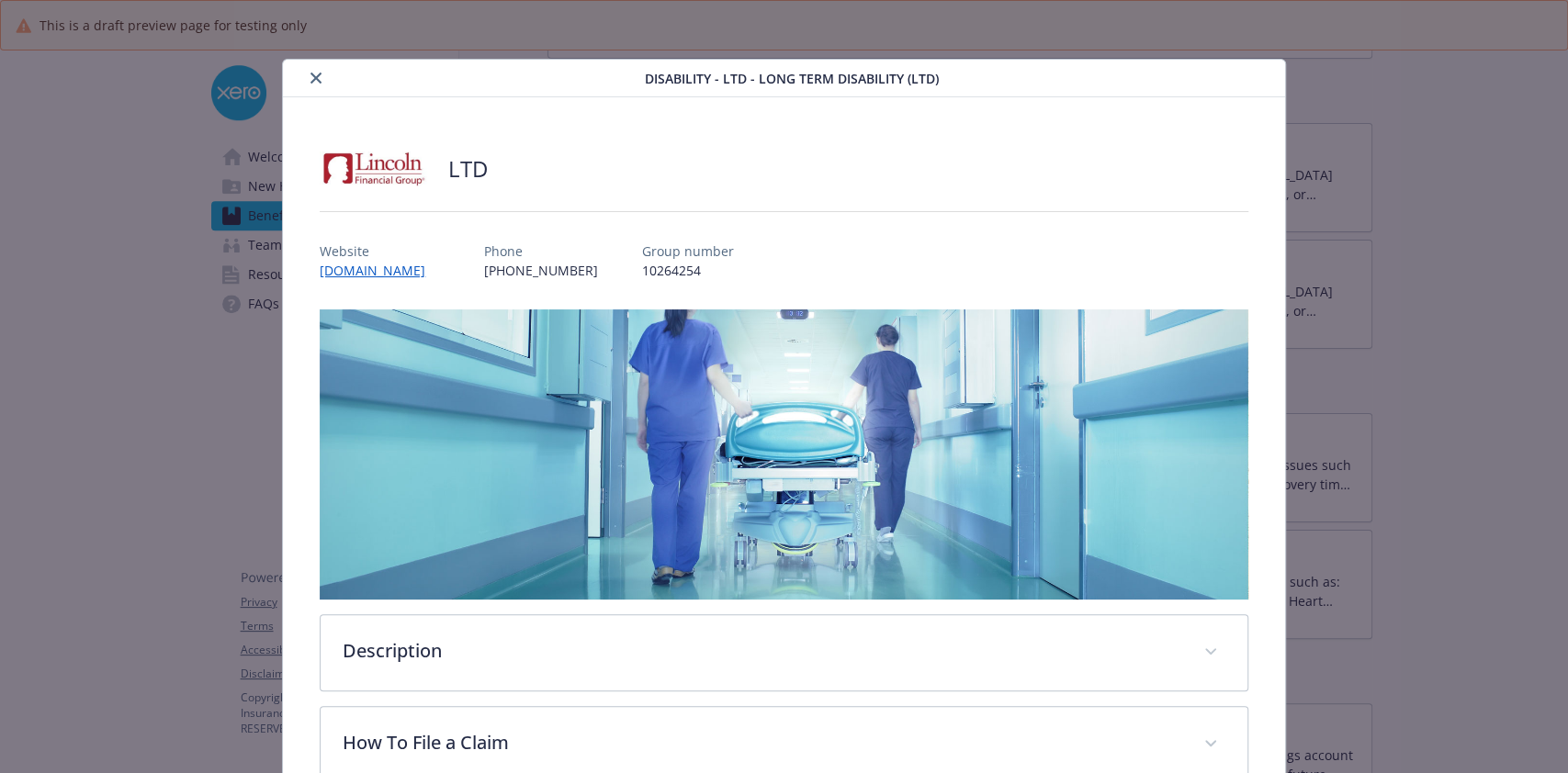
click at [310, 83] on button "close" at bounding box center [316, 77] width 22 height 22
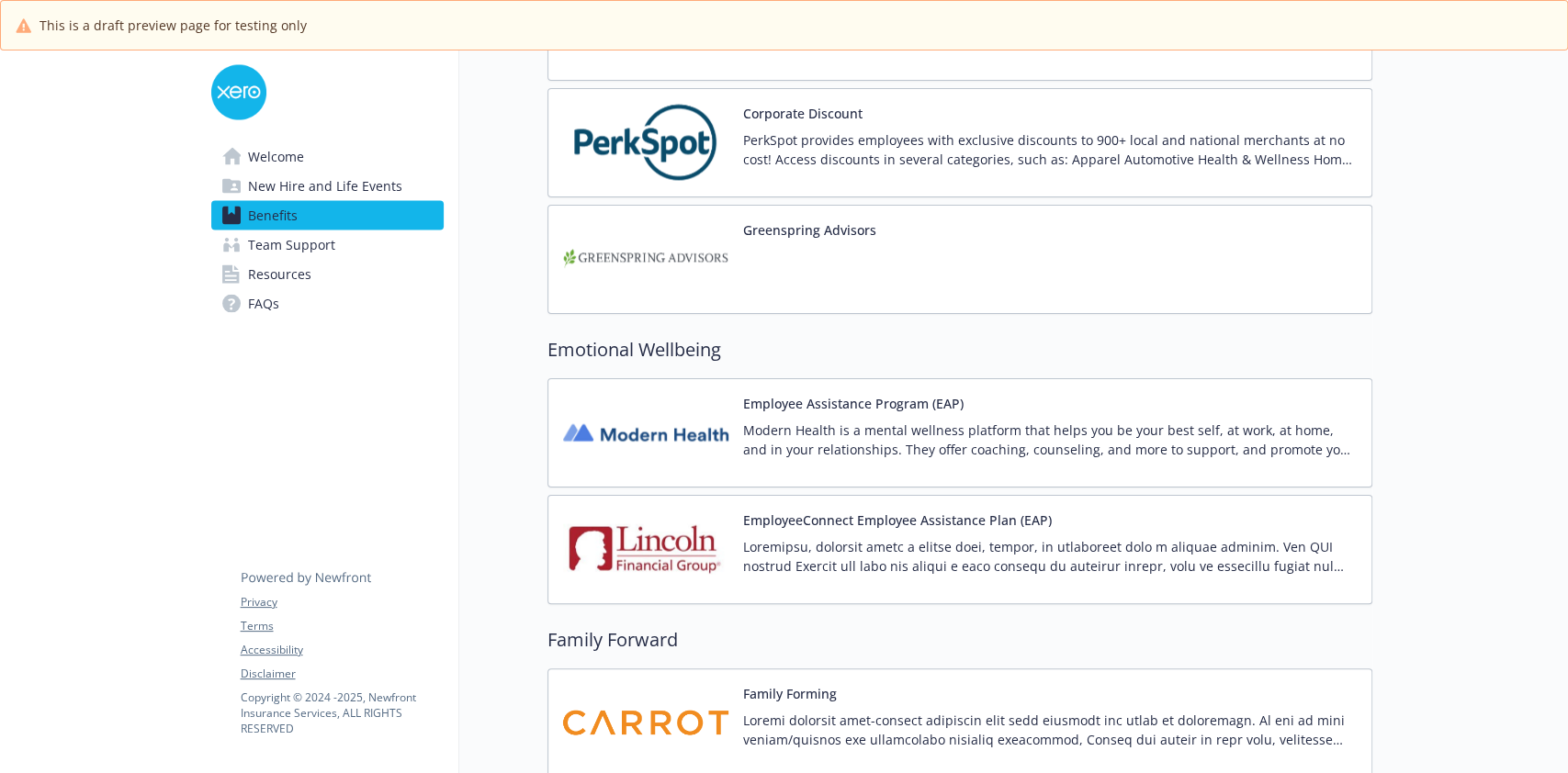
click at [835, 130] on p "PerkSpot provides employees with exclusive discounts to 900+ local and national…" at bounding box center [1050, 149] width 614 height 38
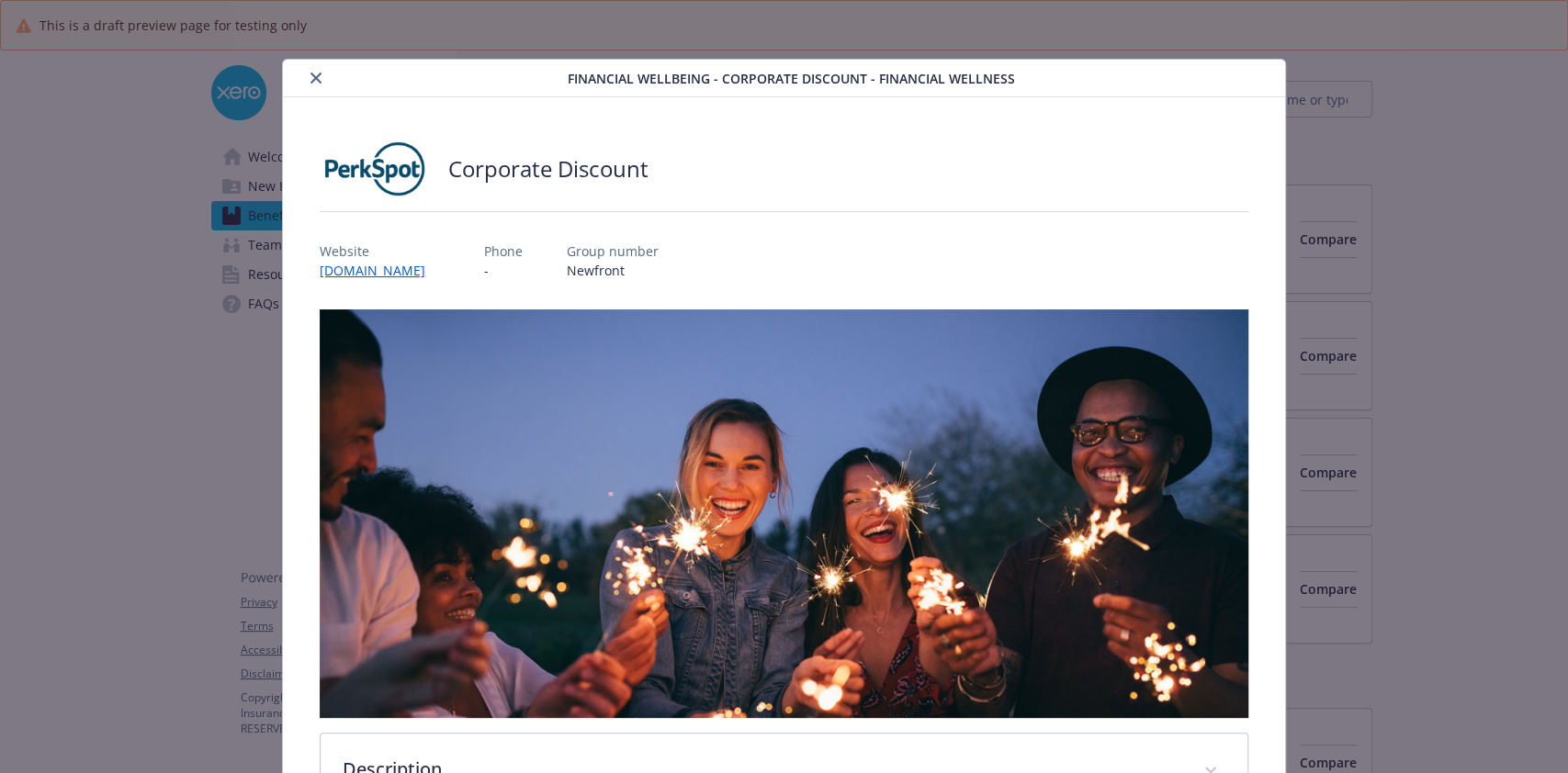
scroll to position [2431, 0]
click at [437, 271] on link "newfront.perkspot.com" at bounding box center [381, 270] width 124 height 21
click at [312, 82] on icon "close" at bounding box center [316, 78] width 11 height 11
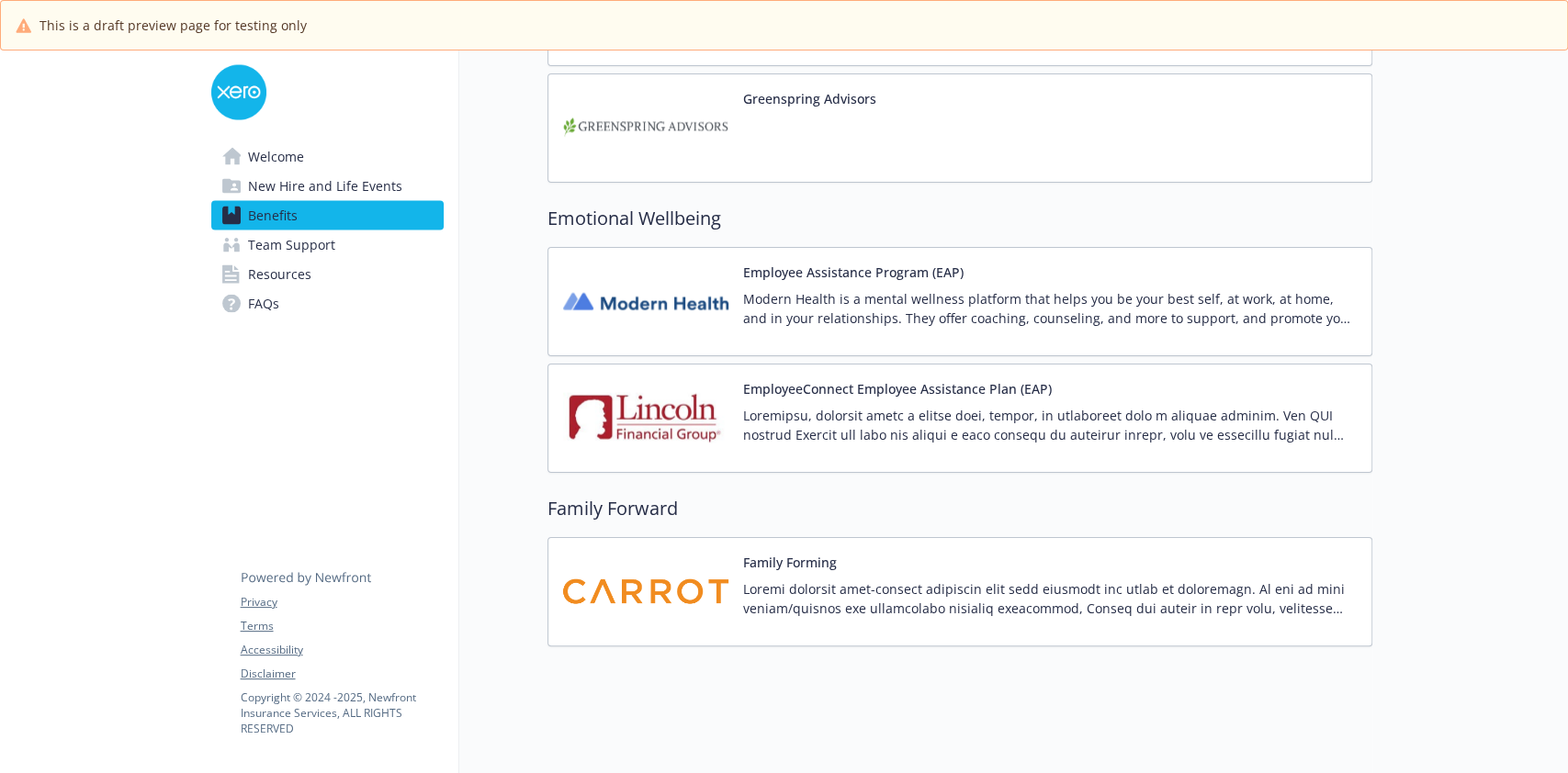
click at [771, 419] on p at bounding box center [1050, 425] width 614 height 38
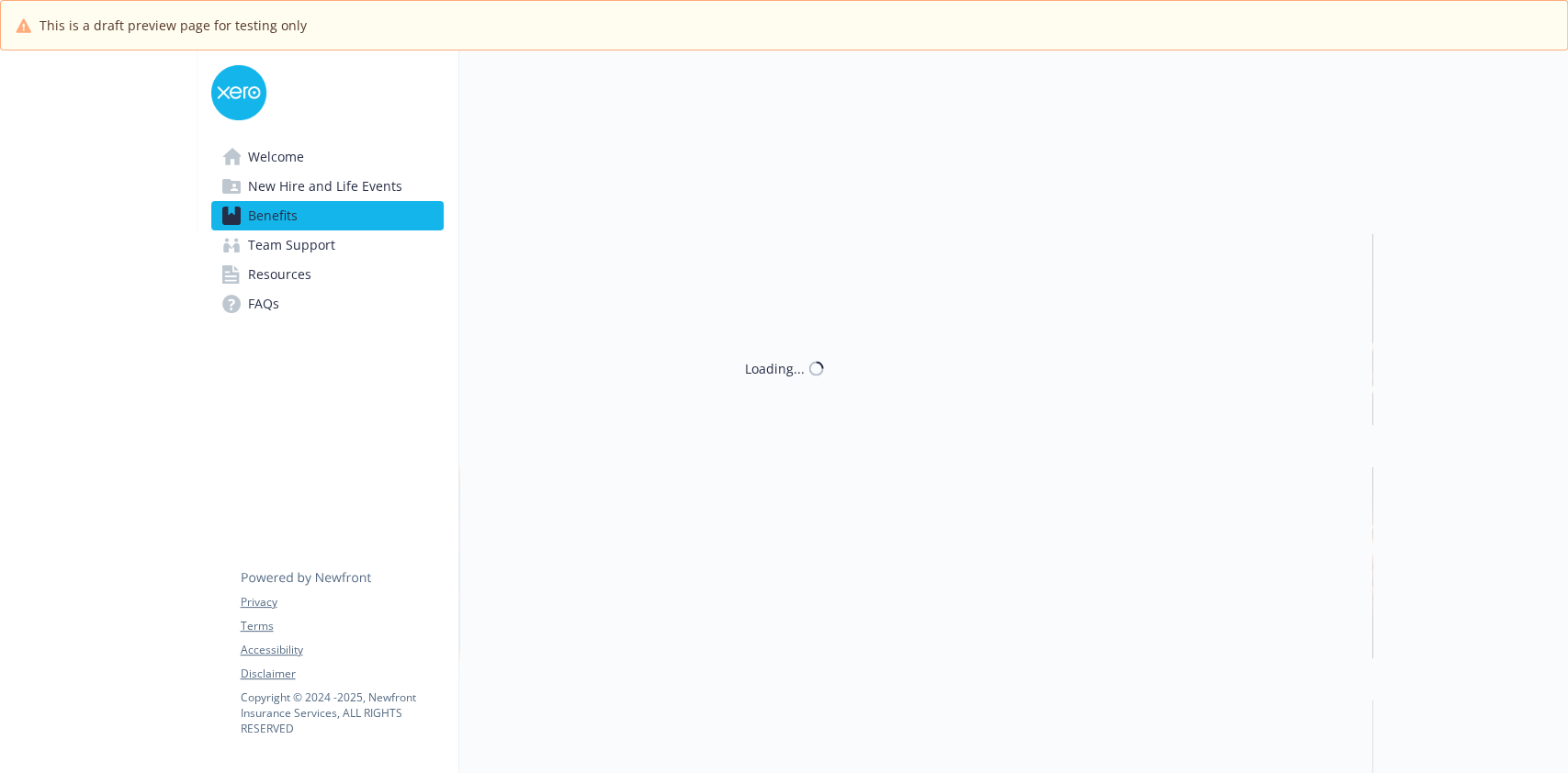
scroll to position [2563, 0]
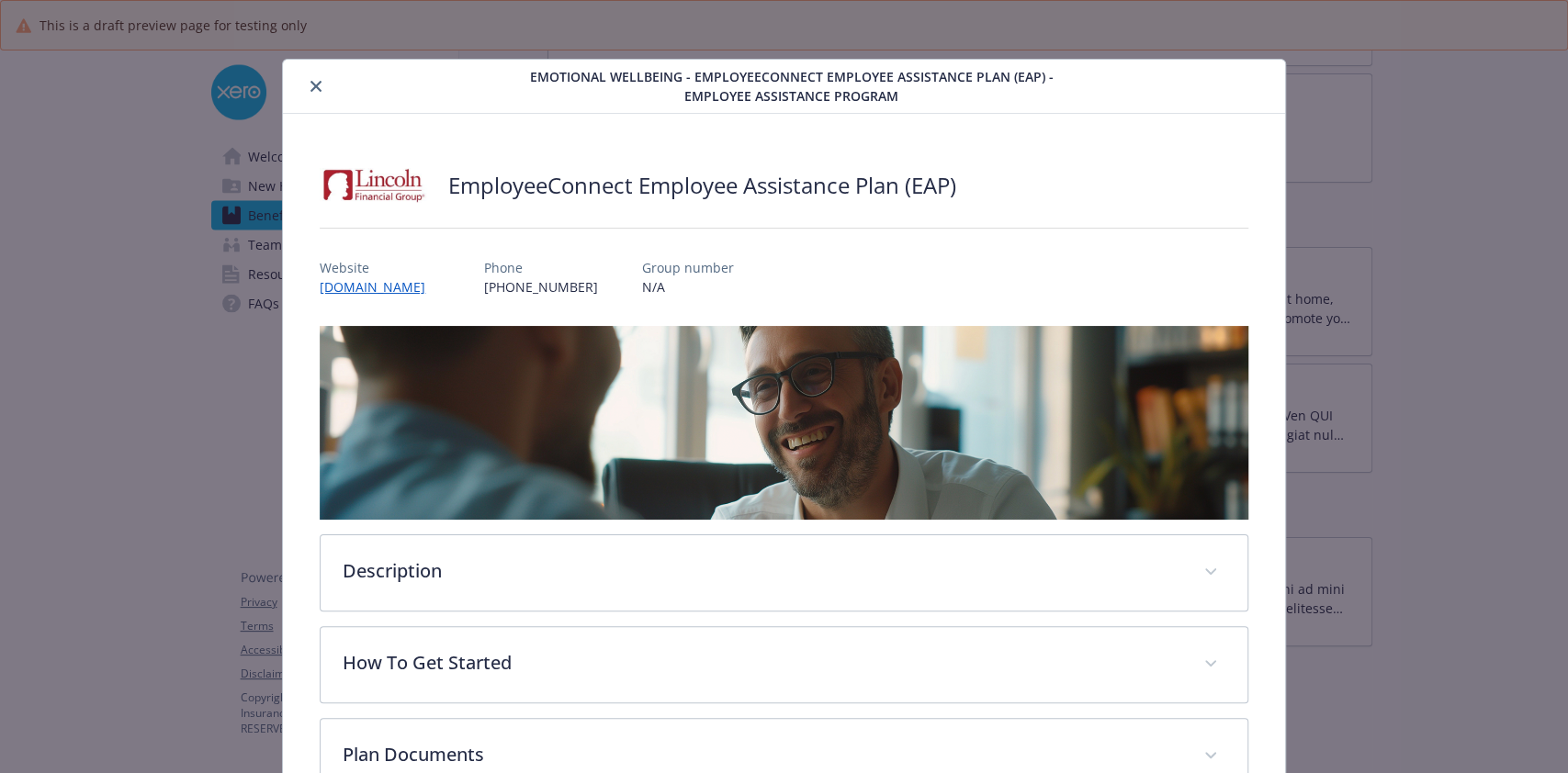
click at [316, 84] on icon "close" at bounding box center [316, 87] width 11 height 11
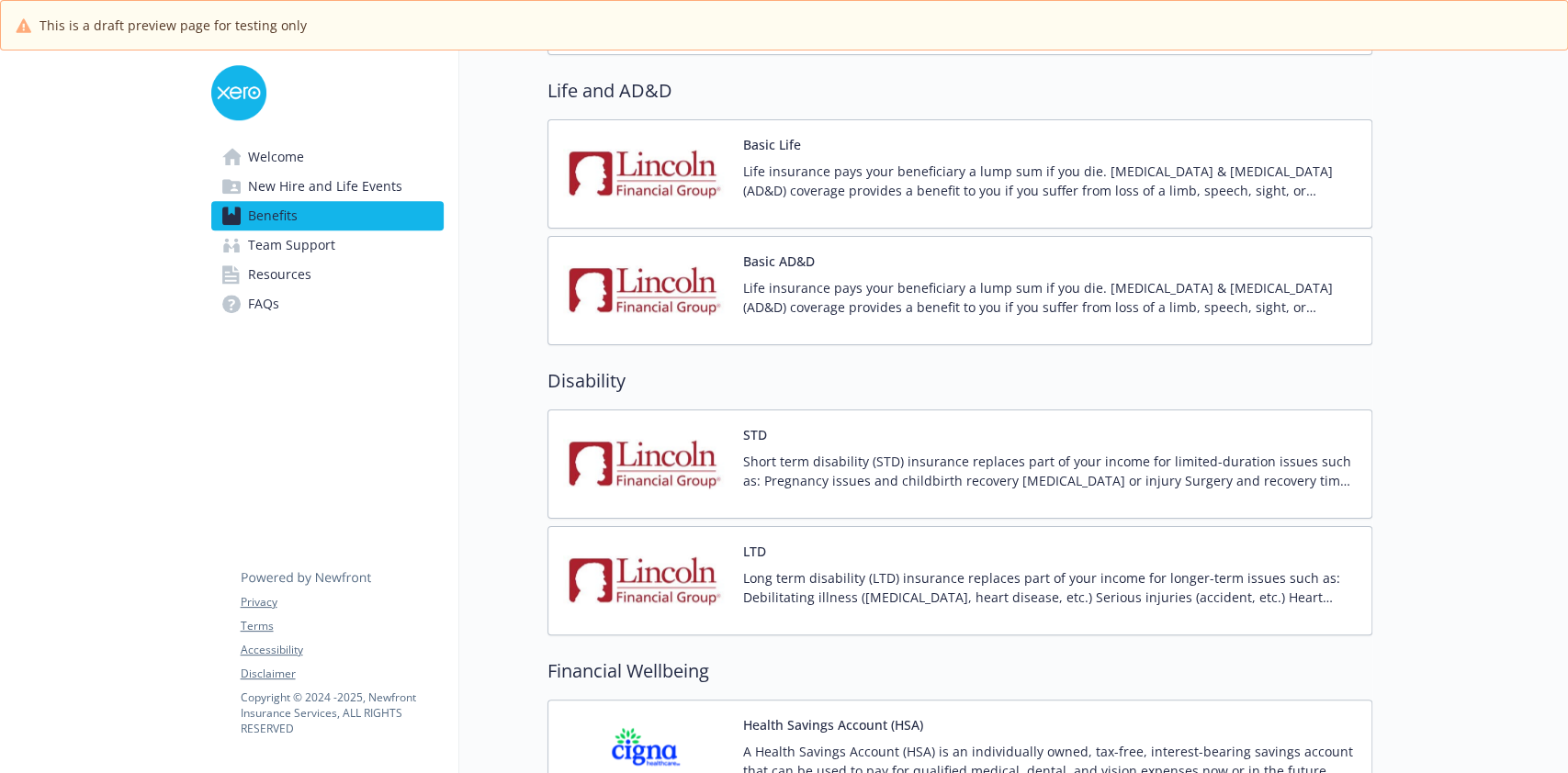
click at [808, 184] on p "Life insurance pays your beneficiary a lump sum if you die. Accidental Death & …" at bounding box center [1050, 181] width 614 height 38
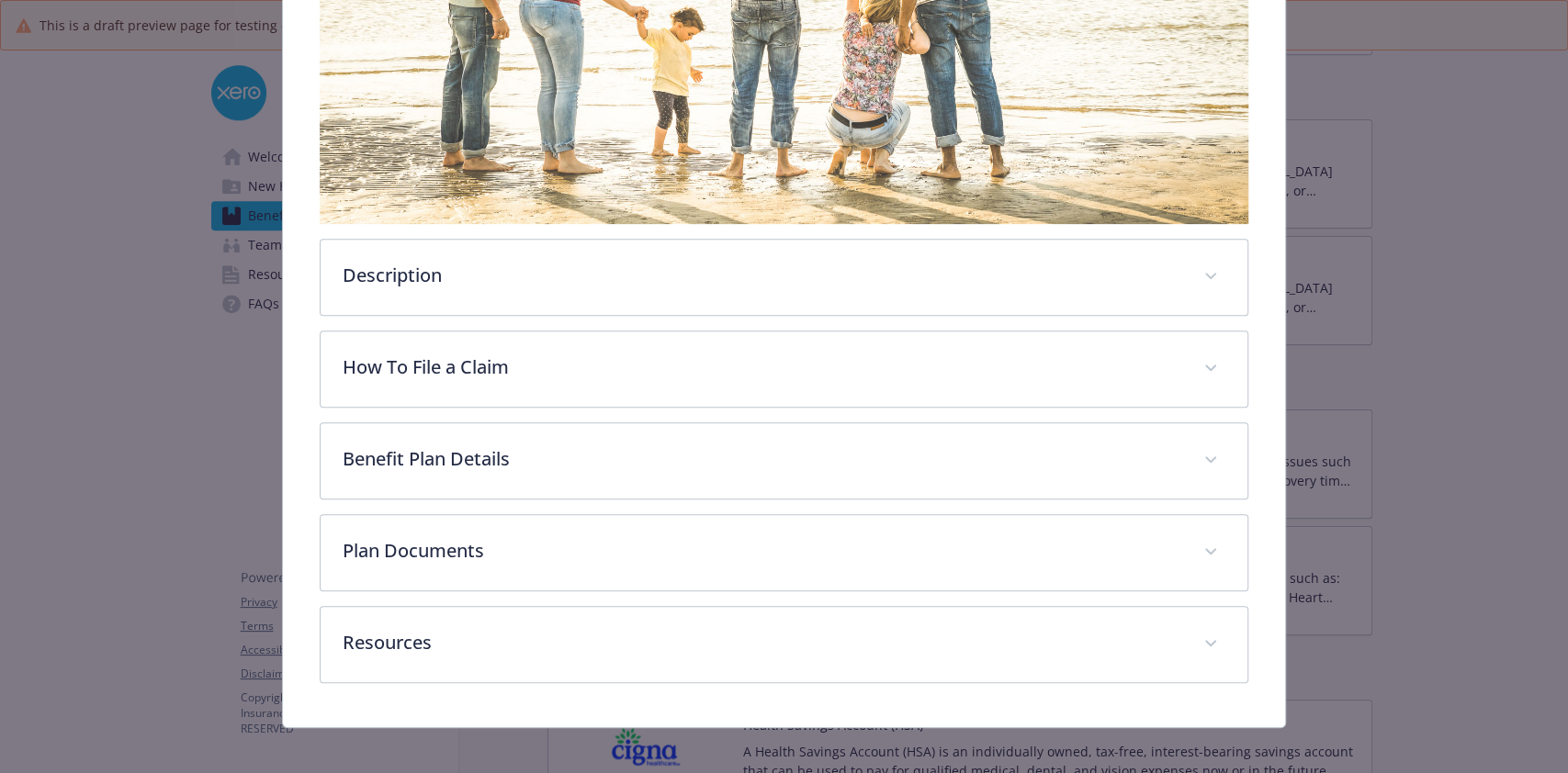
scroll to position [377, 0]
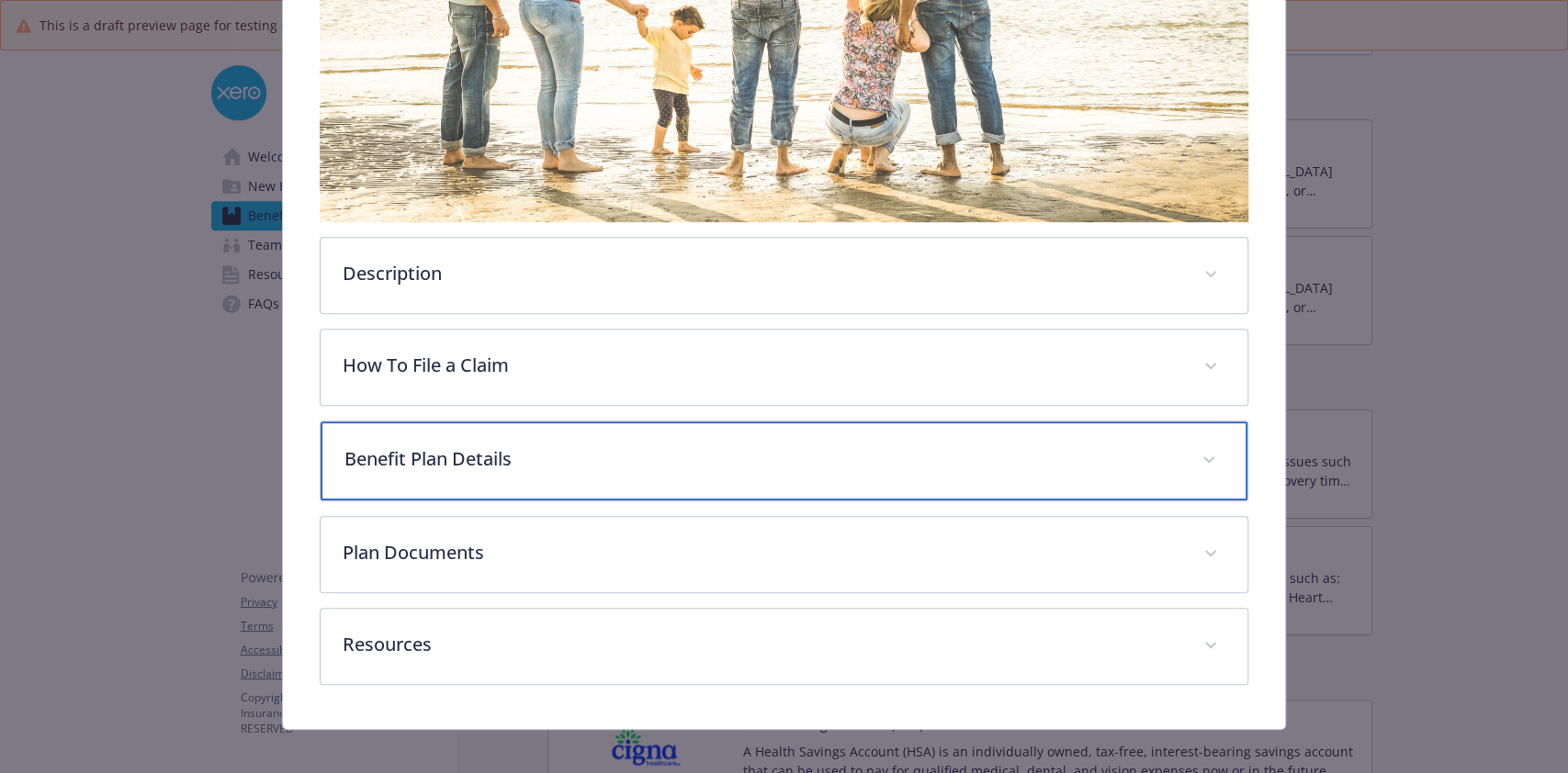
click at [763, 454] on p "Benefit Plan Details" at bounding box center [761, 459] width 834 height 28
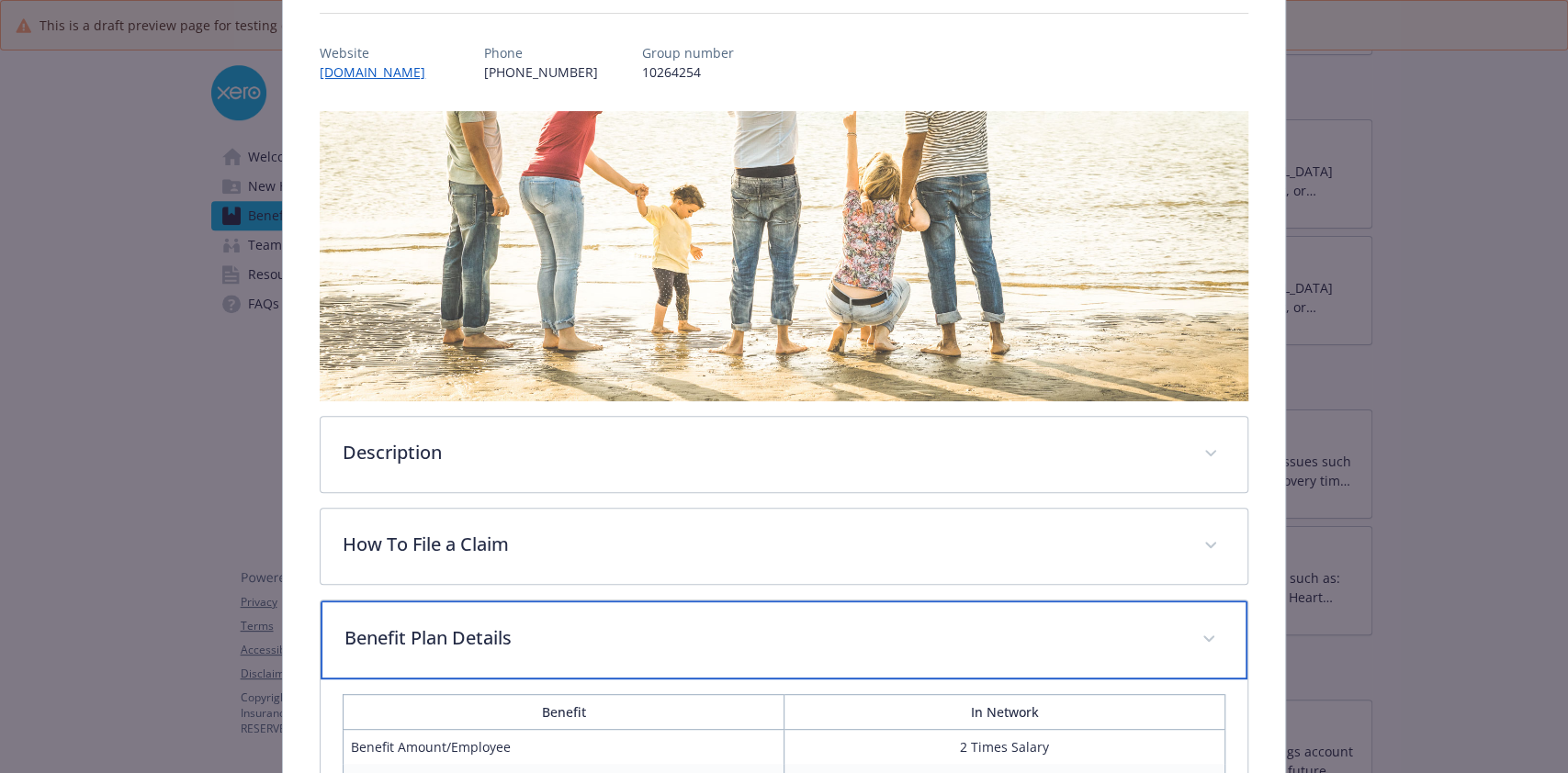
scroll to position [0, 0]
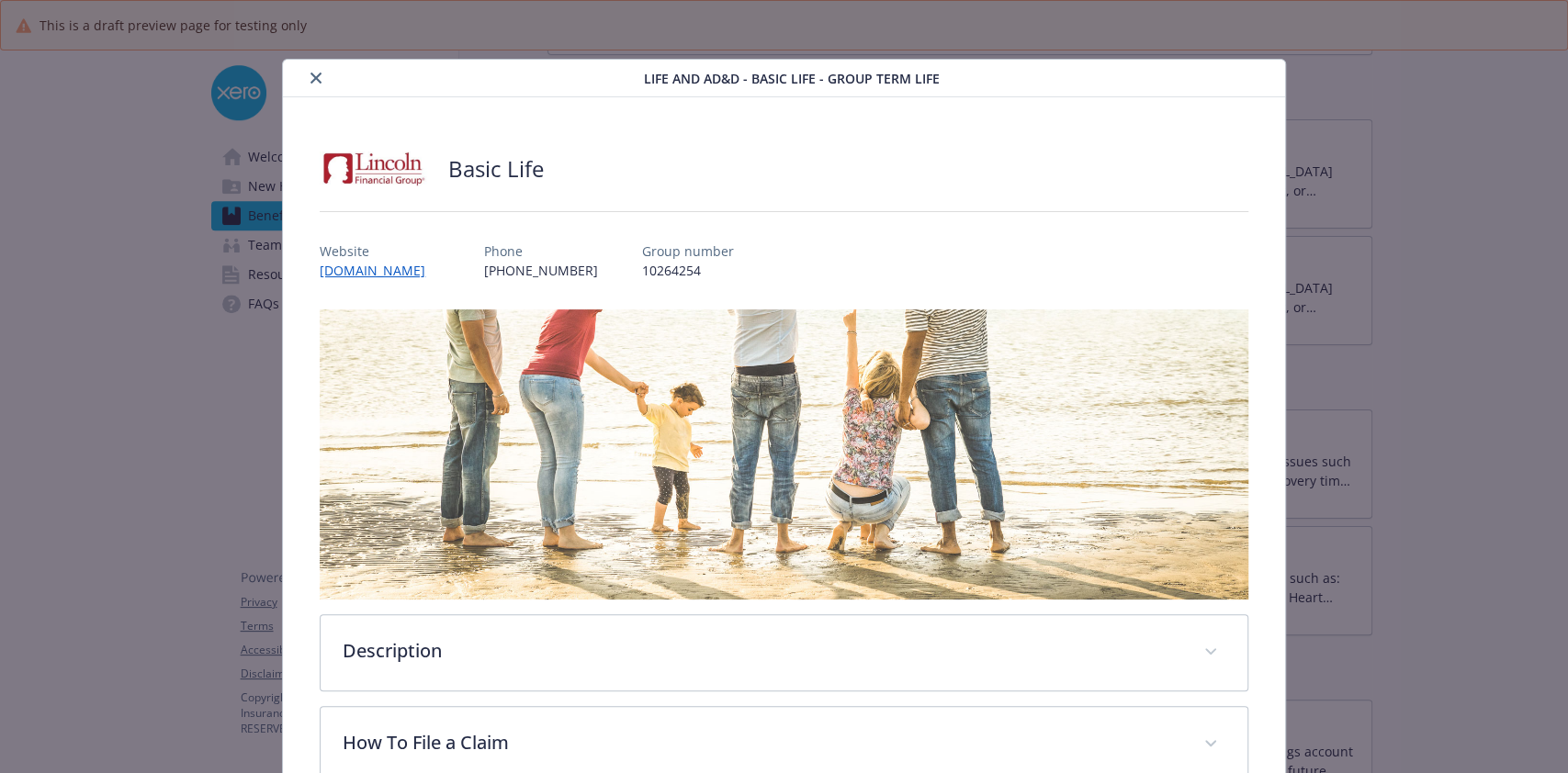
click at [326, 80] on div "details for plan Life and AD&D - Basic Life - Group Term Life" at bounding box center [467, 77] width 353 height 22
click at [316, 77] on icon "close" at bounding box center [316, 78] width 11 height 11
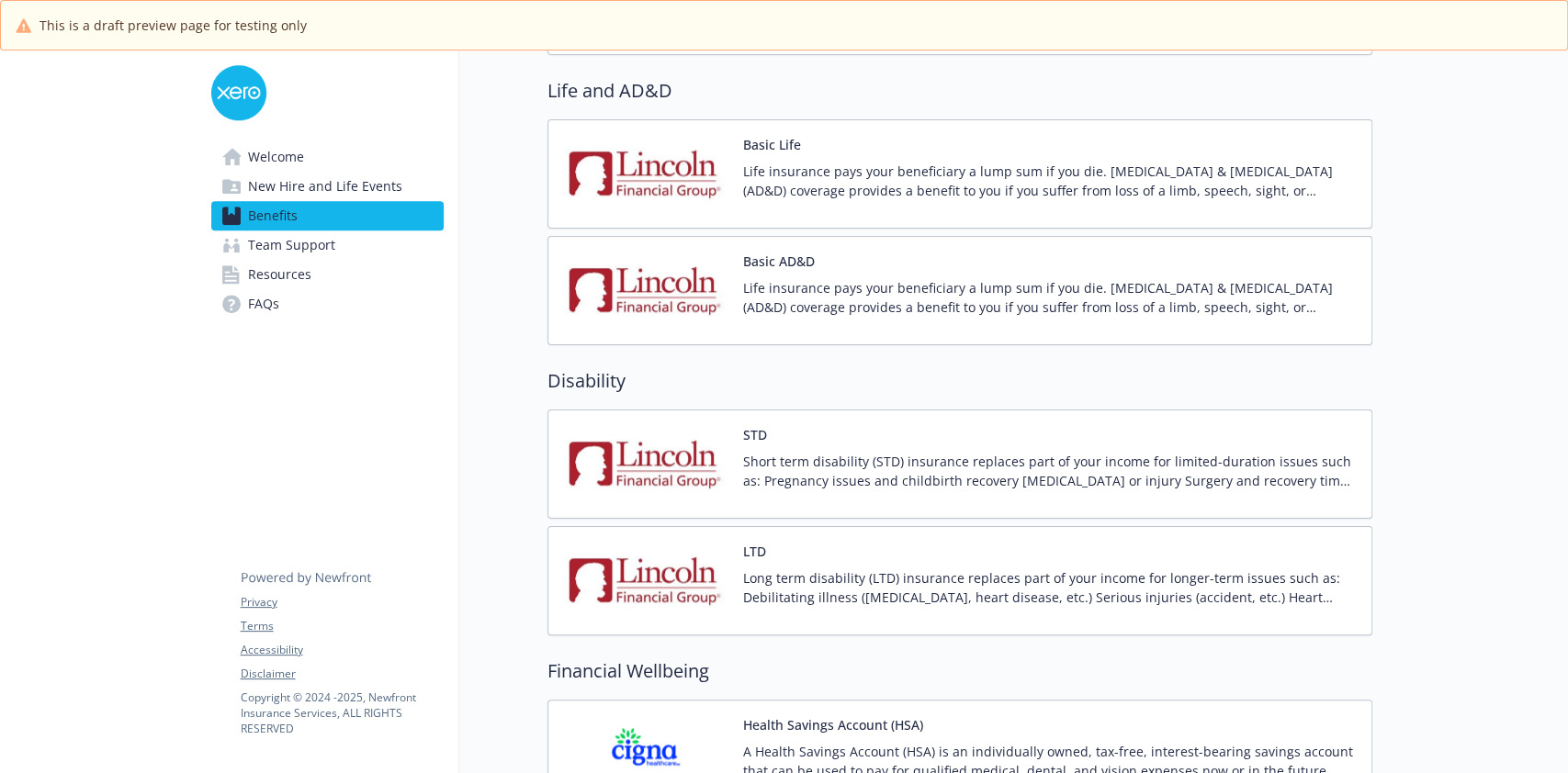
click at [745, 327] on div "Life insurance pays your beneficiary a lump sum if you die. Accidental Death & …" at bounding box center [1050, 304] width 614 height 52
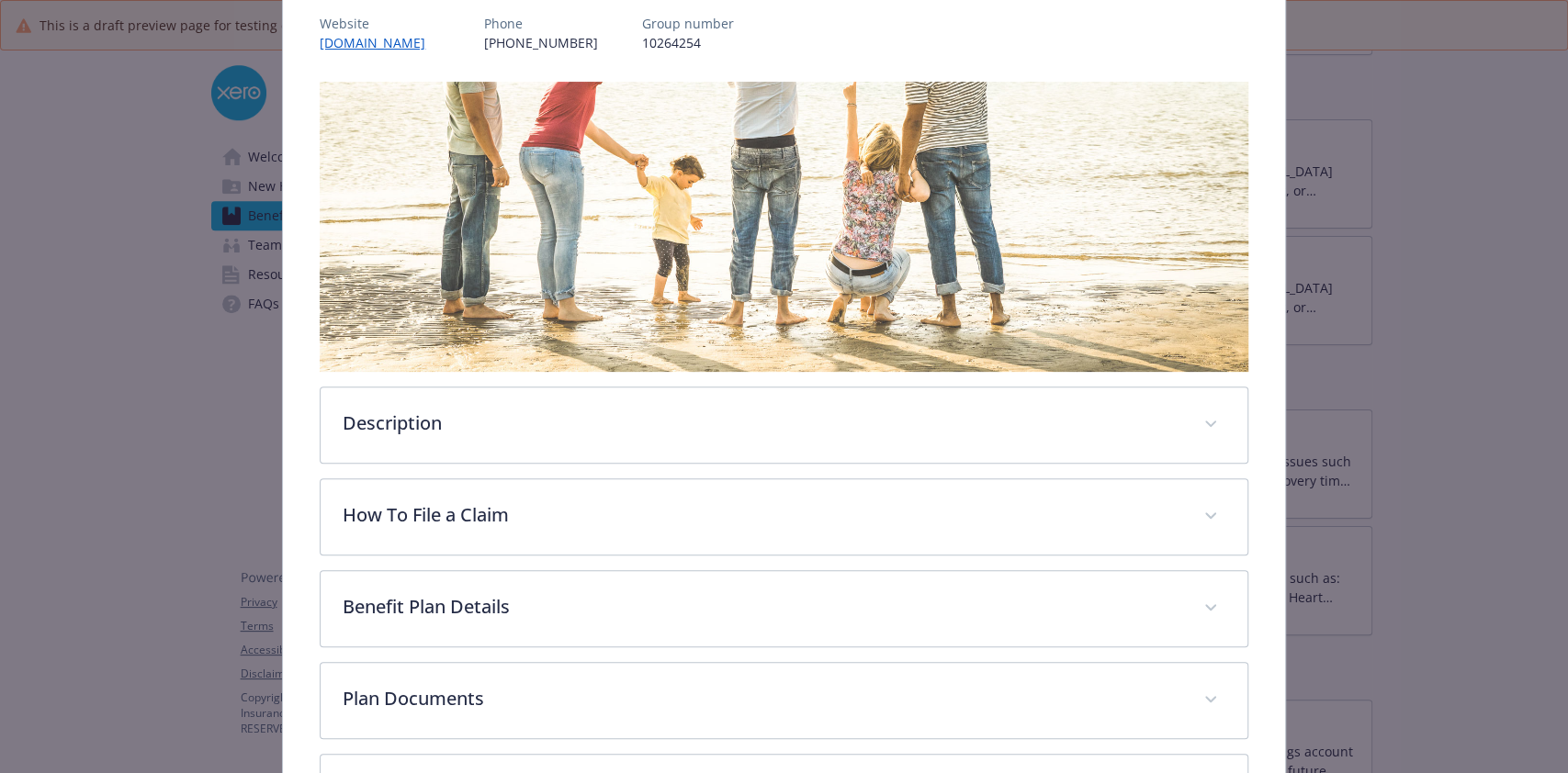
scroll to position [384, 0]
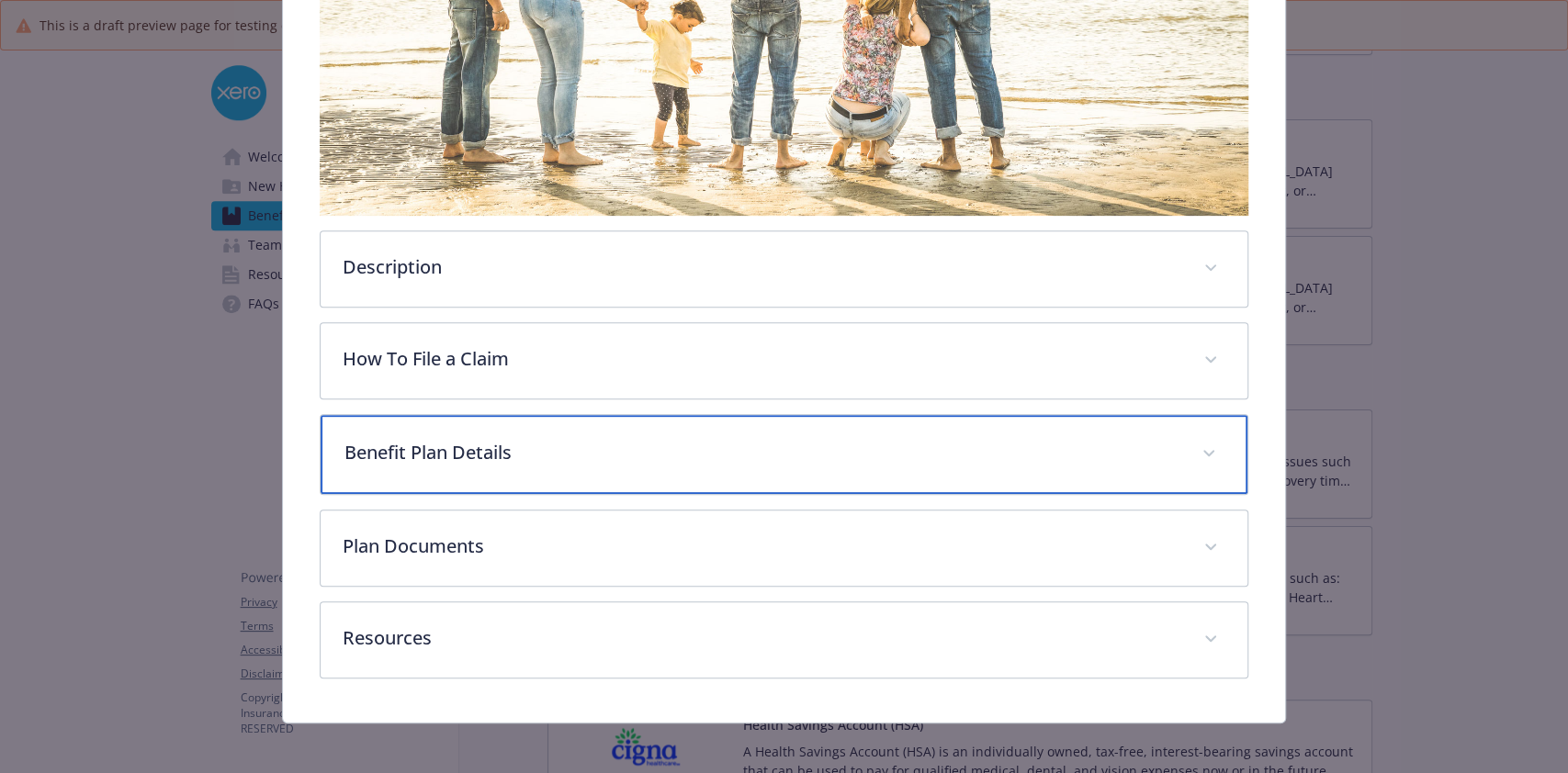
click at [609, 452] on p "Benefit Plan Details" at bounding box center [761, 452] width 834 height 28
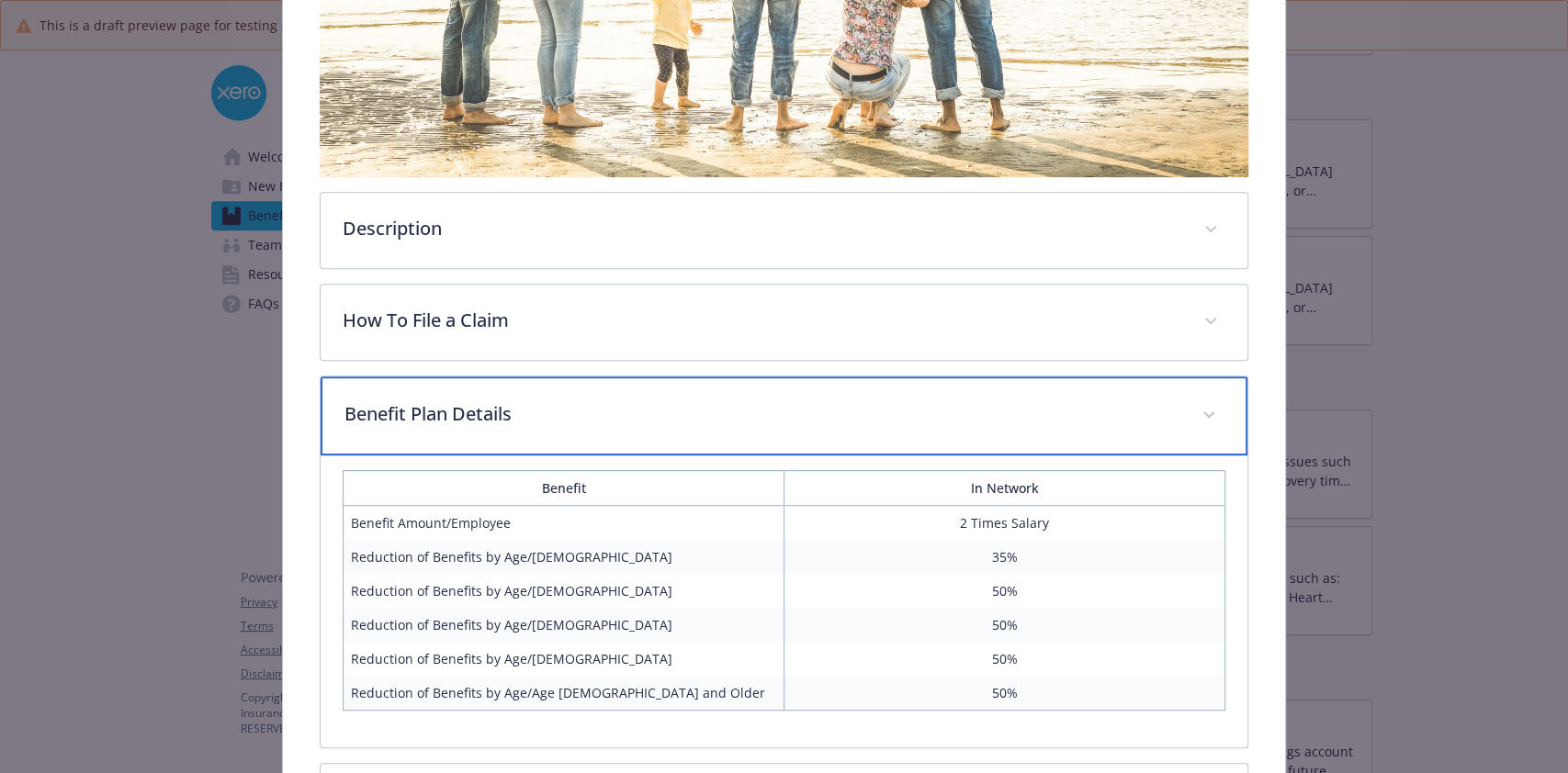
scroll to position [0, 0]
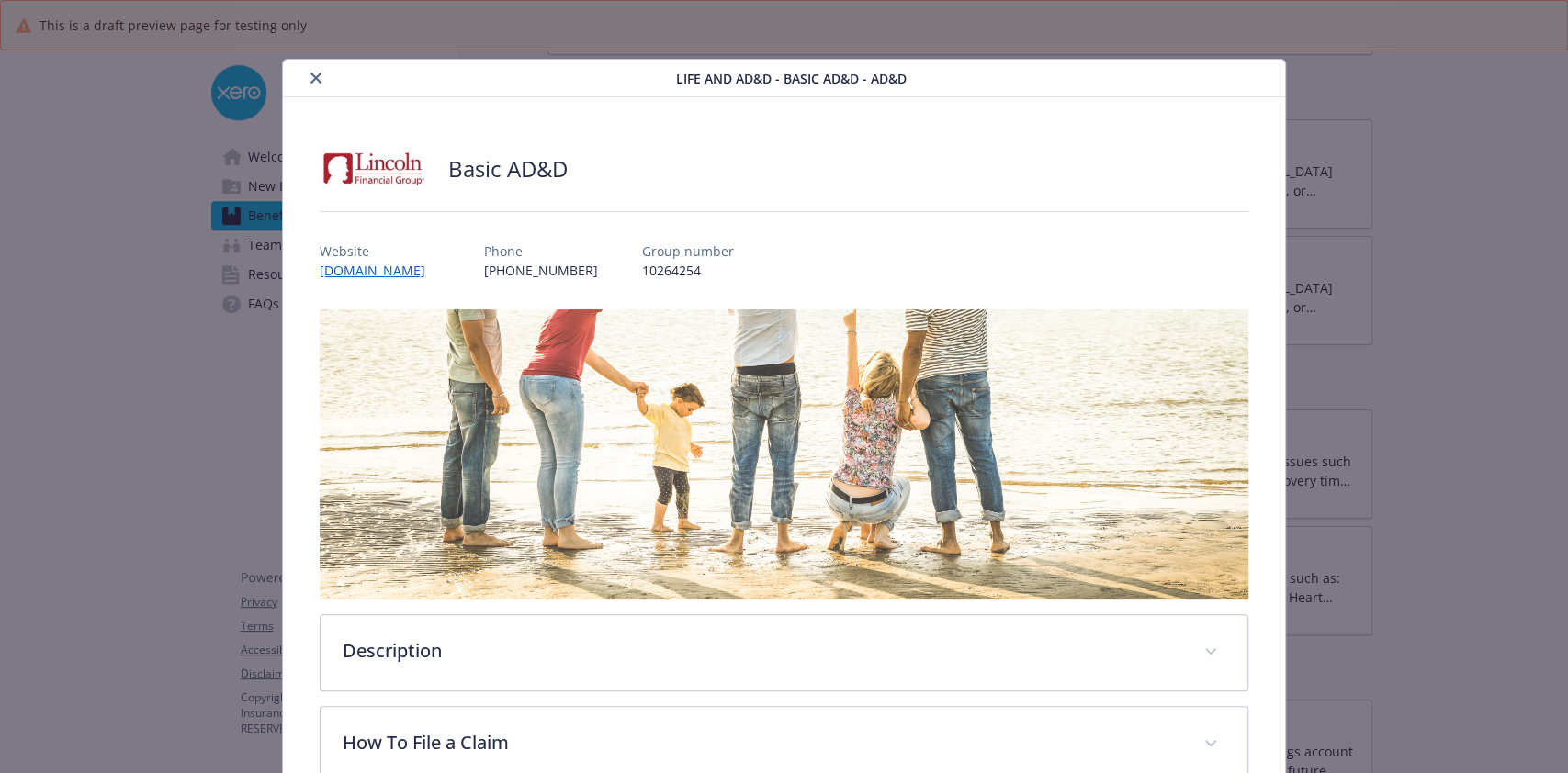
click at [315, 79] on icon "close" at bounding box center [316, 78] width 11 height 11
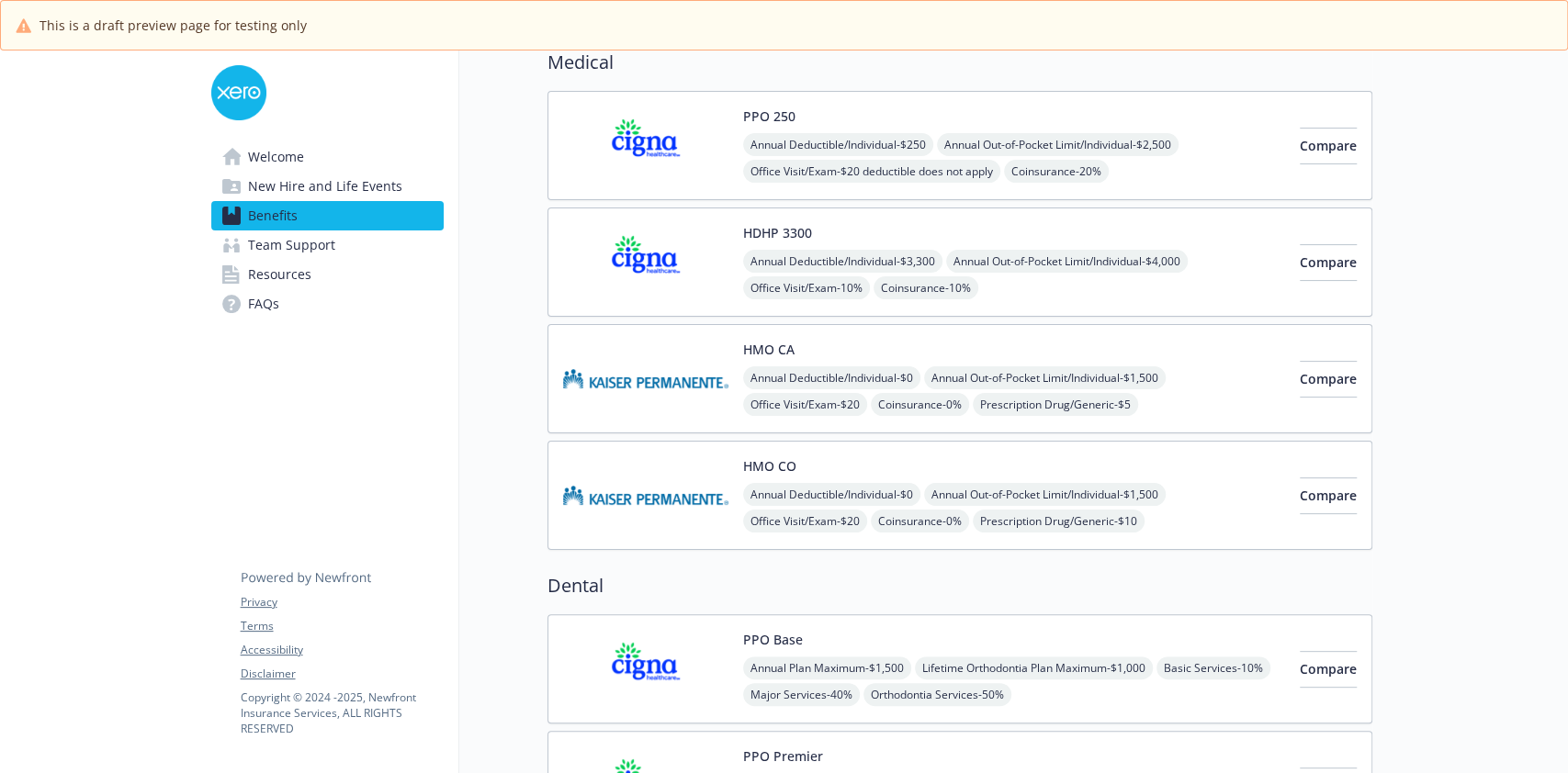
click at [670, 499] on img at bounding box center [645, 495] width 165 height 78
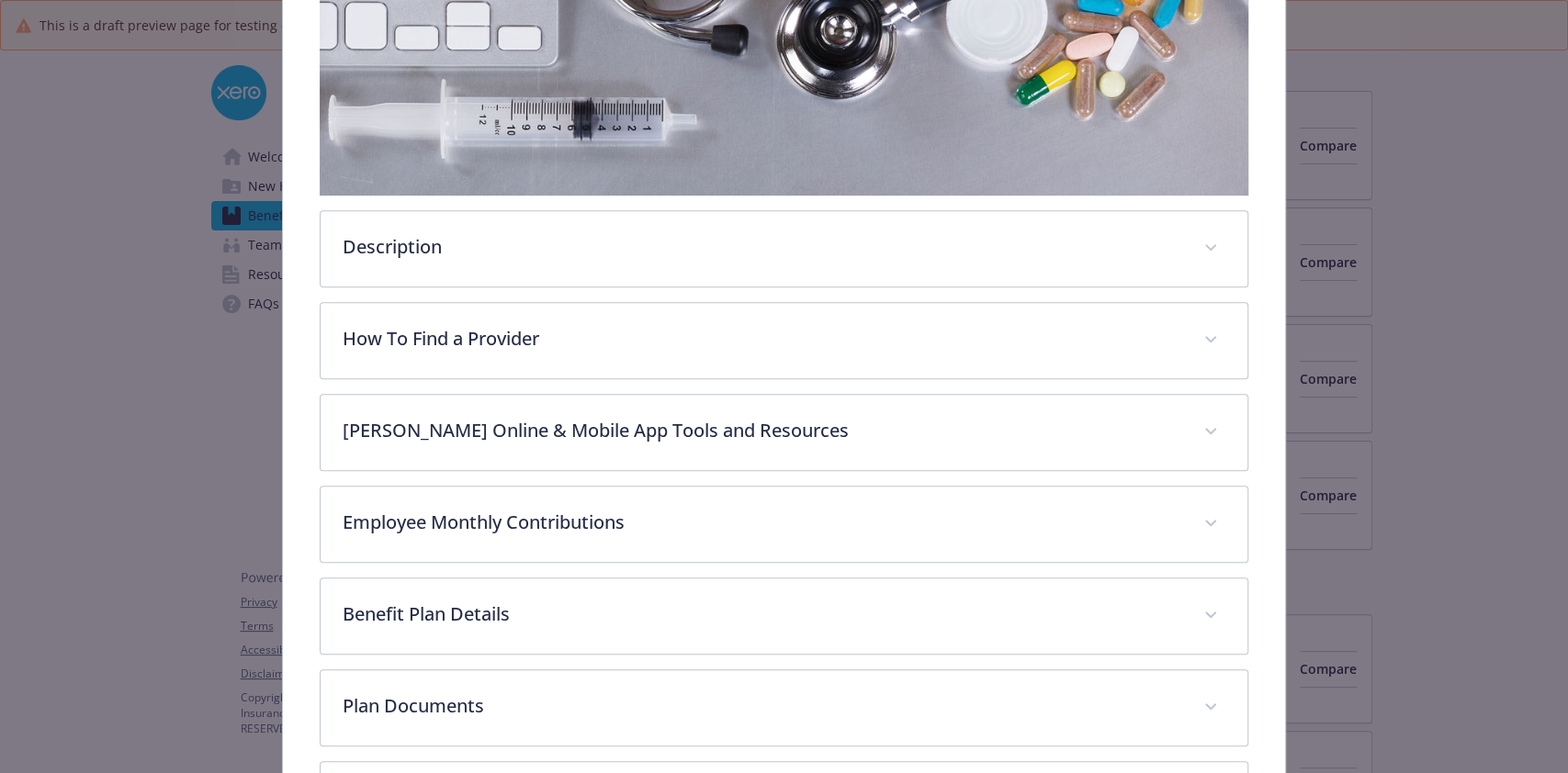
scroll to position [407, 0]
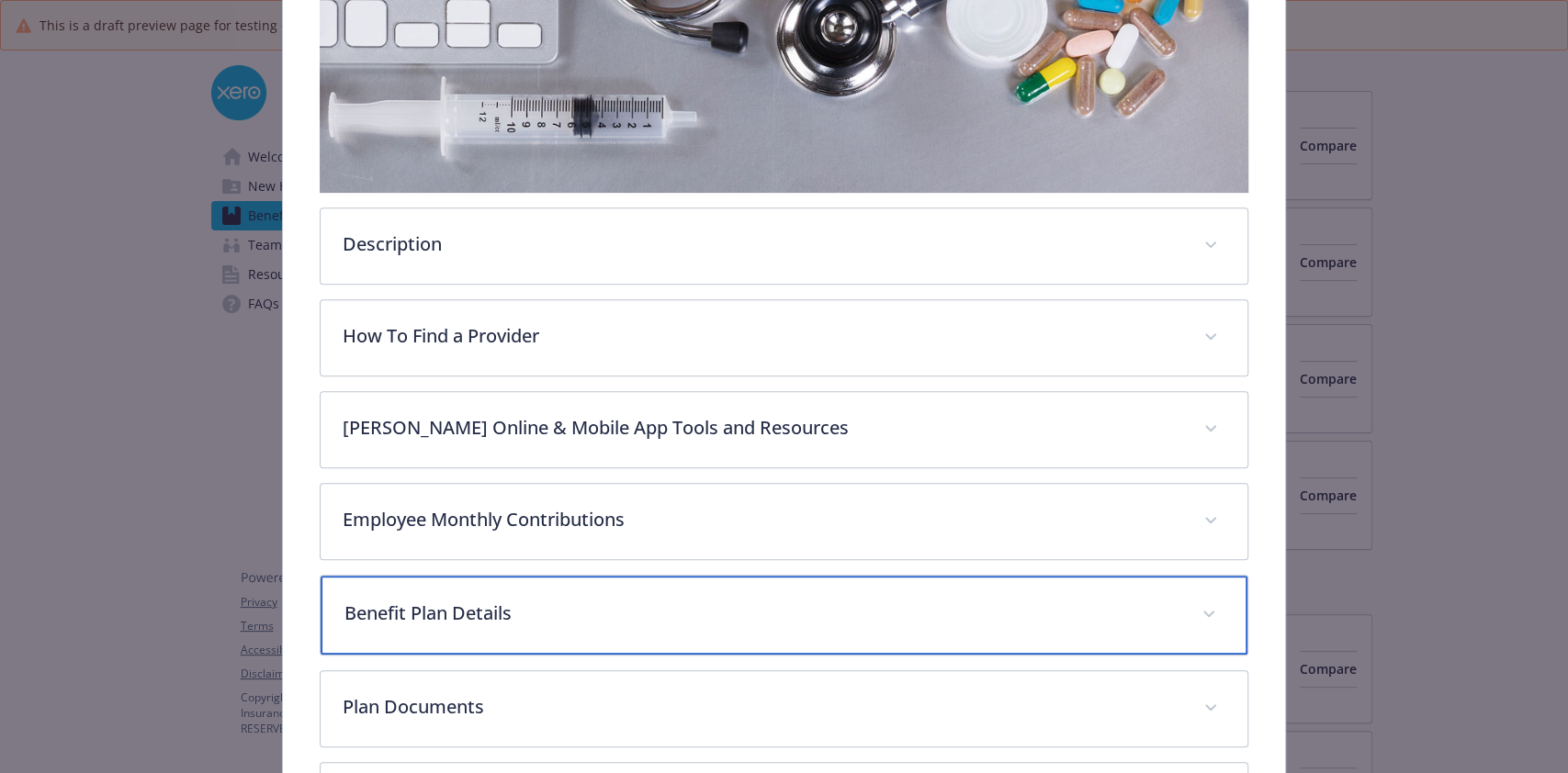
click at [606, 641] on div "Benefit Plan Details" at bounding box center [783, 614] width 926 height 79
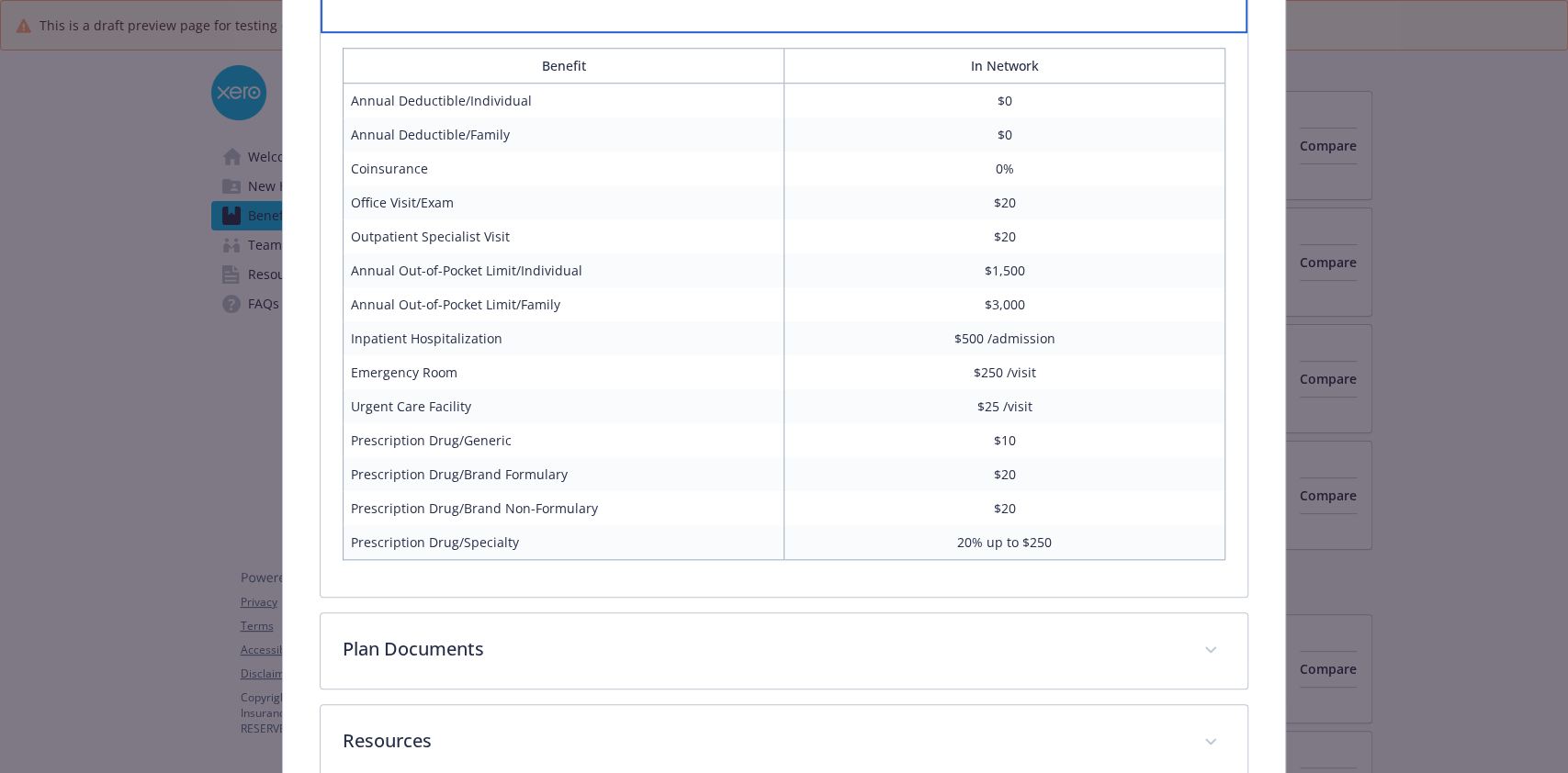
scroll to position [1133, 0]
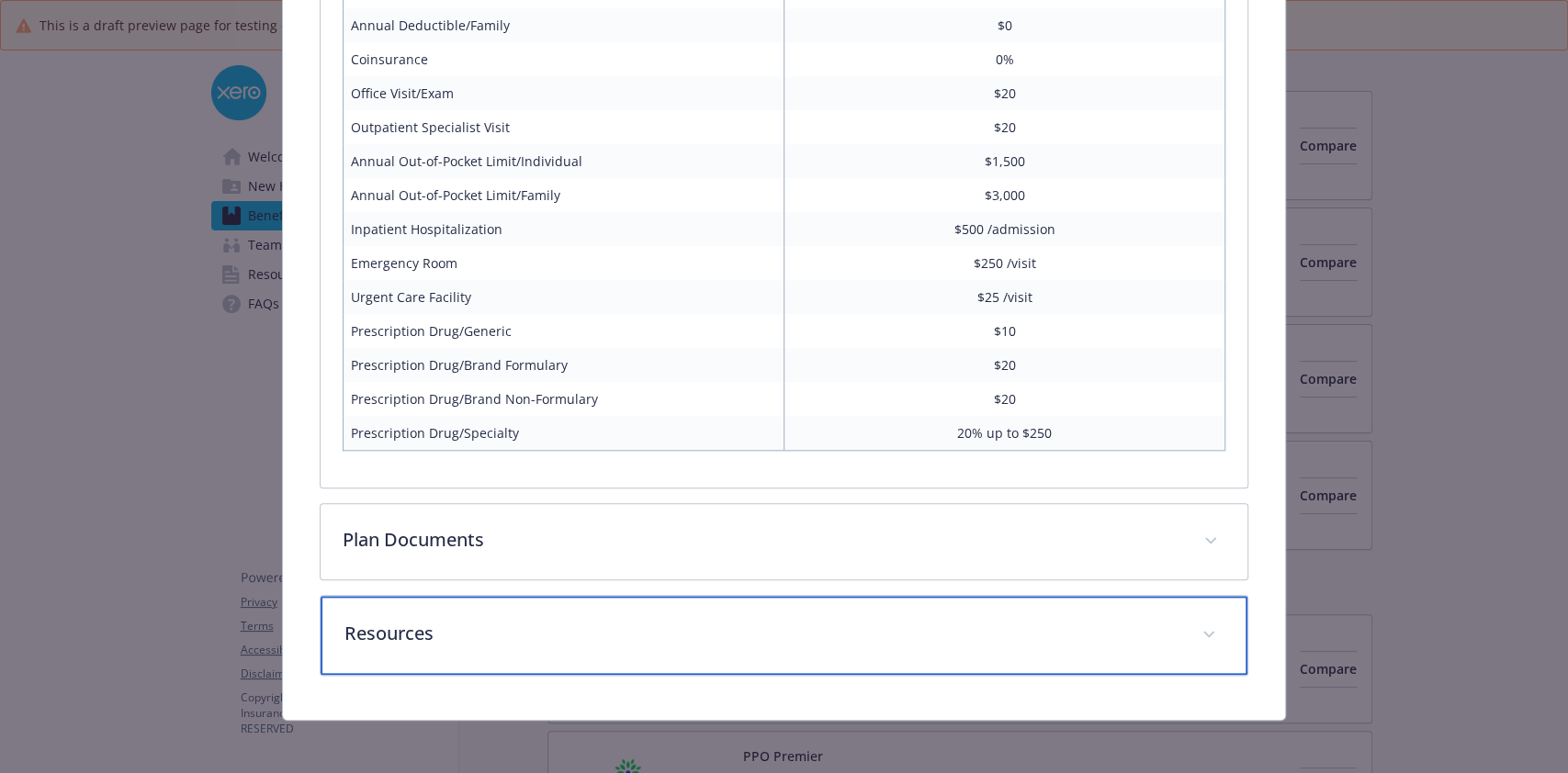
click at [685, 609] on div "Resources" at bounding box center [783, 634] width 926 height 79
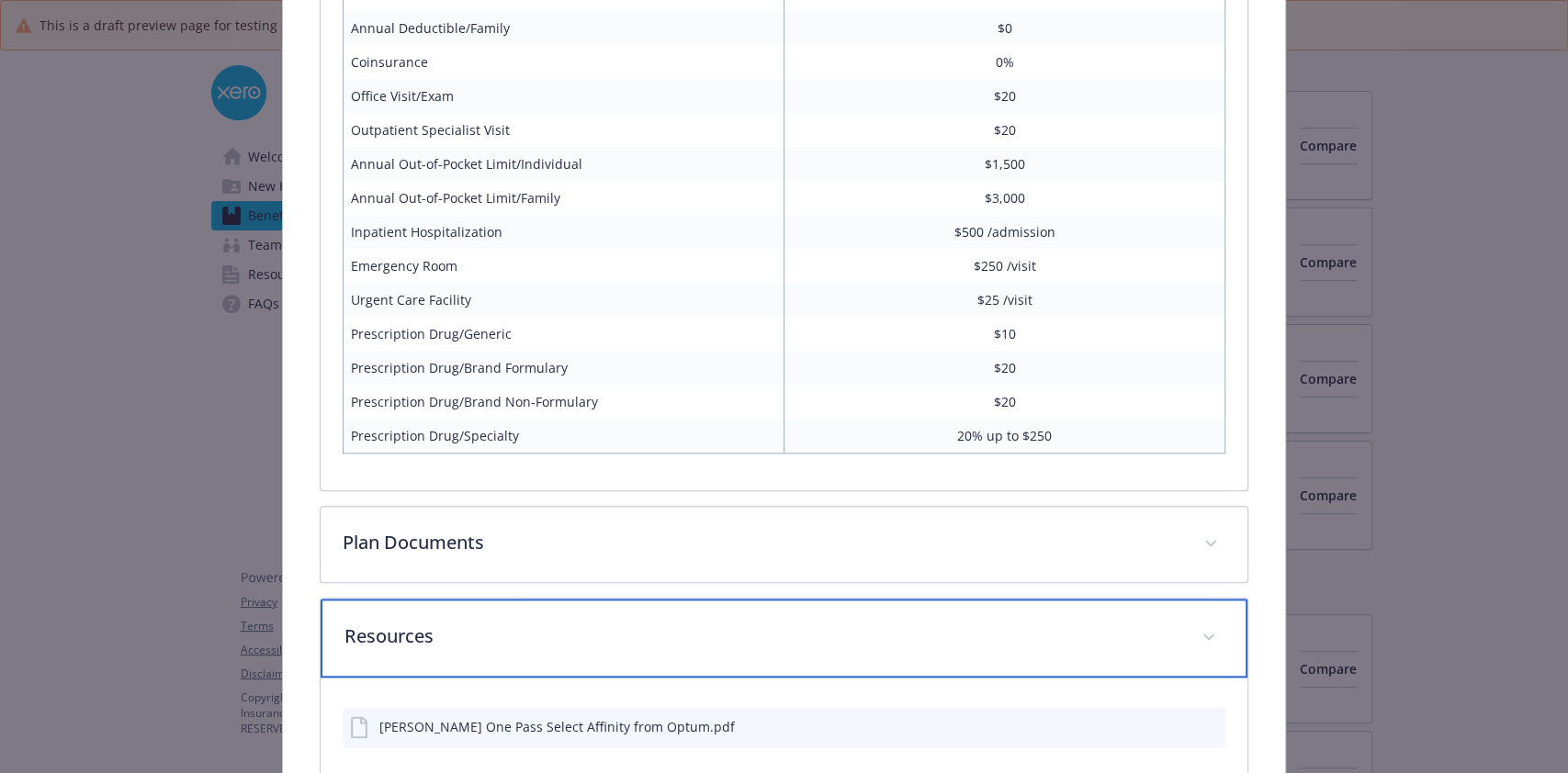
scroll to position [1172, 0]
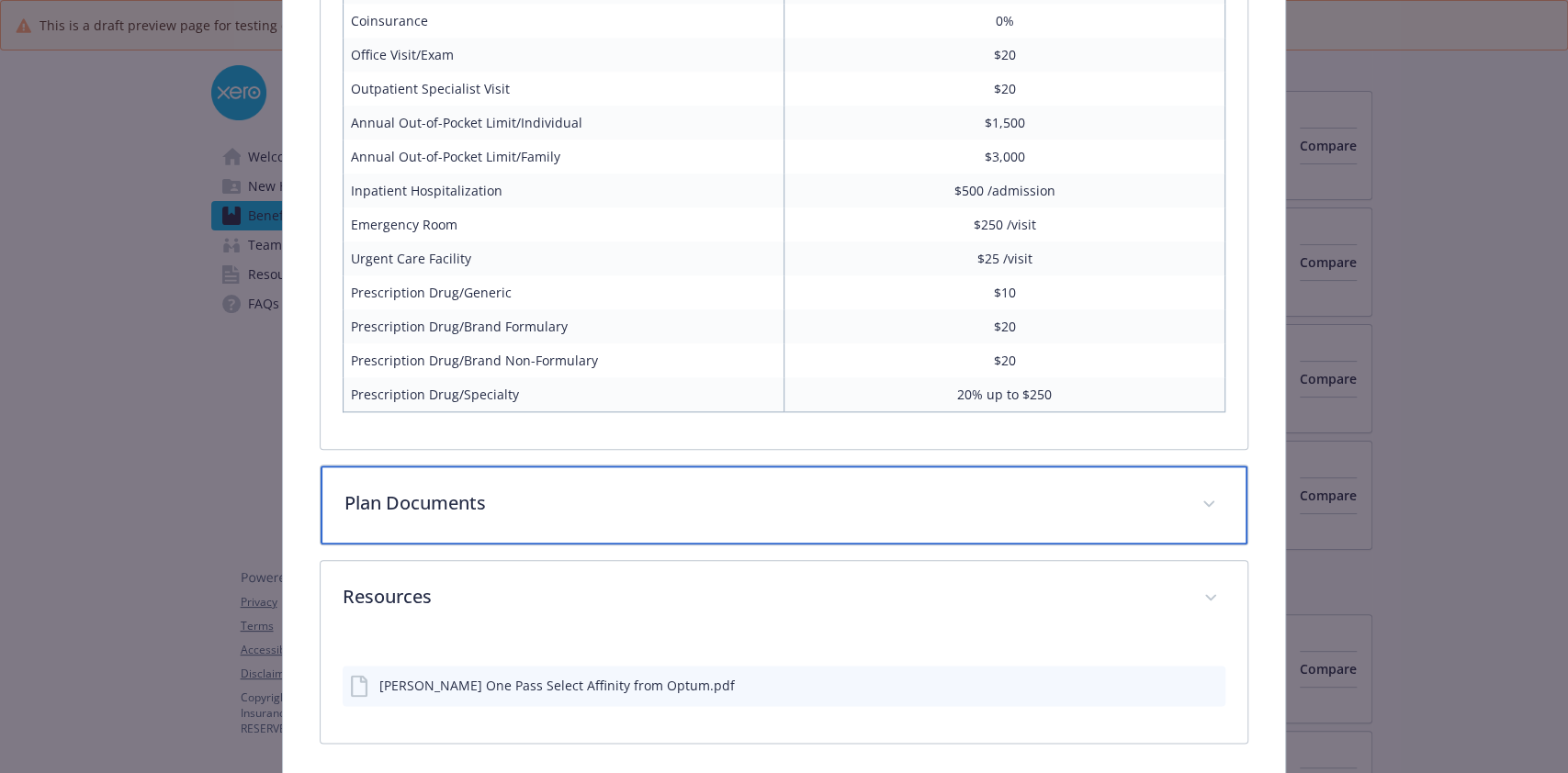
click at [675, 514] on div "Plan Documents" at bounding box center [783, 505] width 926 height 79
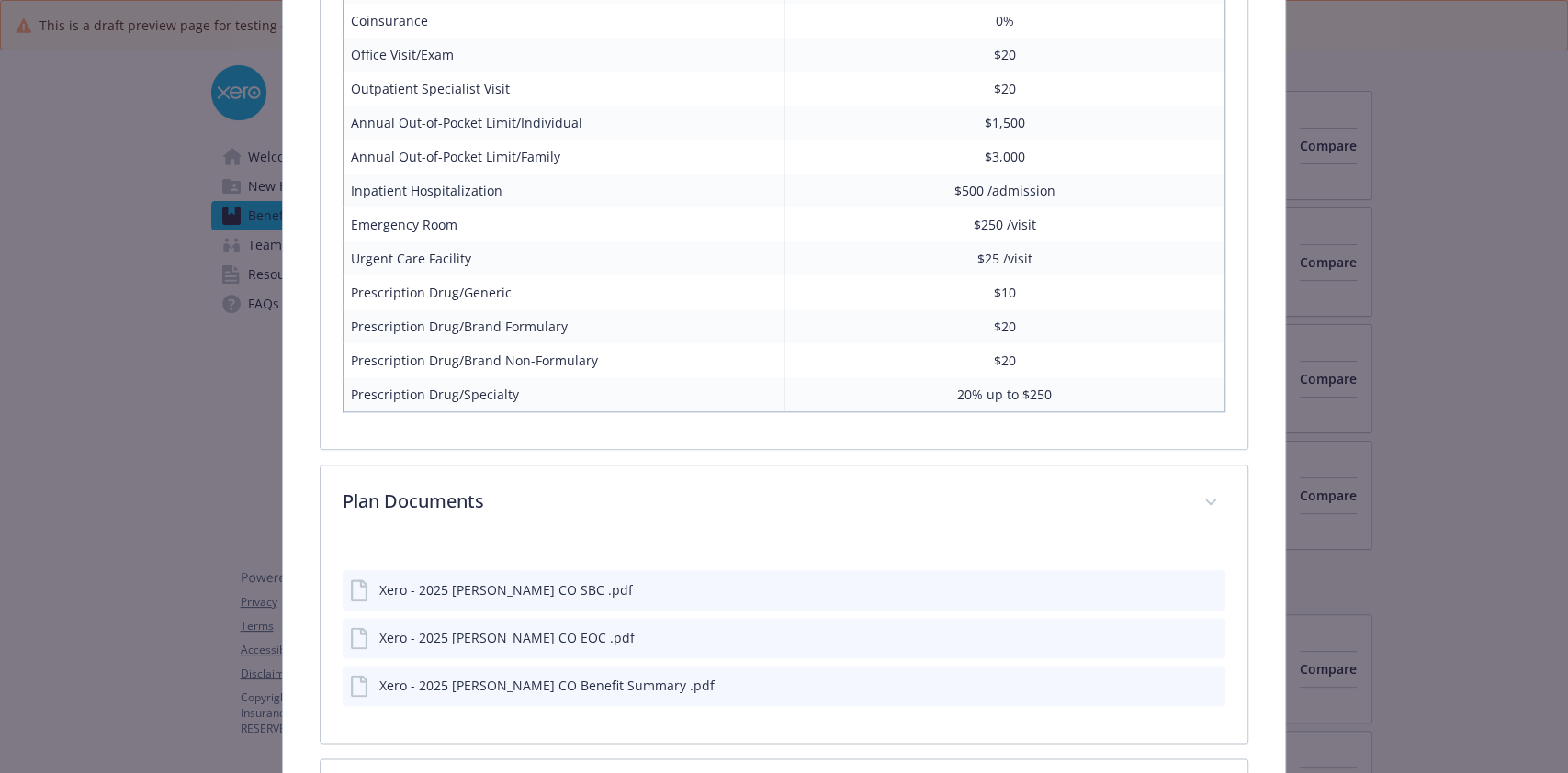
click at [1198, 591] on button "details for plan Medical - HMO CO - Medical HMO" at bounding box center [1208, 590] width 20 height 19
click at [1201, 591] on button "details for plan Medical - HMO CO - Medical HMO" at bounding box center [1209, 590] width 16 height 19
click at [1199, 583] on icon "preview file" at bounding box center [1207, 589] width 16 height 12
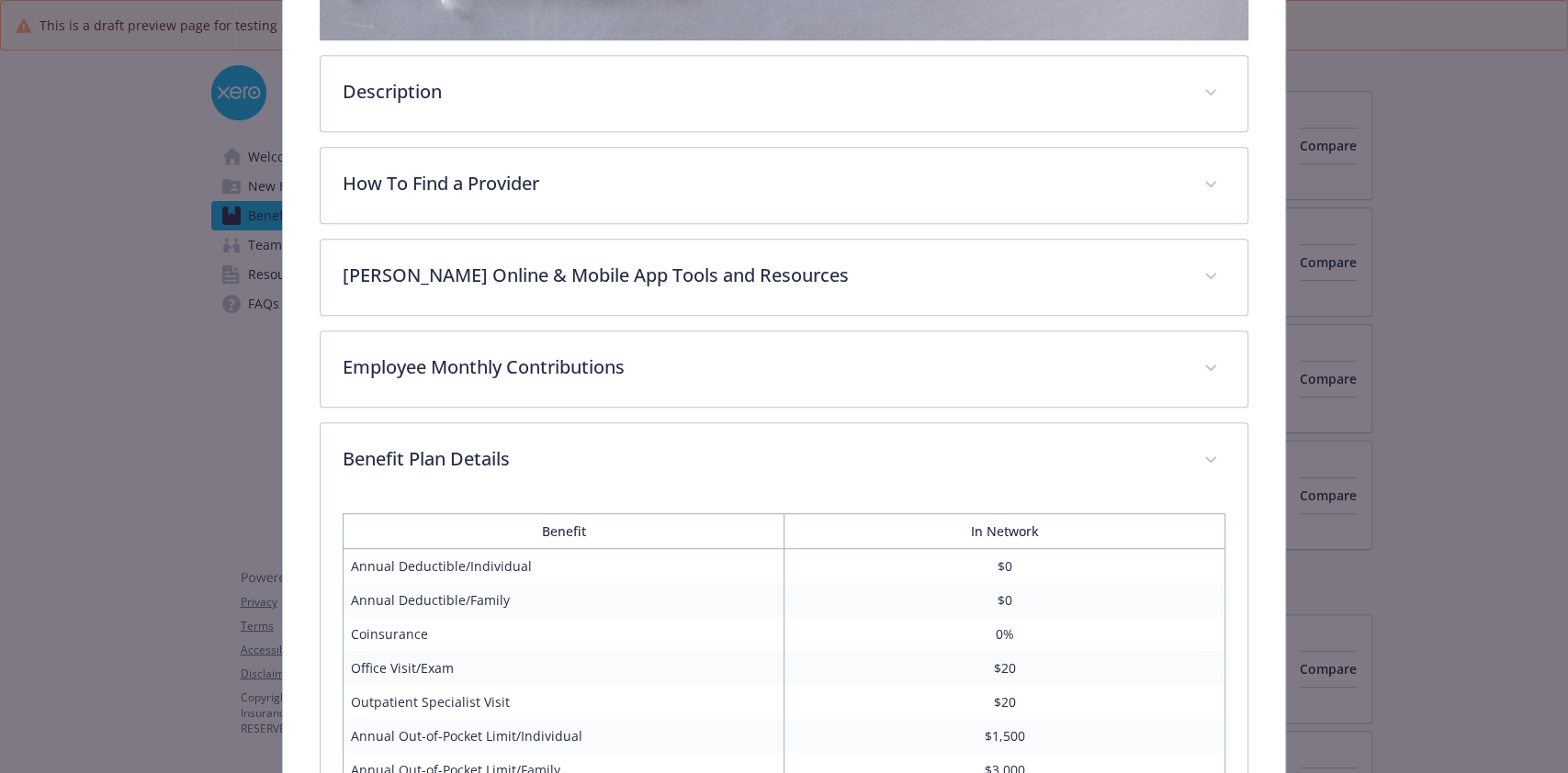
scroll to position [0, 0]
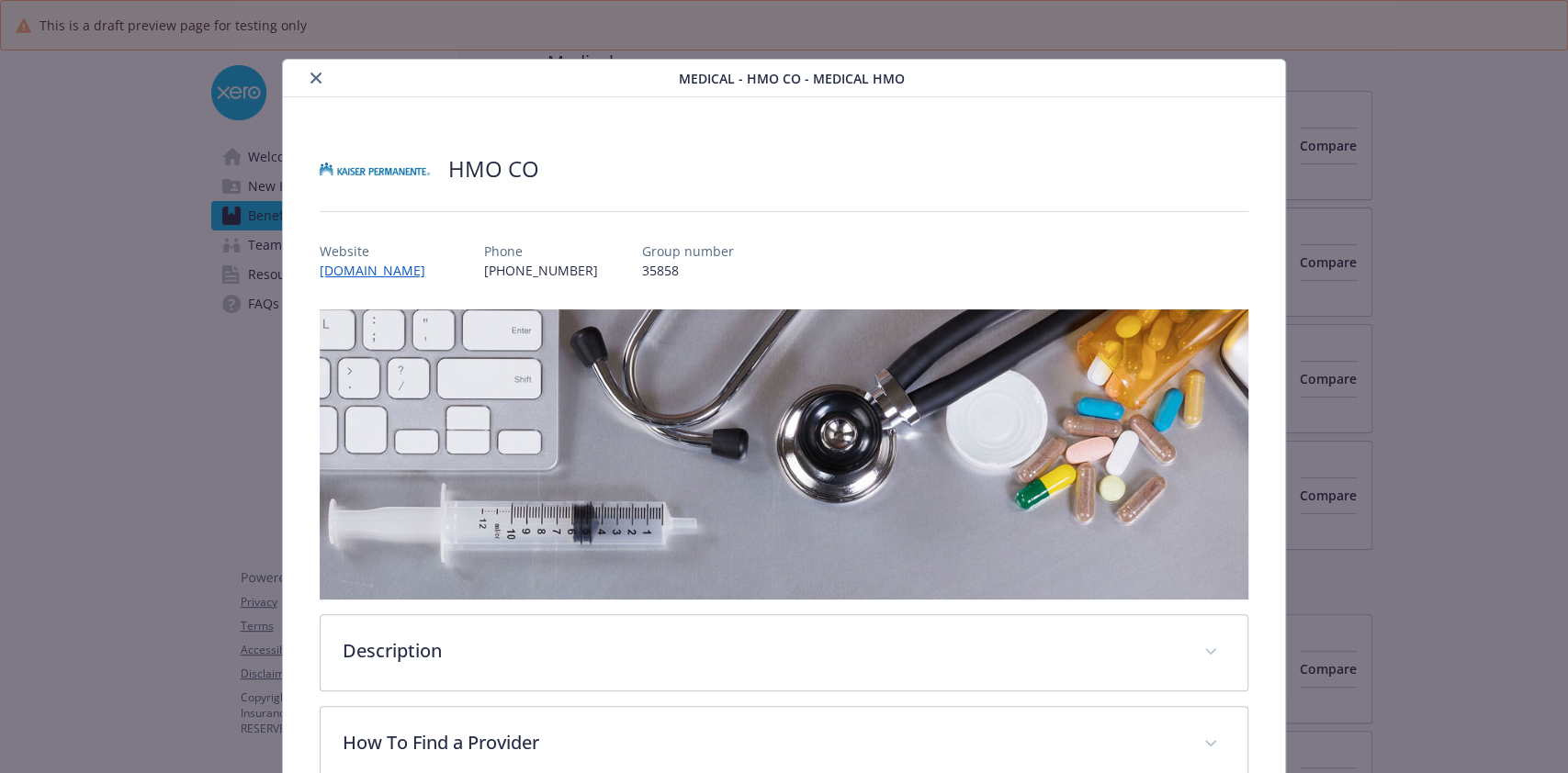
click at [317, 85] on button "close" at bounding box center [316, 77] width 22 height 22
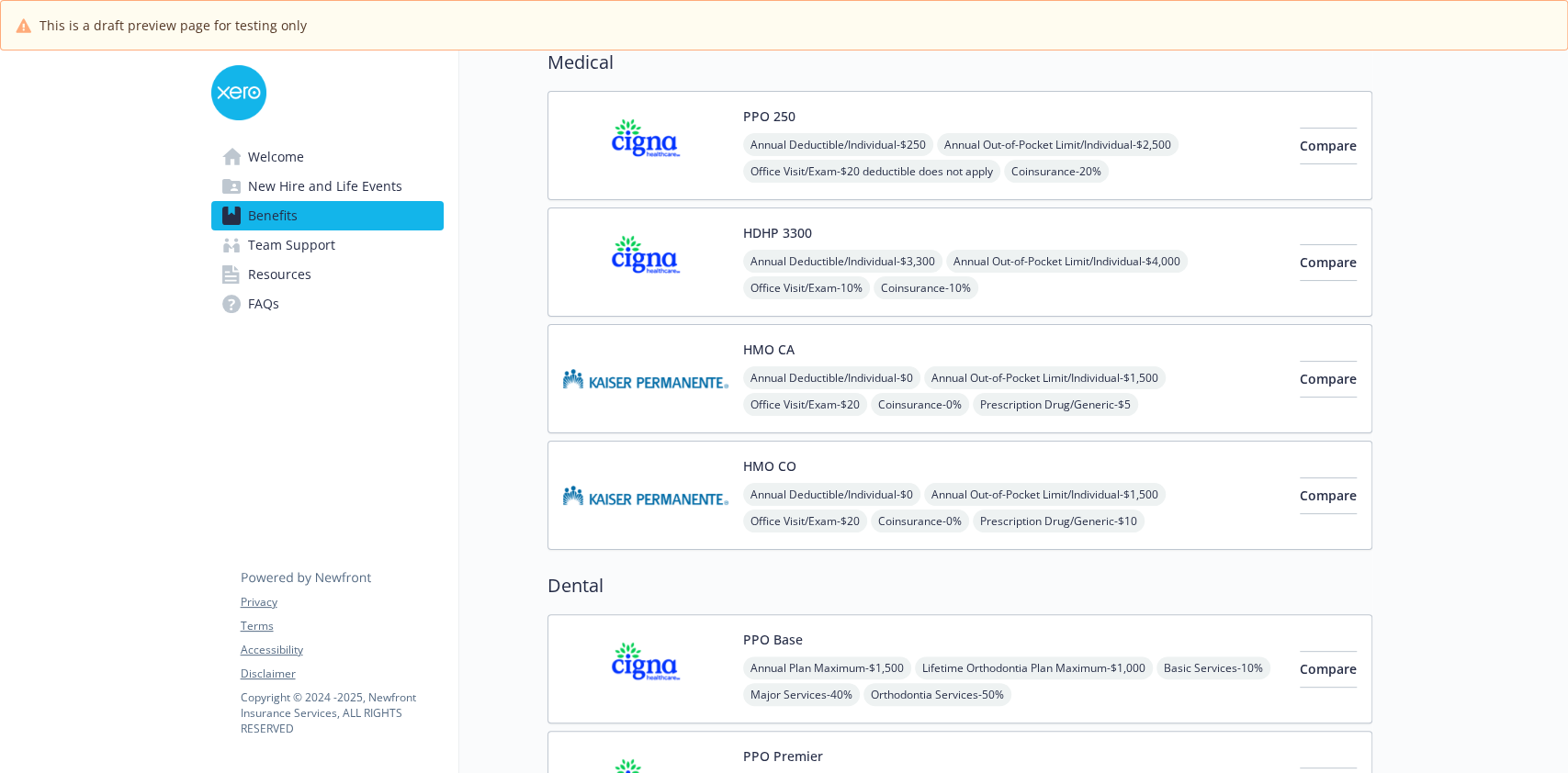
click at [1071, 294] on div "Annual Deductible/Individual - $3,300 Annual Out-of-Pocket Limit/Individual - $…" at bounding box center [1013, 314] width 542 height 130
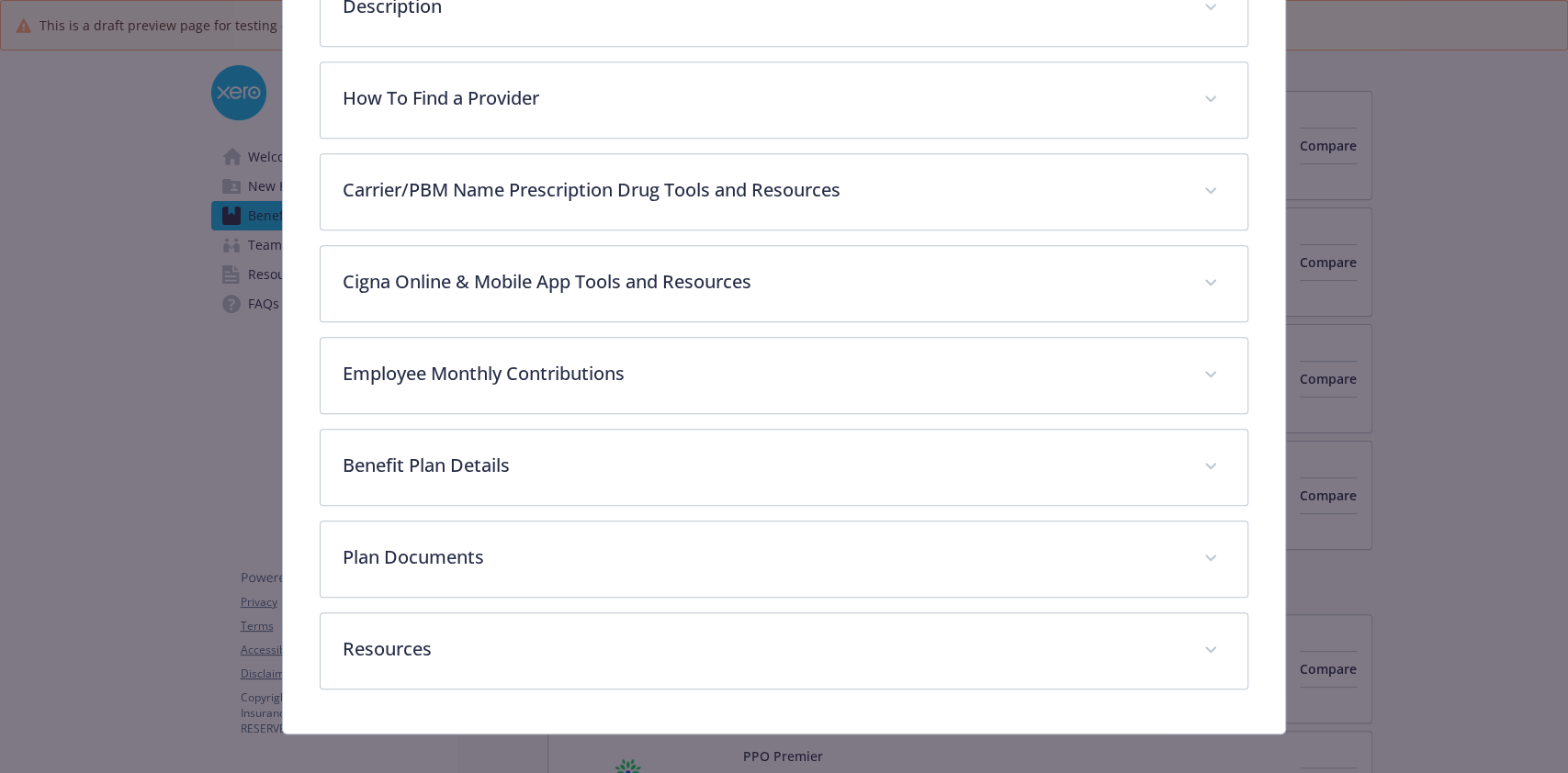
scroll to position [658, 0]
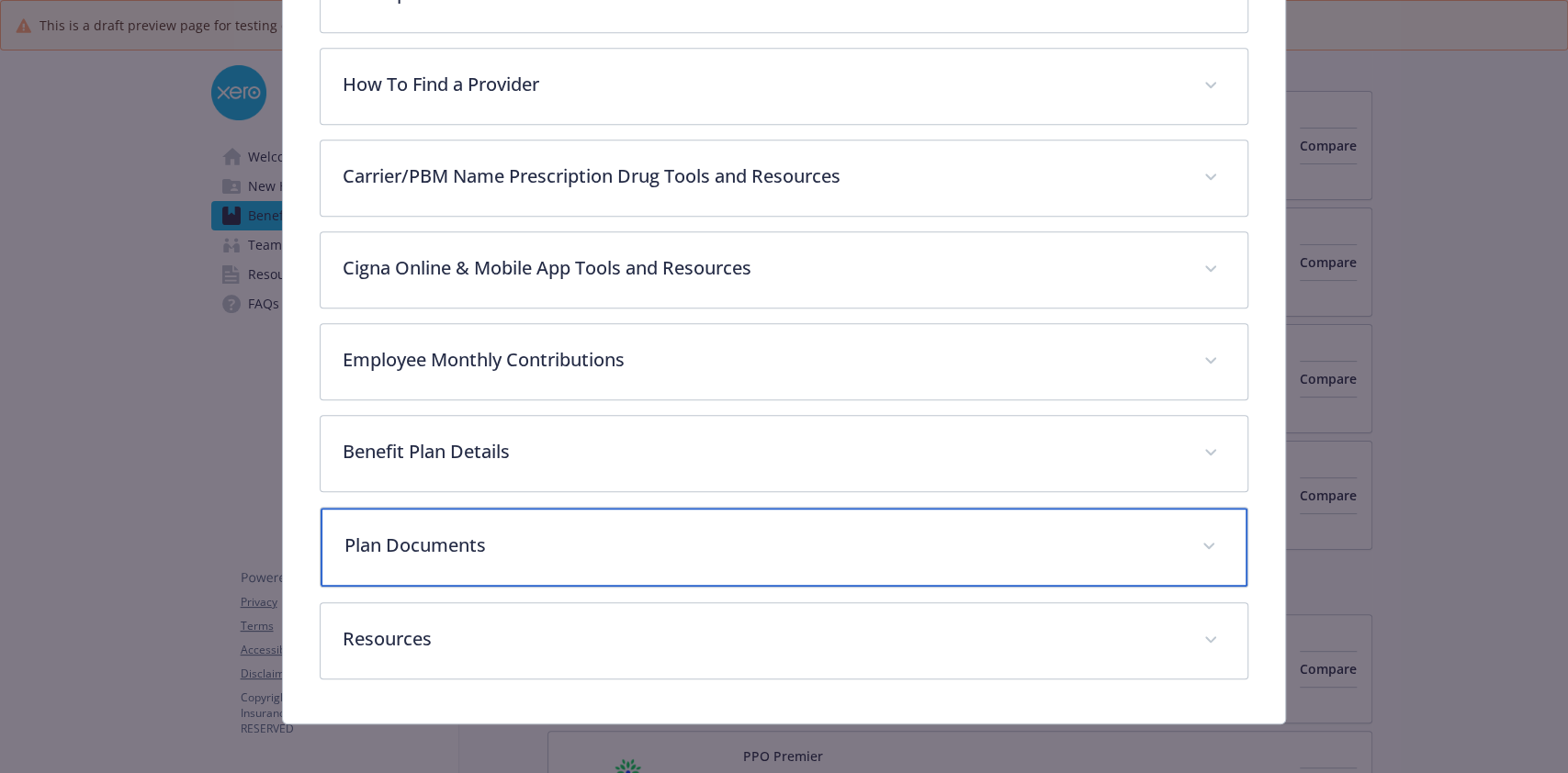
click at [712, 531] on p "Plan Documents" at bounding box center [761, 545] width 834 height 28
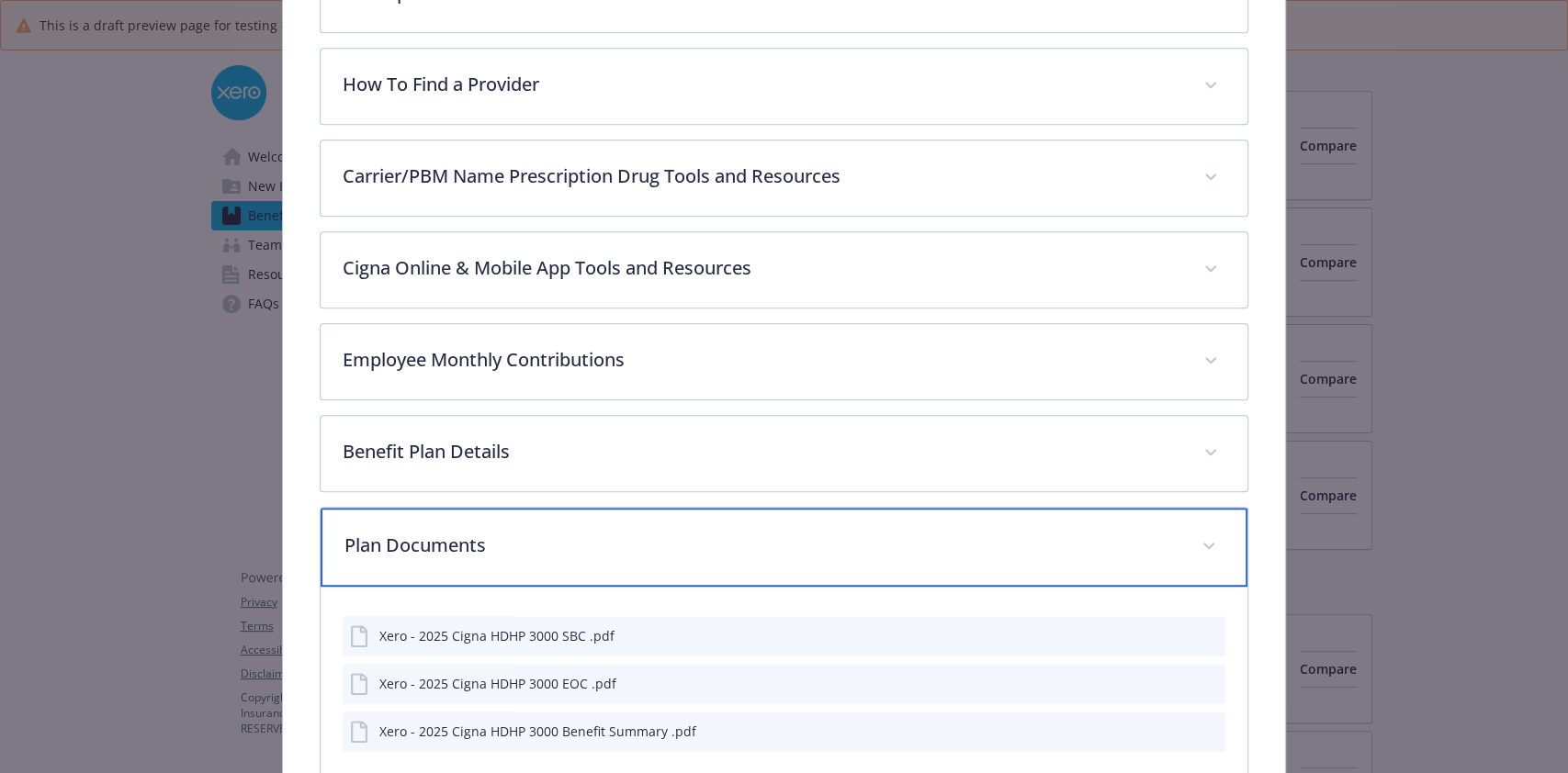
scroll to position [807, 0]
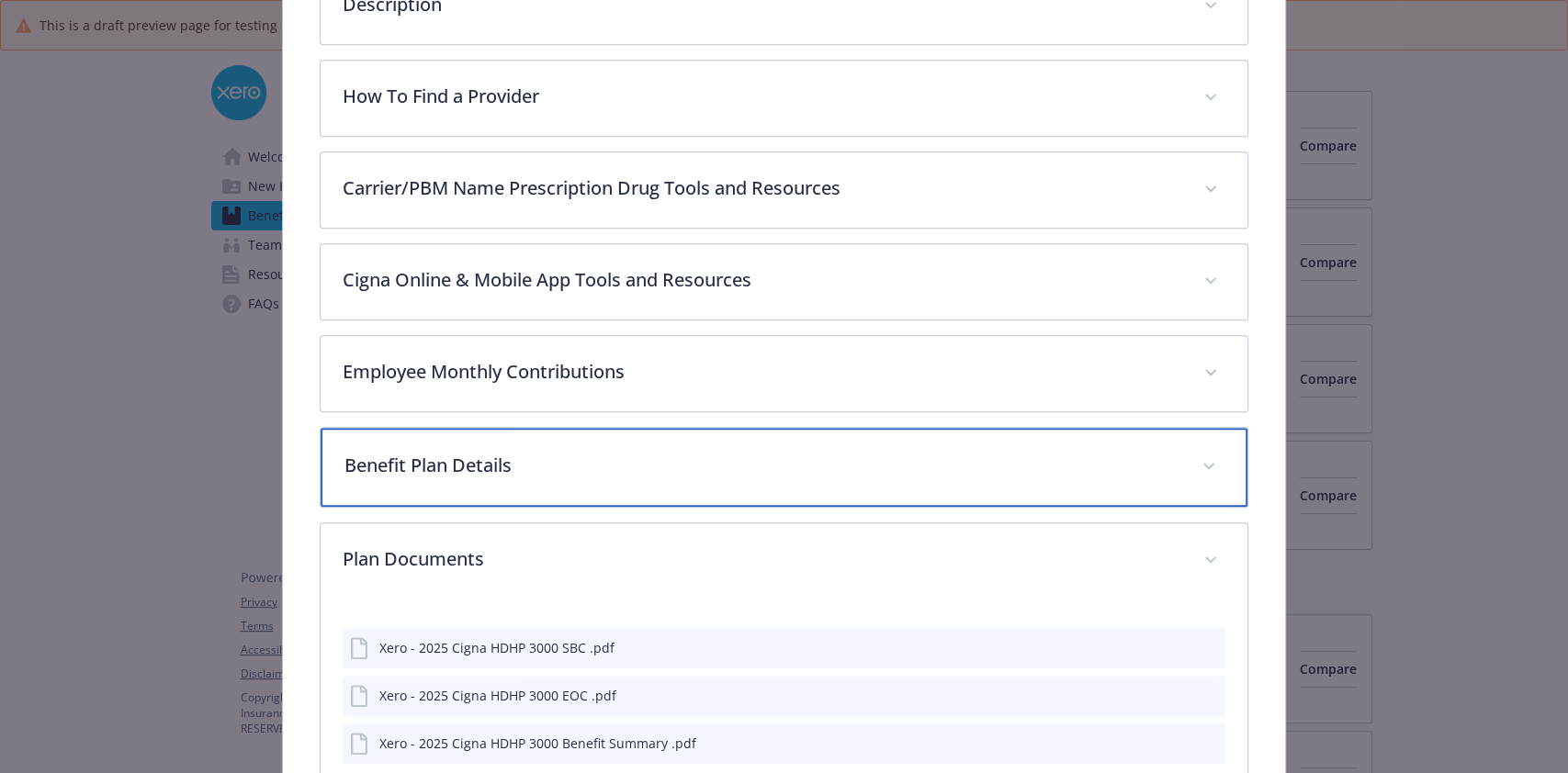
click at [708, 443] on div "Benefit Plan Details" at bounding box center [783, 467] width 926 height 79
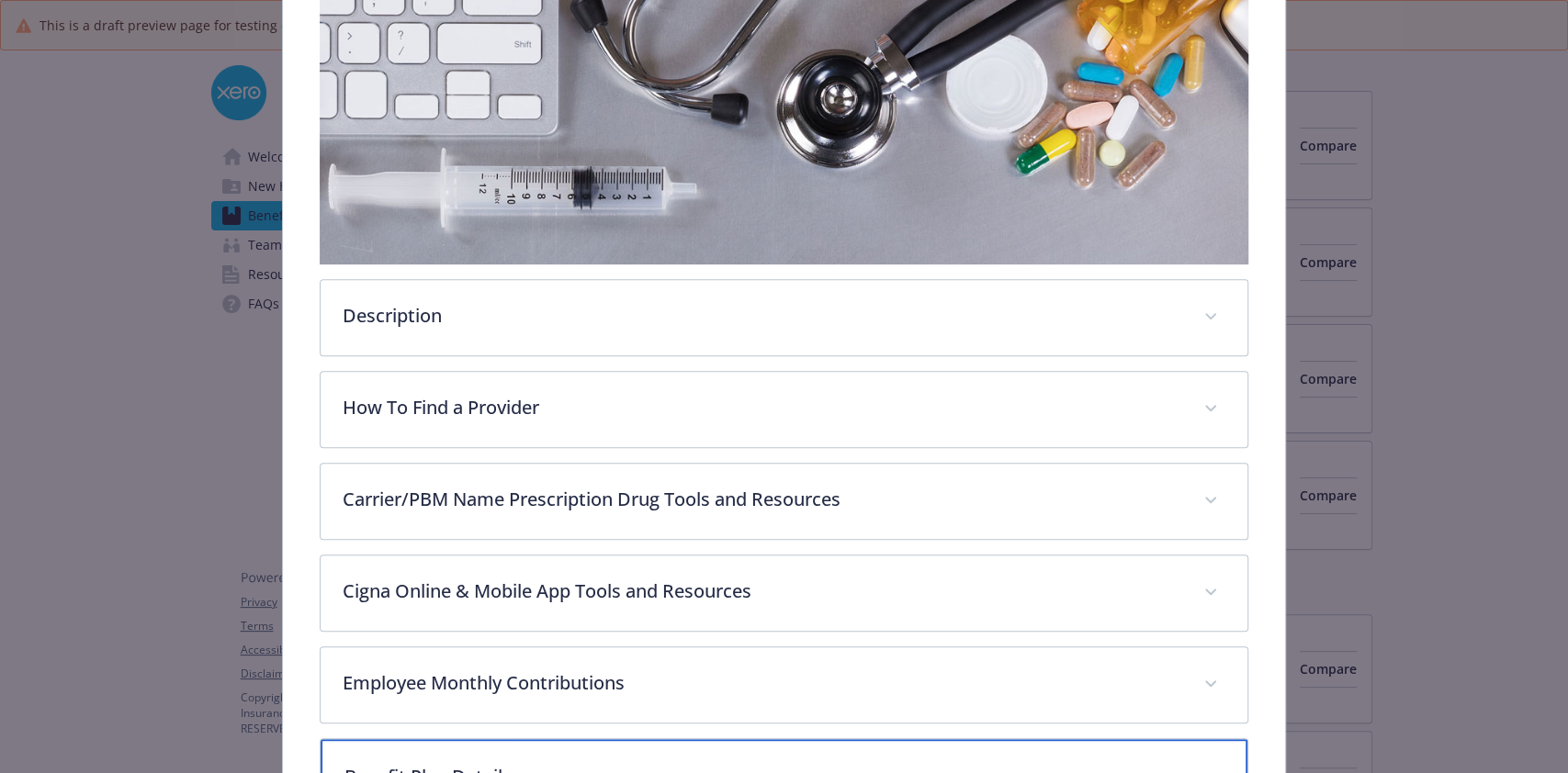
scroll to position [0, 0]
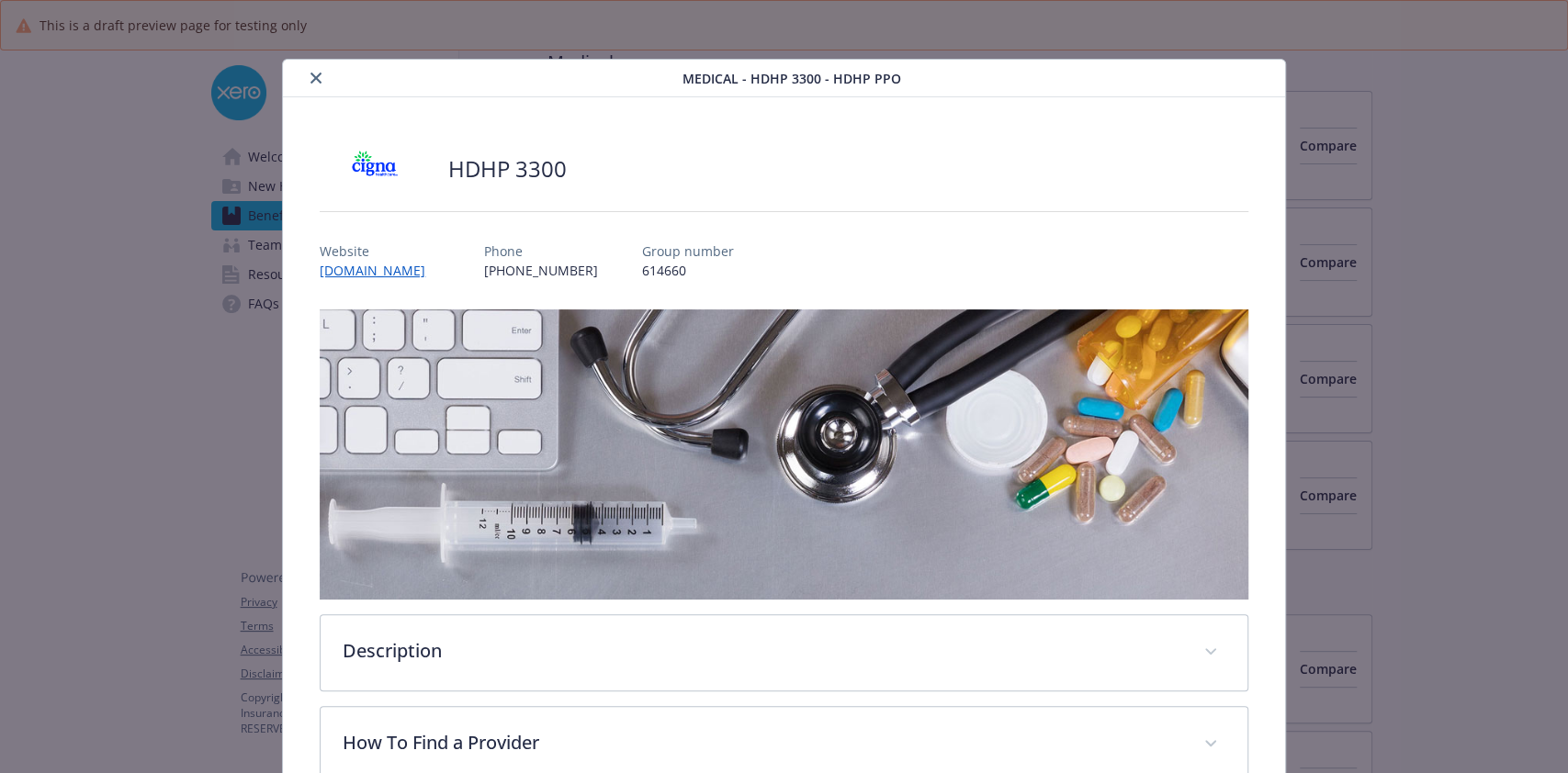
click at [315, 77] on icon "close" at bounding box center [316, 78] width 11 height 11
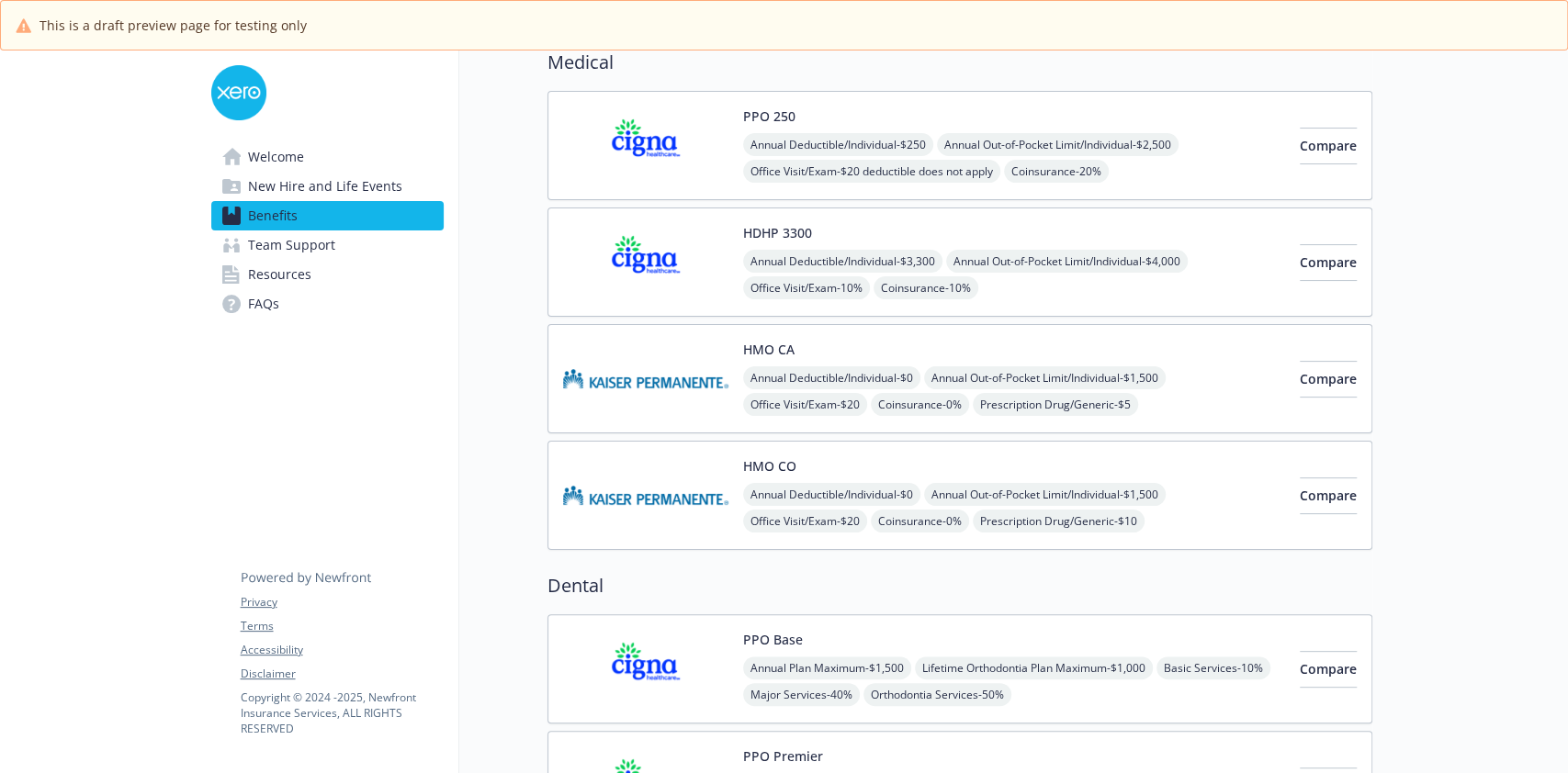
click at [850, 126] on div "PPO 250 Annual Deductible/Individual - $250 Annual Out-of-Pocket Limit/Individu…" at bounding box center [1013, 145] width 542 height 78
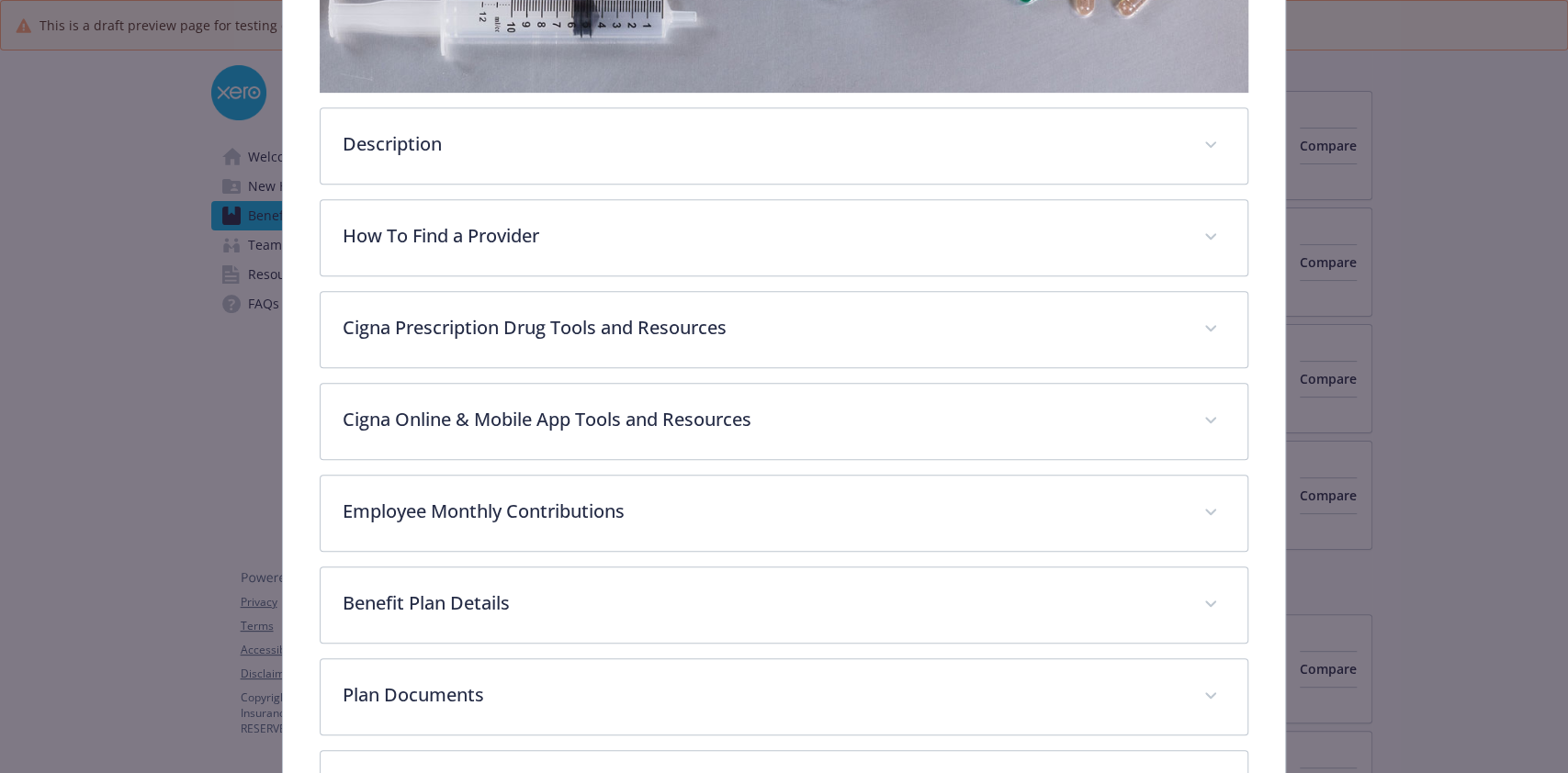
scroll to position [508, 0]
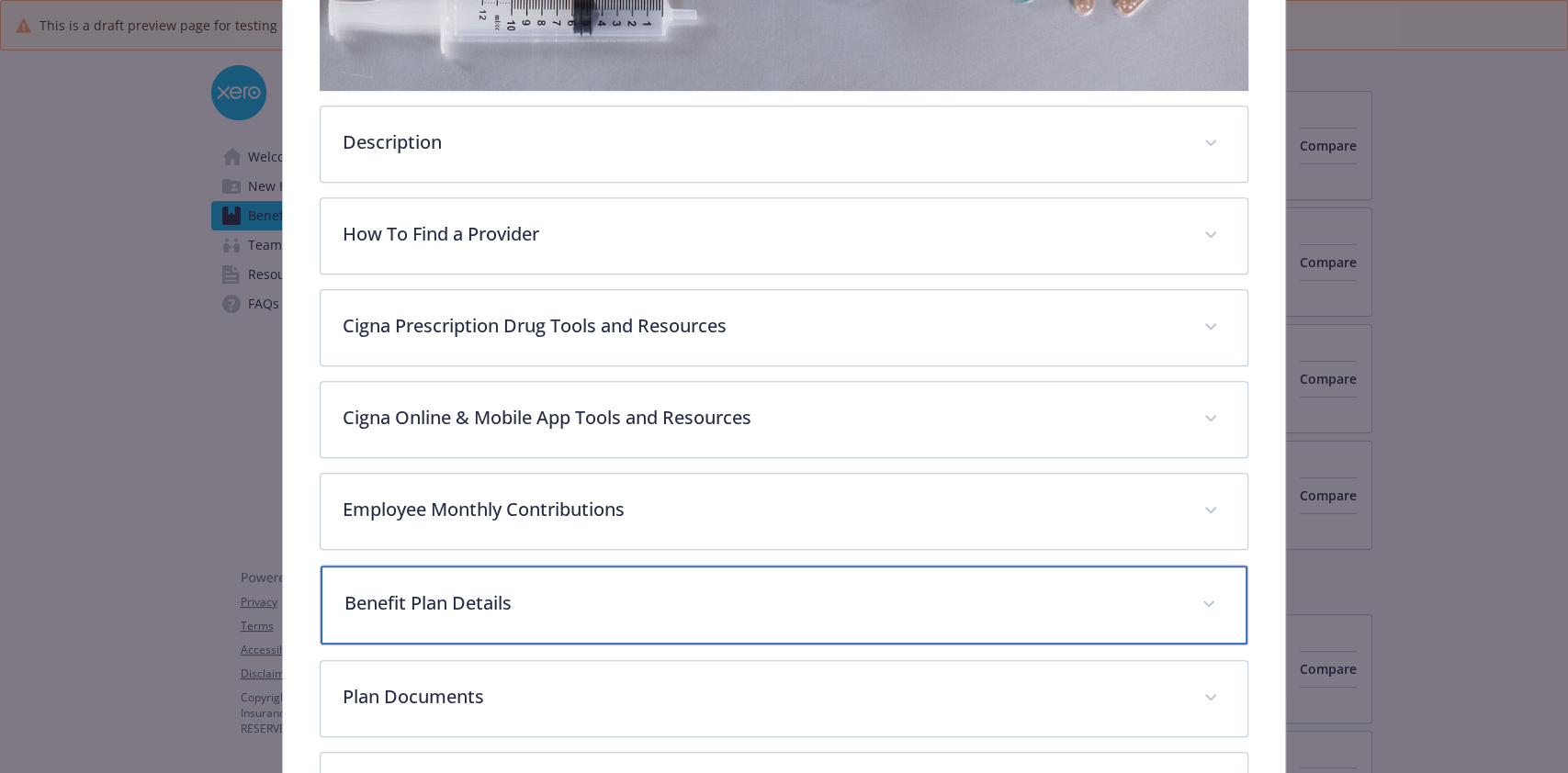
click at [611, 571] on div "Benefit Plan Details" at bounding box center [783, 605] width 926 height 79
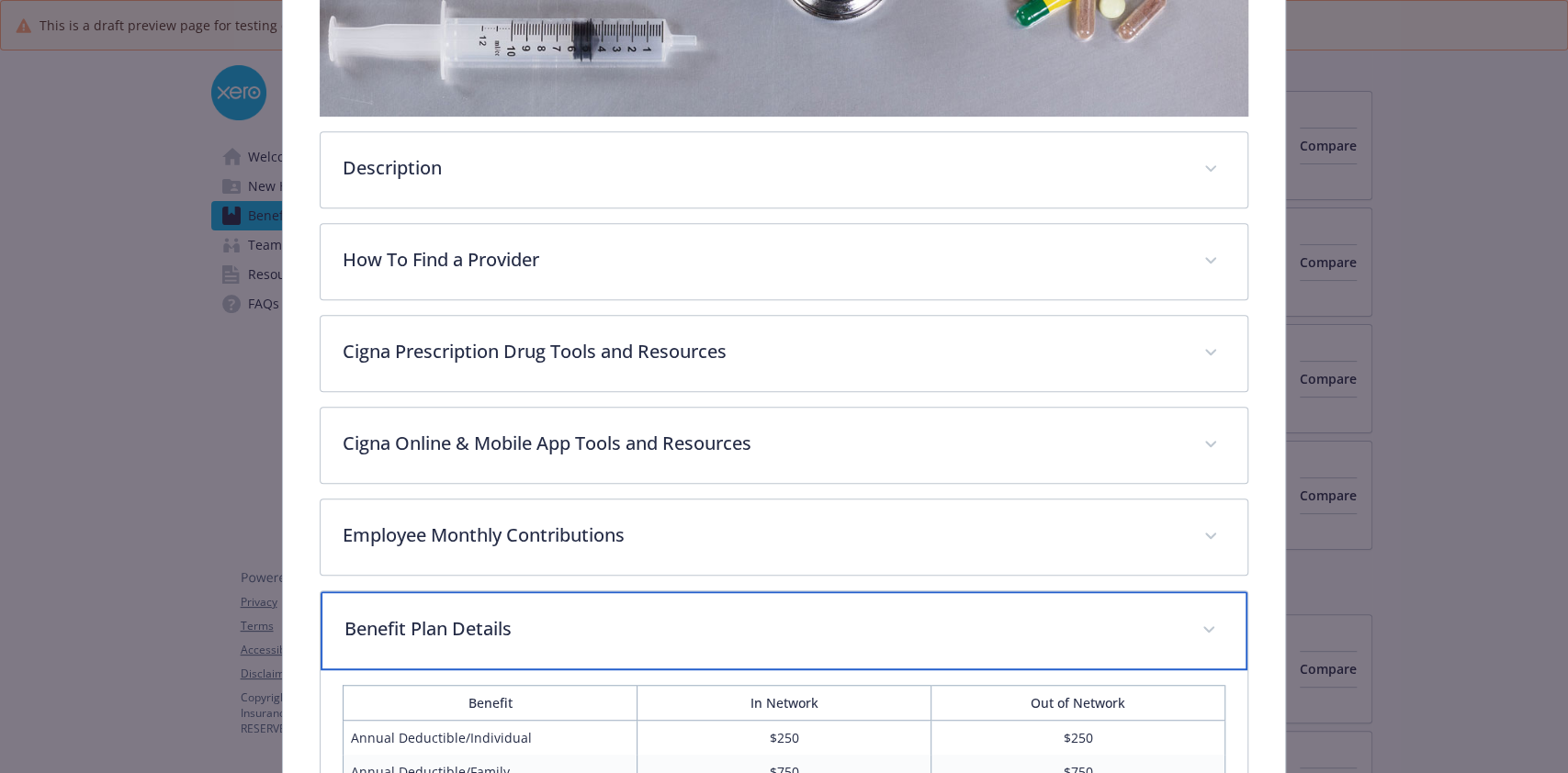
scroll to position [0, 0]
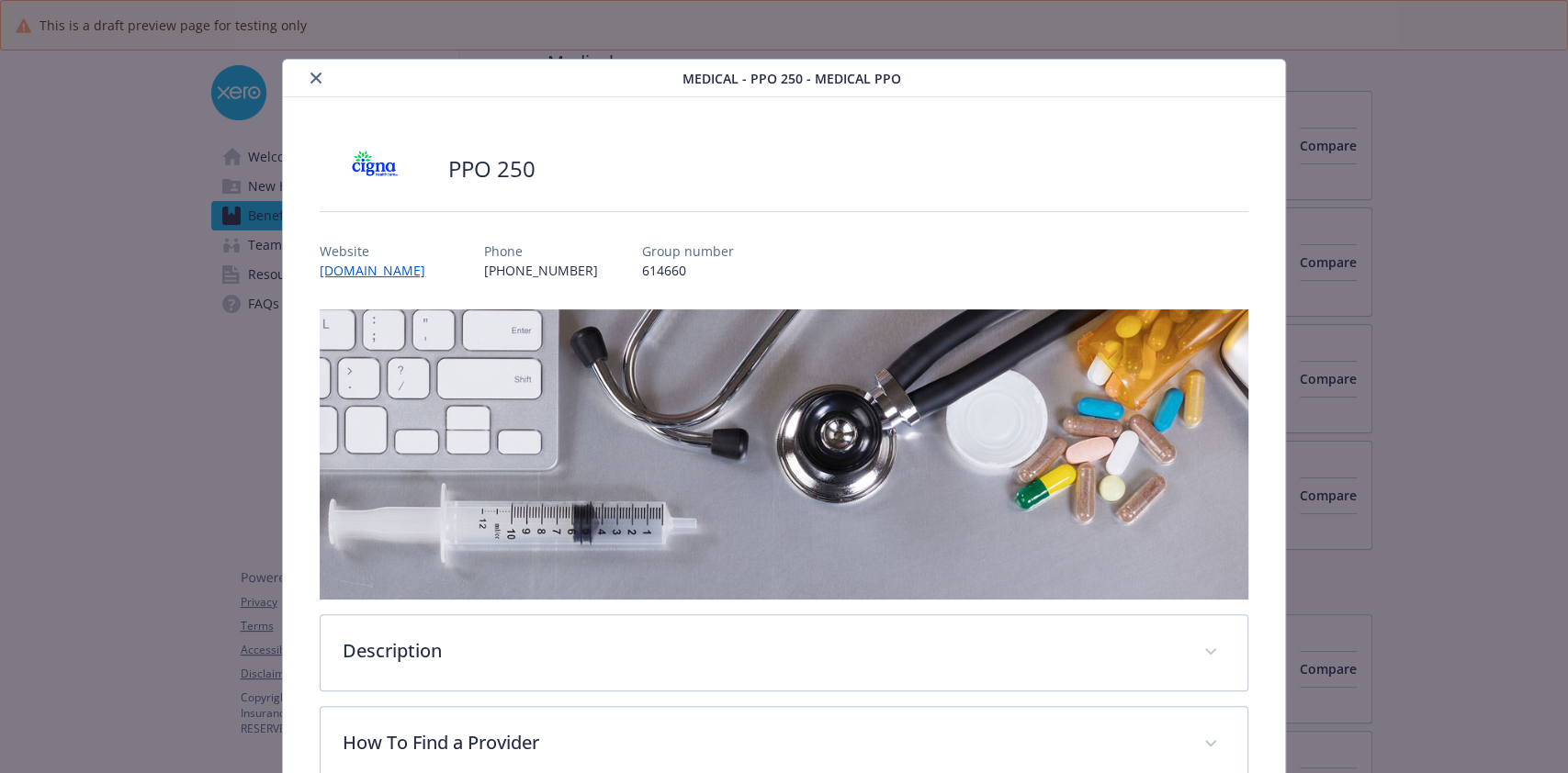
click at [315, 83] on button "close" at bounding box center [316, 77] width 22 height 22
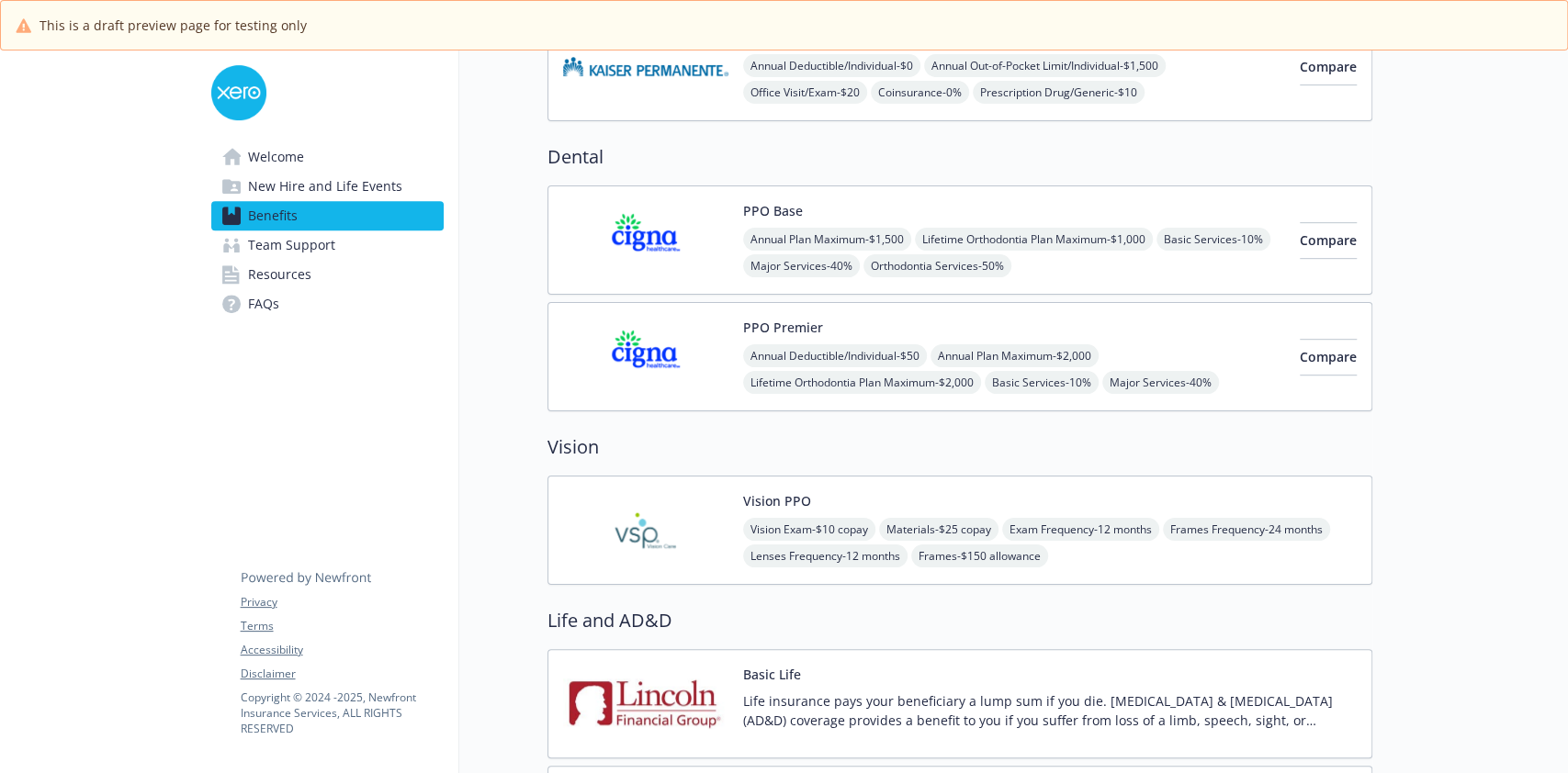
click at [664, 516] on img at bounding box center [645, 530] width 165 height 78
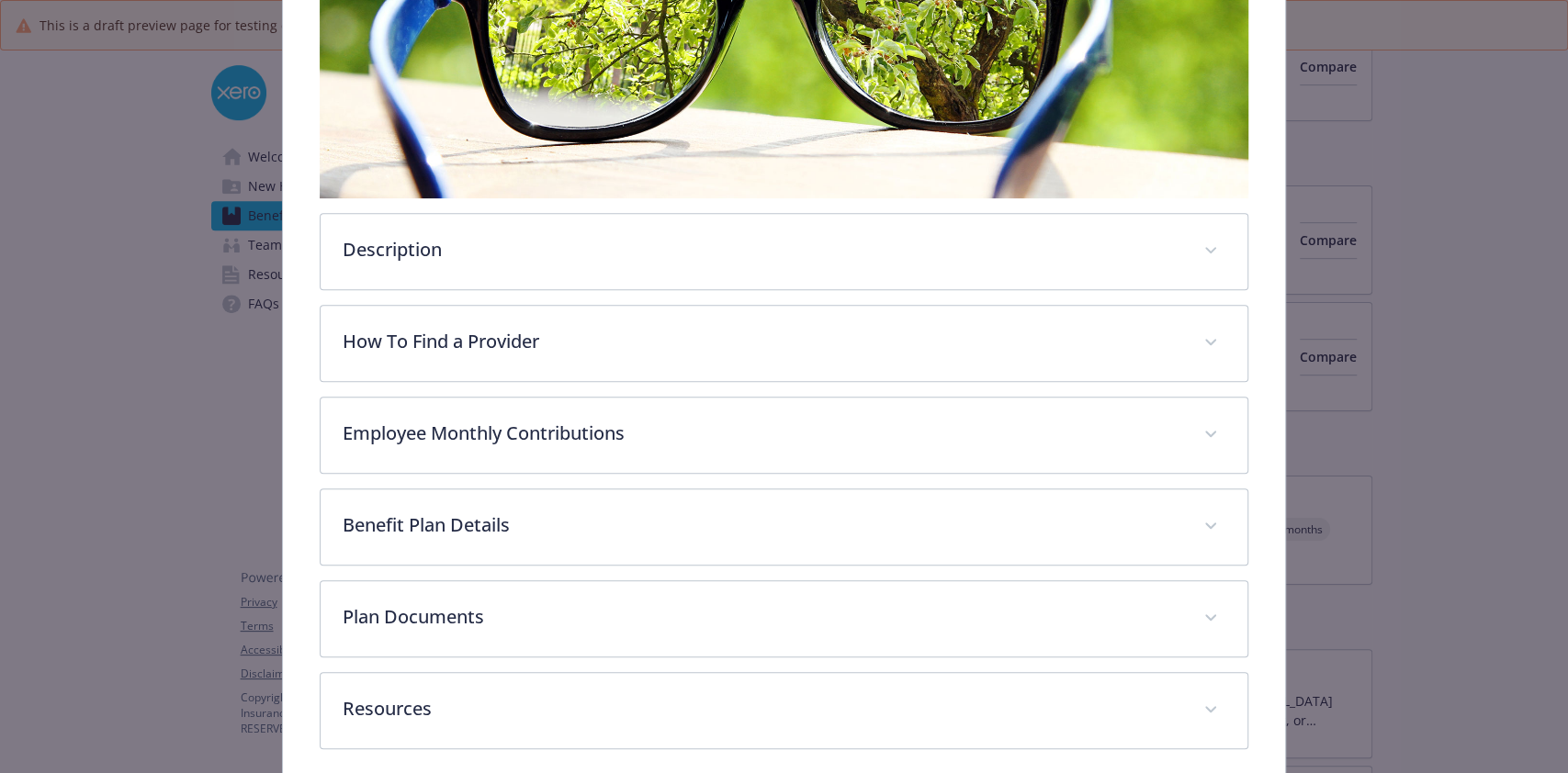
scroll to position [476, 0]
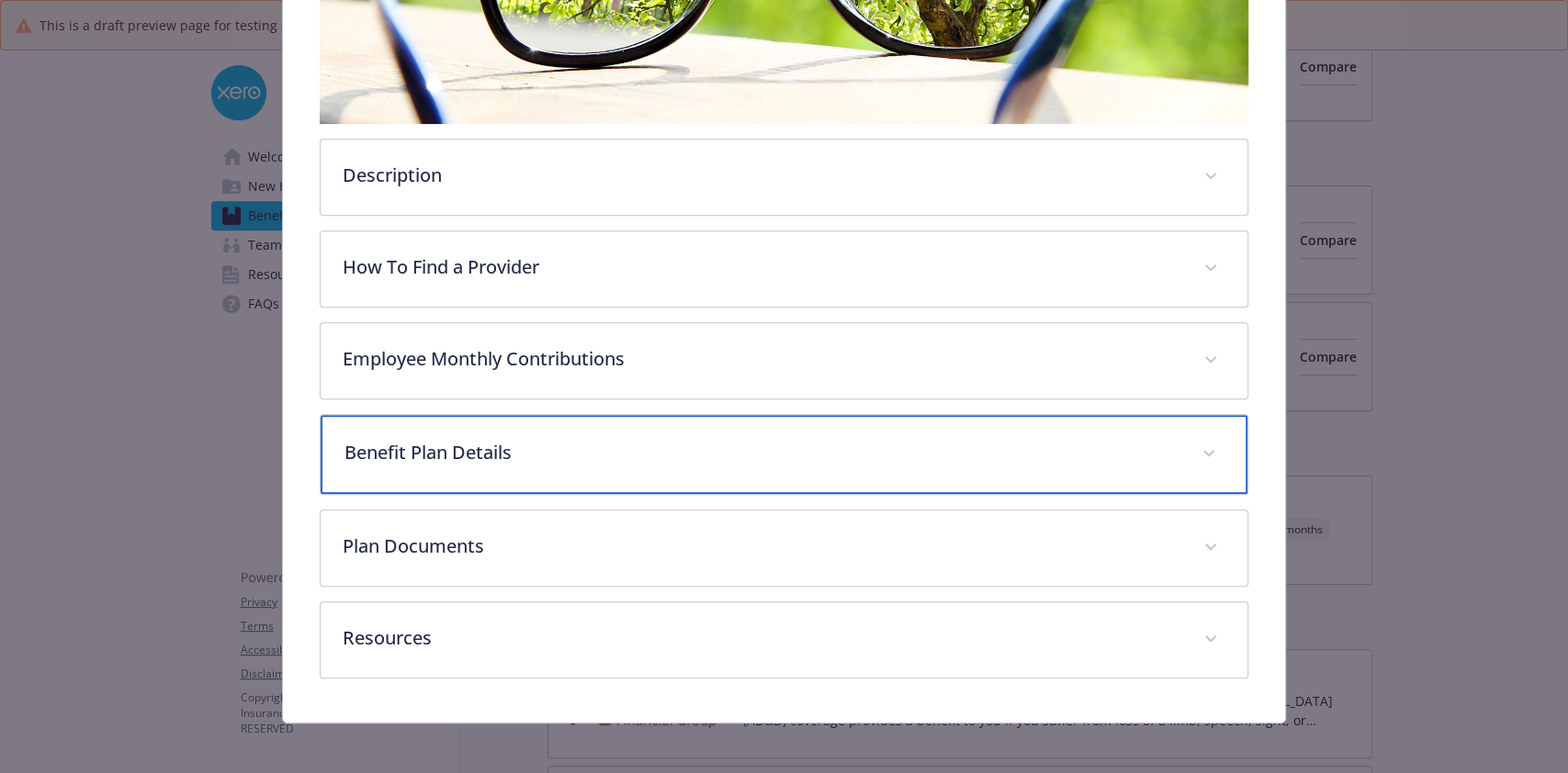
click at [611, 463] on div "Benefit Plan Details" at bounding box center [783, 454] width 926 height 79
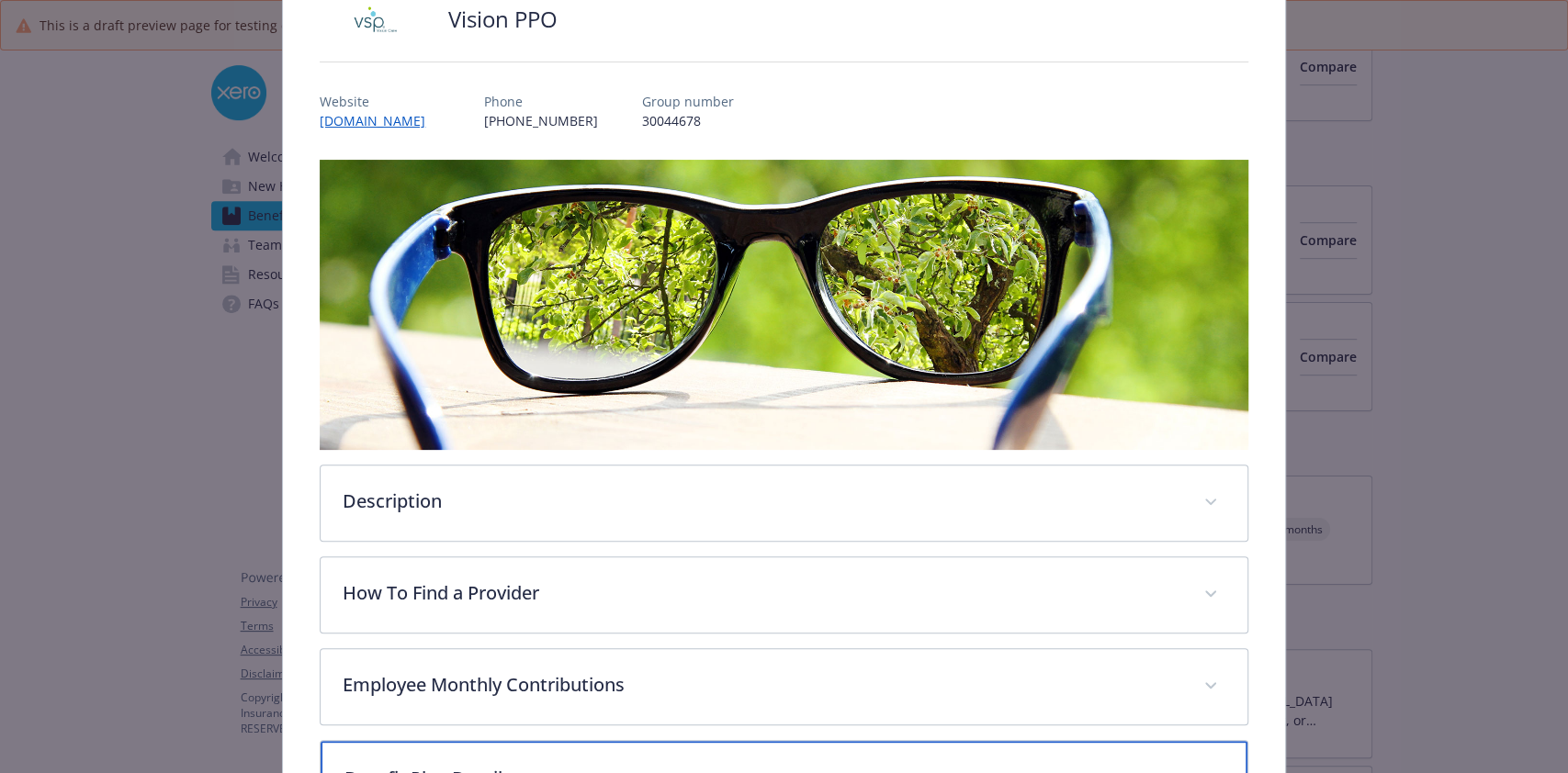
scroll to position [0, 0]
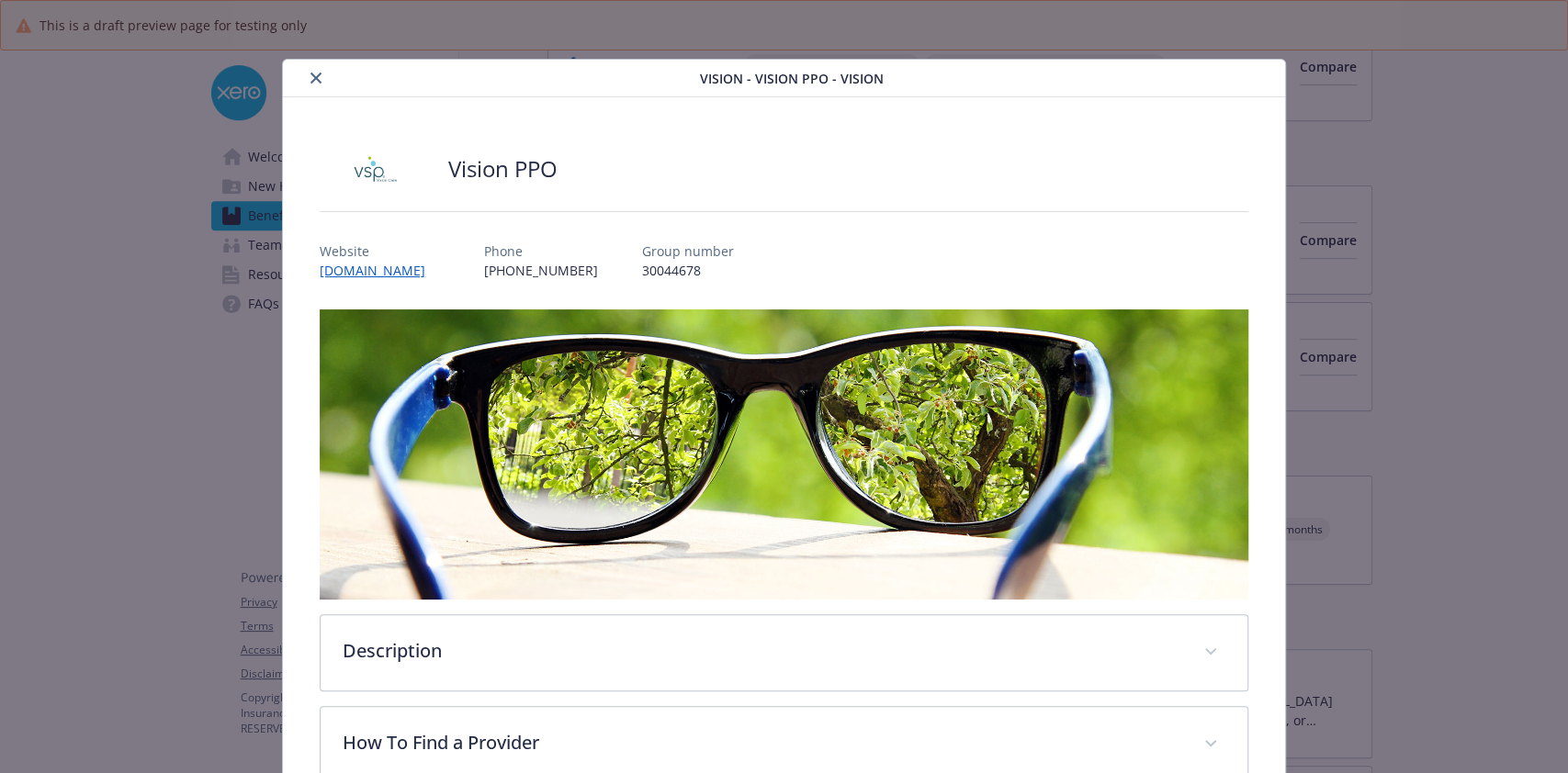
click at [316, 85] on button "close" at bounding box center [316, 77] width 22 height 22
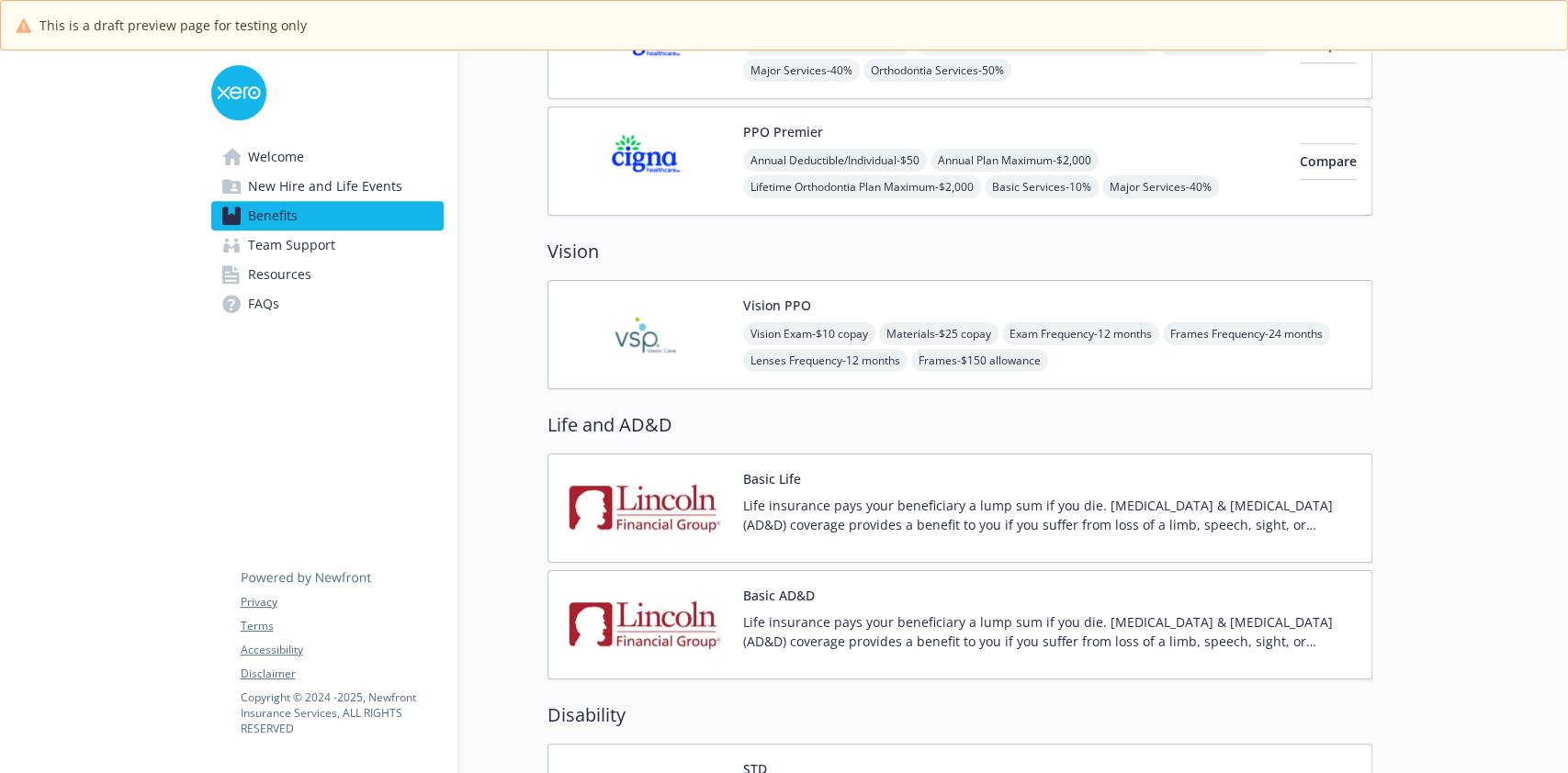
scroll to position [833, 0]
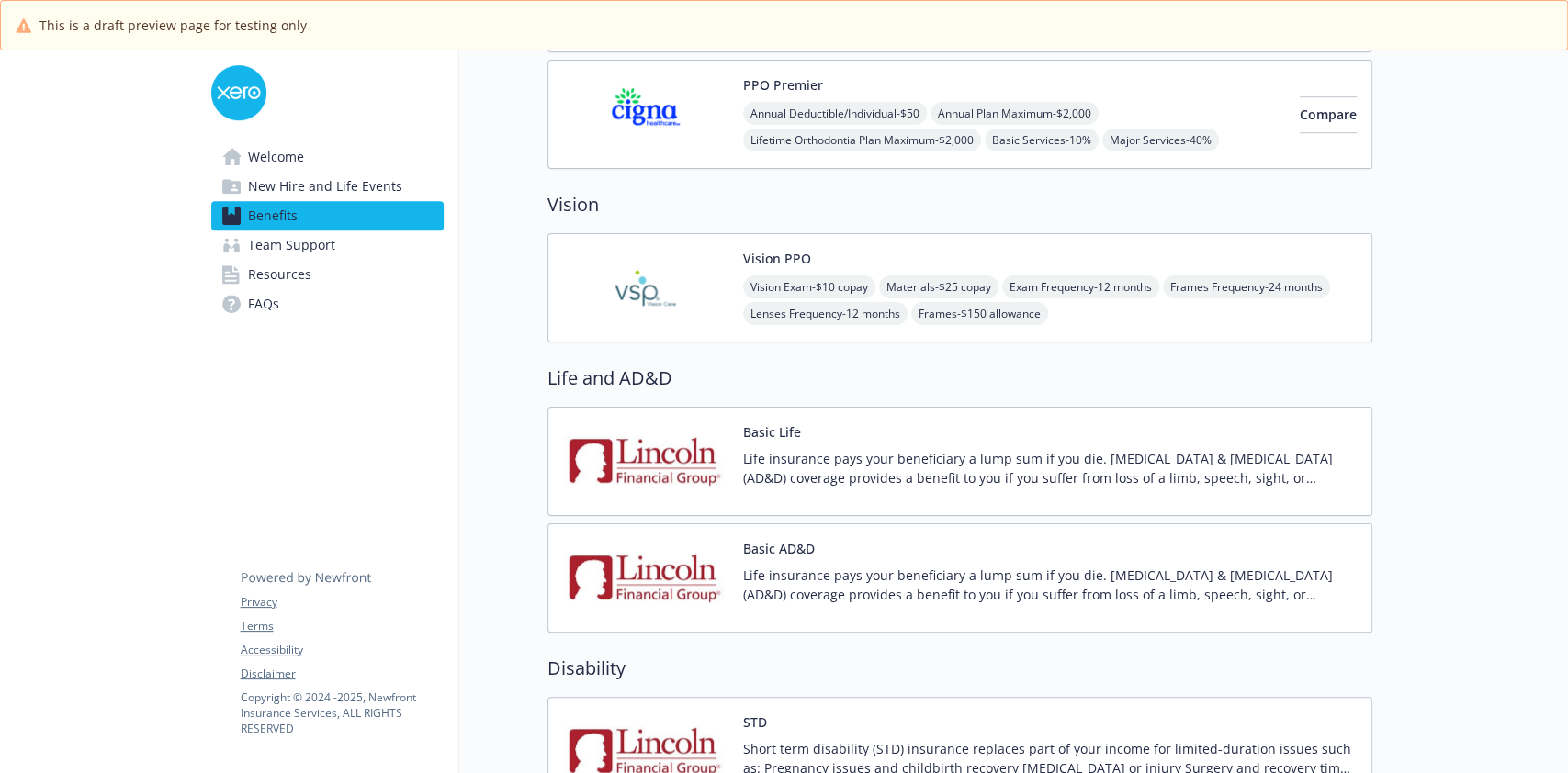
click at [710, 440] on img at bounding box center [645, 462] width 165 height 78
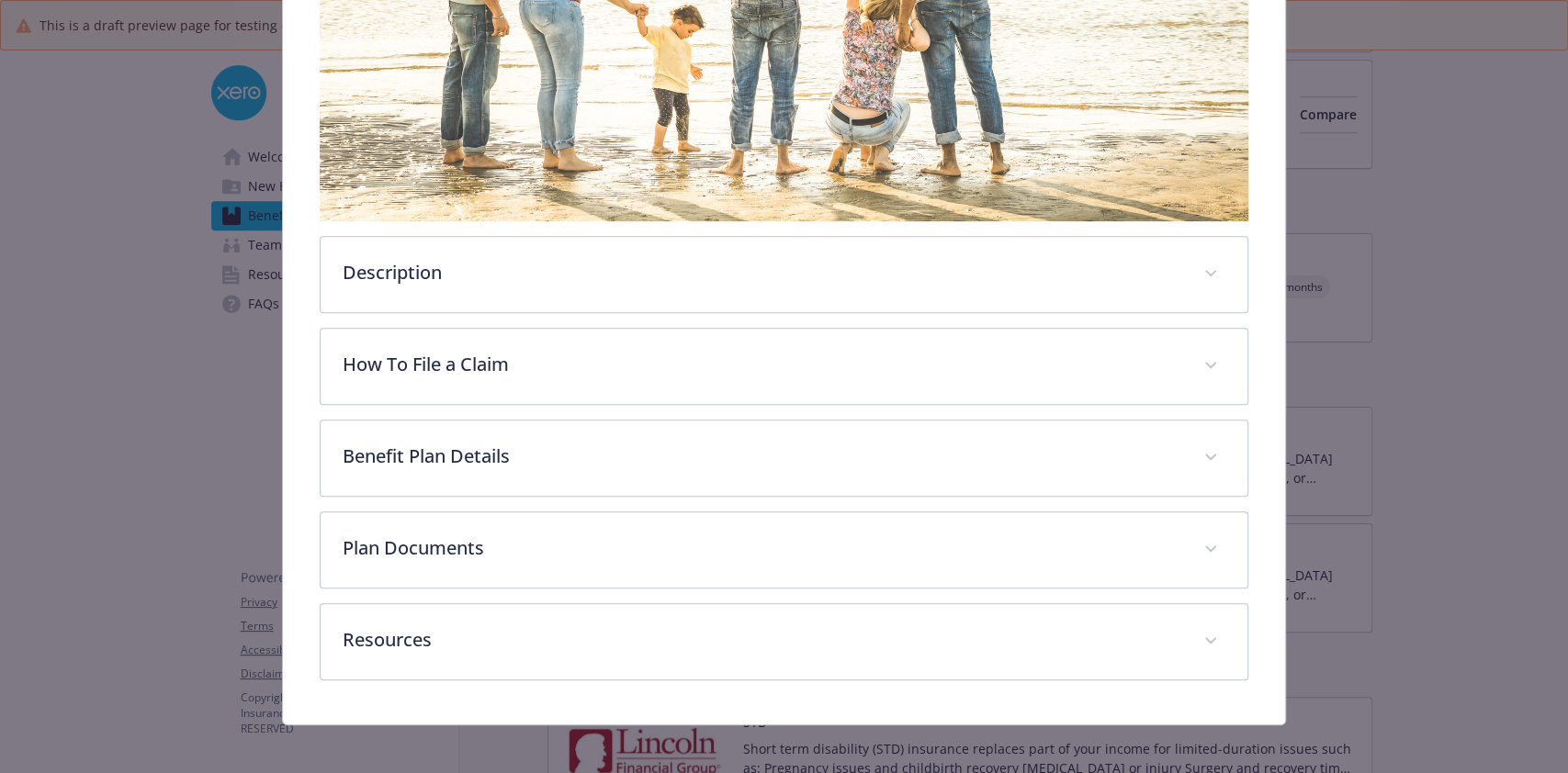
scroll to position [384, 0]
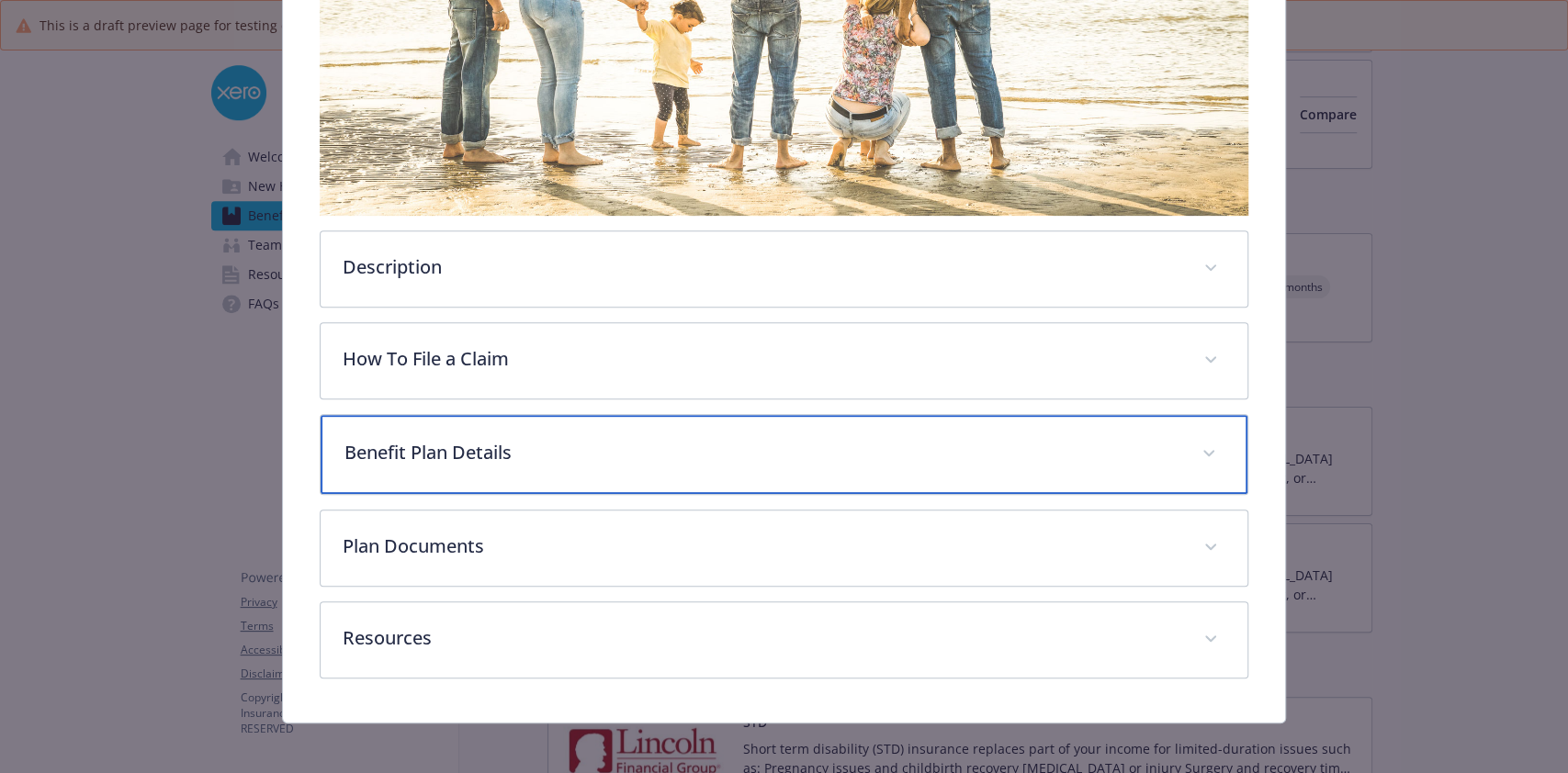
click at [658, 473] on div "Benefit Plan Details" at bounding box center [783, 454] width 926 height 79
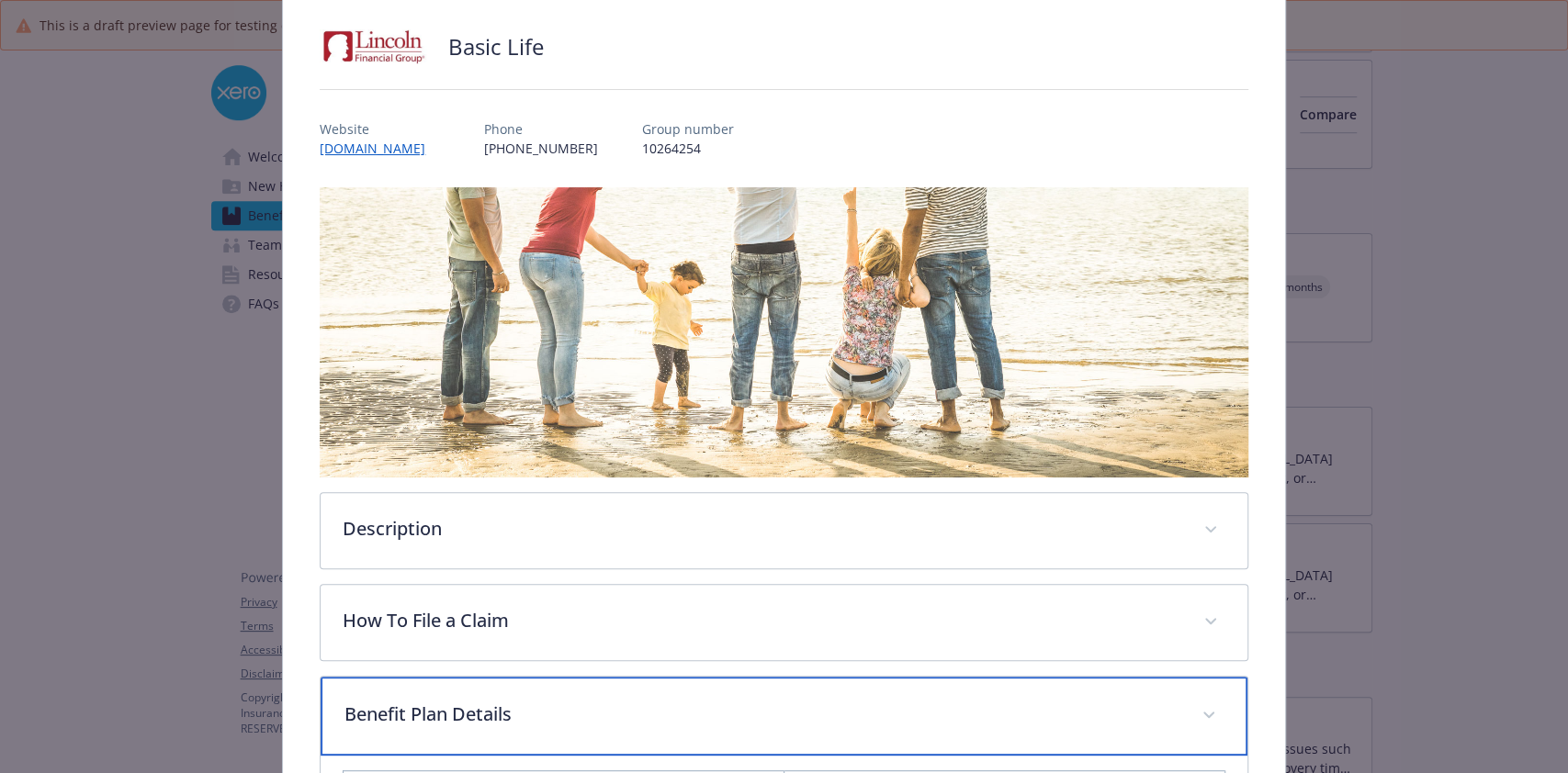
scroll to position [0, 0]
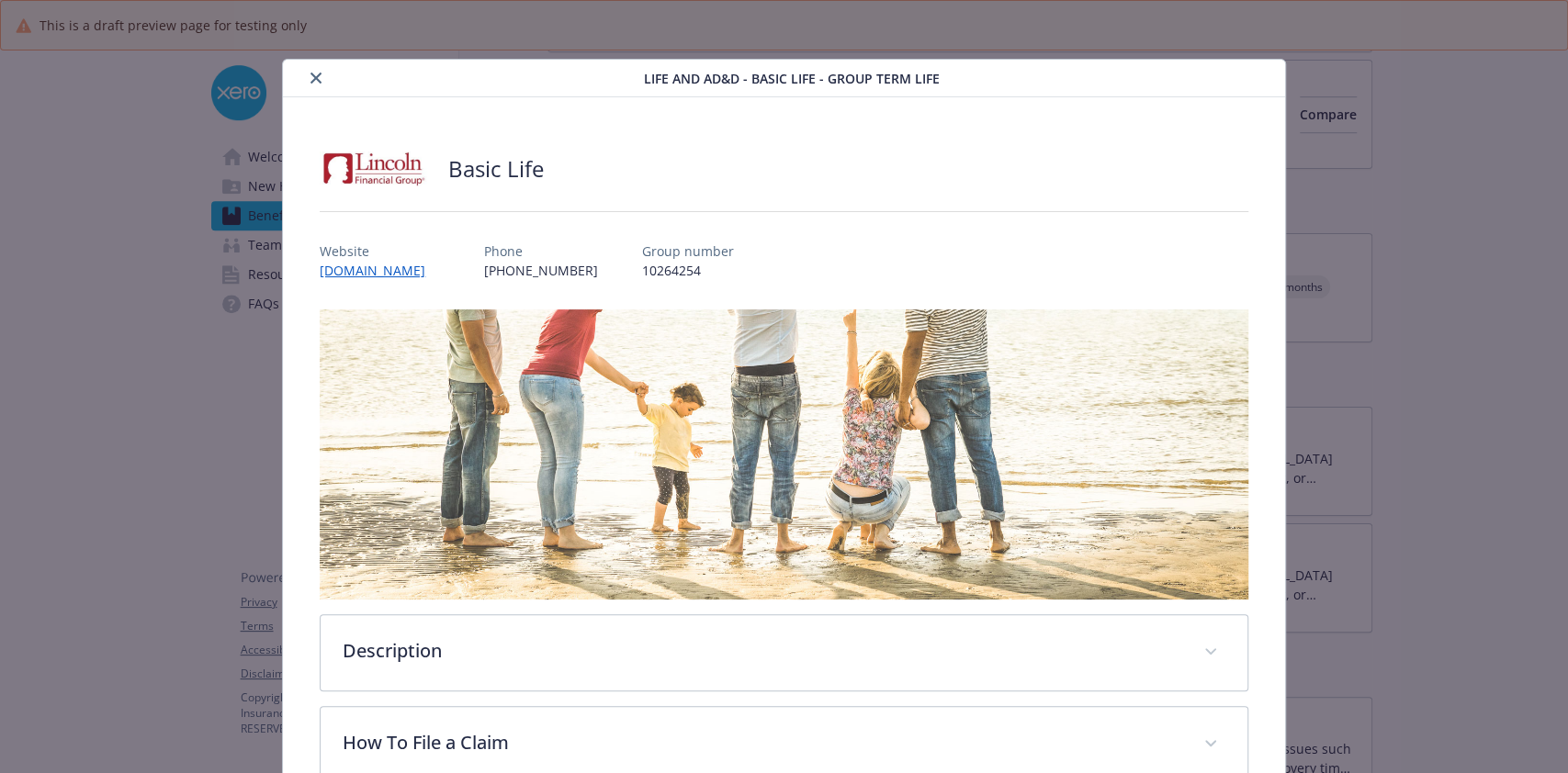
click at [317, 84] on button "close" at bounding box center [316, 77] width 22 height 22
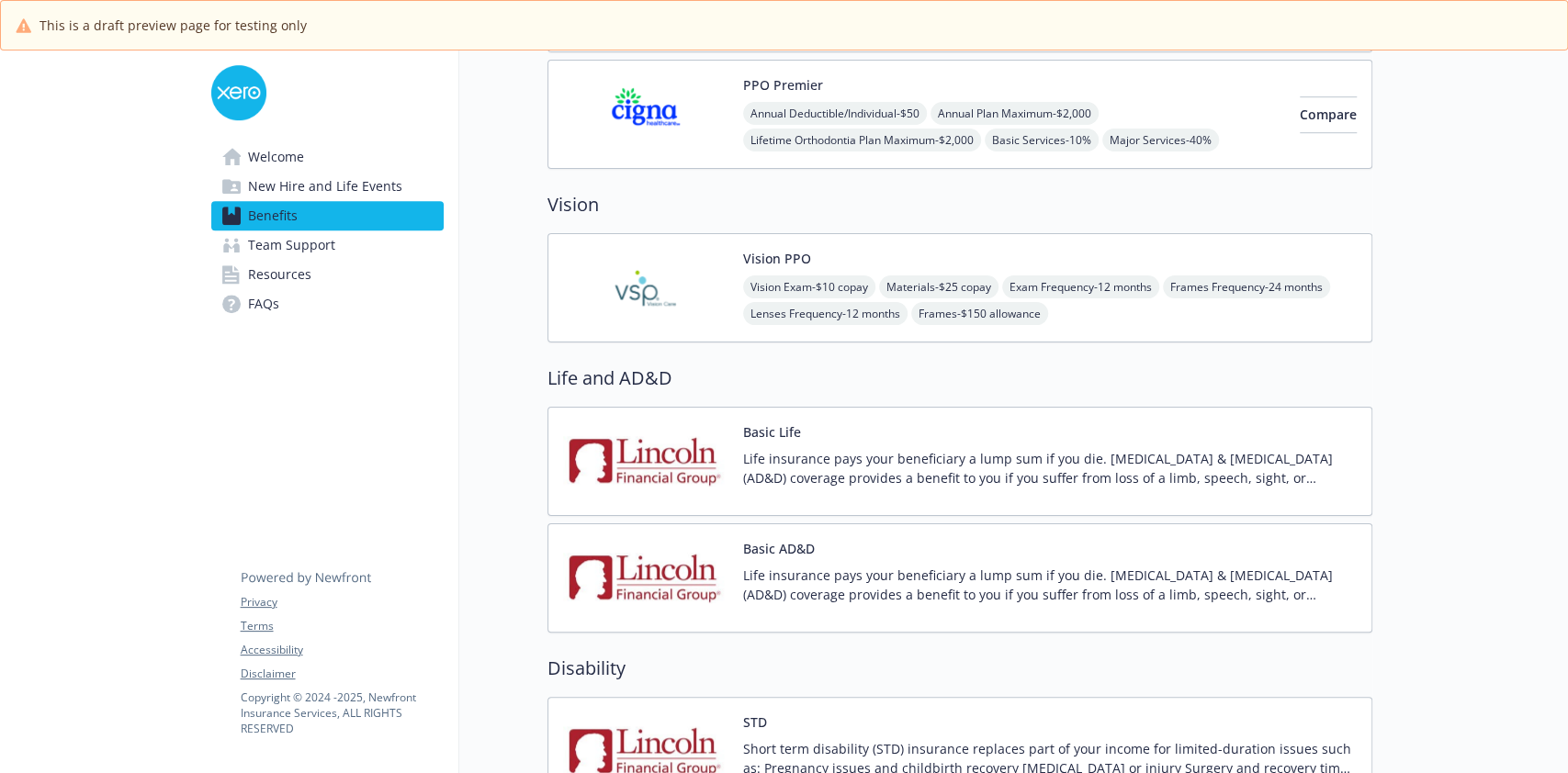
click at [725, 567] on img at bounding box center [645, 578] width 165 height 78
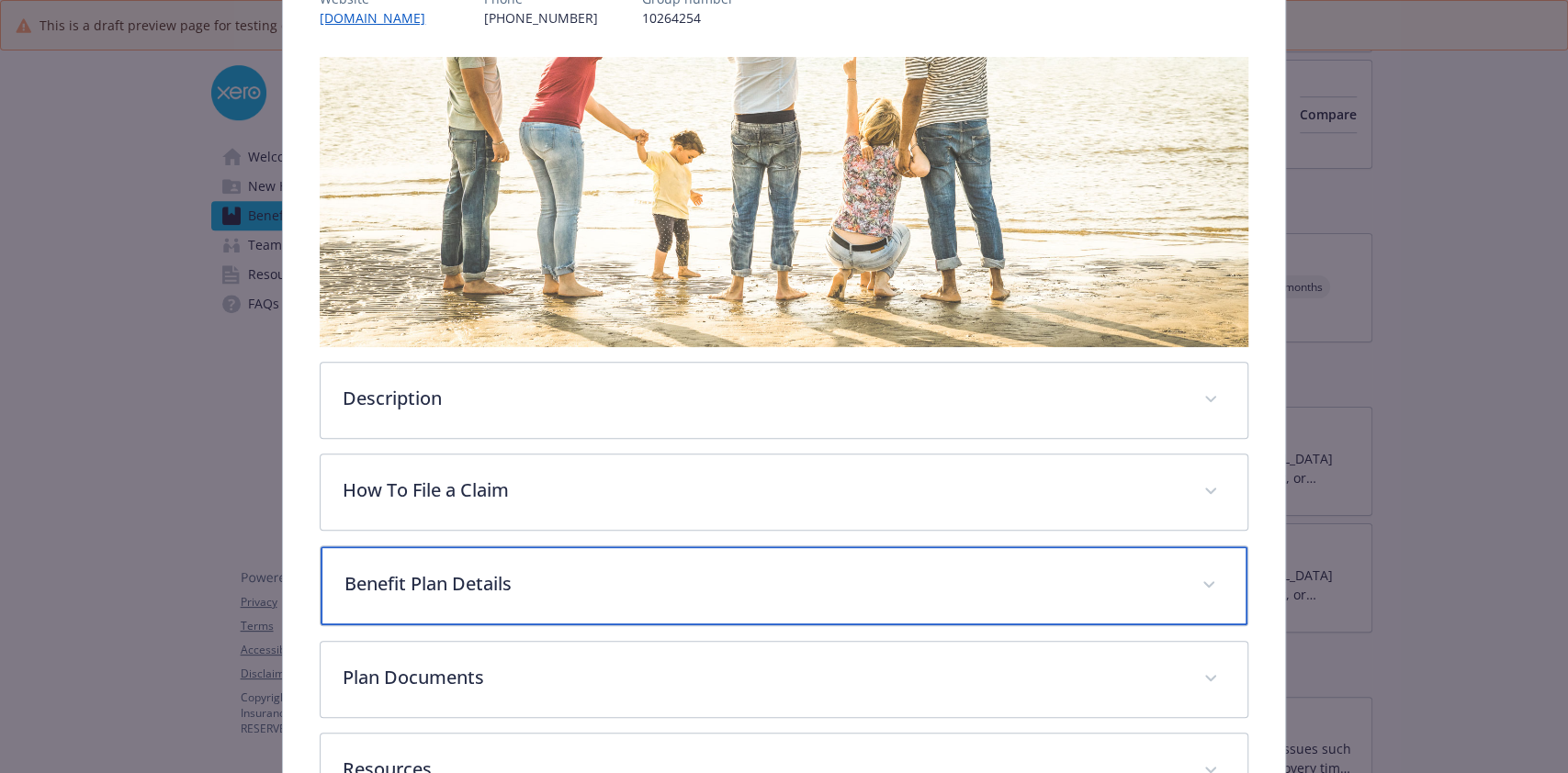
click at [725, 570] on p "Benefit Plan Details" at bounding box center [761, 584] width 834 height 28
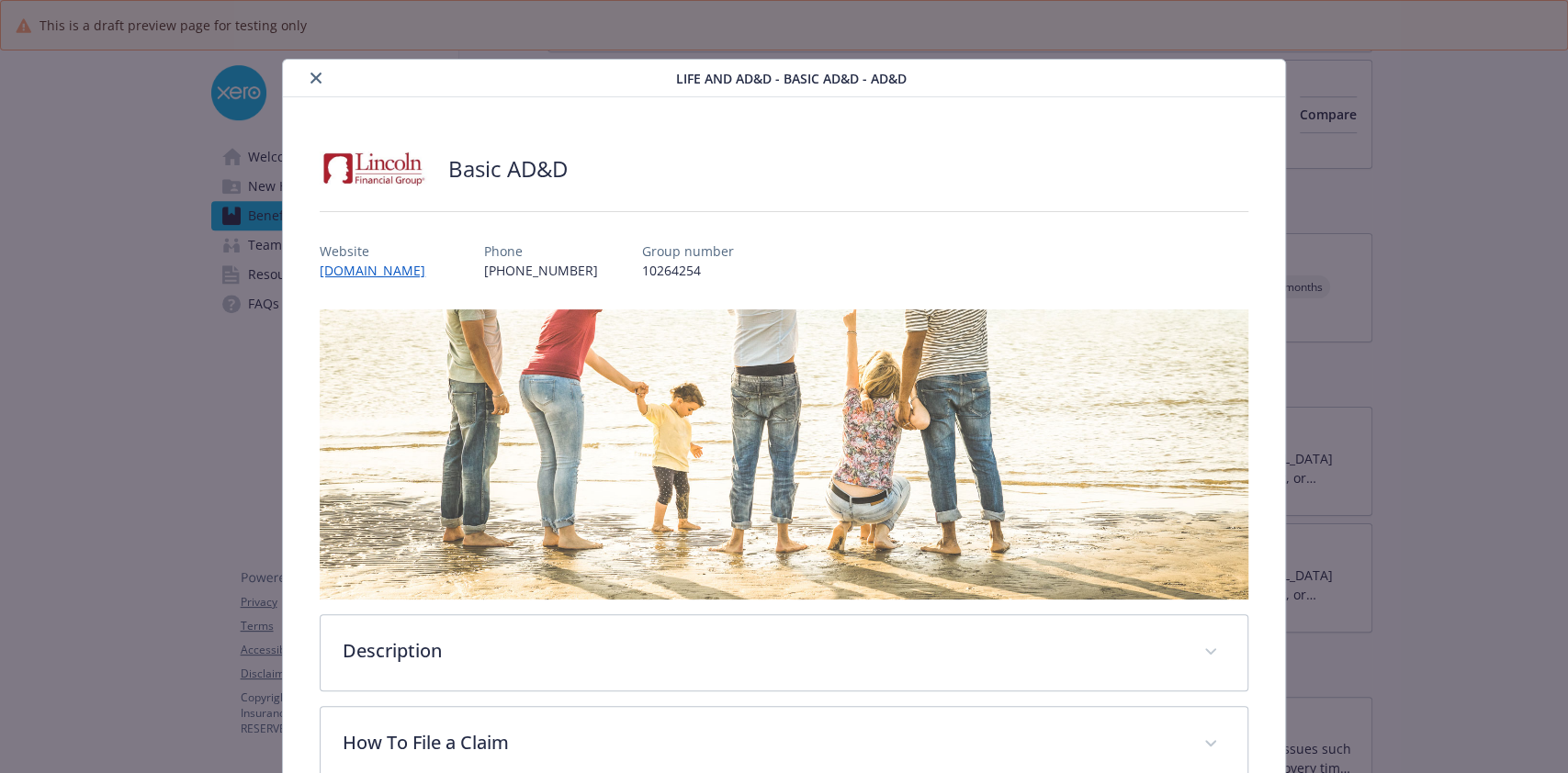
click at [319, 84] on button "close" at bounding box center [316, 77] width 22 height 22
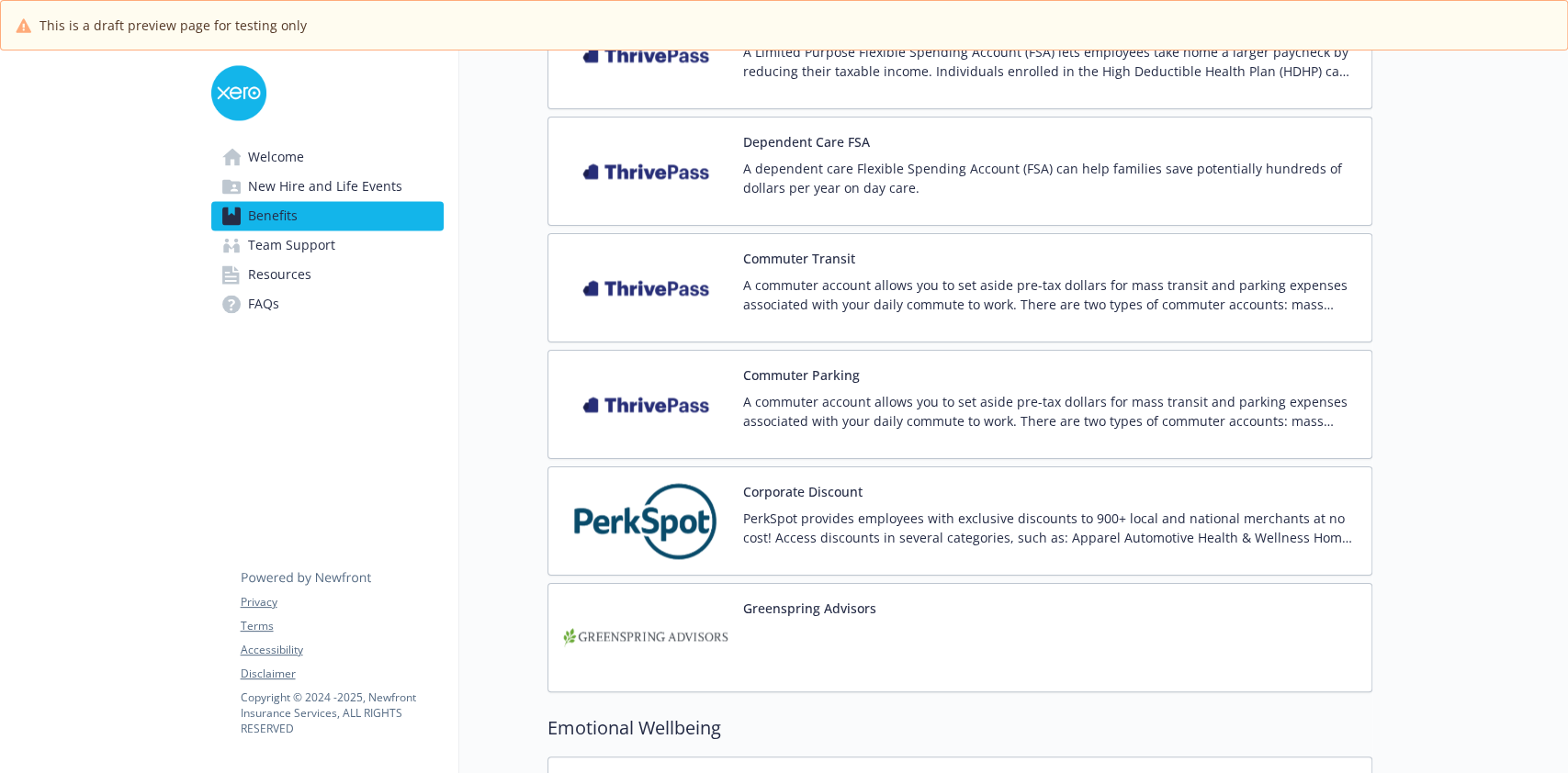
scroll to position [2052, 0]
click at [706, 299] on img at bounding box center [645, 289] width 165 height 78
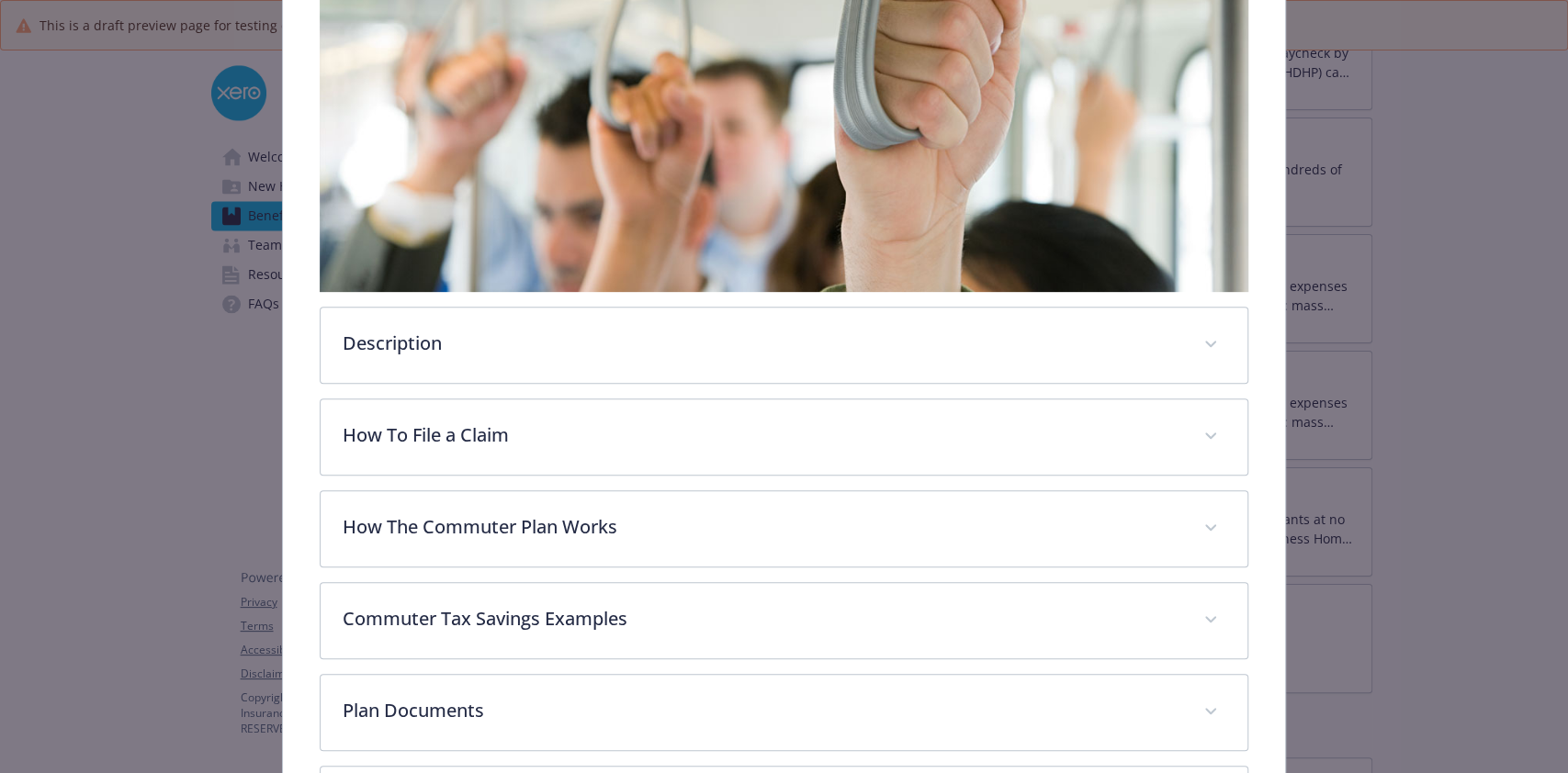
scroll to position [570, 0]
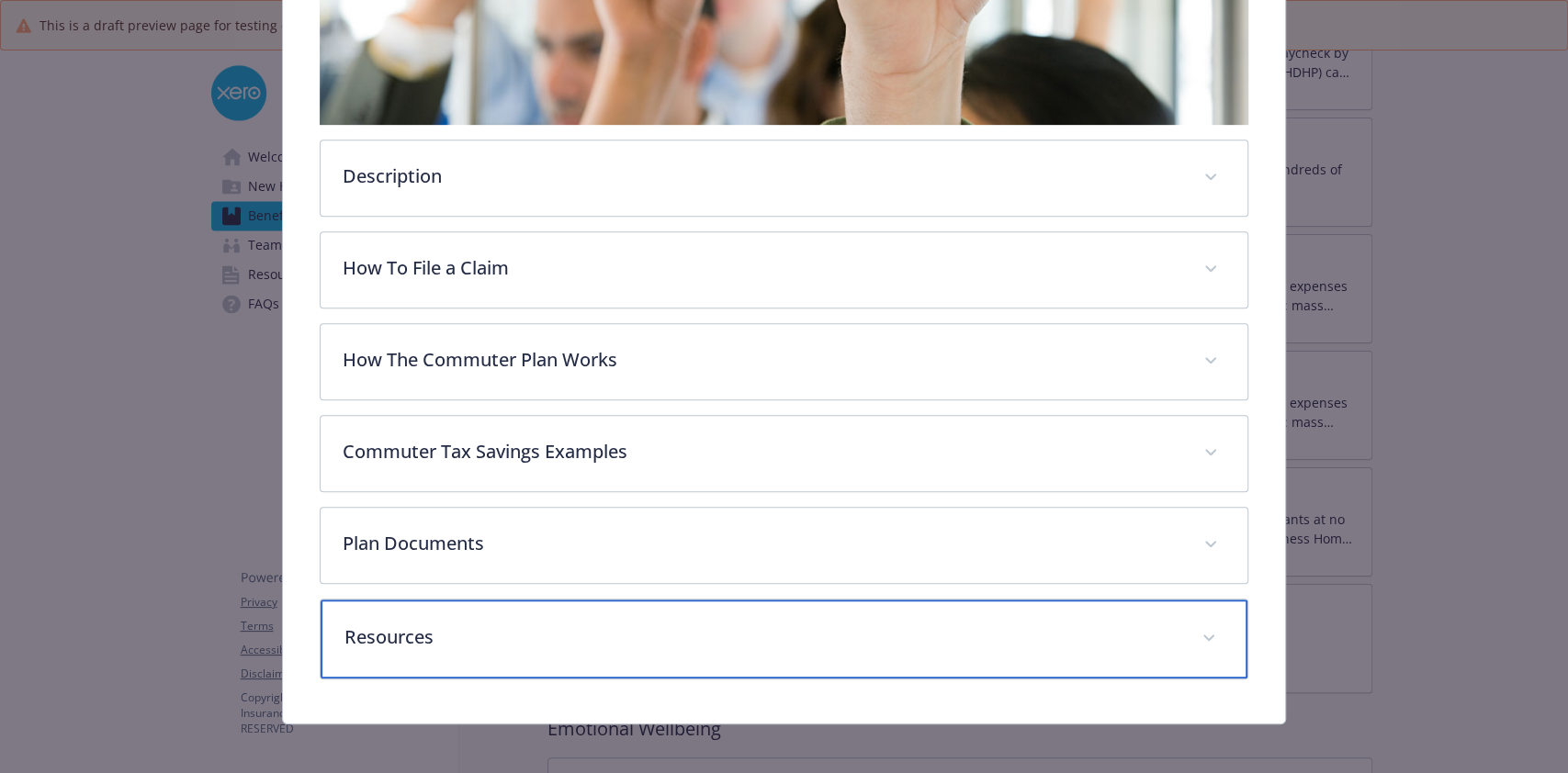
click at [592, 608] on div "Resources" at bounding box center [783, 638] width 926 height 79
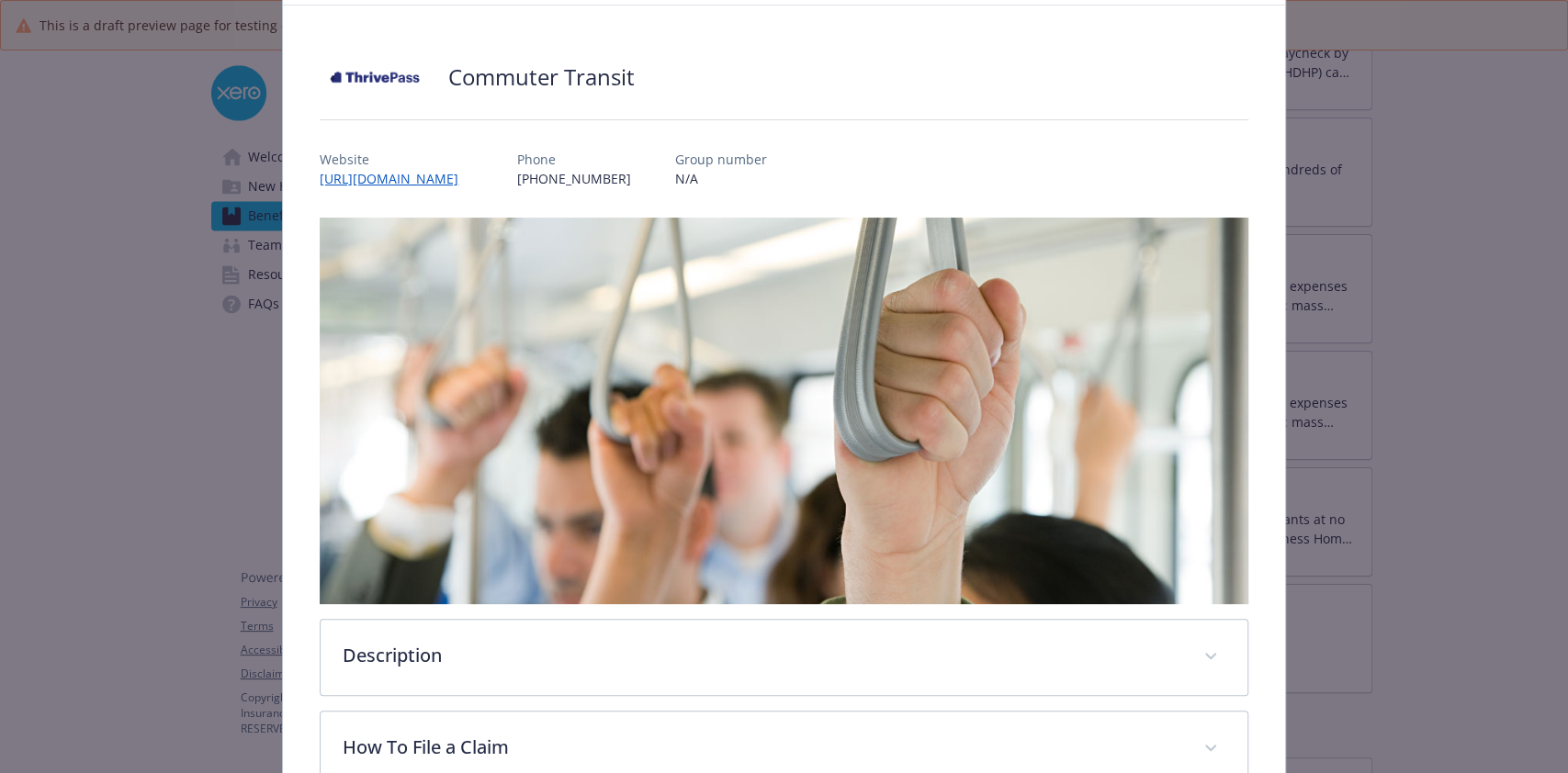
scroll to position [0, 0]
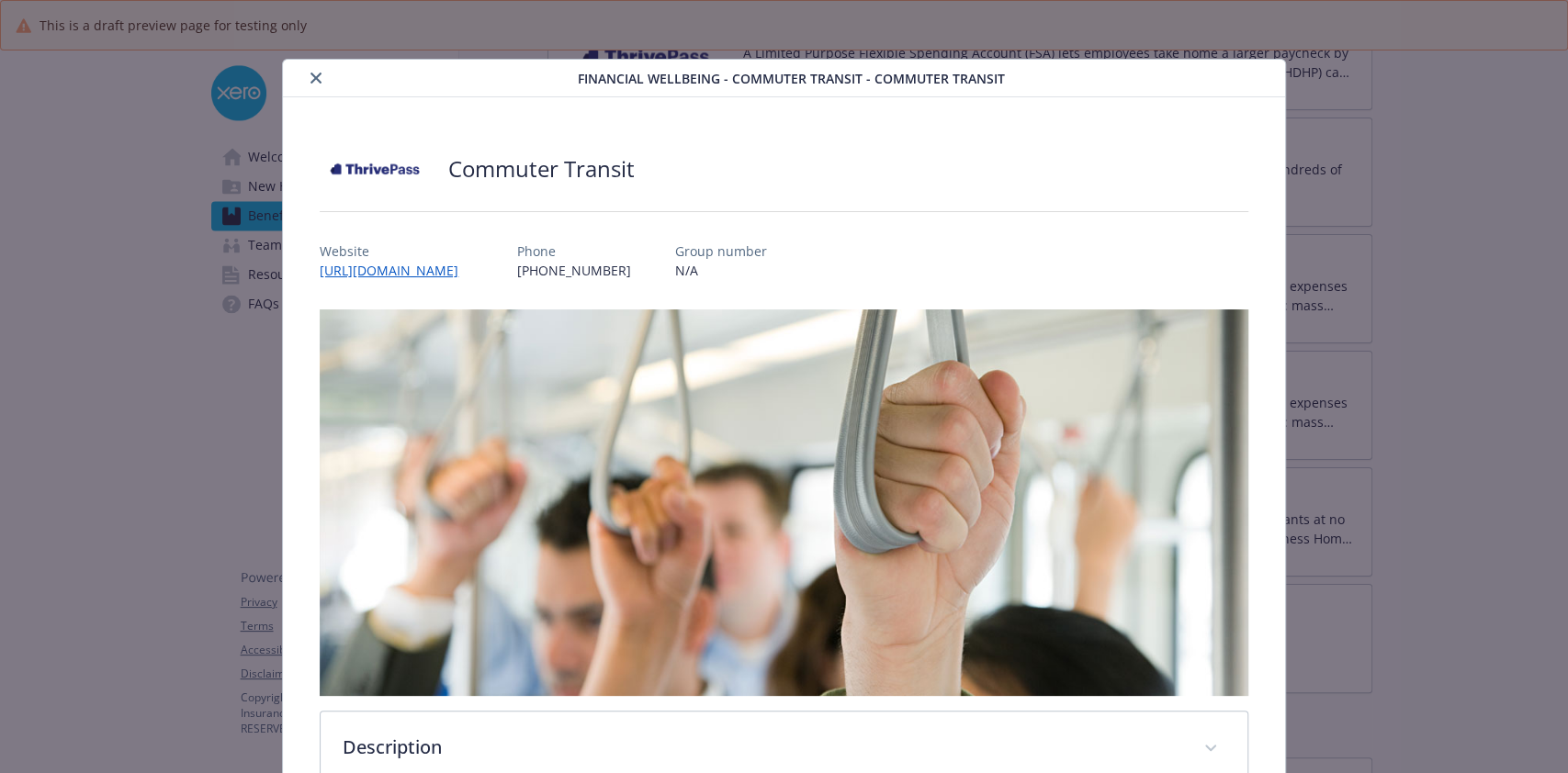
click at [316, 84] on button "close" at bounding box center [316, 77] width 22 height 22
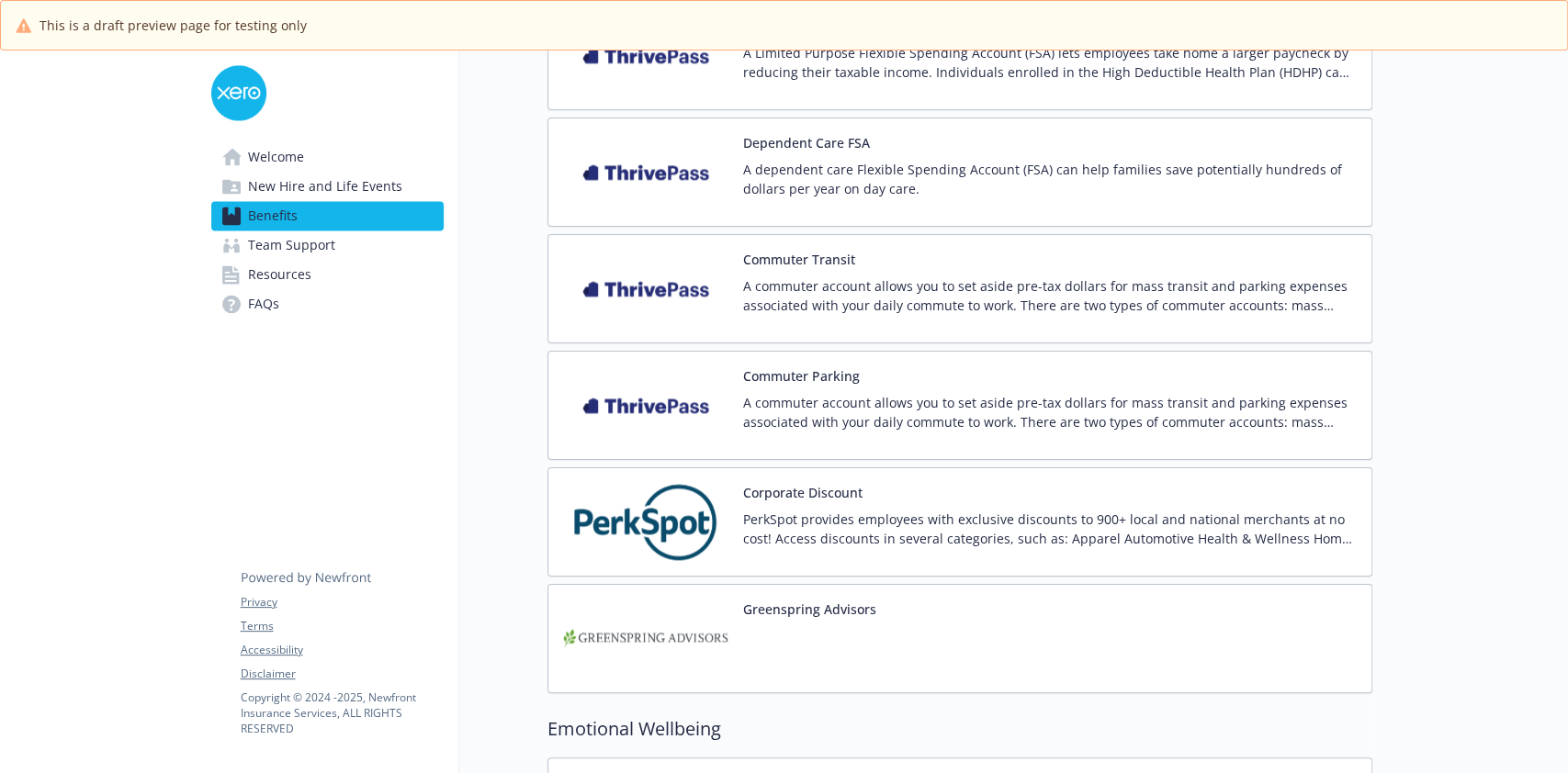
click at [798, 419] on p "A commuter account allows you to set aside pre-tax dollars for mass transit and…" at bounding box center [1050, 412] width 614 height 38
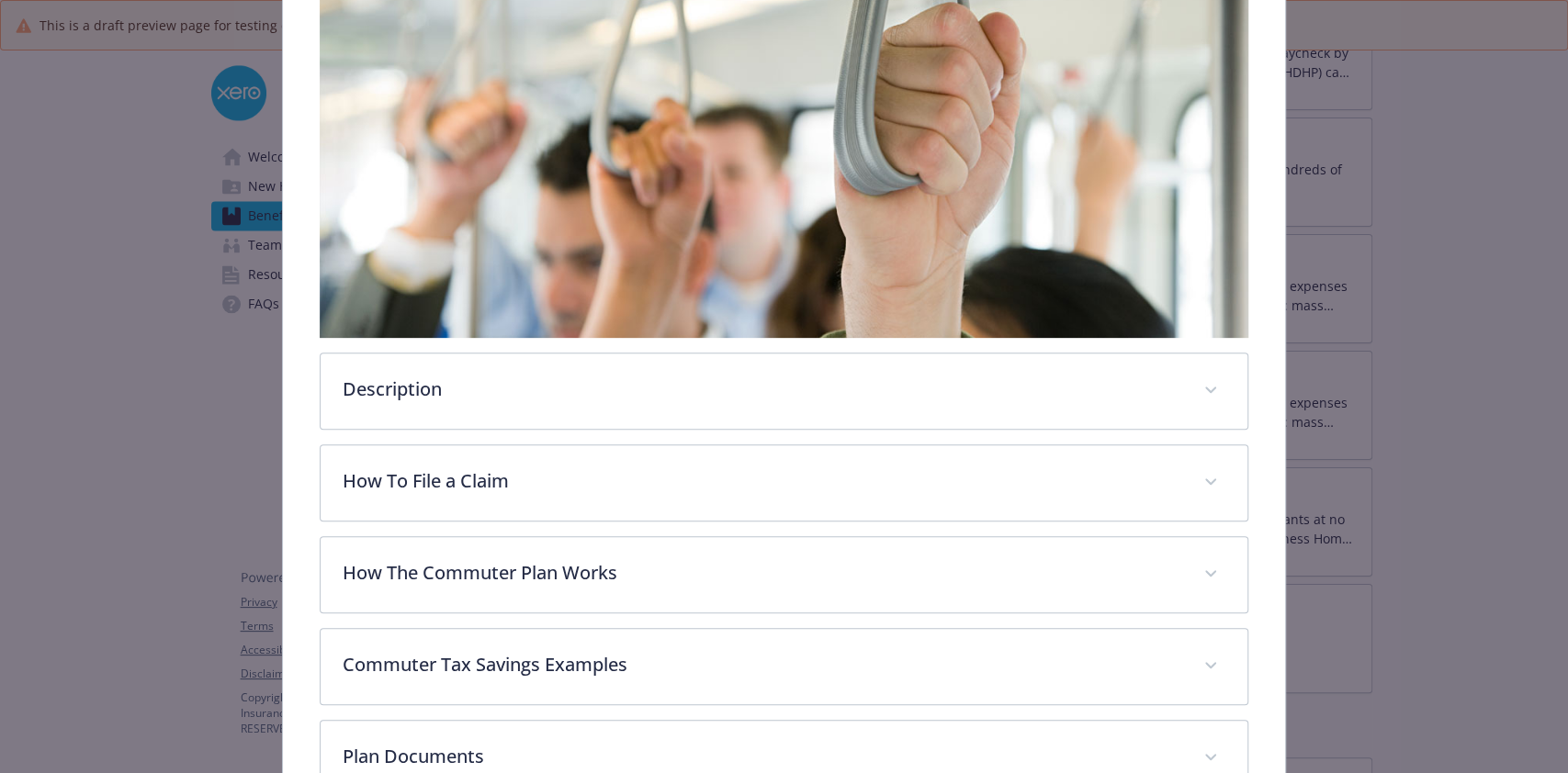
scroll to position [570, 0]
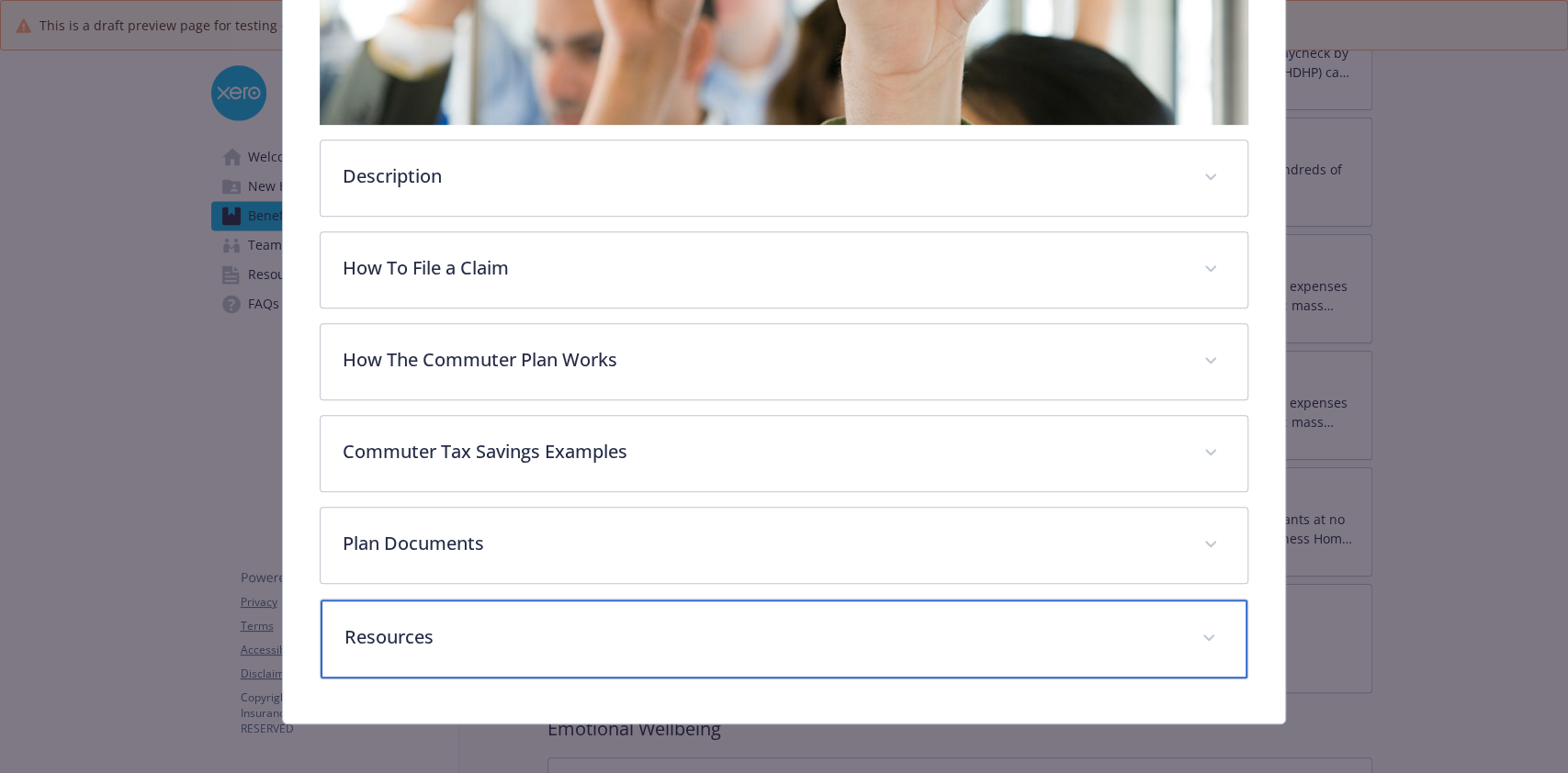
click at [522, 613] on div "Resources" at bounding box center [783, 638] width 926 height 79
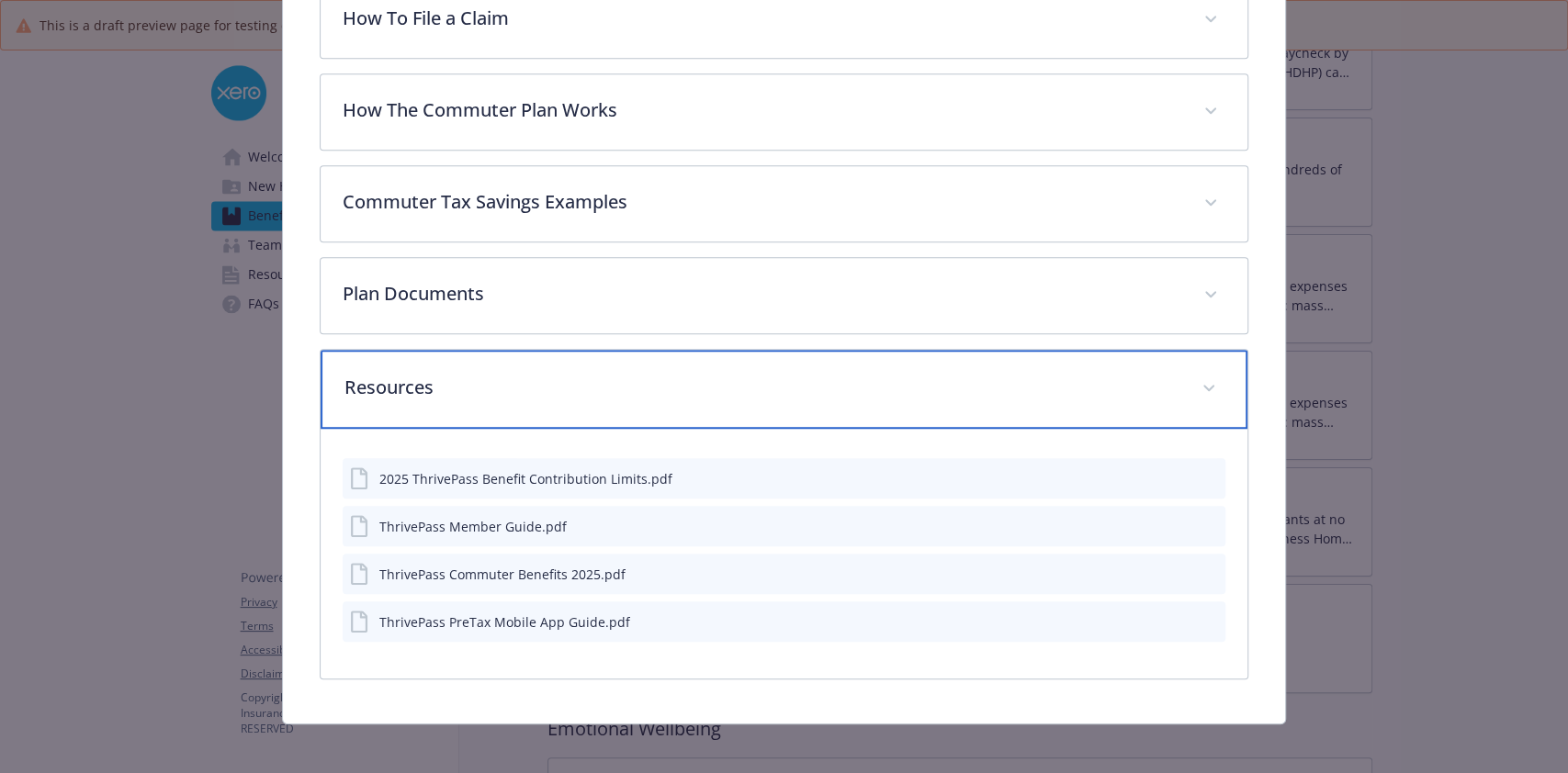
scroll to position [824, 0]
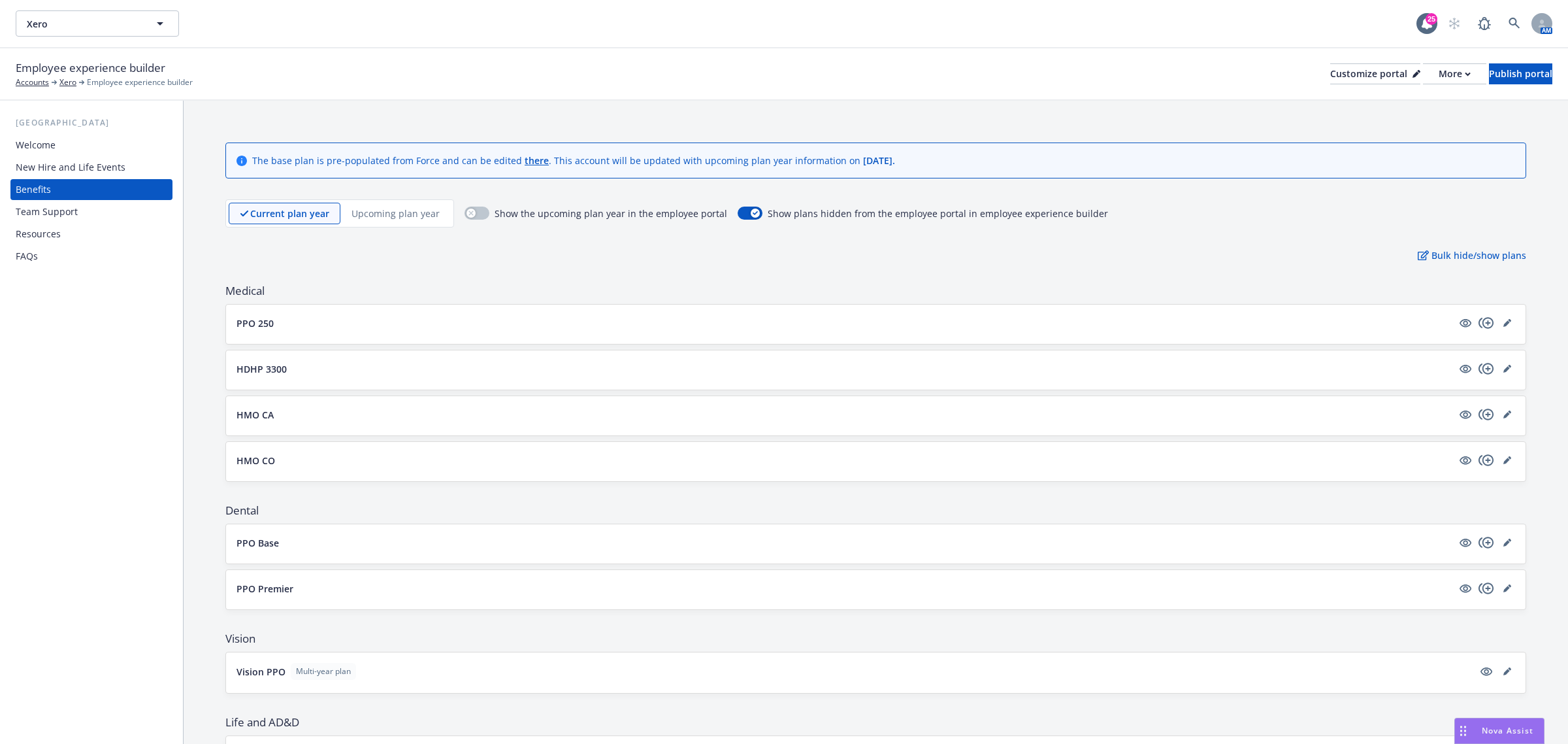
click at [1522, 737] on span "Nova Assist" at bounding box center [1508, 730] width 52 height 11
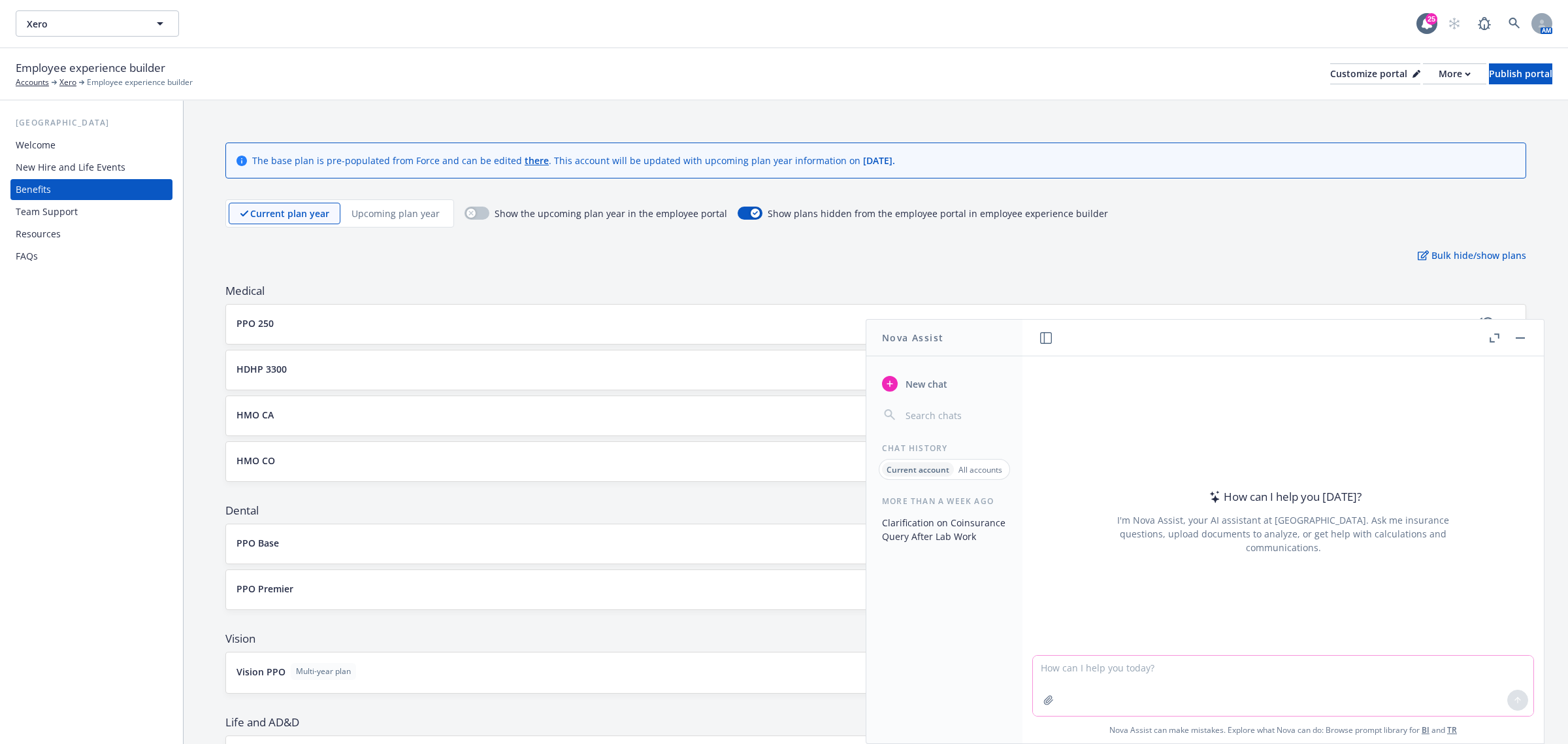
click at [1131, 664] on textarea at bounding box center [1284, 685] width 501 height 60
type textarea "reword - remind employees"
